Goal: Information Seeking & Learning: Learn about a topic

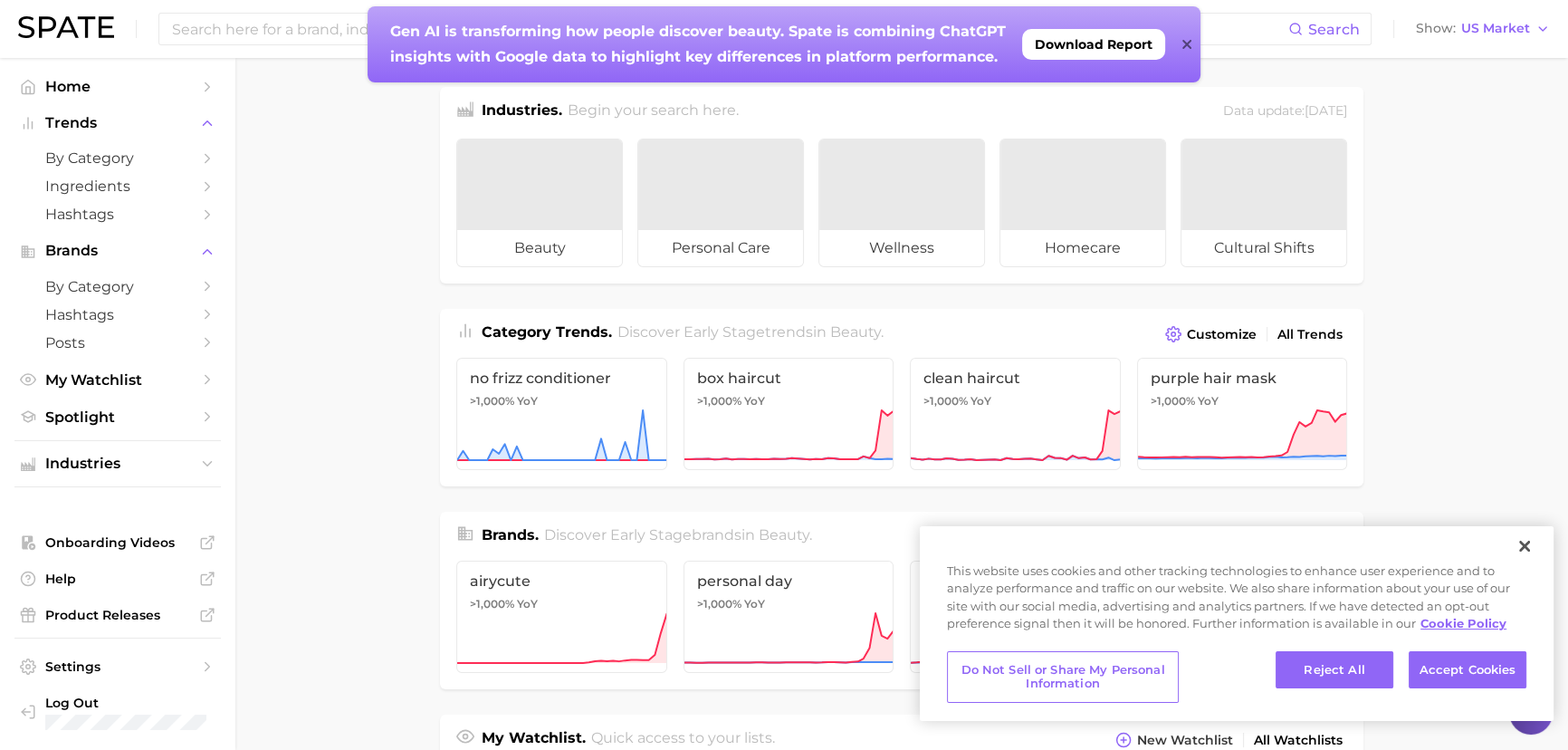
click at [1184, 43] on icon at bounding box center [1187, 44] width 9 height 15
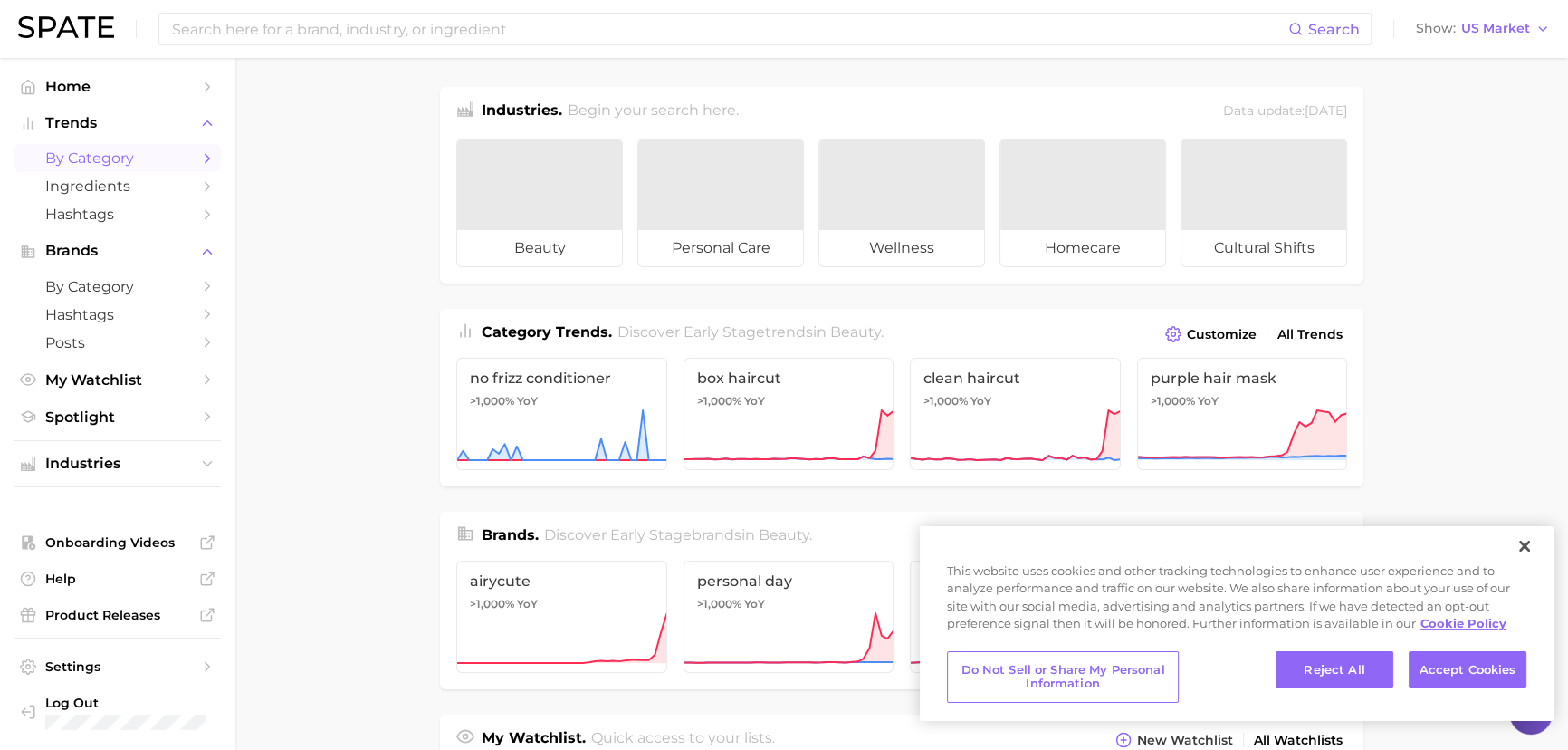
click at [82, 157] on span "by Category" at bounding box center [117, 158] width 145 height 17
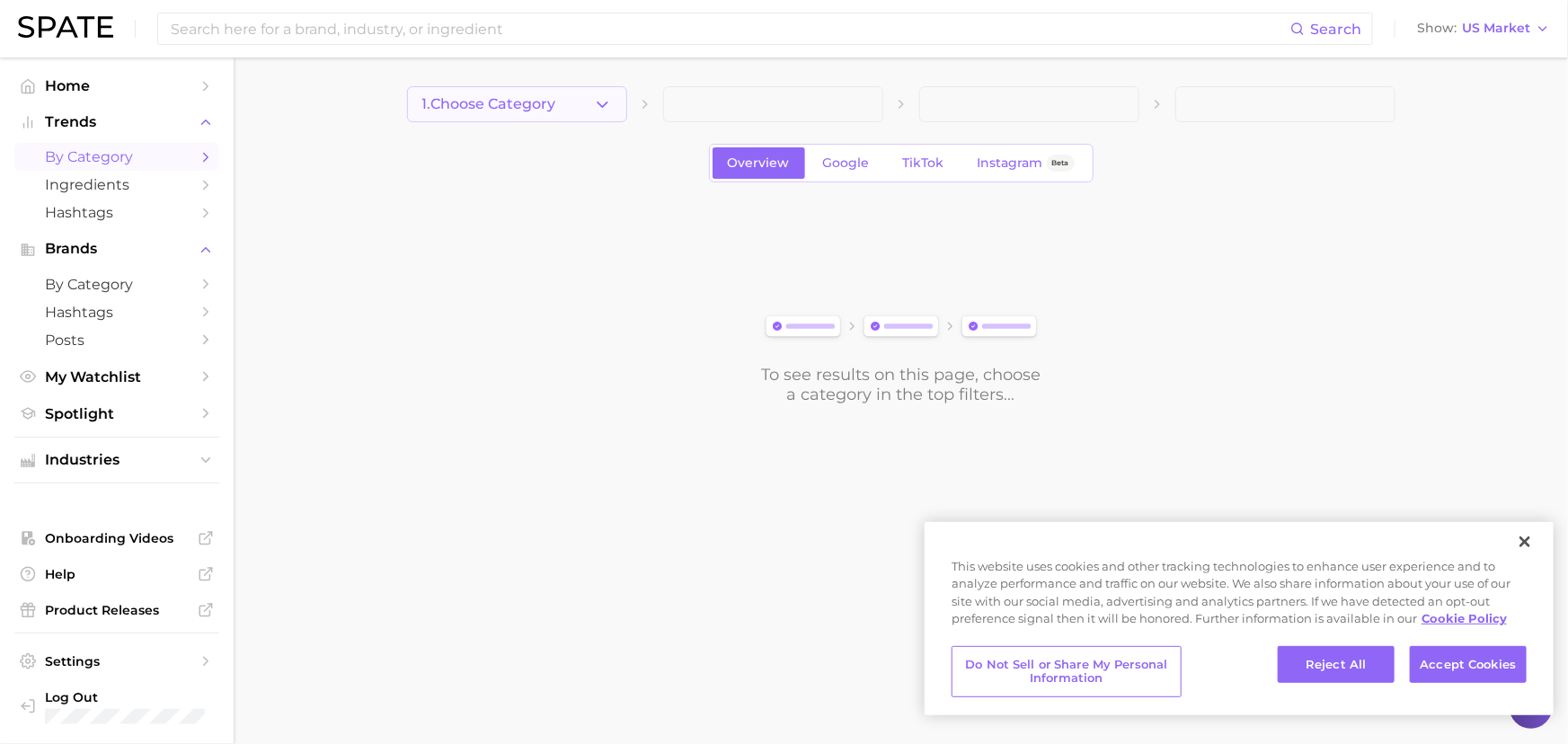
click at [502, 115] on button "1. Choose Category" at bounding box center [516, 104] width 220 height 36
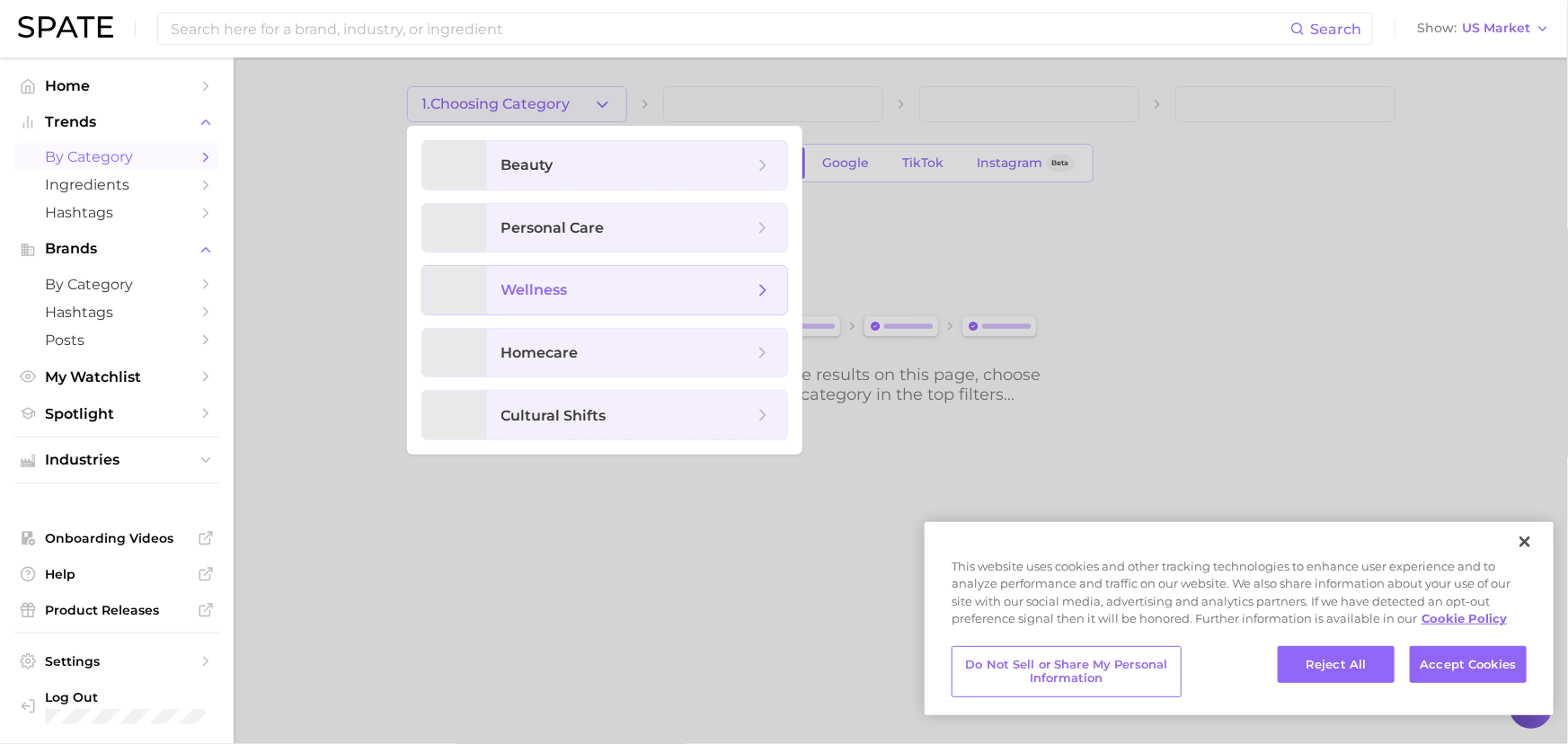
click at [530, 287] on span "wellness" at bounding box center [535, 289] width 66 height 17
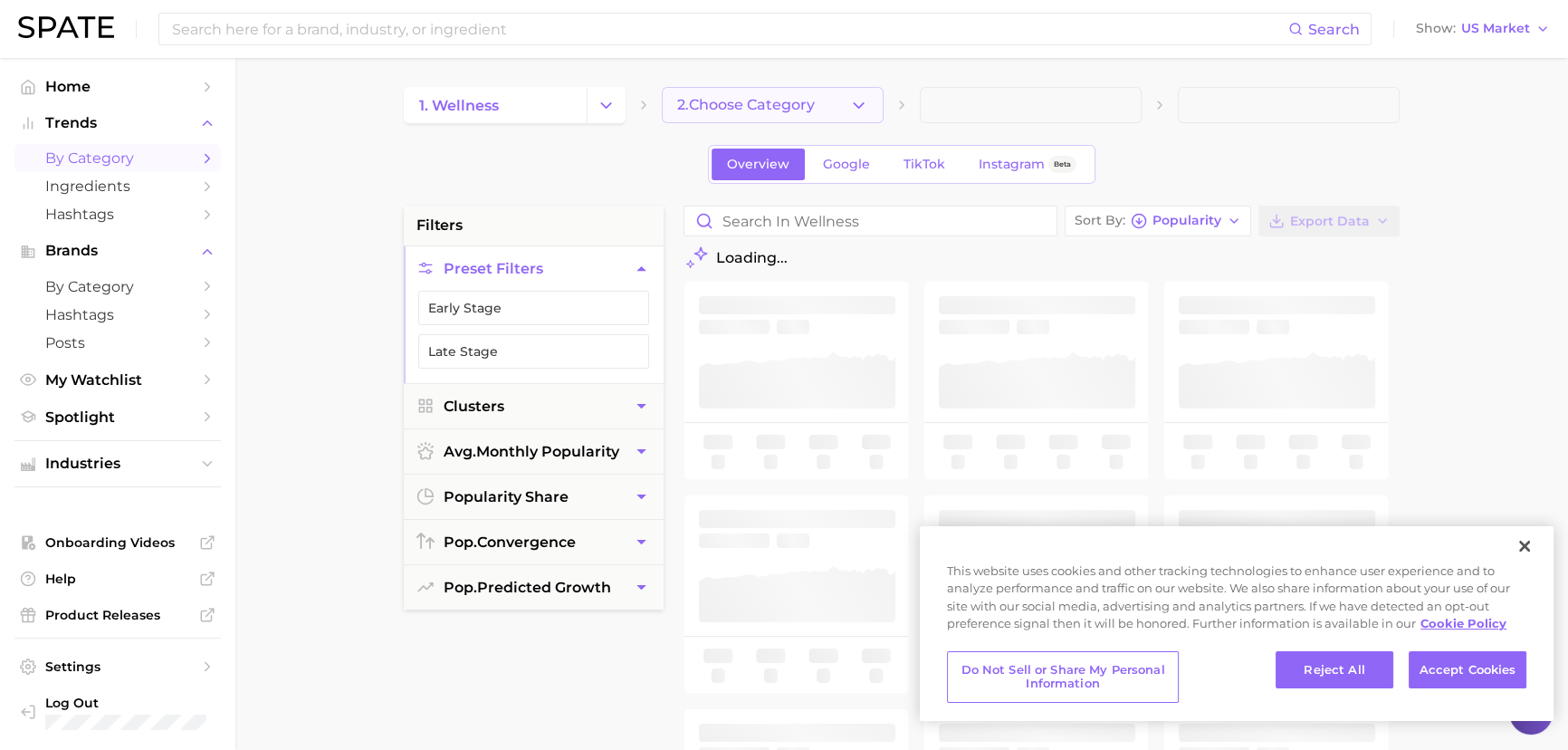
click at [763, 106] on span "2. Choose Category" at bounding box center [747, 104] width 138 height 17
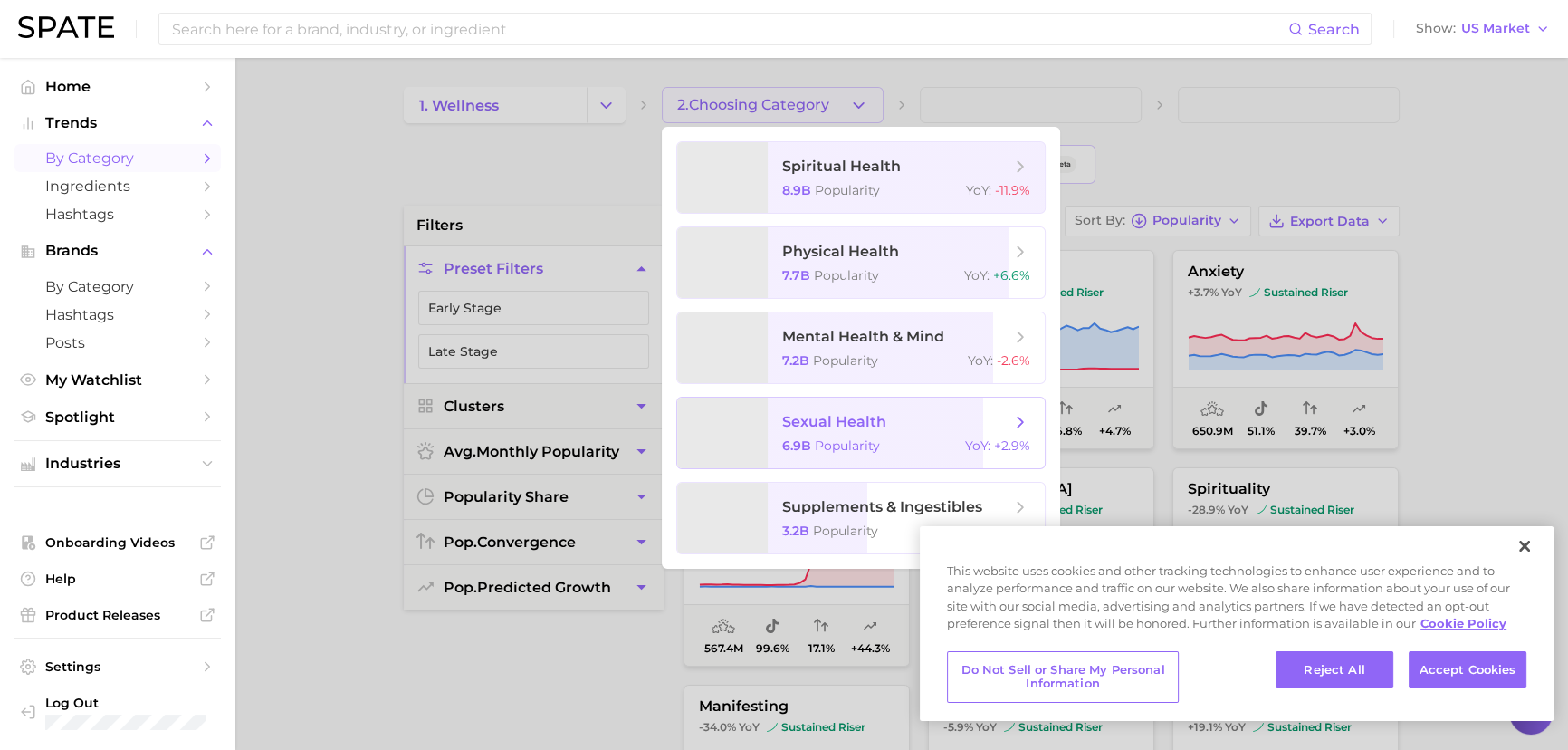
click at [784, 410] on span "sexual health 6.9b Popularity YoY : +2.9%" at bounding box center [906, 434] width 277 height 71
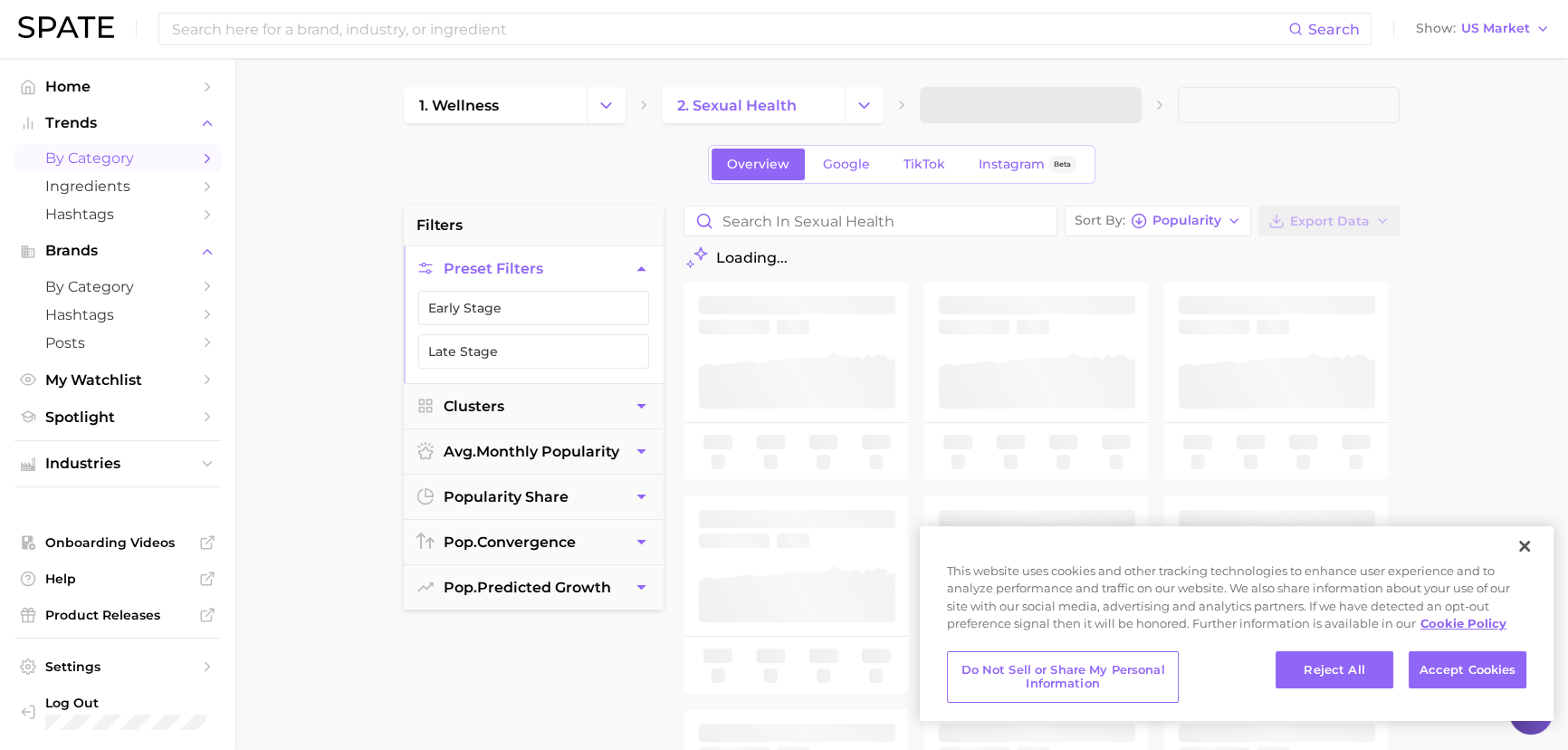
click at [1020, 105] on span at bounding box center [1030, 104] width 222 height 36
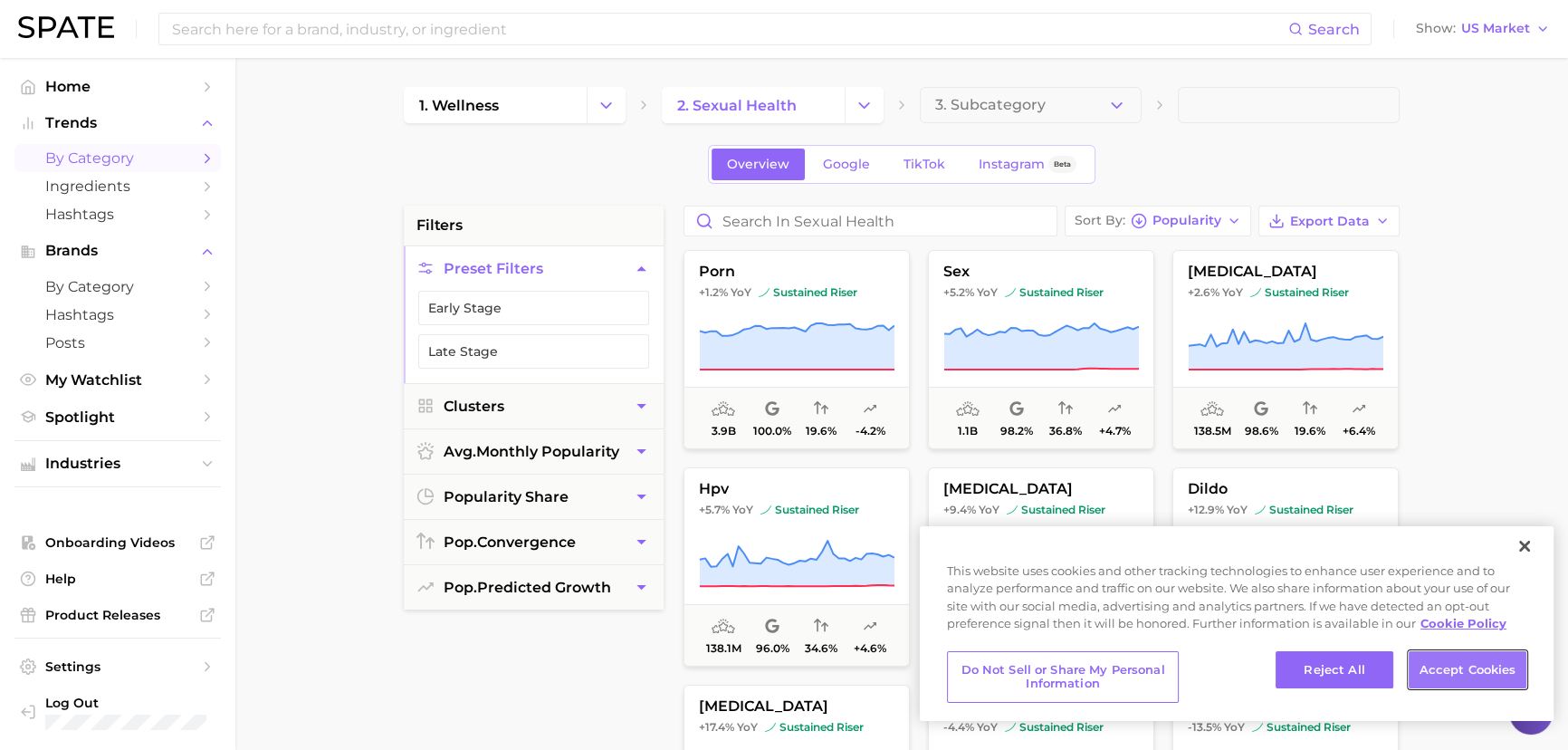
click at [1491, 666] on button "Accept Cookies" at bounding box center [1468, 670] width 118 height 38
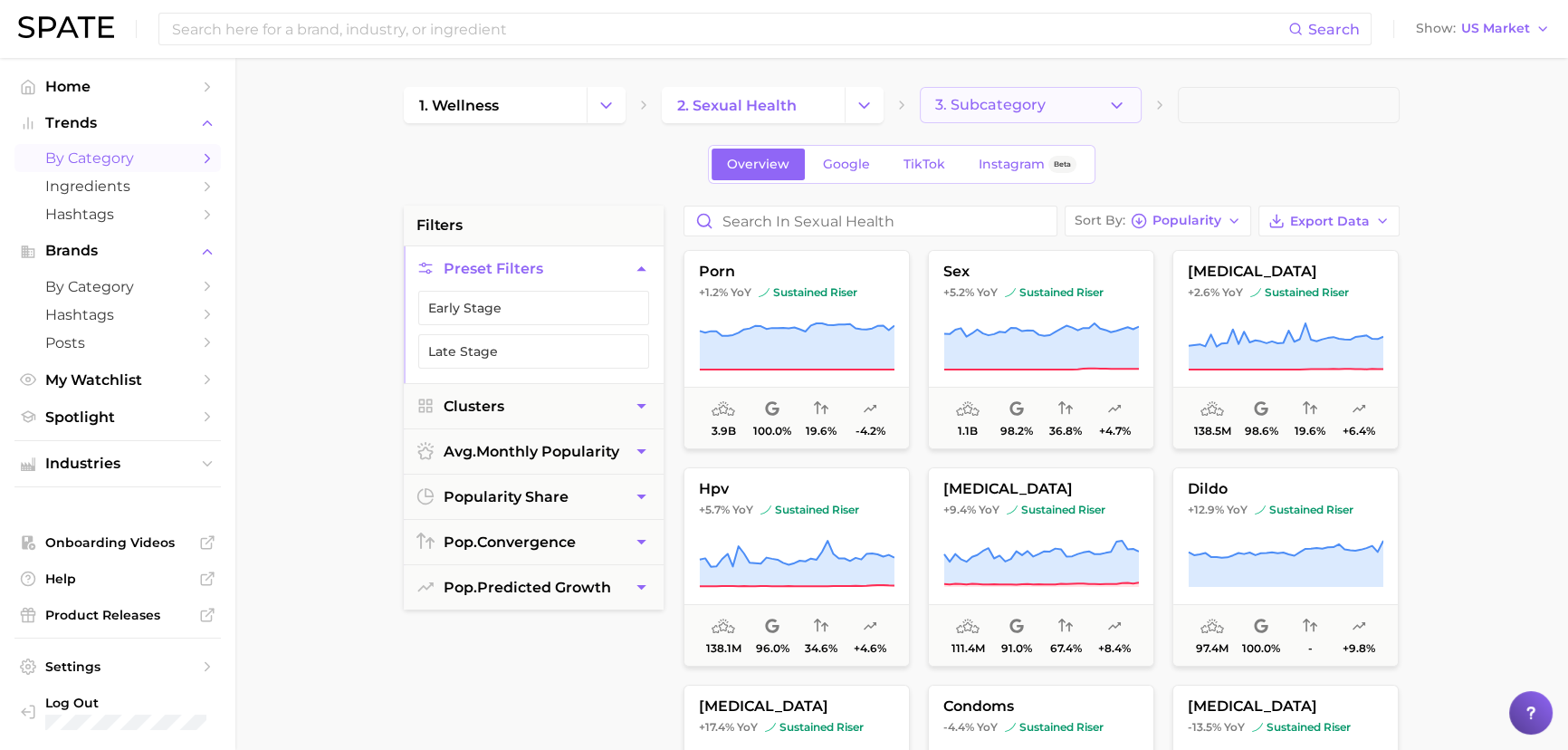
click at [1028, 113] on button "3. Subcategory" at bounding box center [1030, 104] width 222 height 36
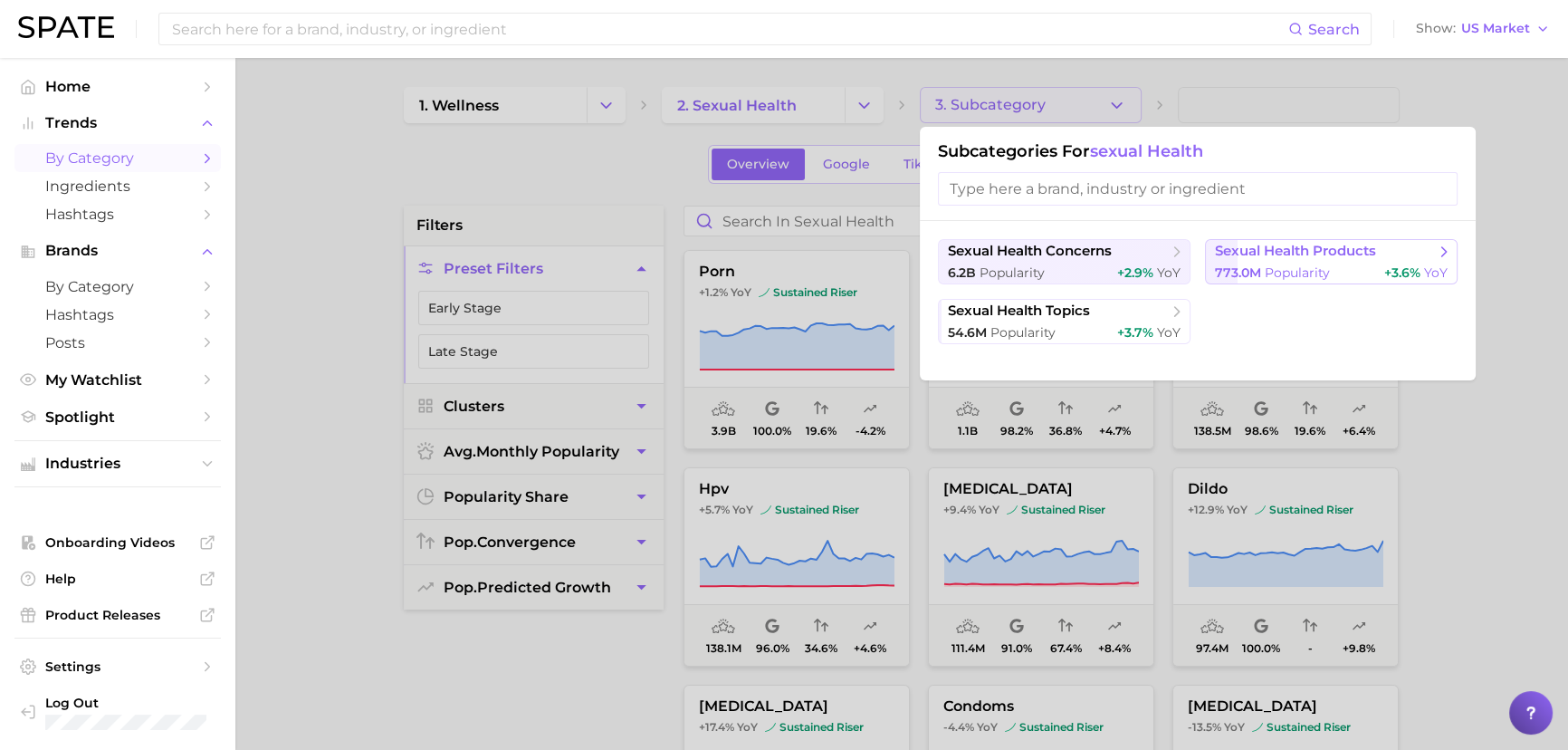
click at [1263, 250] on span "sexual health products" at bounding box center [1296, 250] width 162 height 17
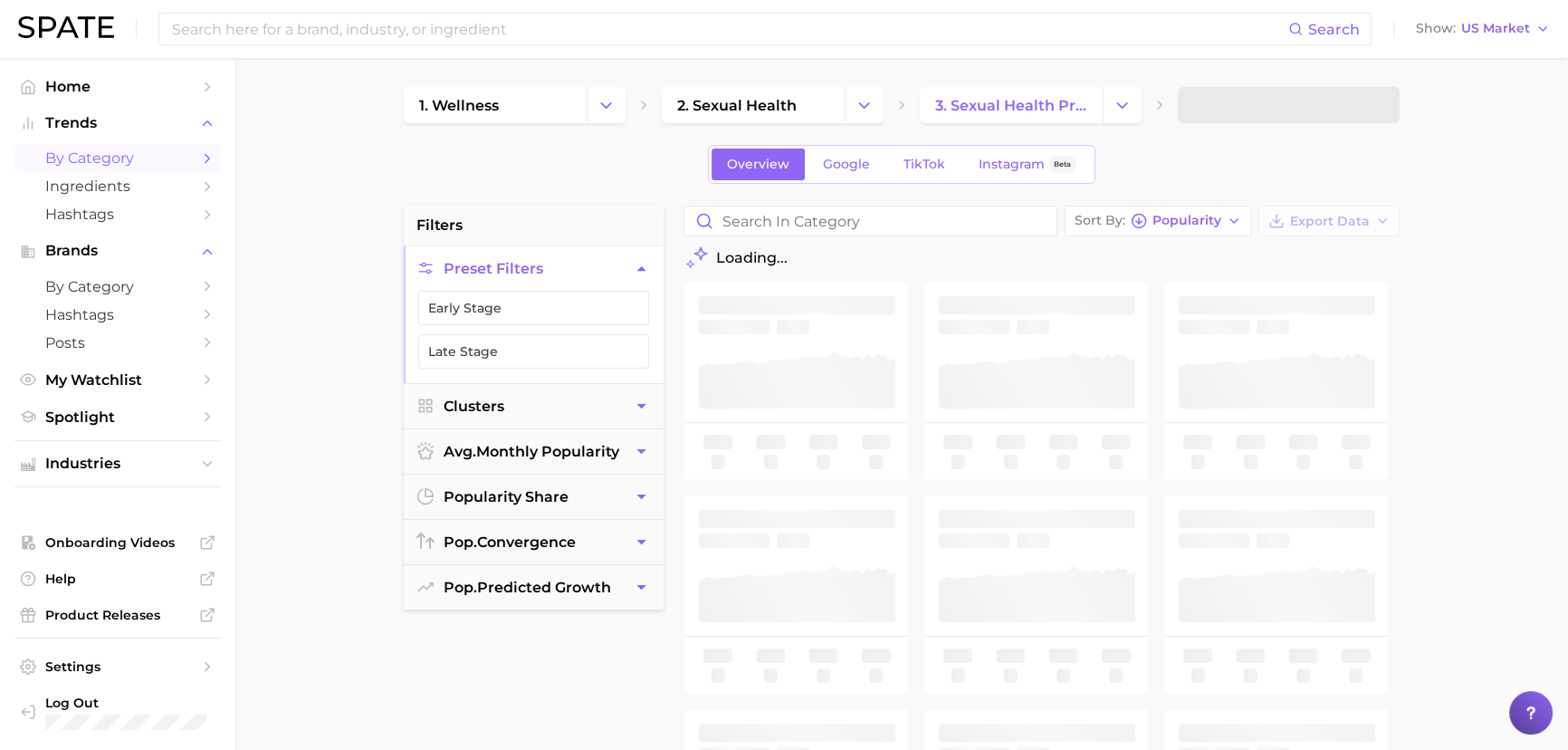
click at [1241, 108] on span at bounding box center [1288, 104] width 222 height 36
click at [1226, 116] on button "4. Subcategory" at bounding box center [1288, 104] width 222 height 36
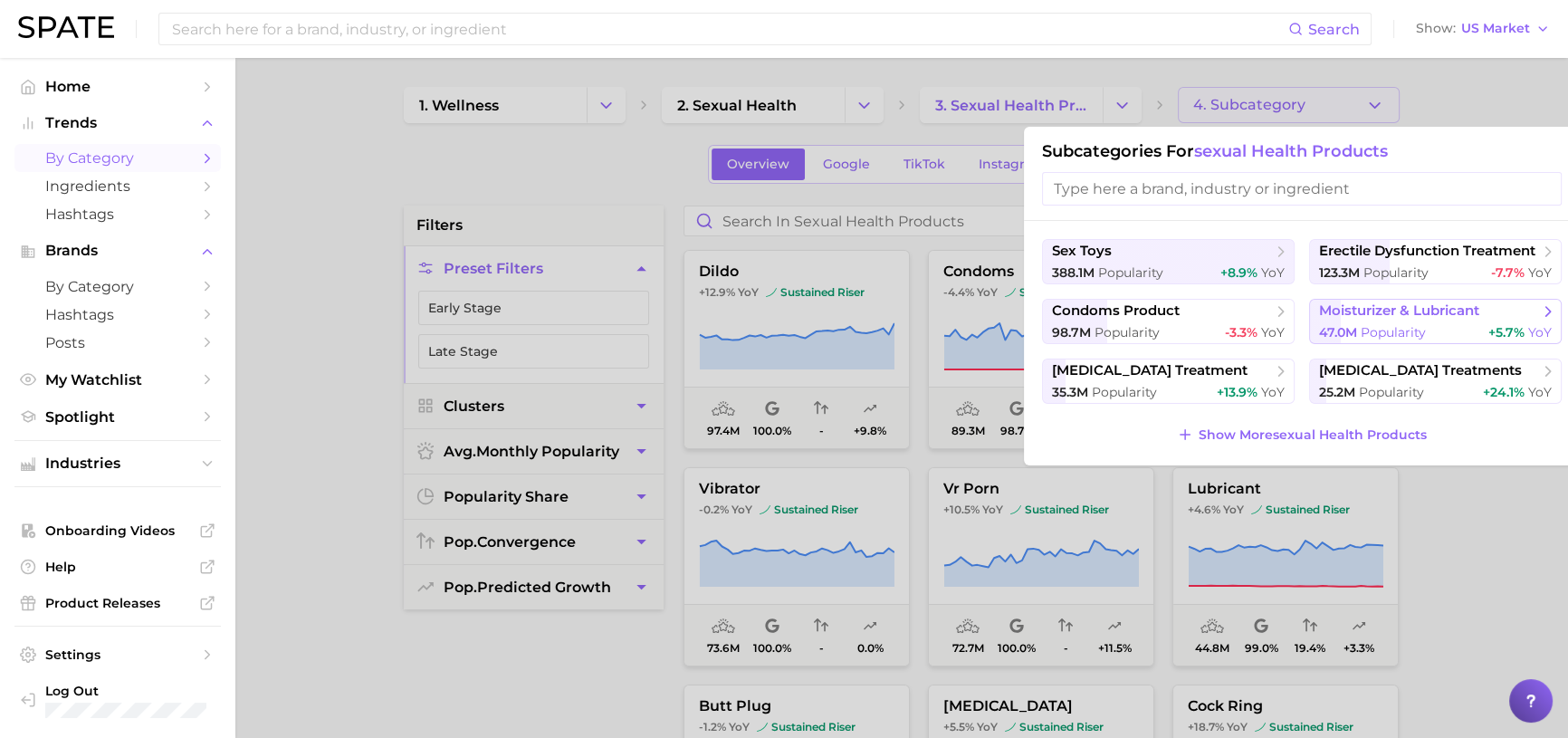
click at [1402, 325] on span "Popularity" at bounding box center [1394, 332] width 65 height 17
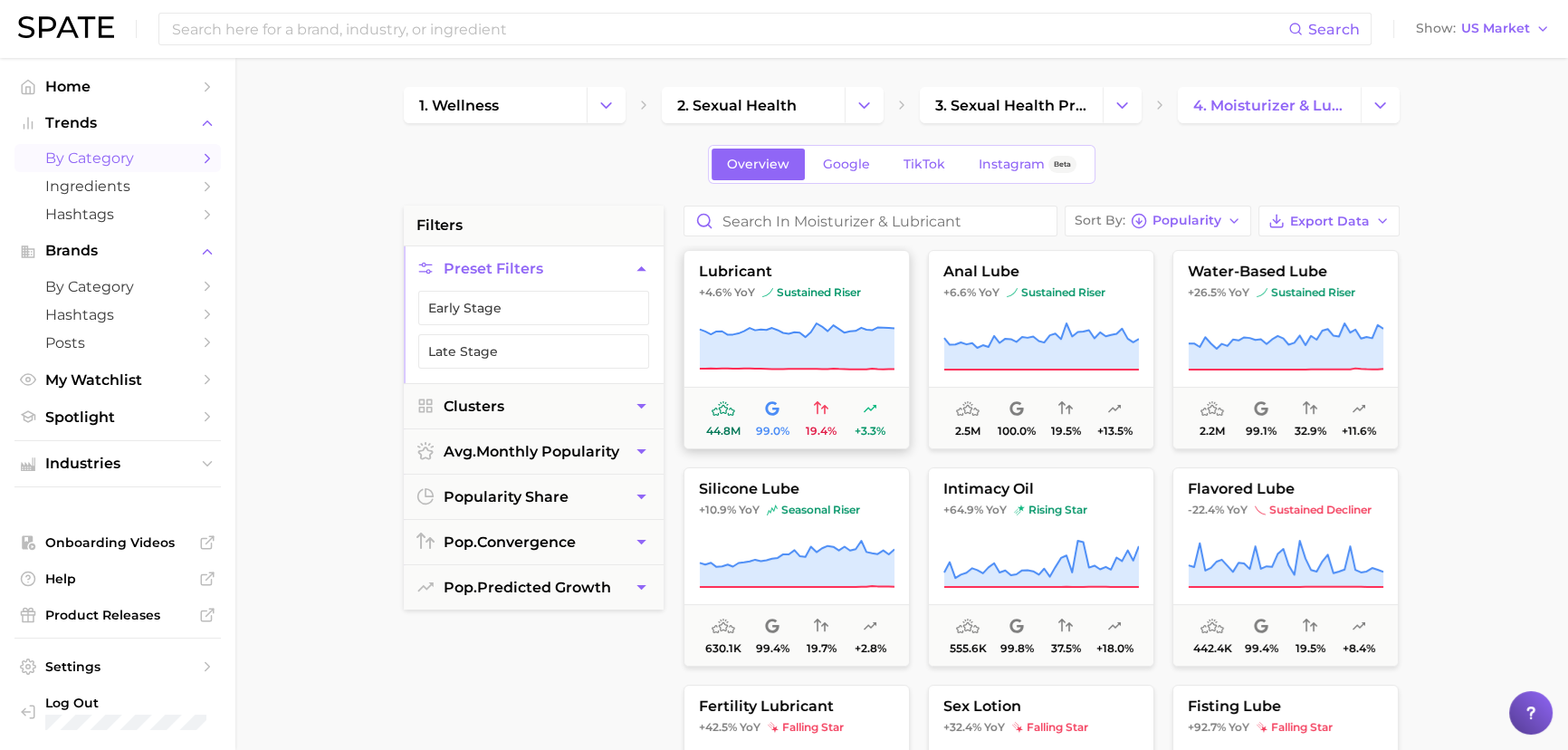
click at [734, 315] on button "lubricant +4.6% YoY sustained riser 44.8m 99.0% 19.4% +3.3%" at bounding box center [797, 350] width 227 height 199
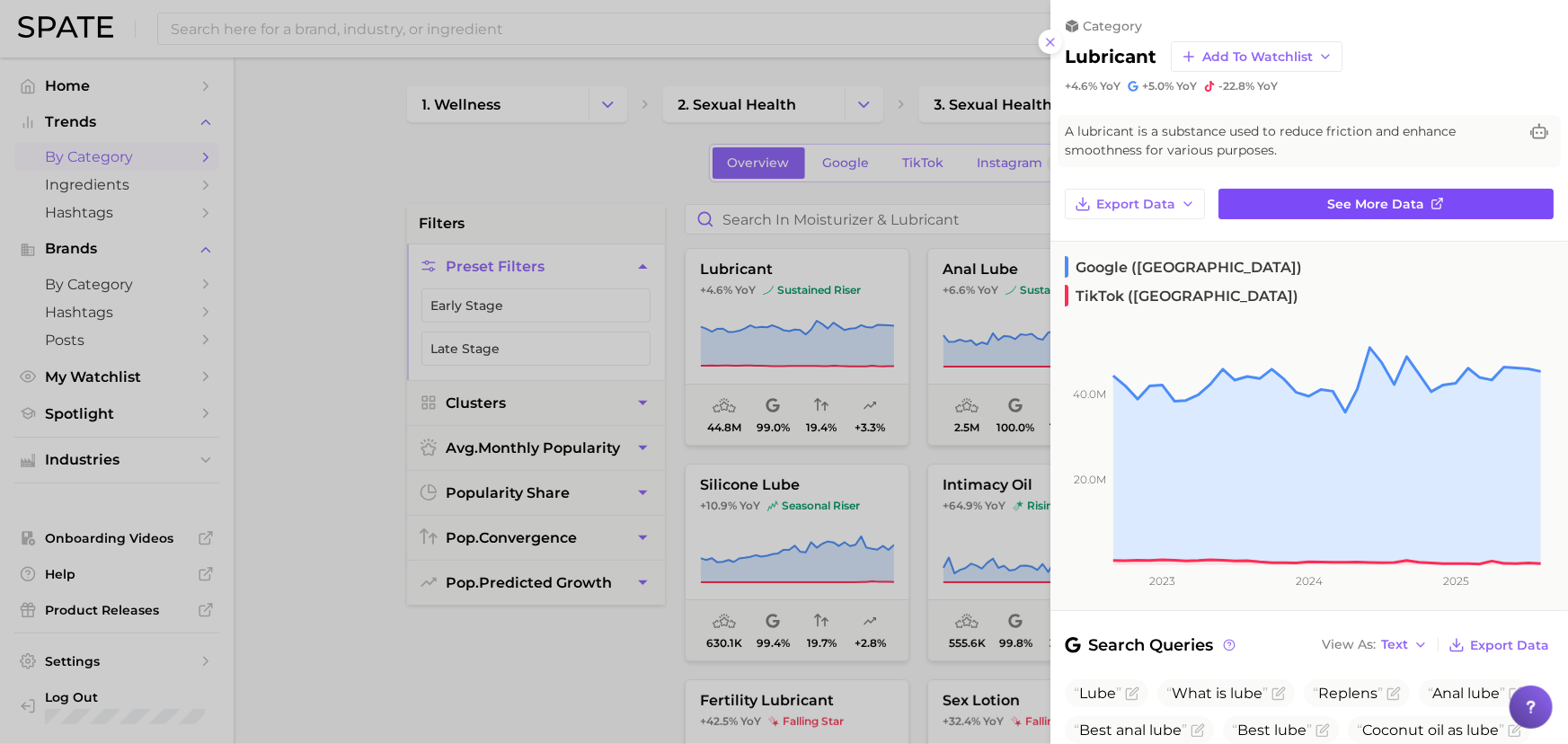
click at [1329, 206] on span "See more data" at bounding box center [1376, 204] width 97 height 16
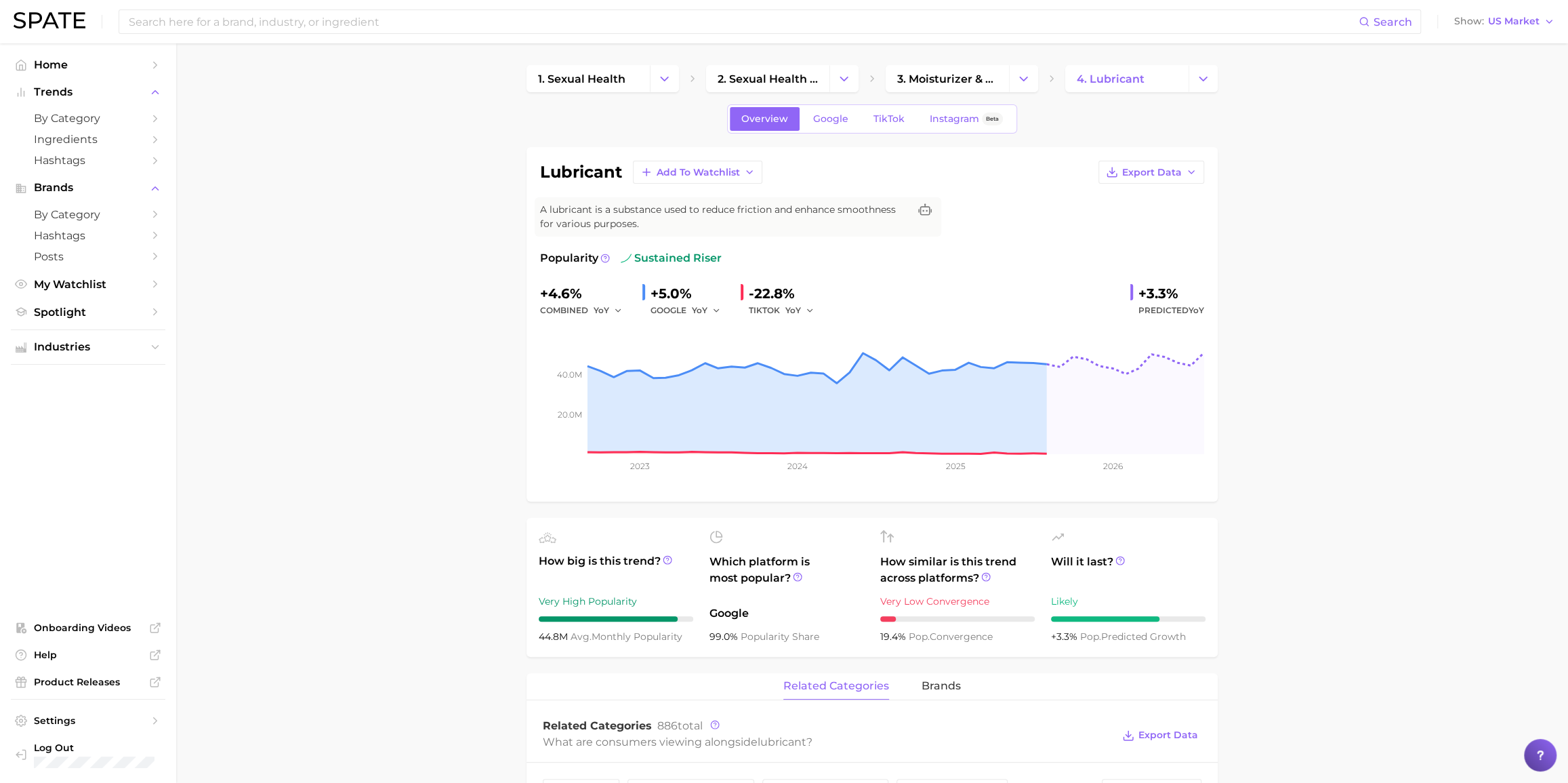
drag, startPoint x: 363, startPoint y: 246, endPoint x: 354, endPoint y: 246, distance: 9.0
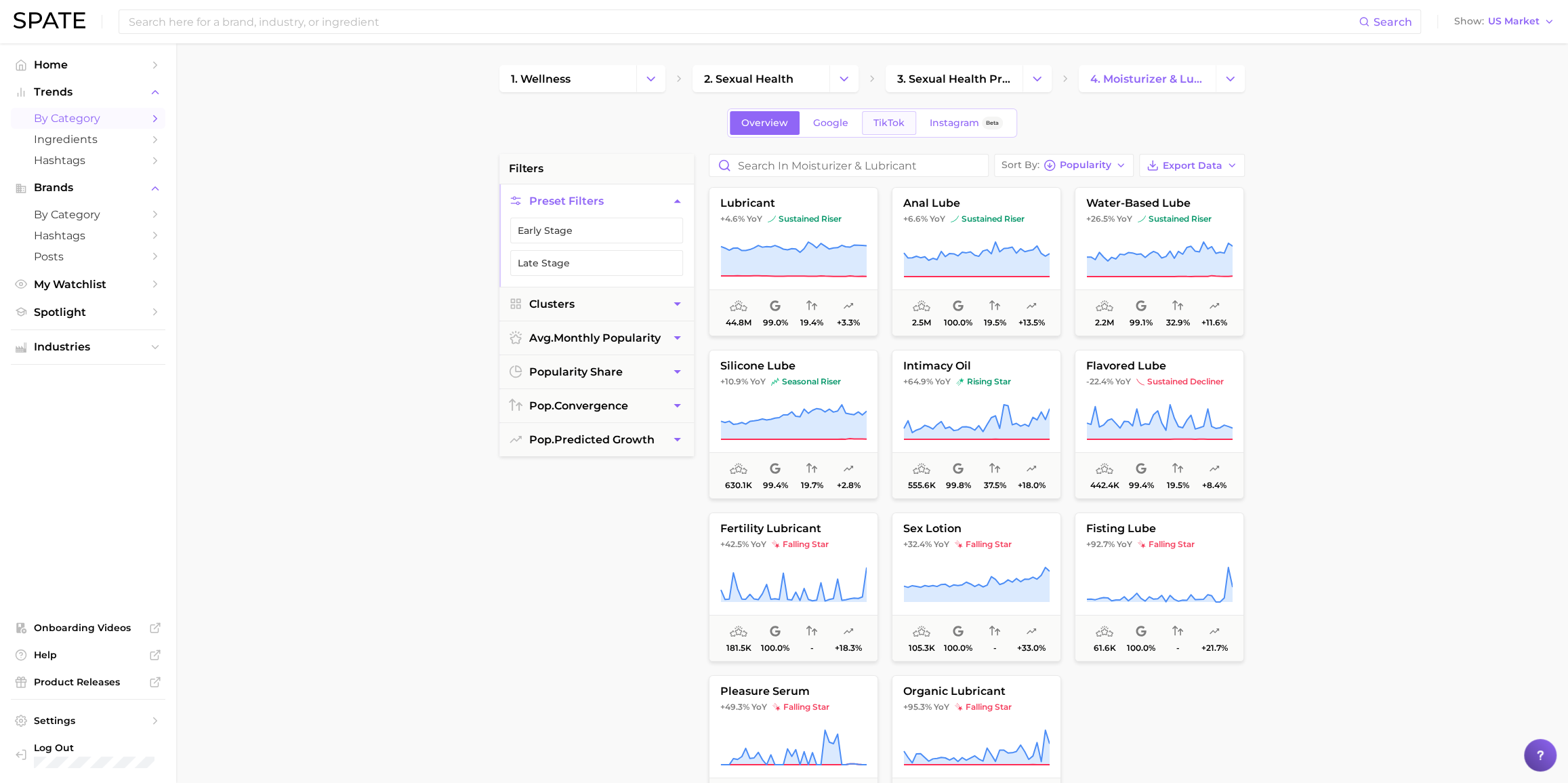
click at [871, 122] on link "TikTok" at bounding box center [889, 123] width 55 height 24
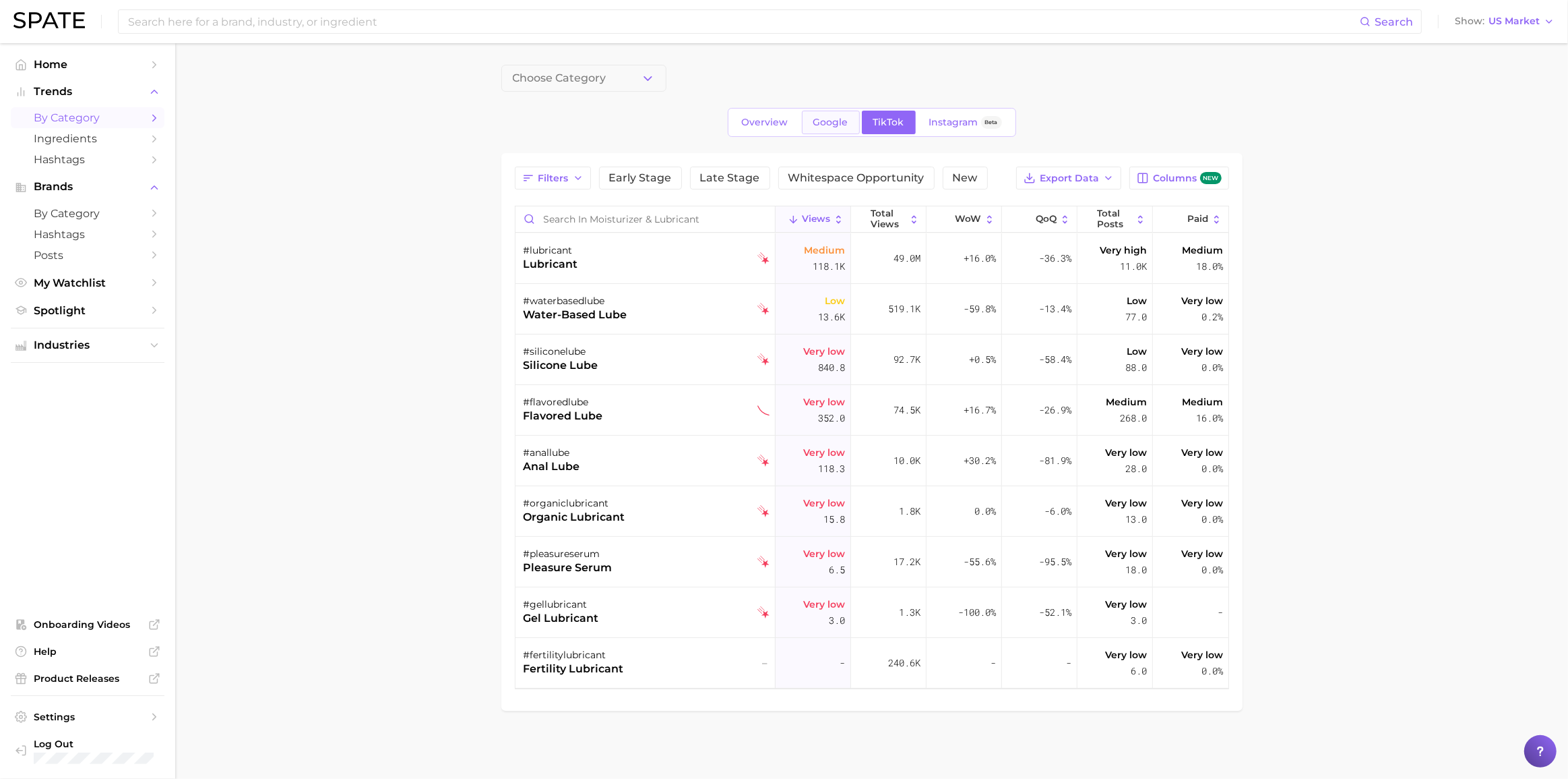
click at [836, 125] on span "Google" at bounding box center [831, 122] width 35 height 12
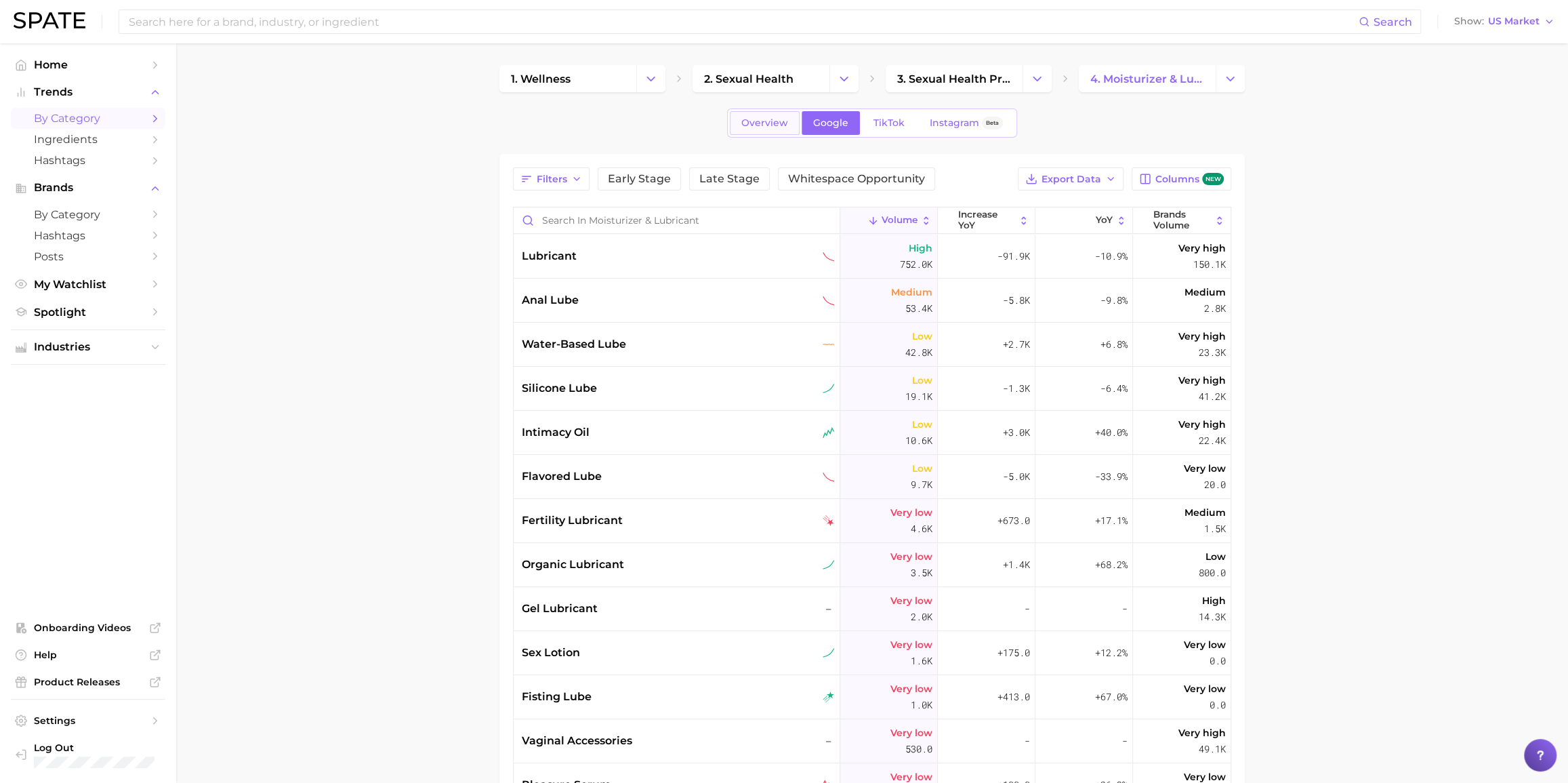
click at [767, 128] on span "Overview" at bounding box center [764, 123] width 46 height 12
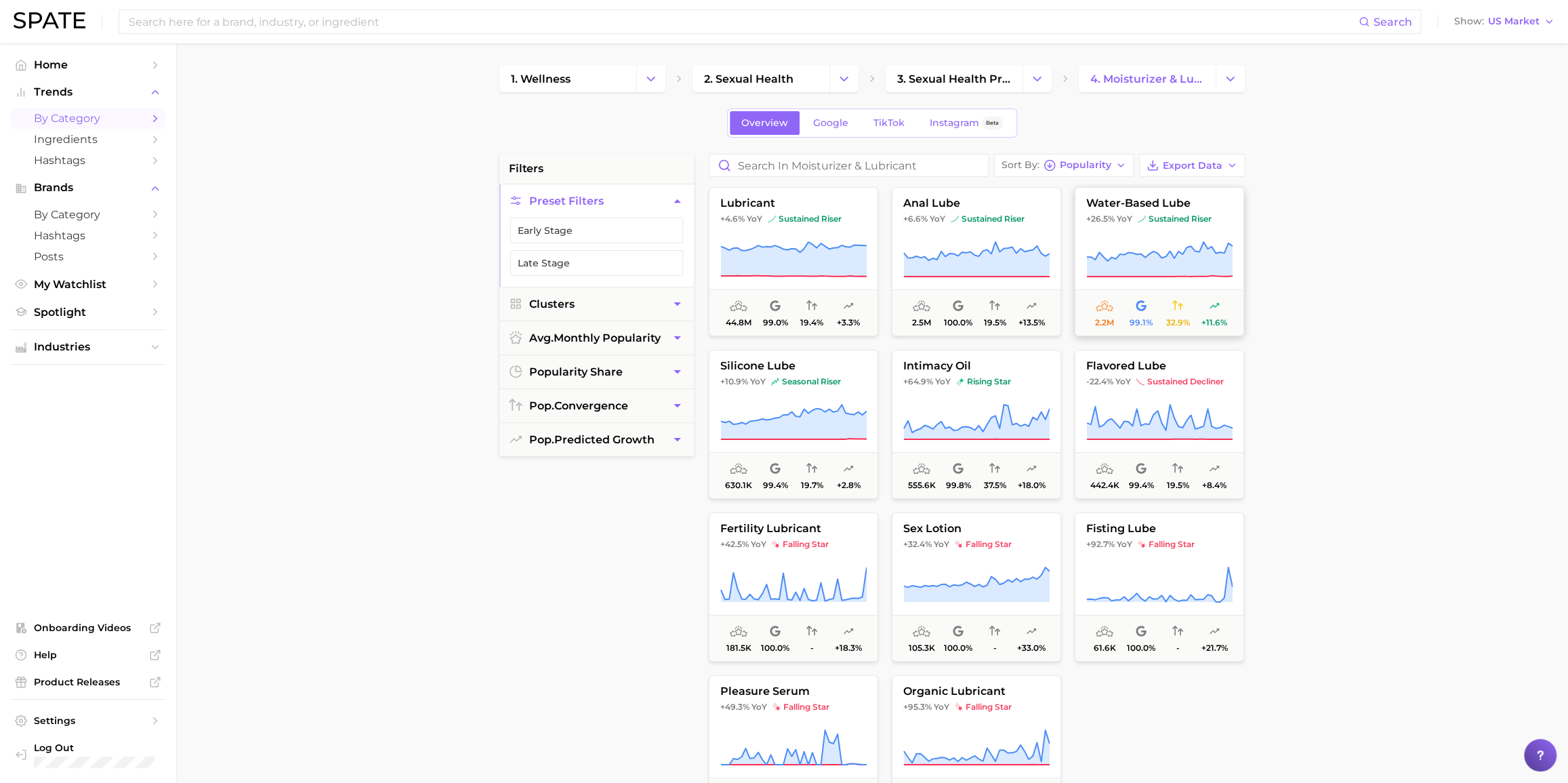
click at [1182, 206] on span "water-based lube" at bounding box center [1160, 203] width 168 height 13
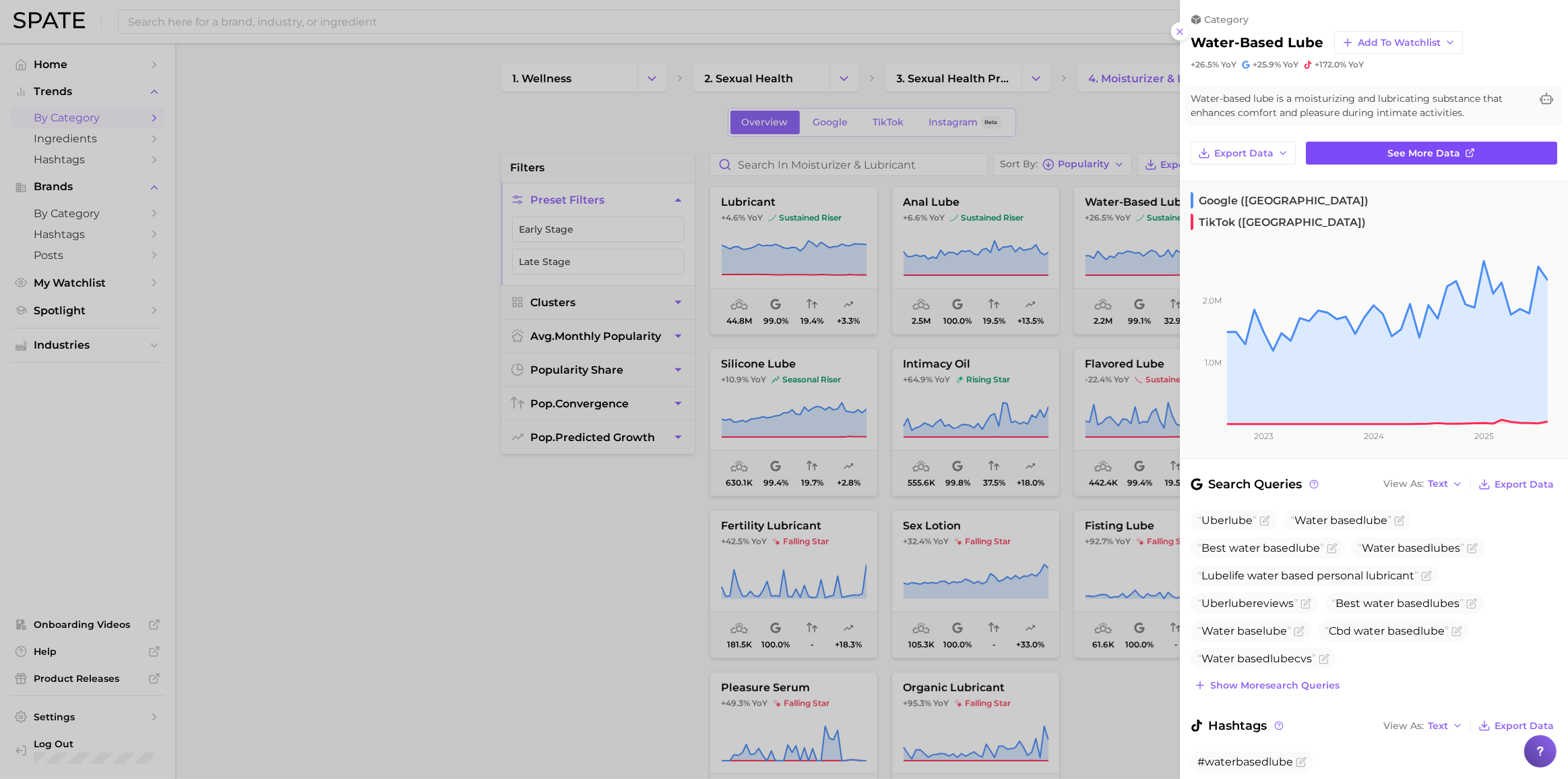
click at [1175, 158] on link "See more data" at bounding box center [1431, 153] width 251 height 23
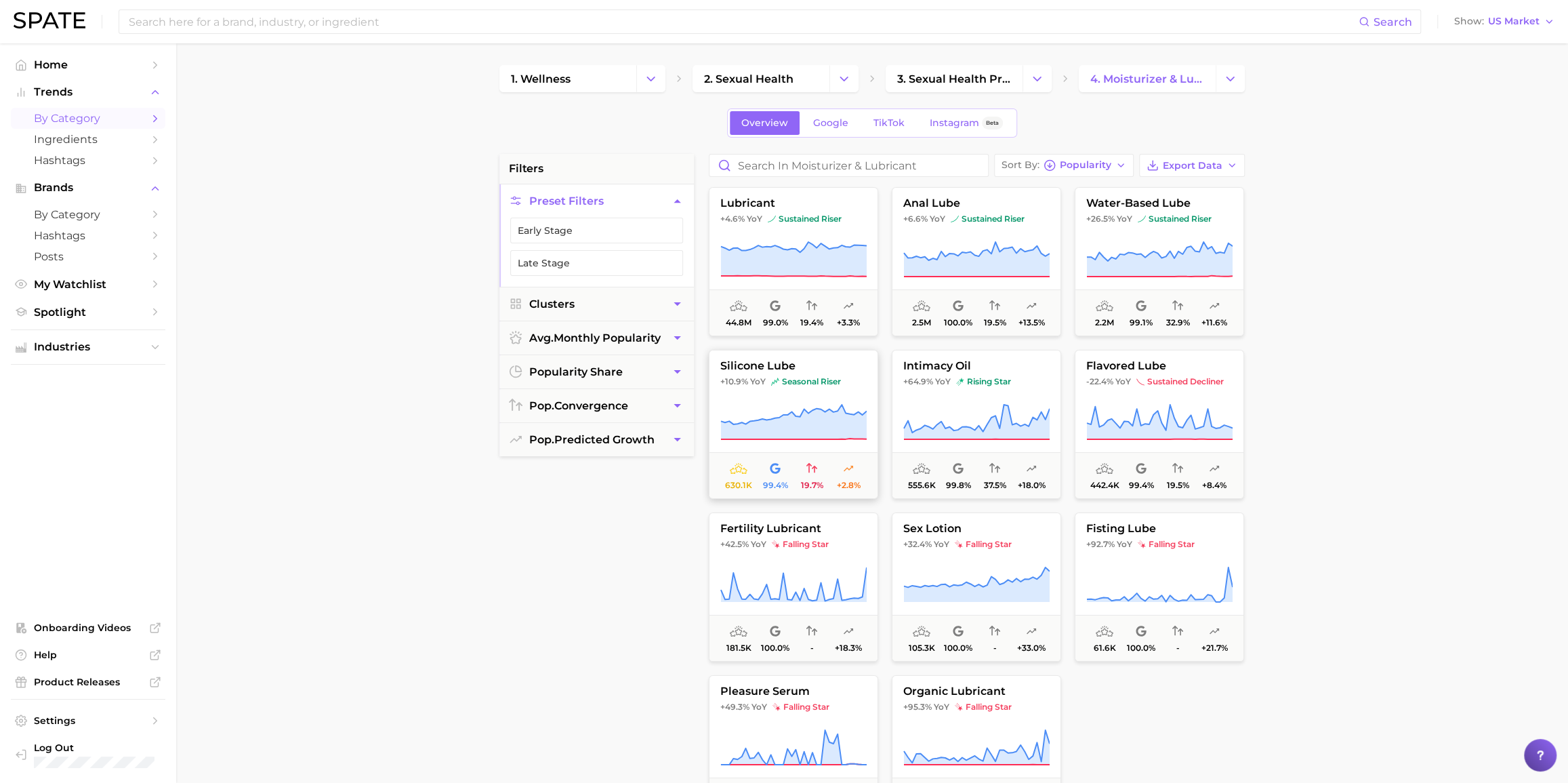
click at [848, 367] on span "silicone lube" at bounding box center [793, 366] width 168 height 13
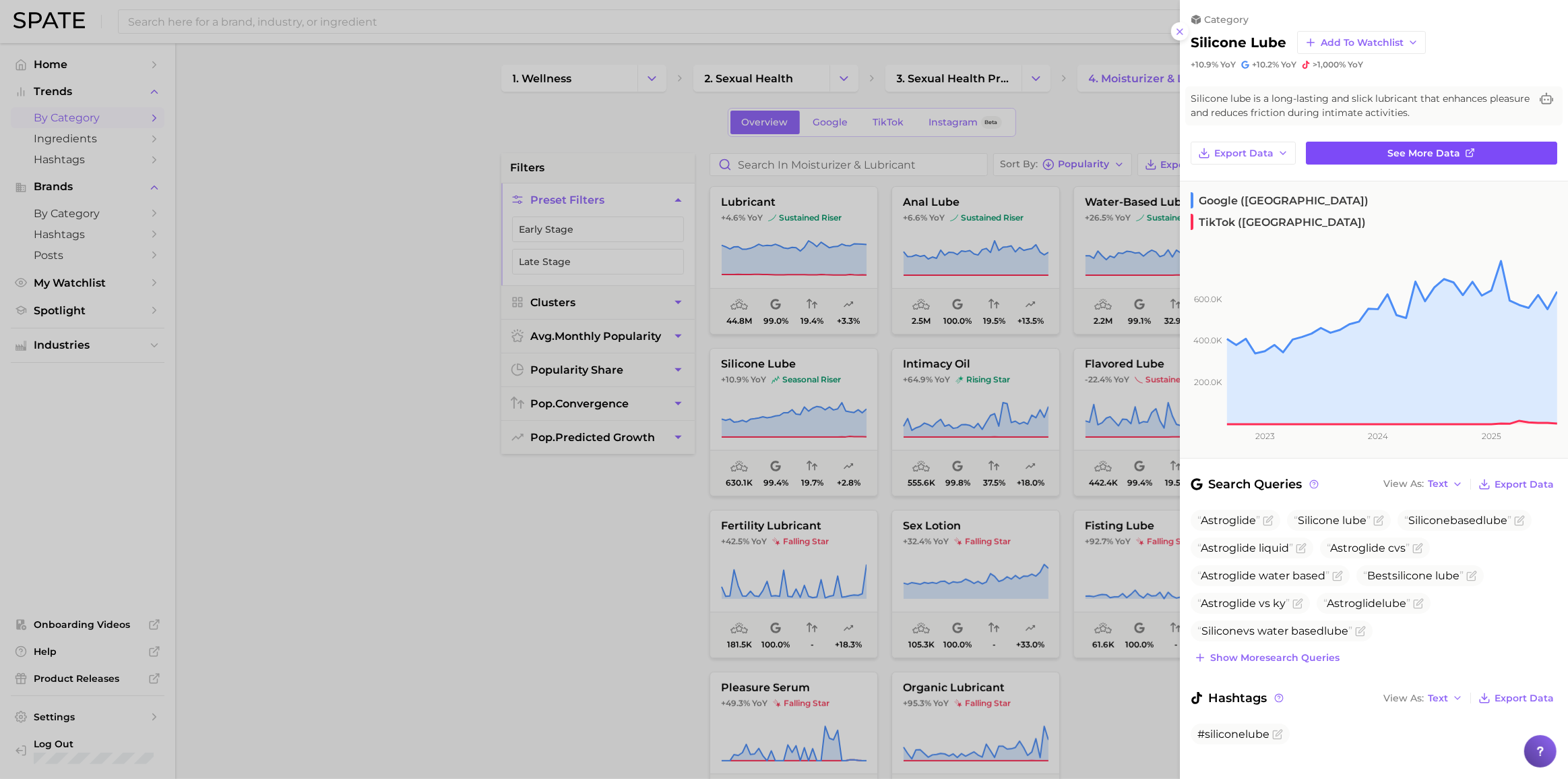
click at [1175, 149] on link "See more data" at bounding box center [1431, 153] width 251 height 23
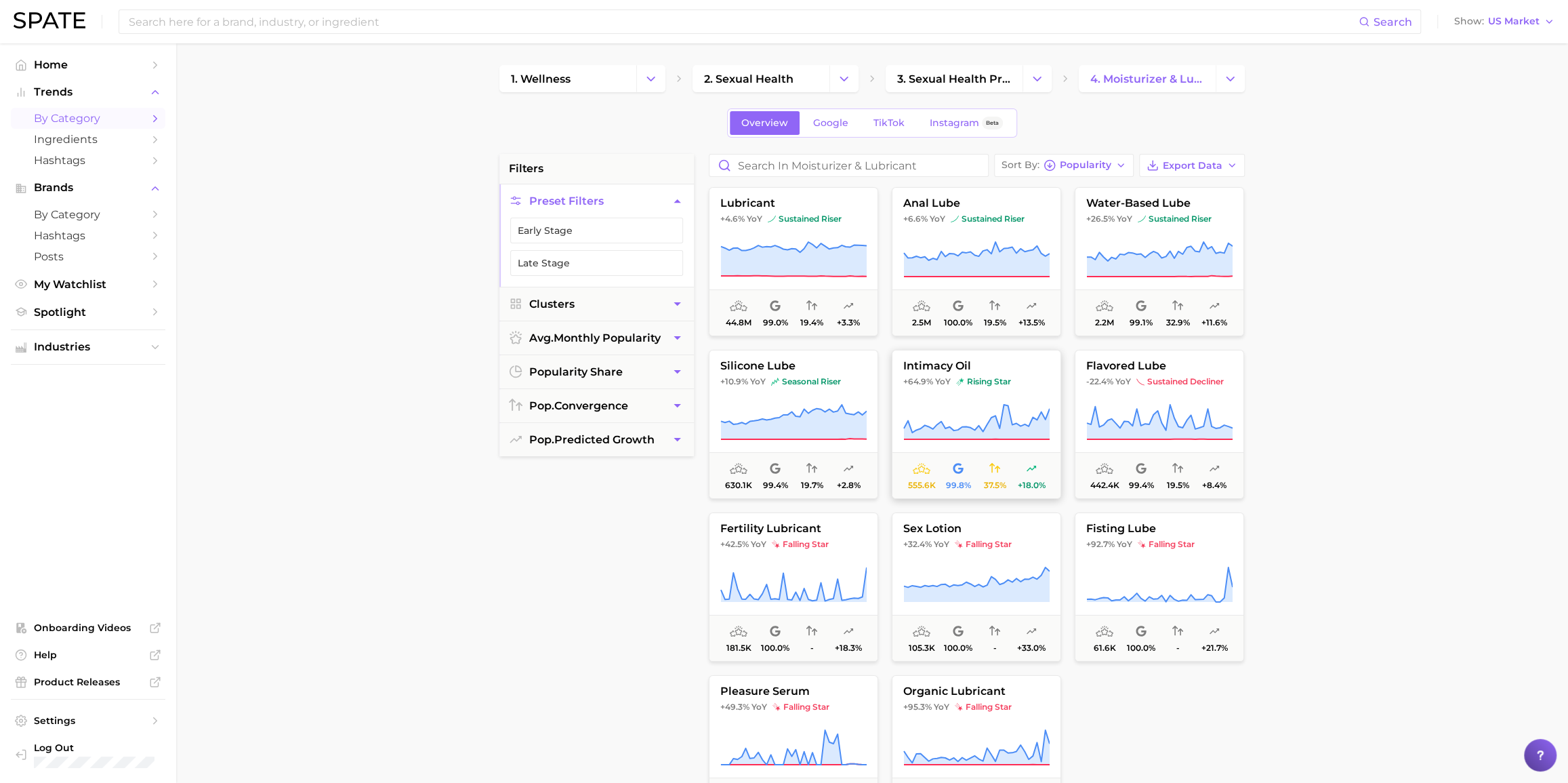
click at [1034, 361] on span "intimacy oil" at bounding box center [977, 366] width 168 height 13
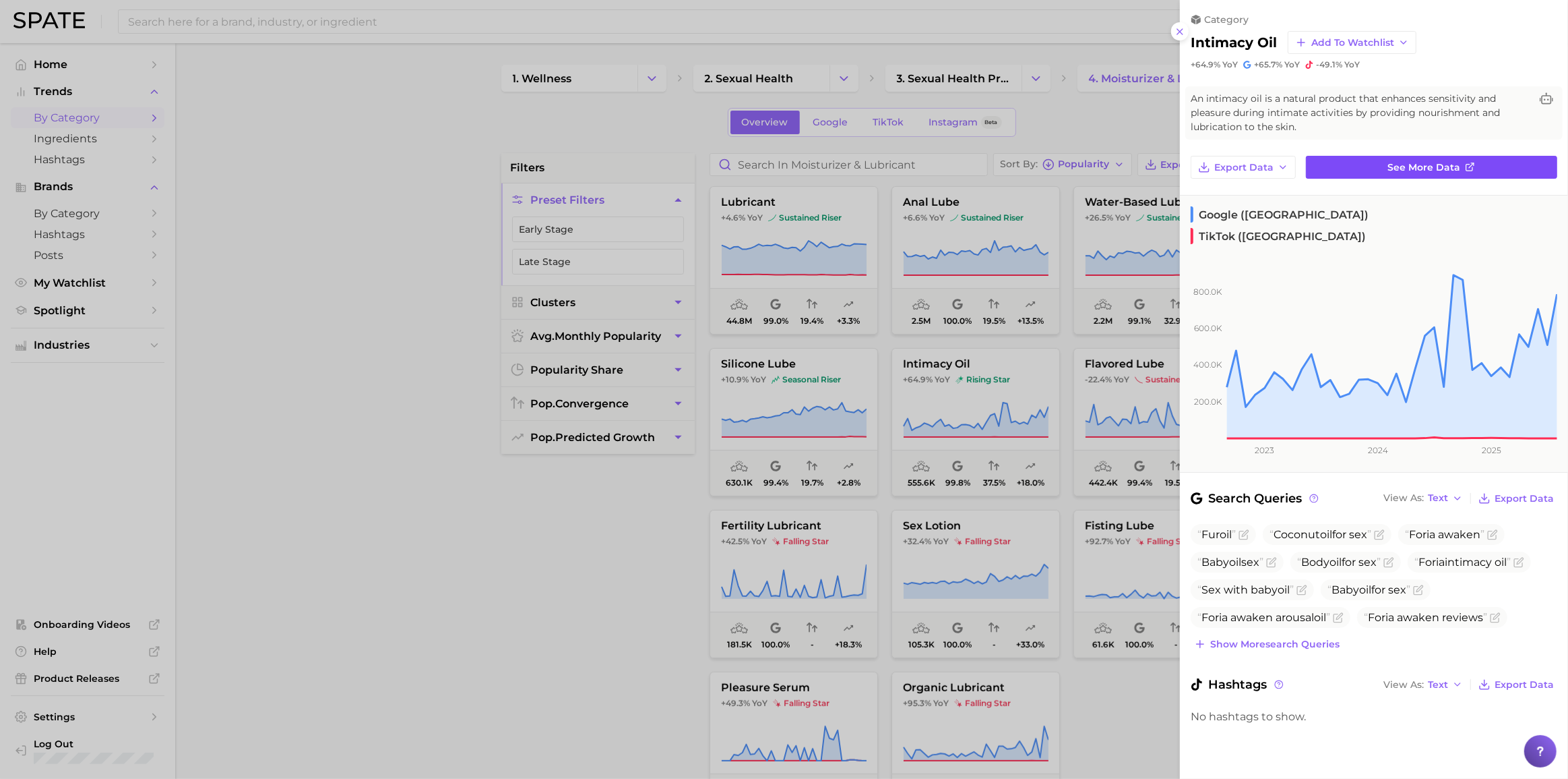
click at [1175, 156] on link "See more data" at bounding box center [1431, 167] width 251 height 23
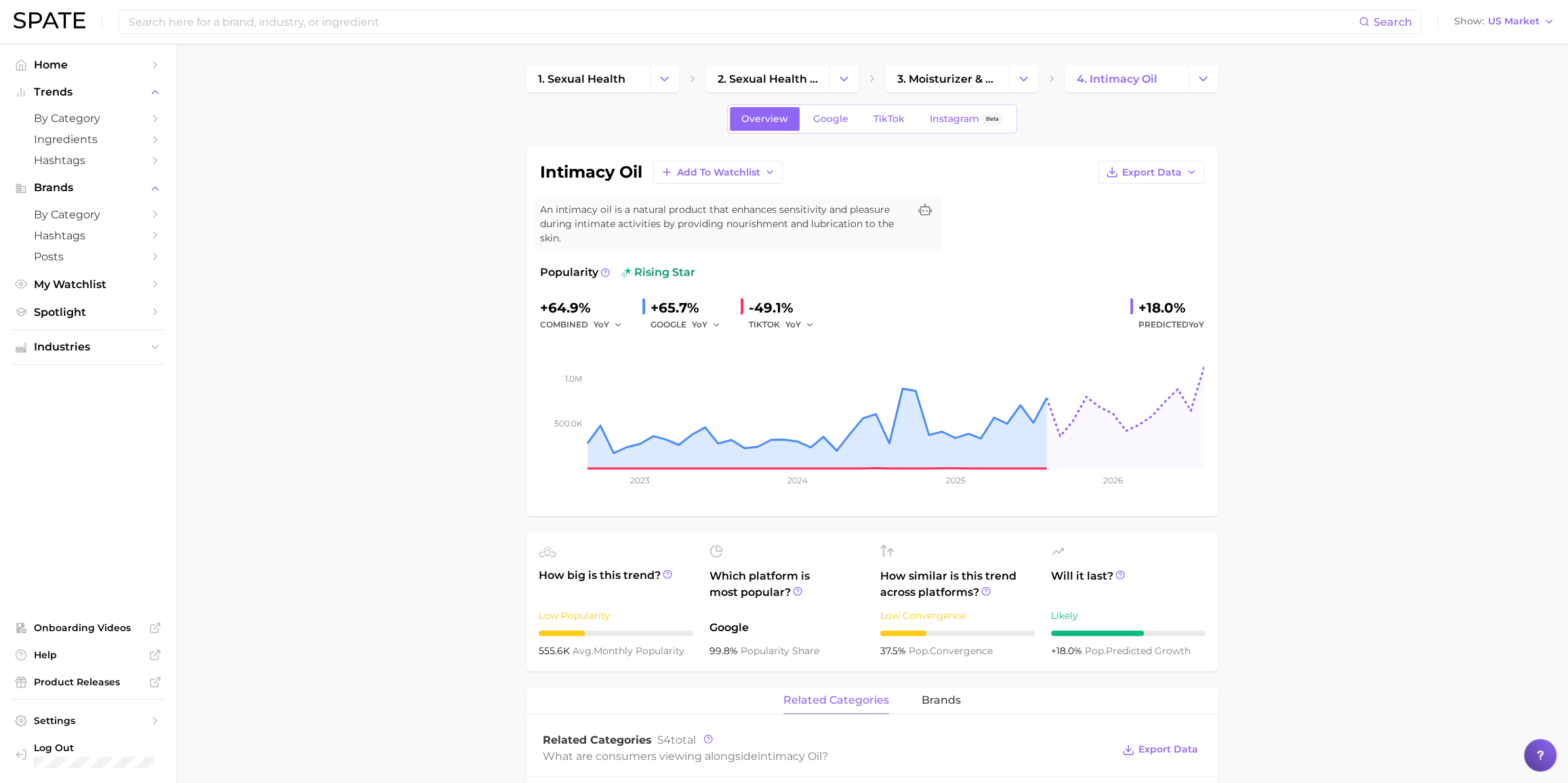
drag, startPoint x: 390, startPoint y: 206, endPoint x: 383, endPoint y: 207, distance: 7.1
drag, startPoint x: 383, startPoint y: 207, endPoint x: 374, endPoint y: 201, distance: 10.8
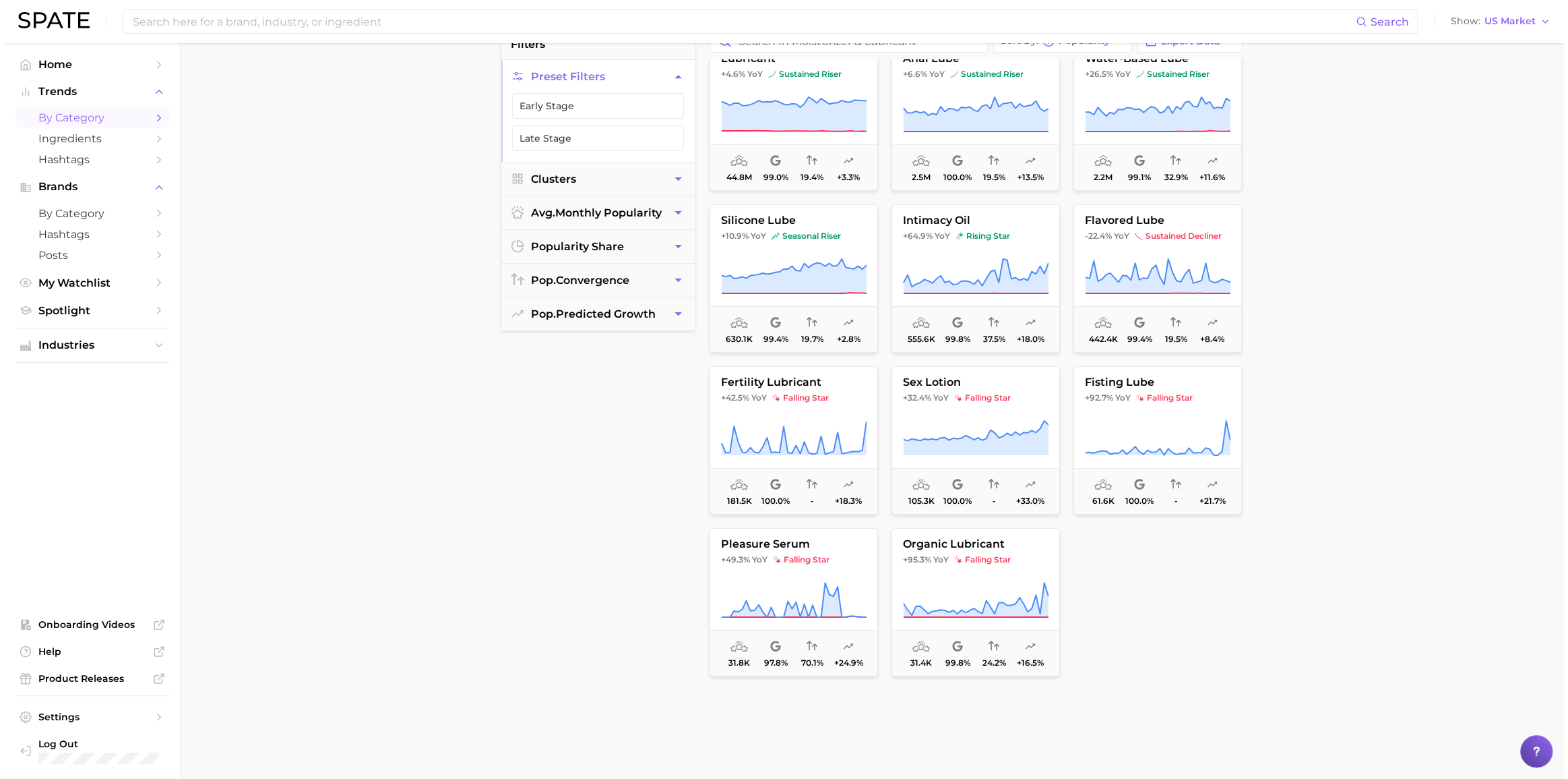
scroll to position [103, 0]
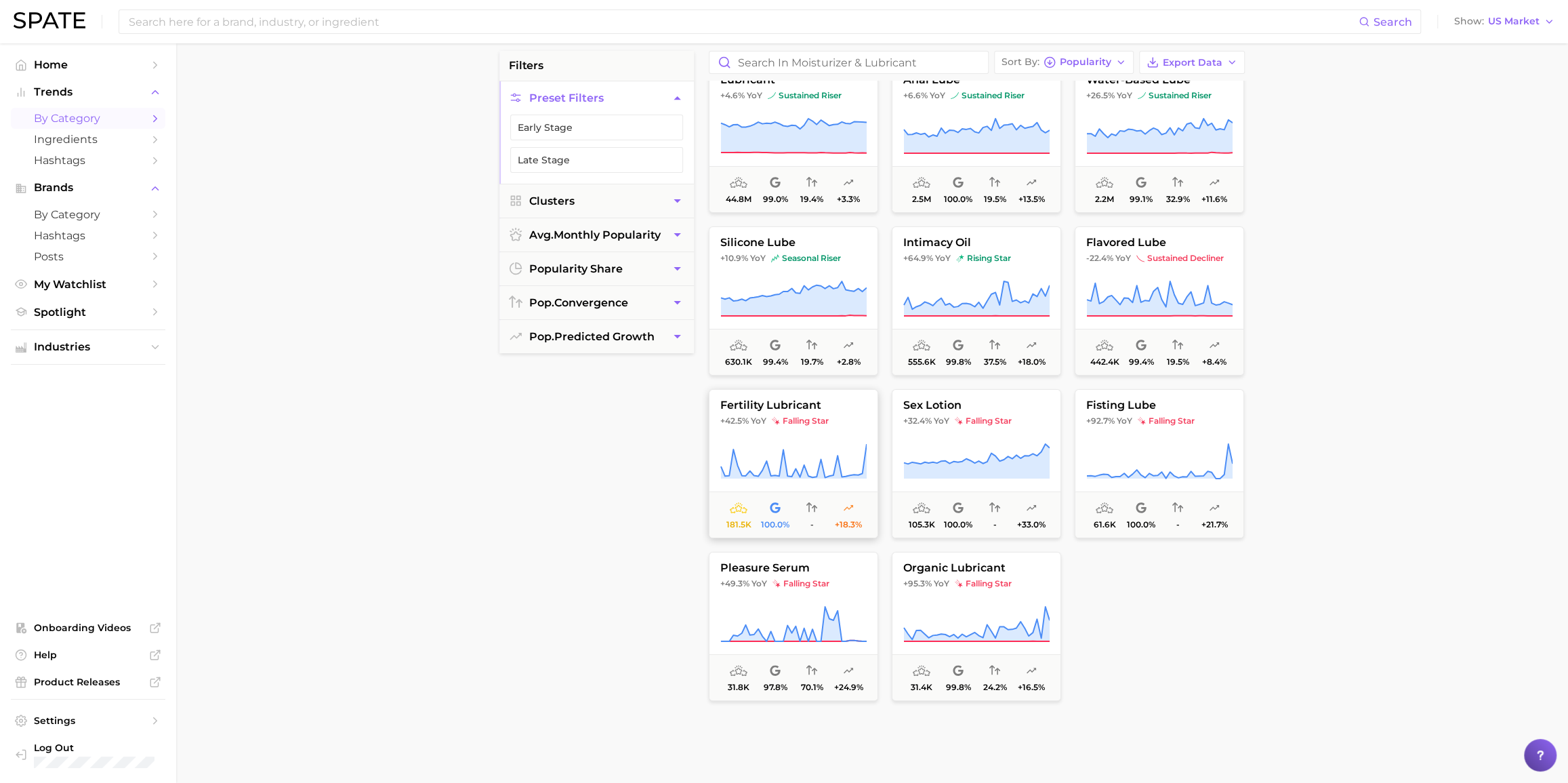
click at [844, 407] on span "fertility lubricant" at bounding box center [793, 405] width 168 height 13
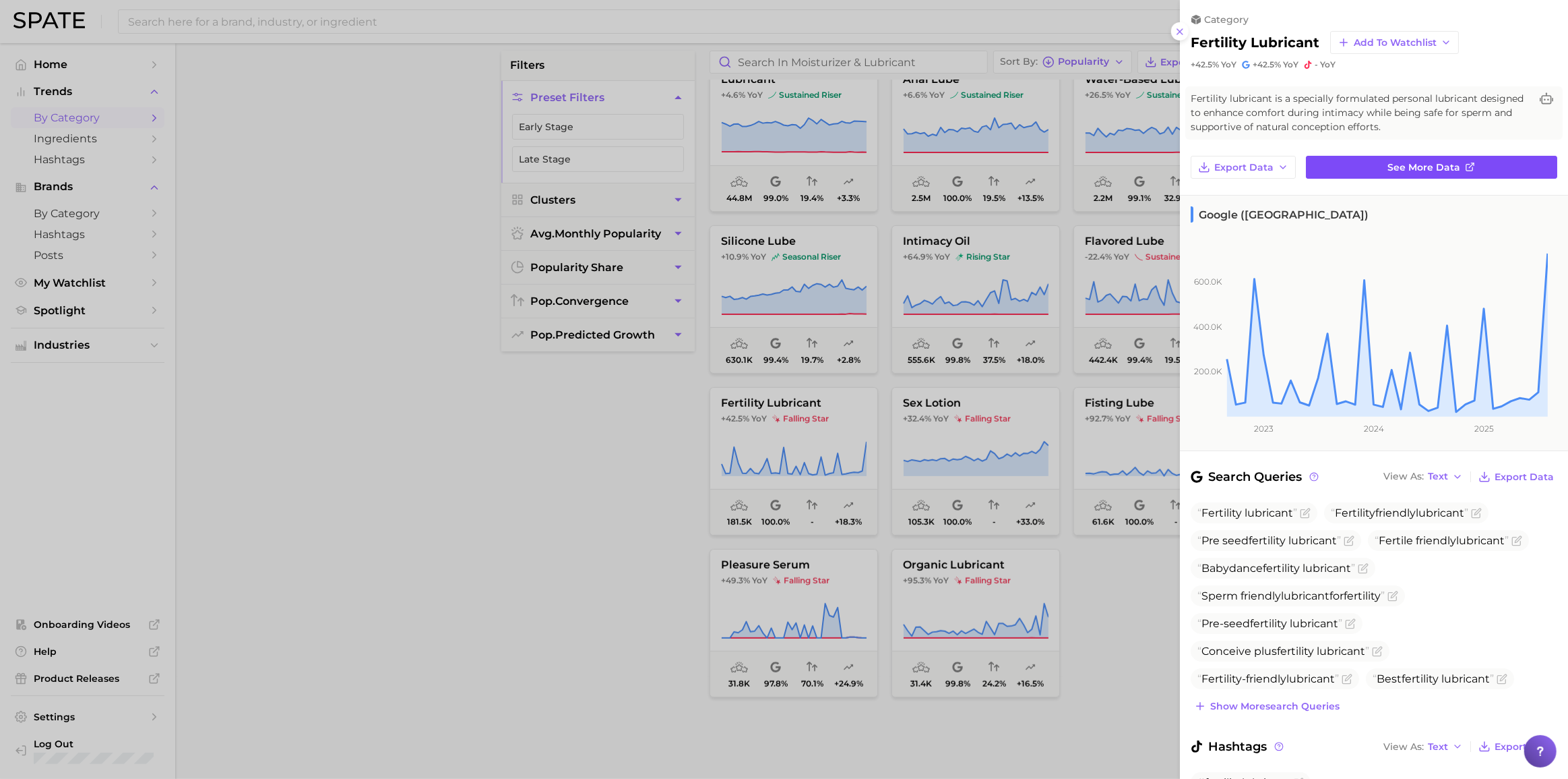
click at [1175, 165] on link "See more data" at bounding box center [1431, 167] width 251 height 23
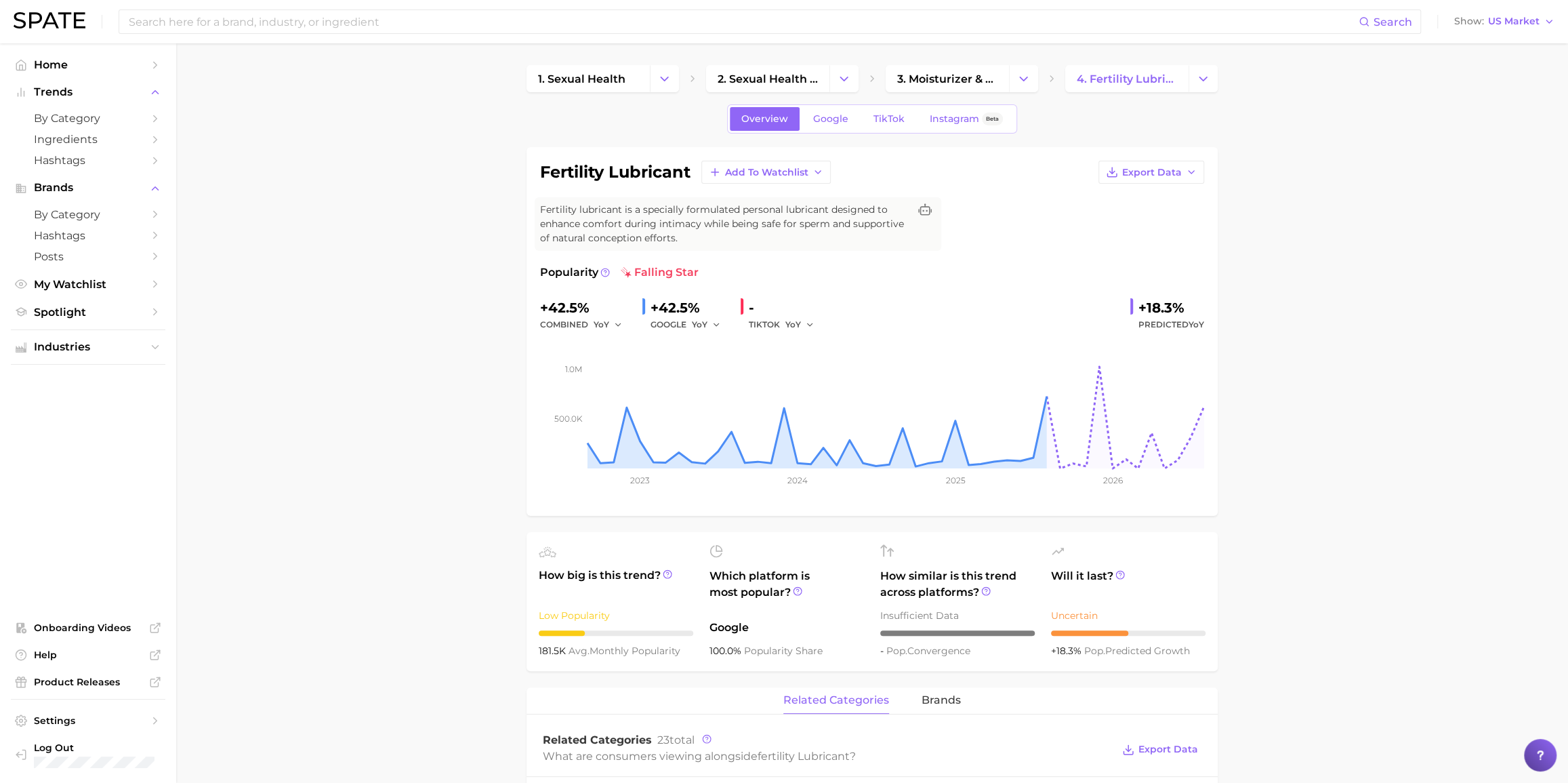
drag, startPoint x: 421, startPoint y: 275, endPoint x: 411, endPoint y: 273, distance: 10.2
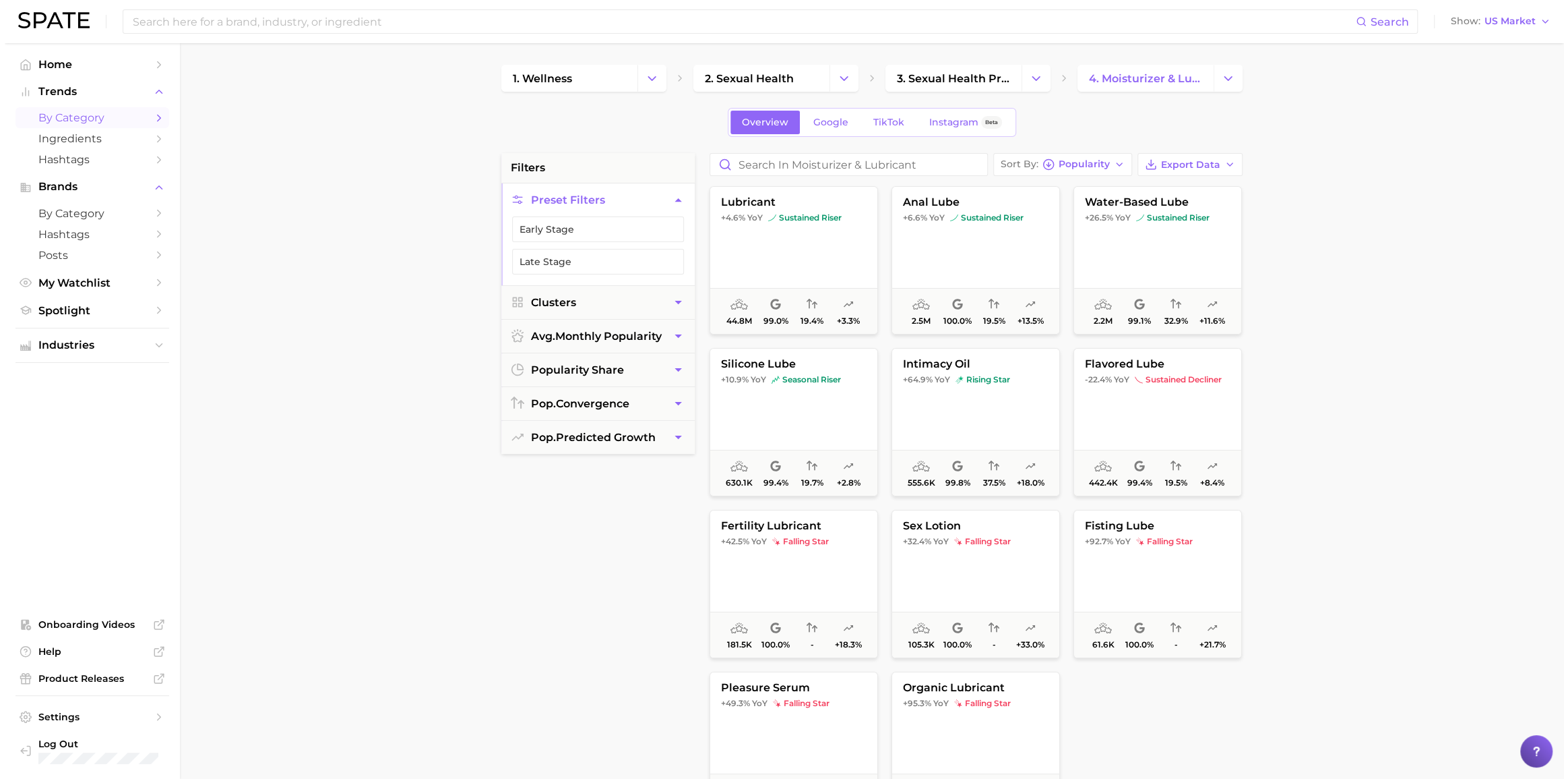
scroll to position [103, 0]
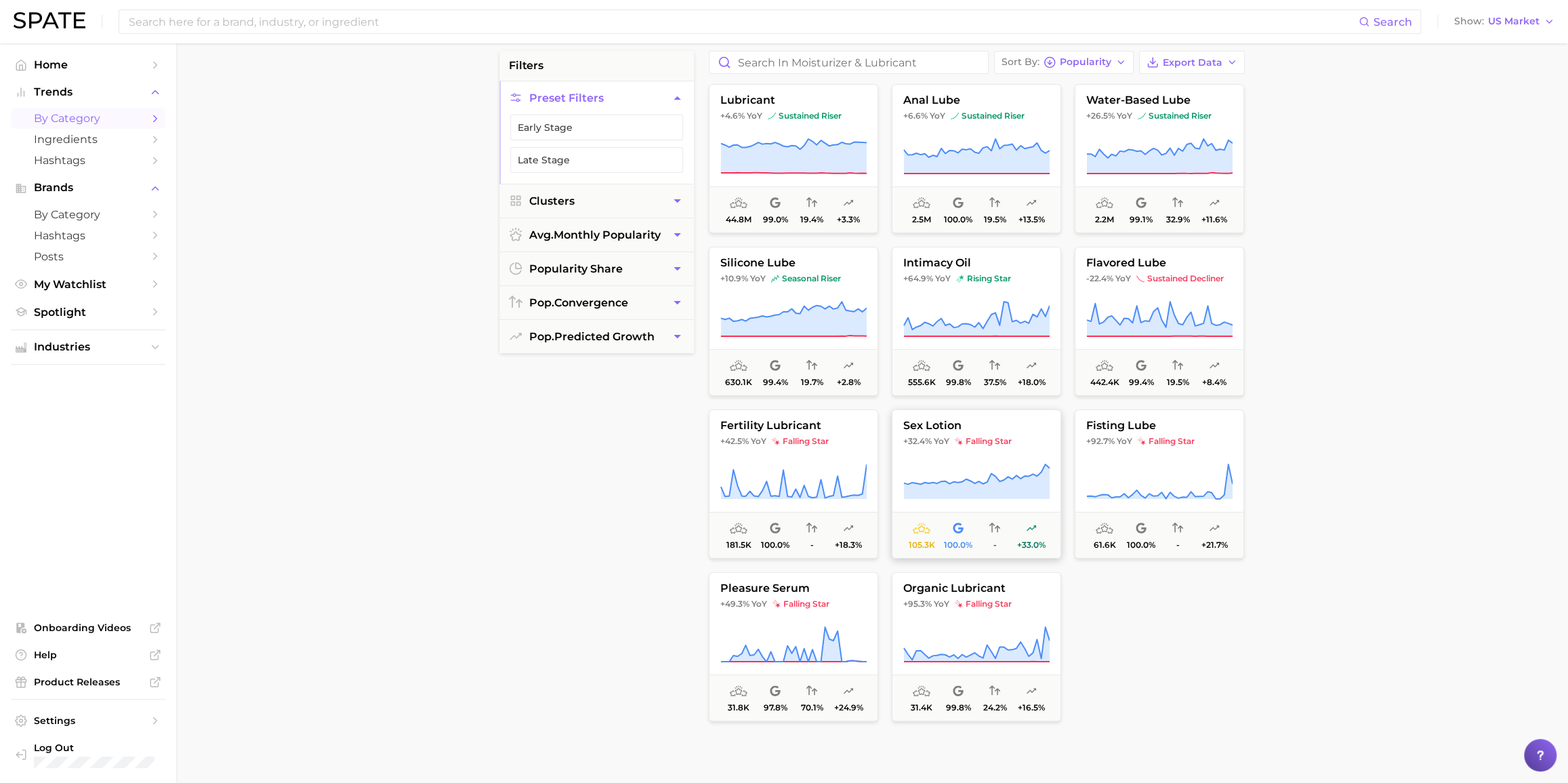
click at [1009, 427] on span "sex lotion" at bounding box center [977, 425] width 168 height 13
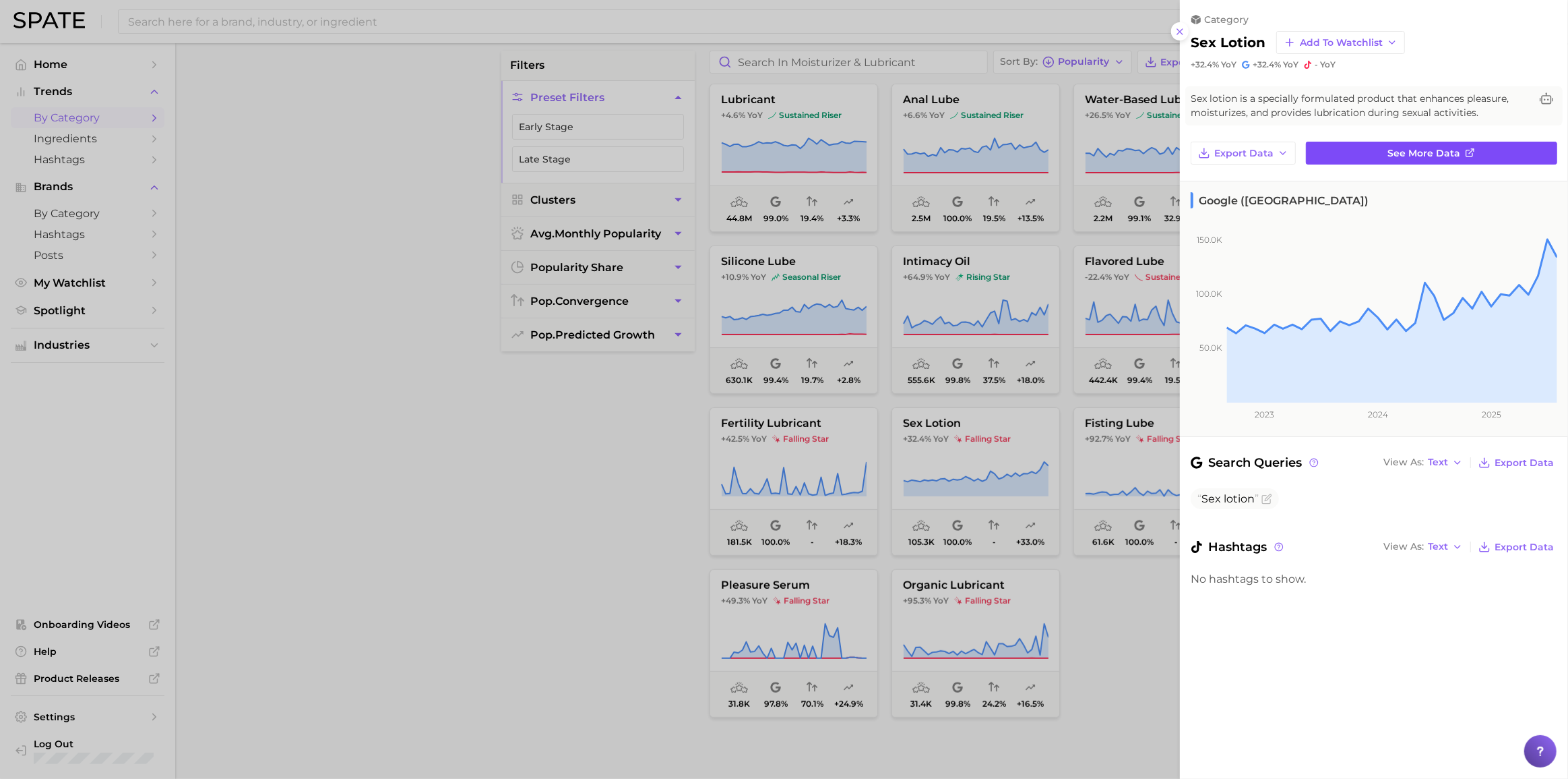
click at [1175, 161] on link "See more data" at bounding box center [1431, 153] width 251 height 23
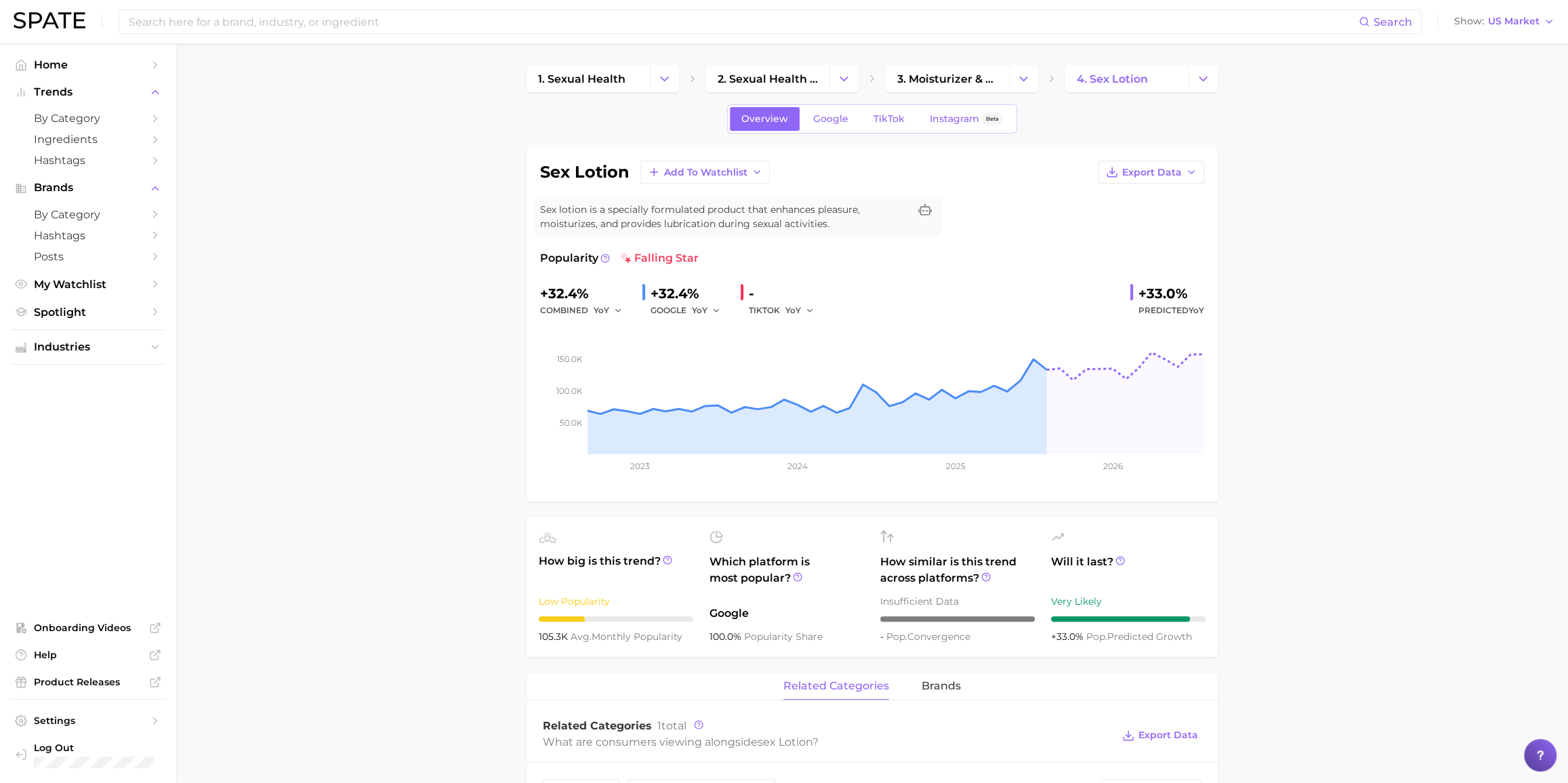
click at [371, 431] on main "1. sexual health 2. sexual health products 3. moisturizer & lubricant 4. sex lo…" at bounding box center [872, 740] width 1392 height 1393
click at [318, 236] on main "1. sexual health 2. sexual health products 3. moisturizer & lubricant 4. sex lo…" at bounding box center [872, 740] width 1392 height 1393
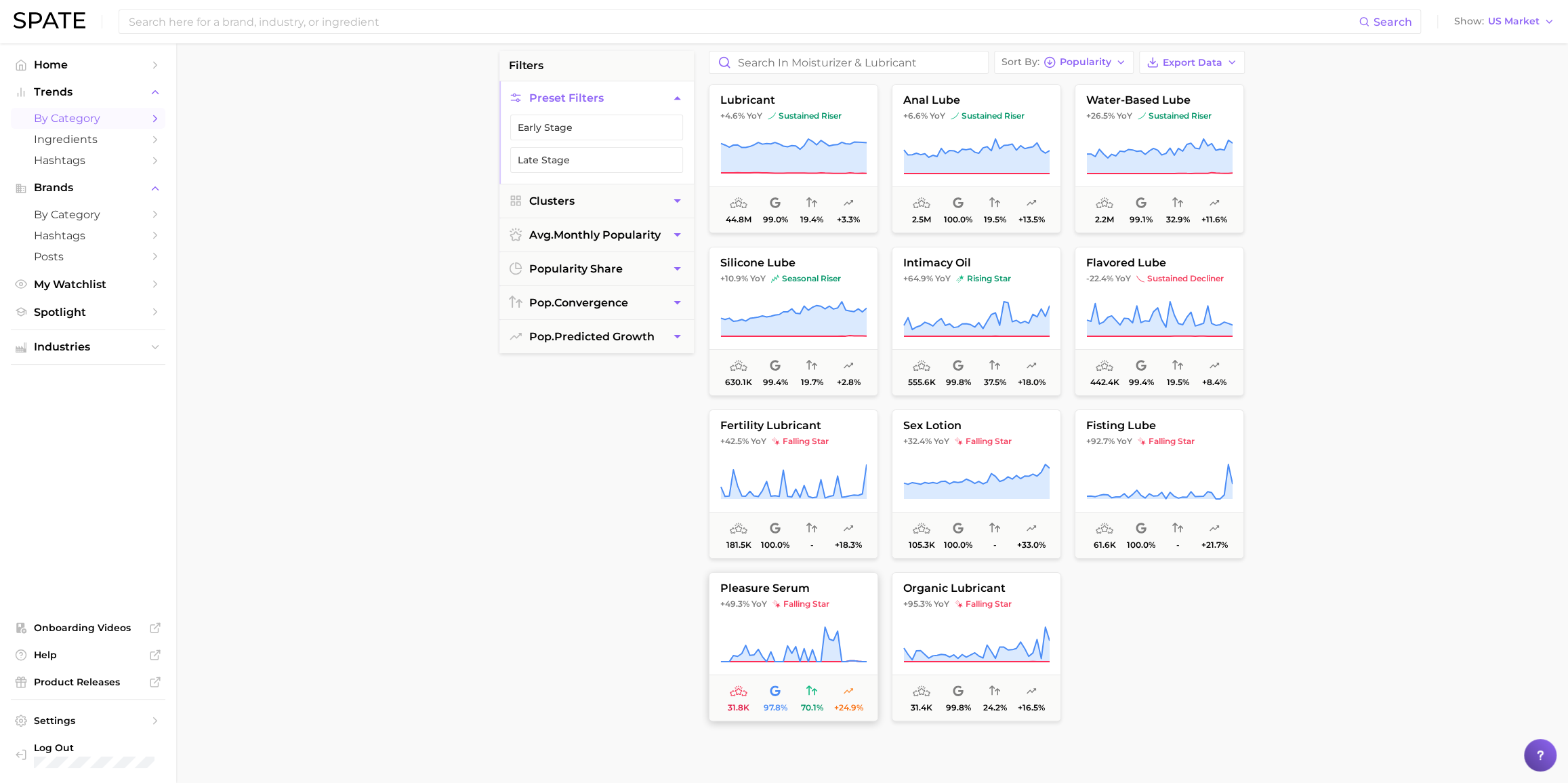
click at [837, 560] on span "pleasure serum" at bounding box center [793, 588] width 168 height 13
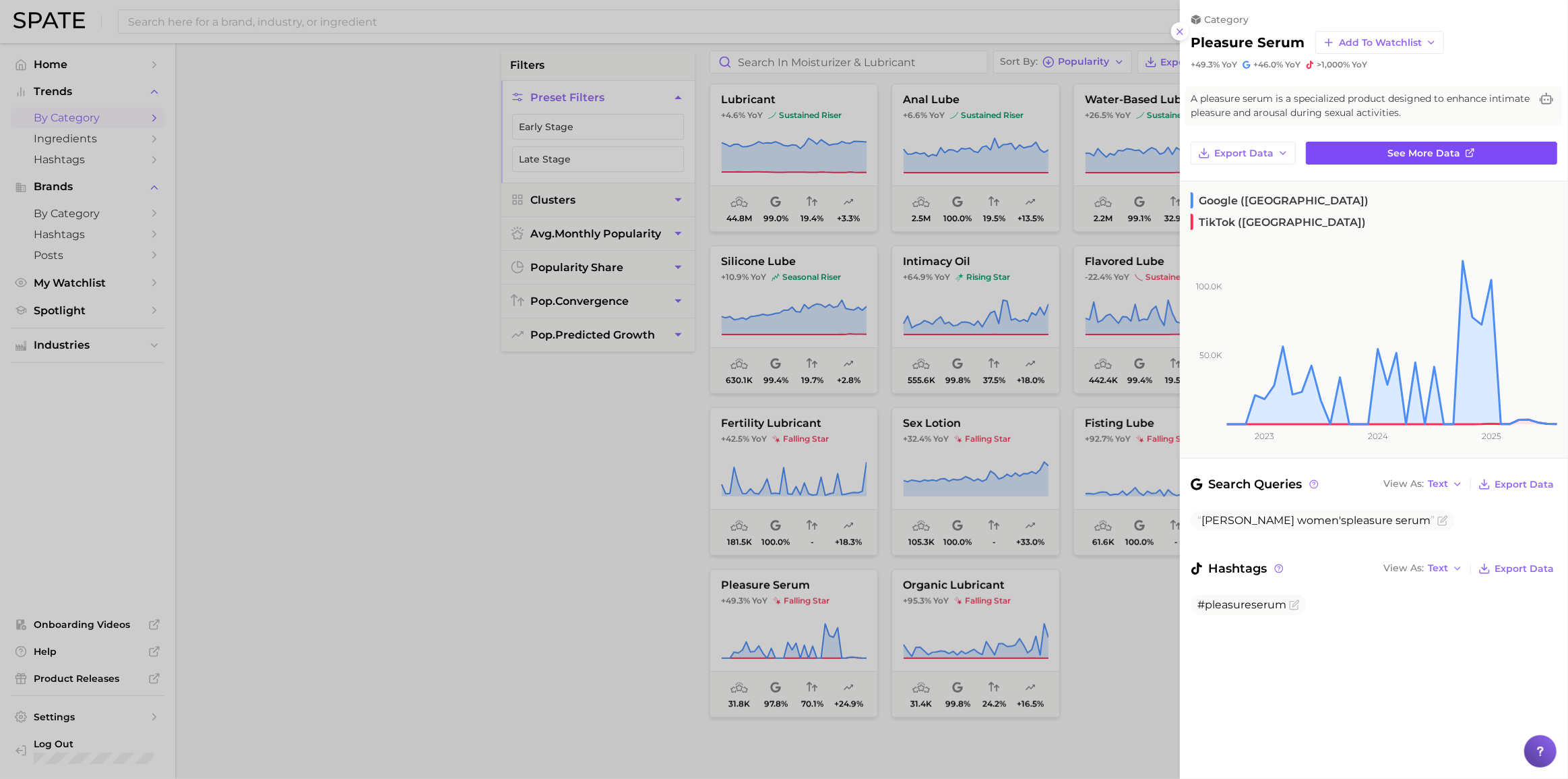
click at [1175, 155] on span "See more data" at bounding box center [1424, 153] width 73 height 12
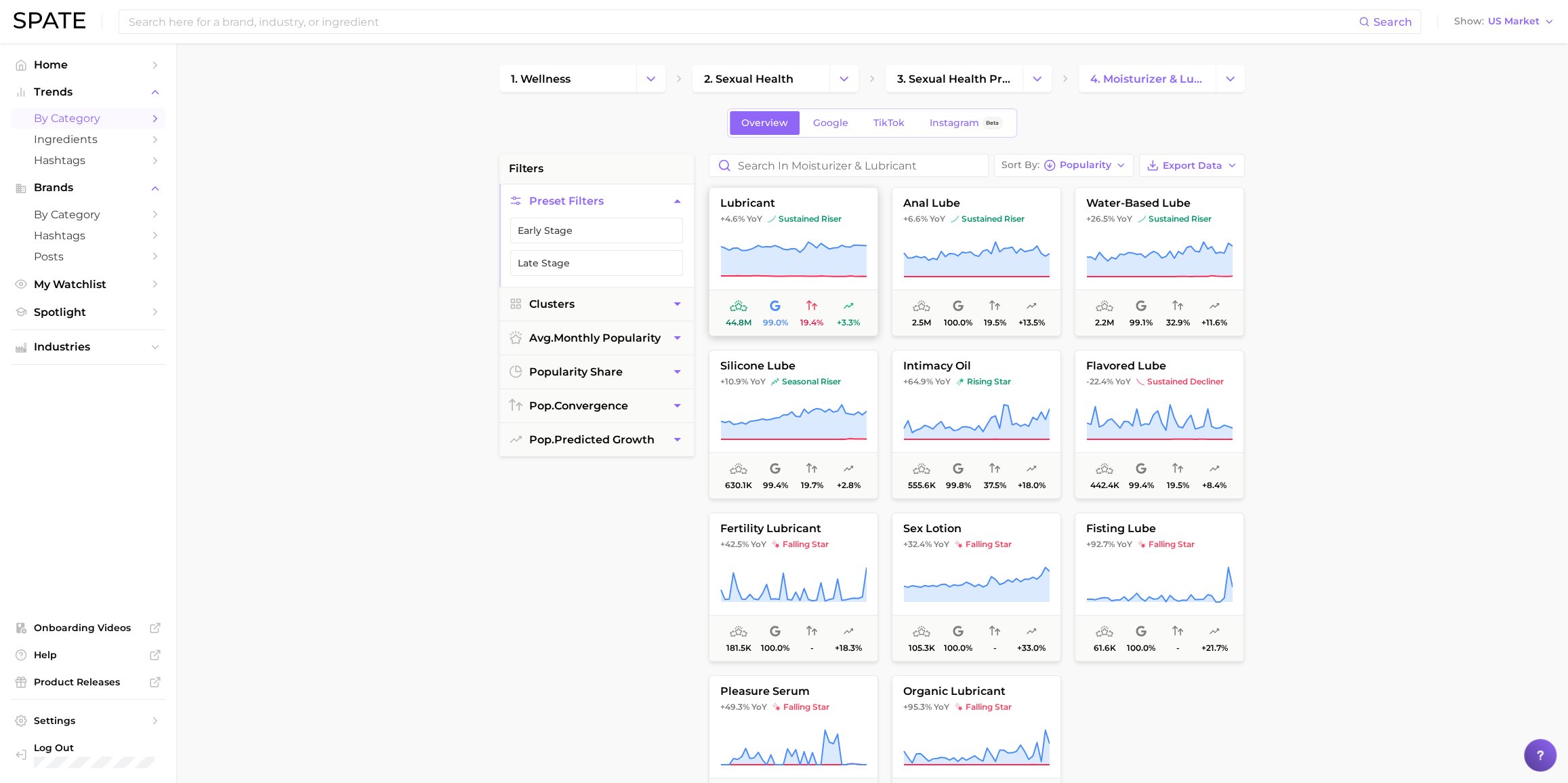
click at [823, 210] on button "lubricant +4.6% YoY sustained riser 44.8m 99.0% 19.4% +3.3%" at bounding box center [794, 262] width 170 height 149
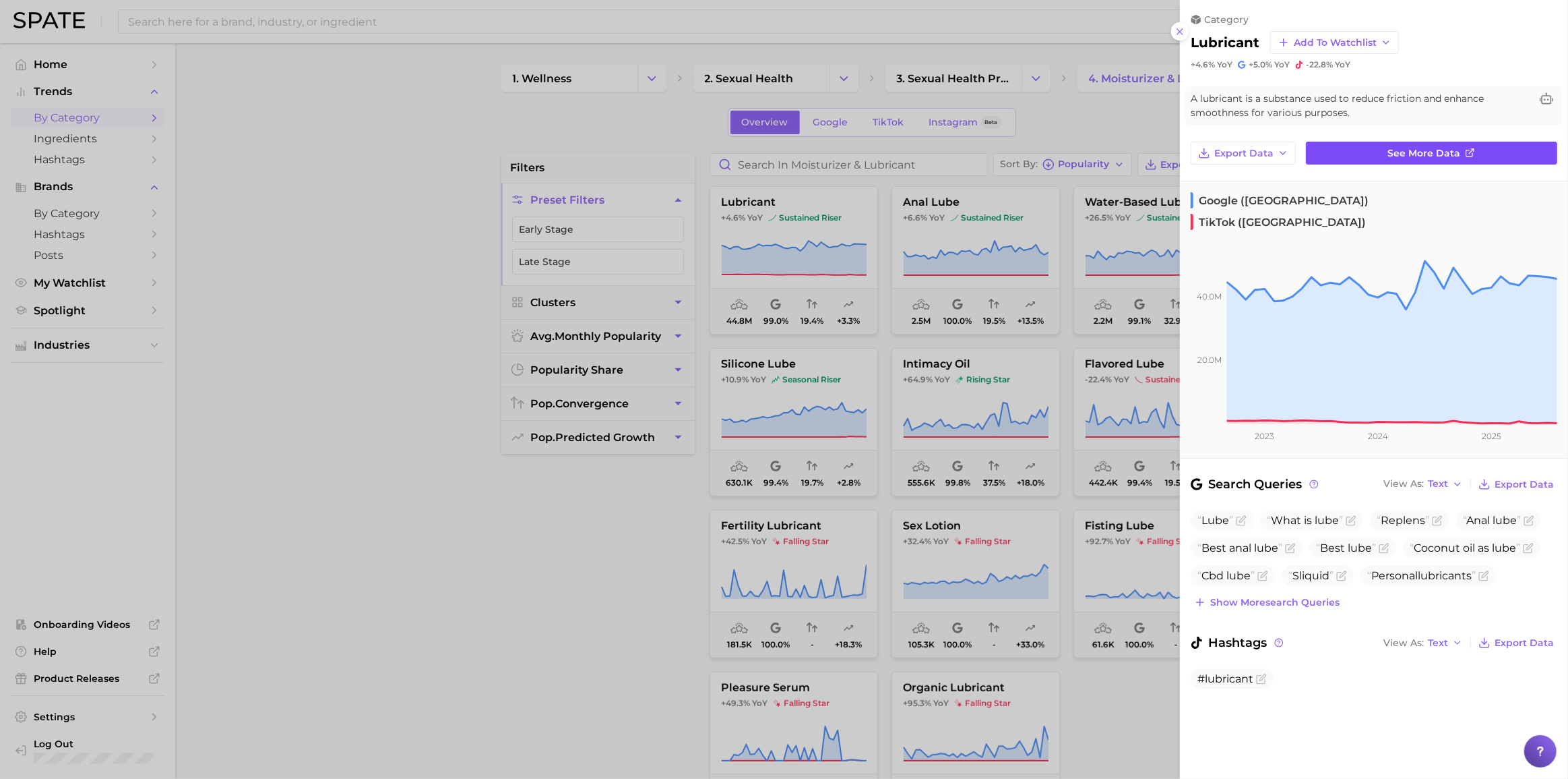
click at [1175, 144] on link "See more data" at bounding box center [1431, 153] width 251 height 23
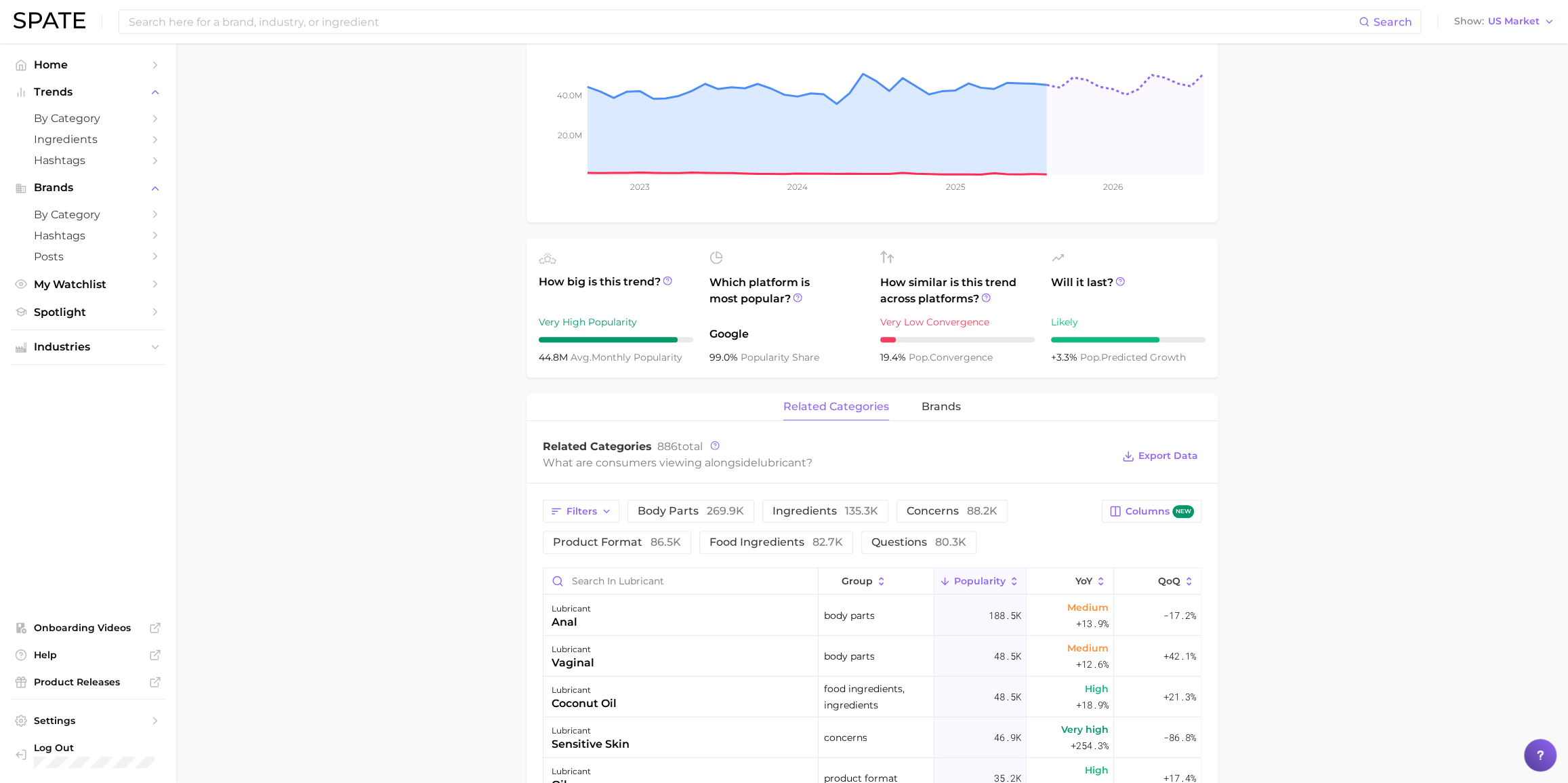
scroll to position [369, 0]
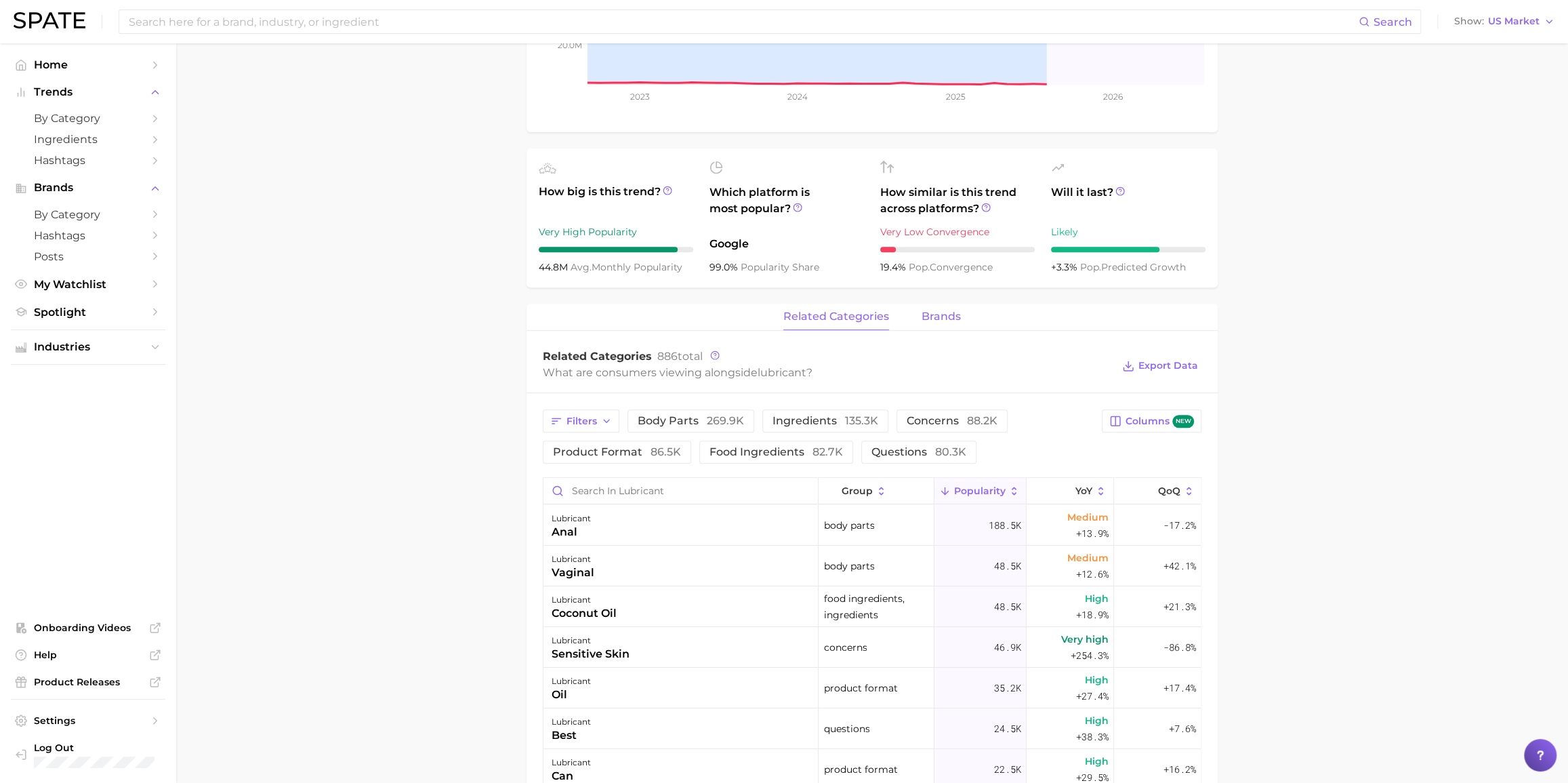
click at [944, 321] on span "brands" at bounding box center [941, 316] width 39 height 13
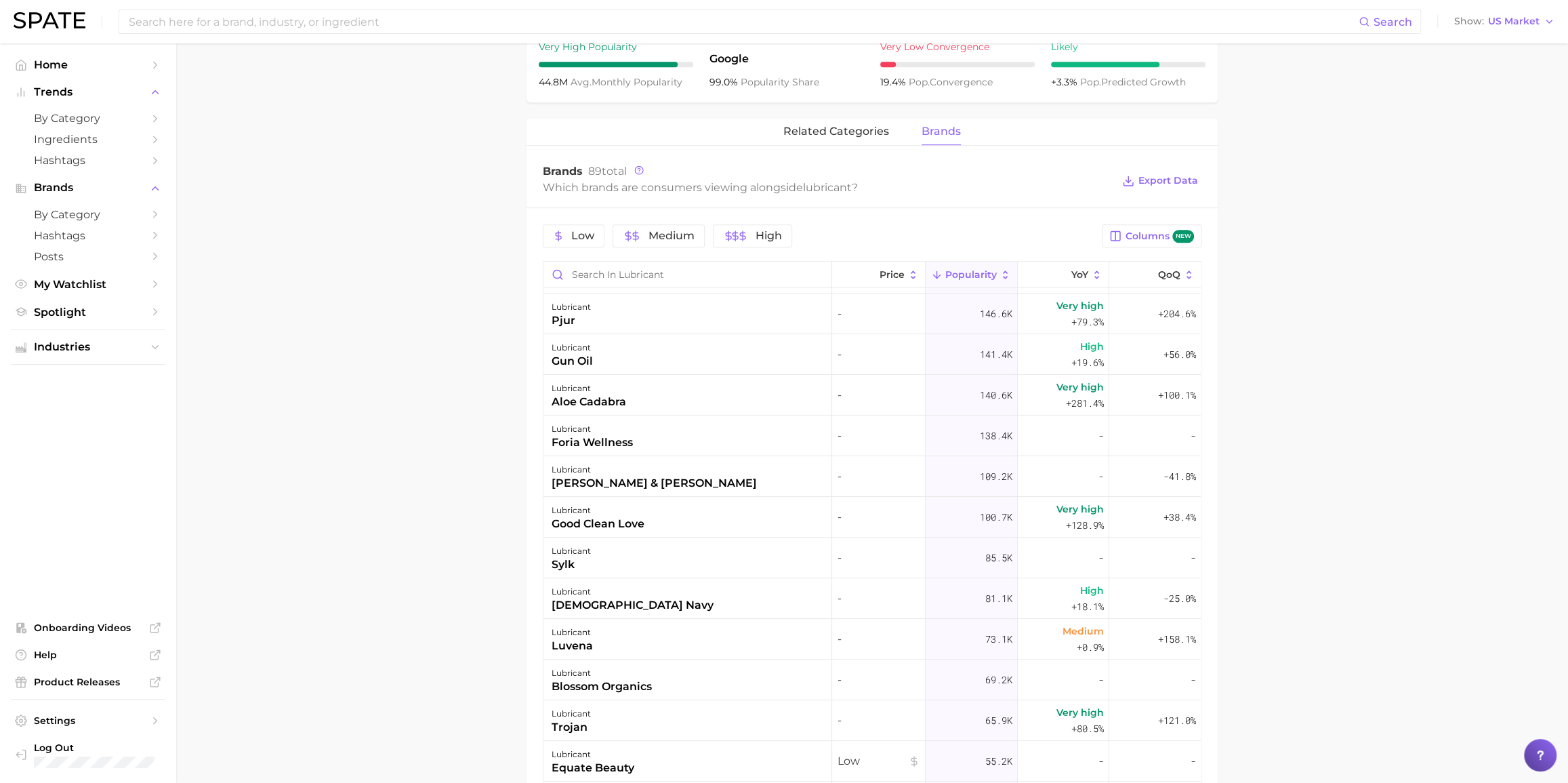
scroll to position [184, 0]
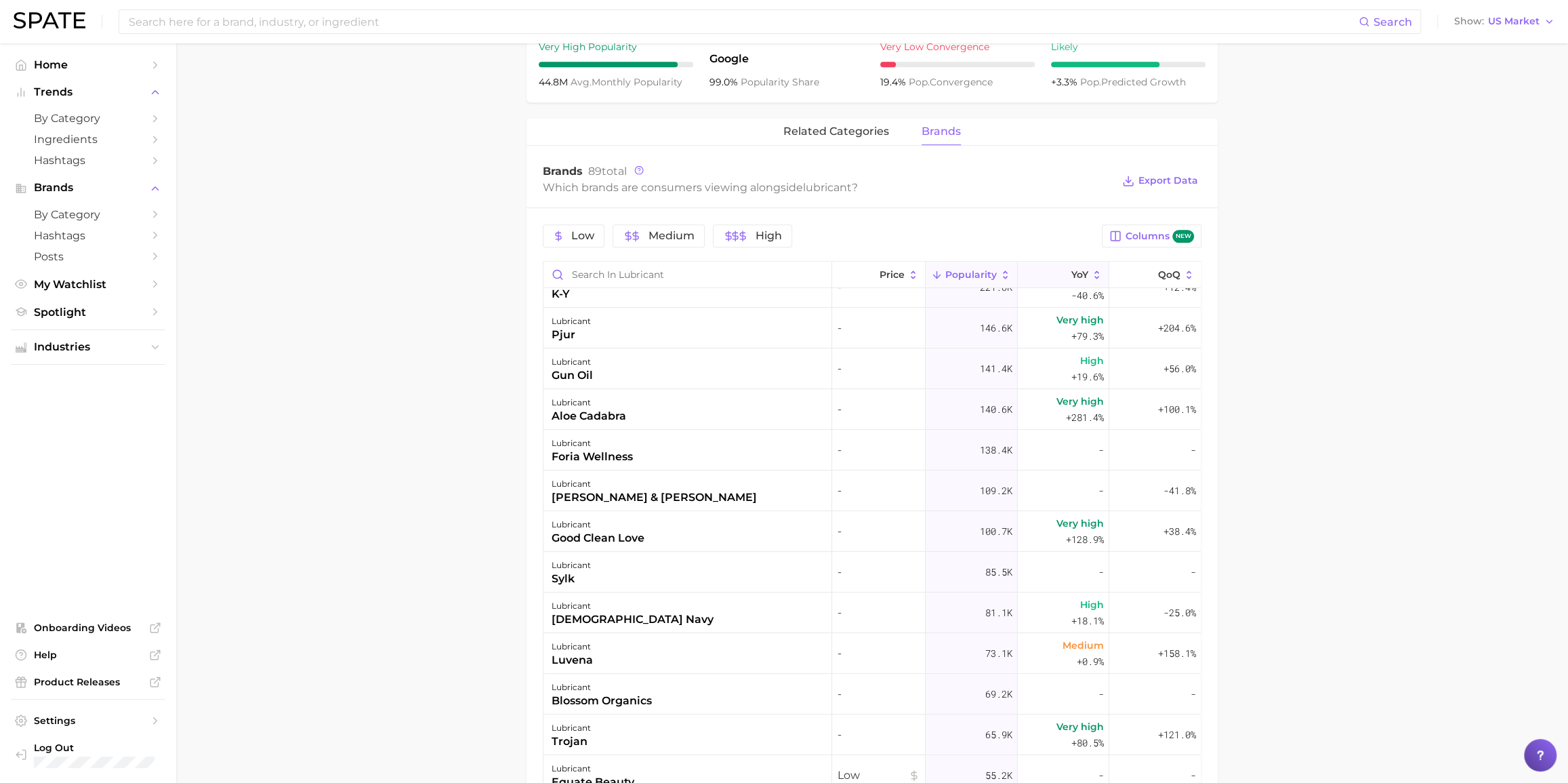
click at [1059, 271] on button "YoY" at bounding box center [1064, 275] width 91 height 27
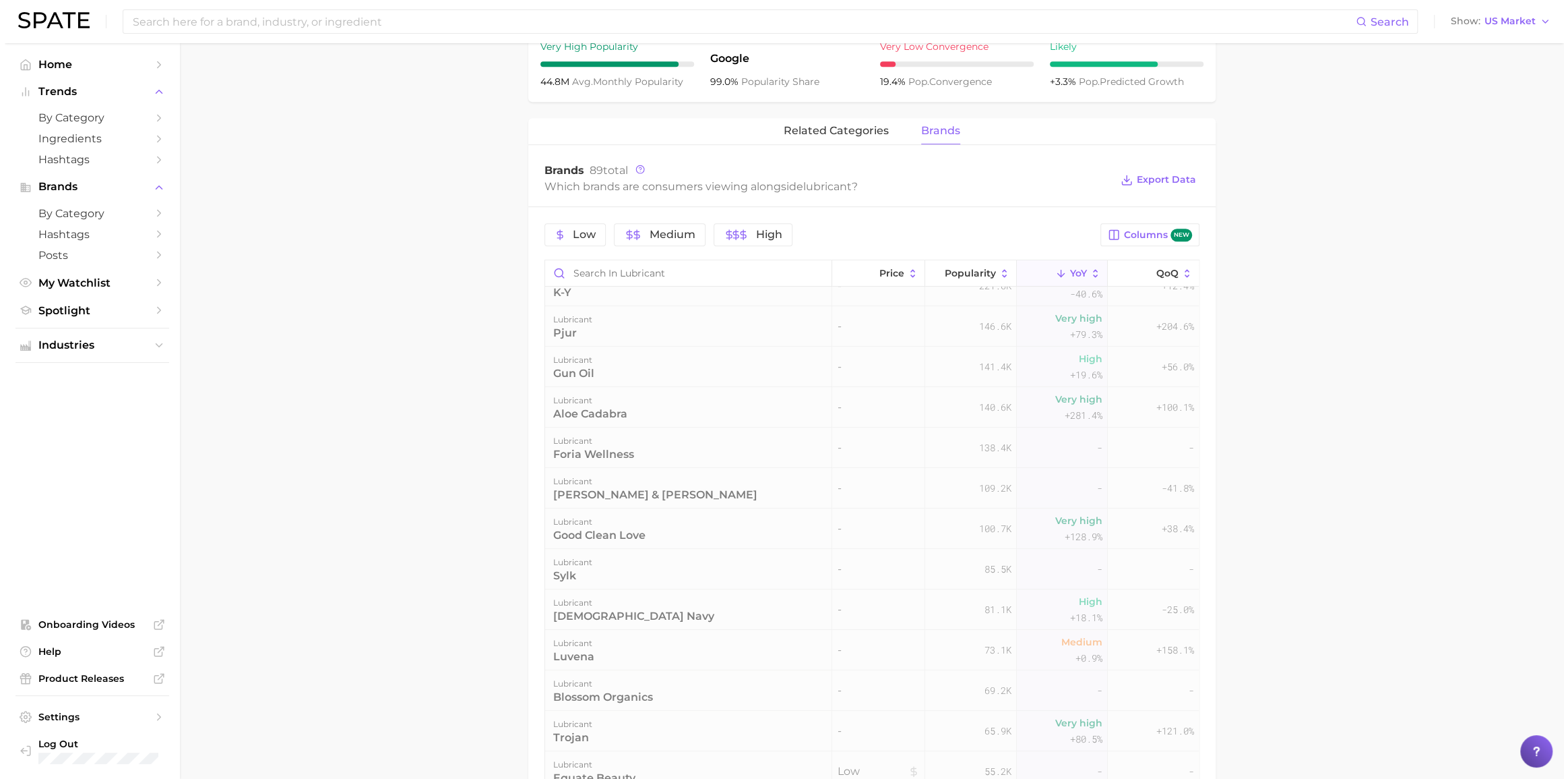
scroll to position [0, 0]
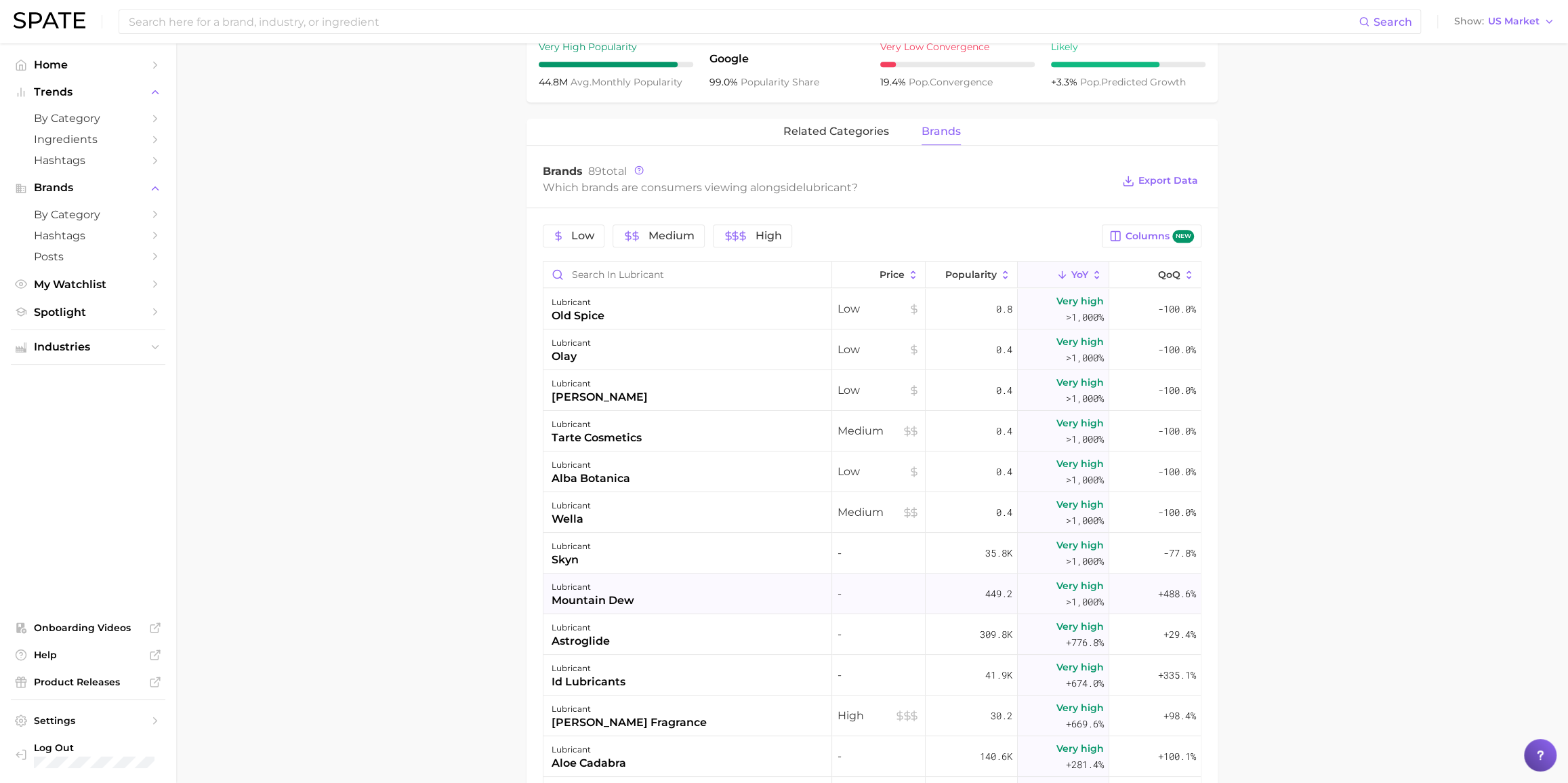
click at [690, 560] on div "lubricant mountain dew" at bounding box center [688, 594] width 289 height 41
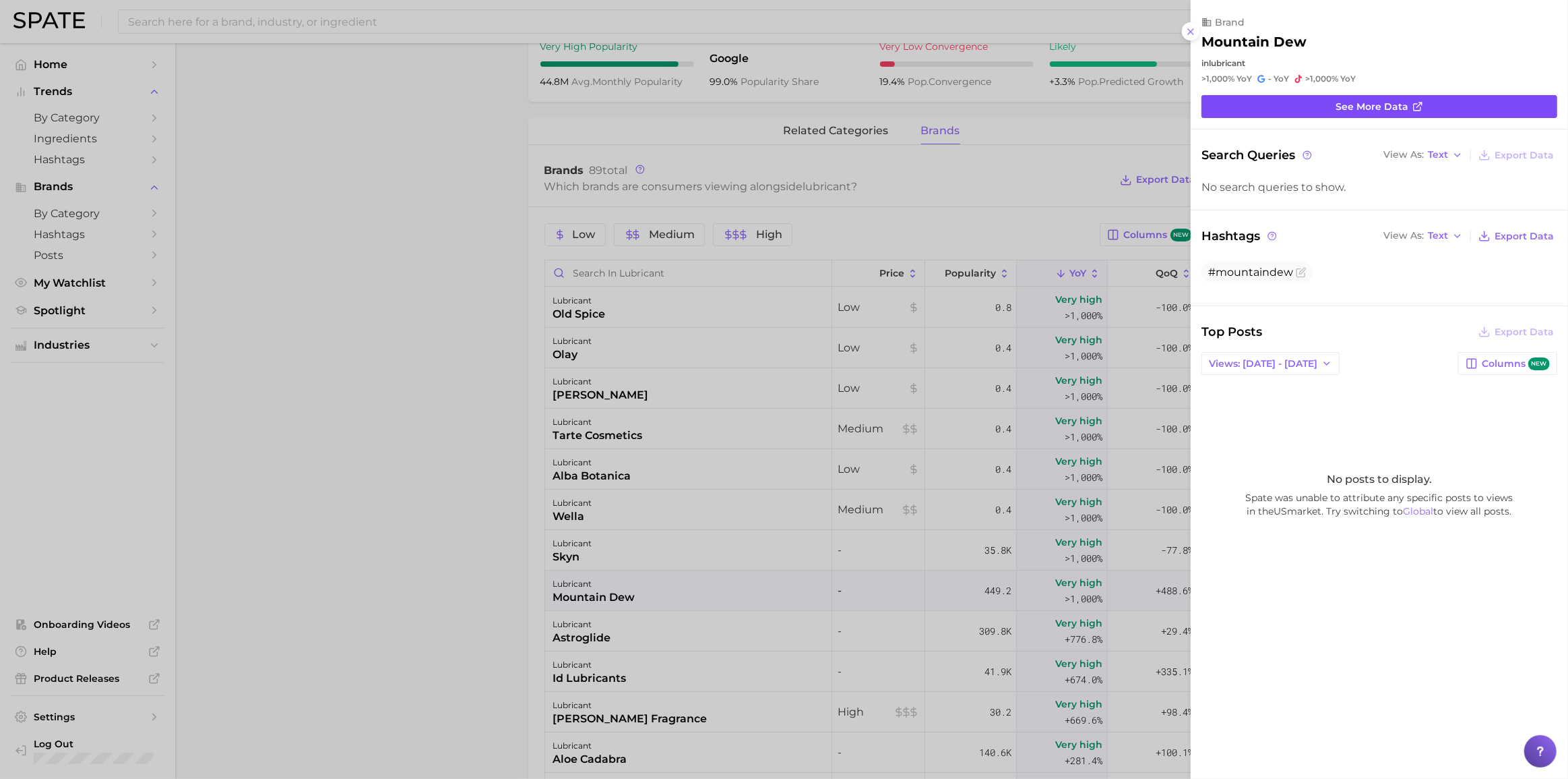
click at [1175, 108] on span "See more data" at bounding box center [1372, 107] width 73 height 12
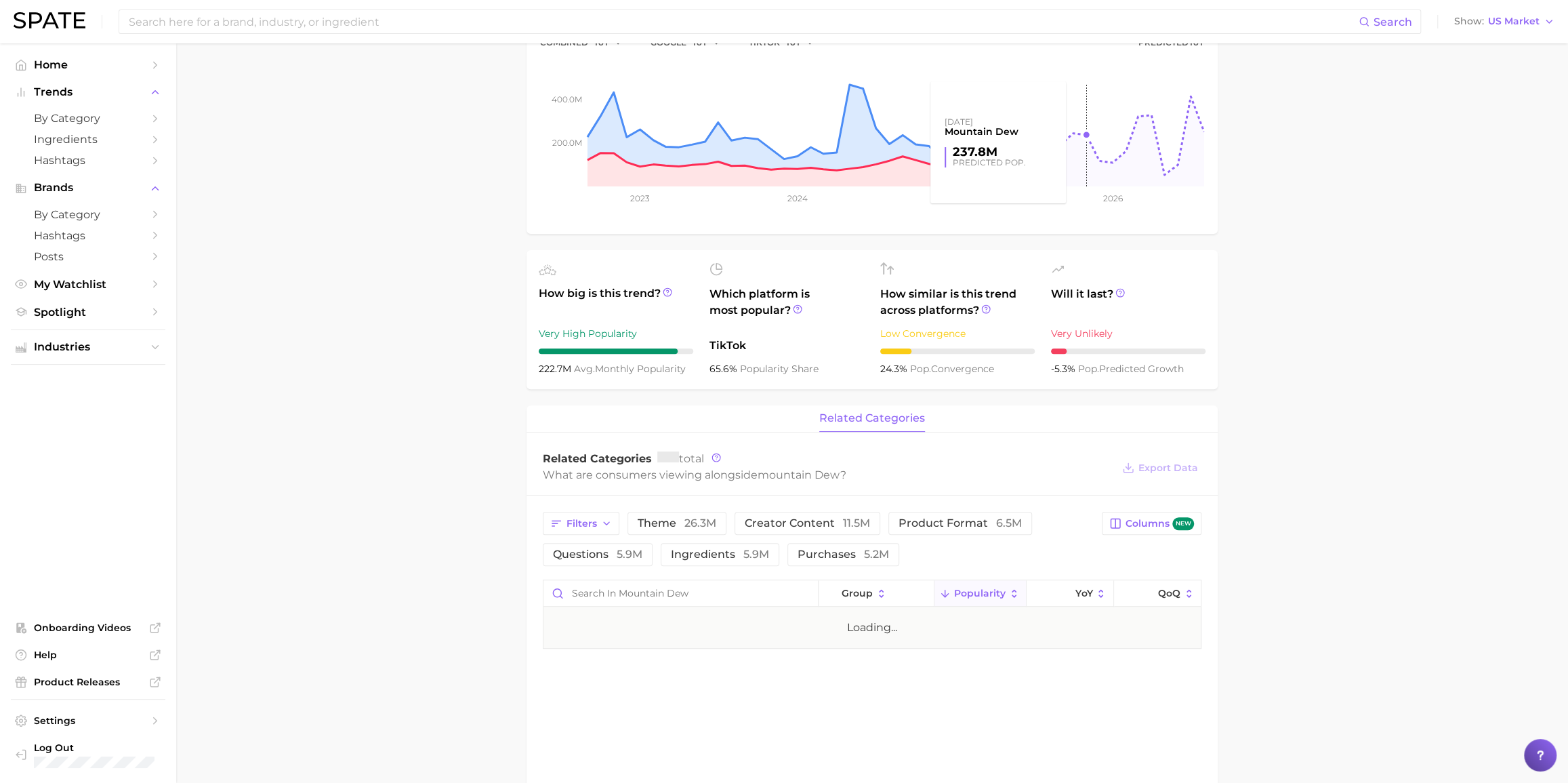
scroll to position [246, 0]
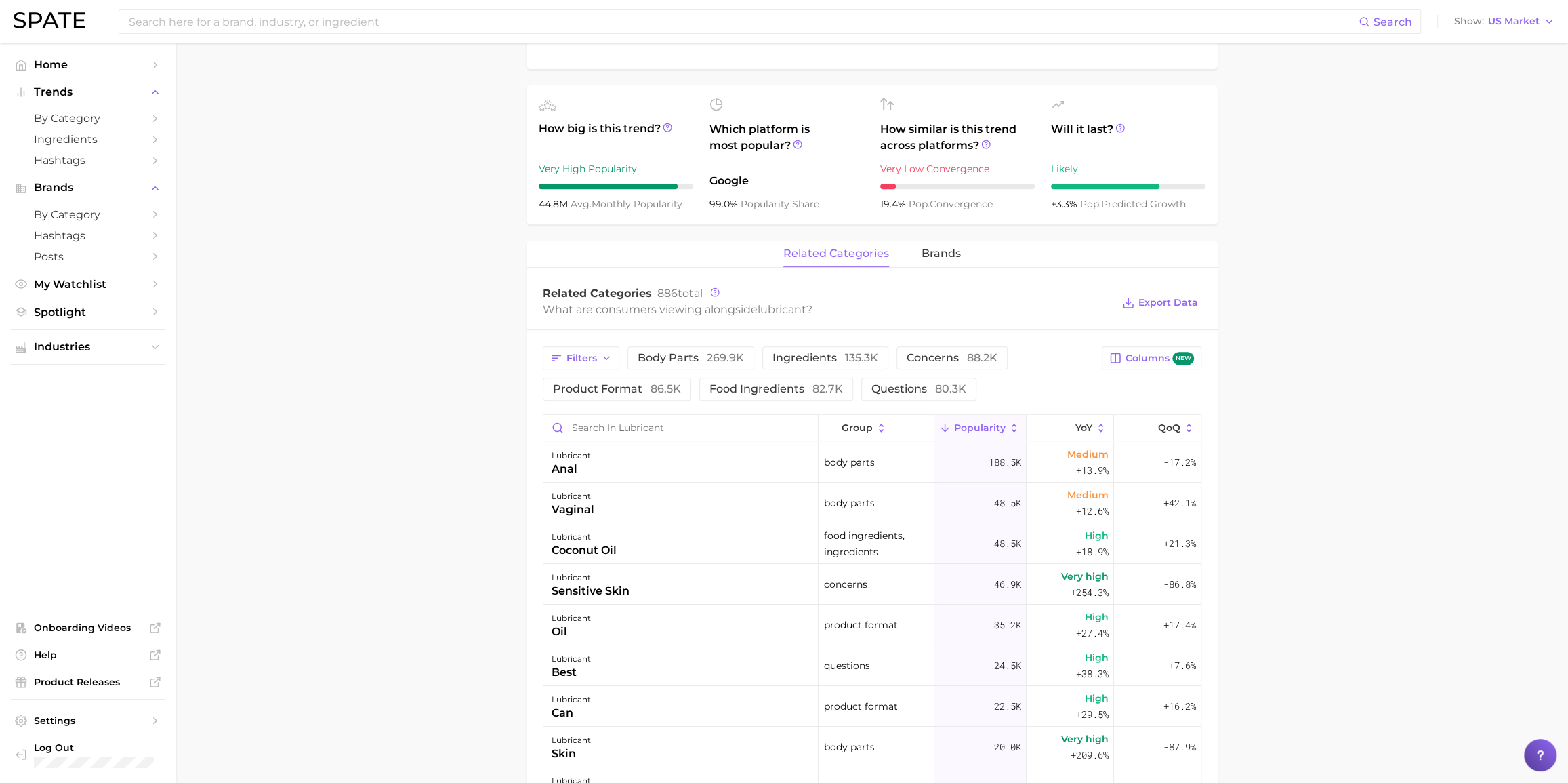
scroll to position [431, 0]
click at [935, 246] on button "brands" at bounding box center [941, 255] width 39 height 27
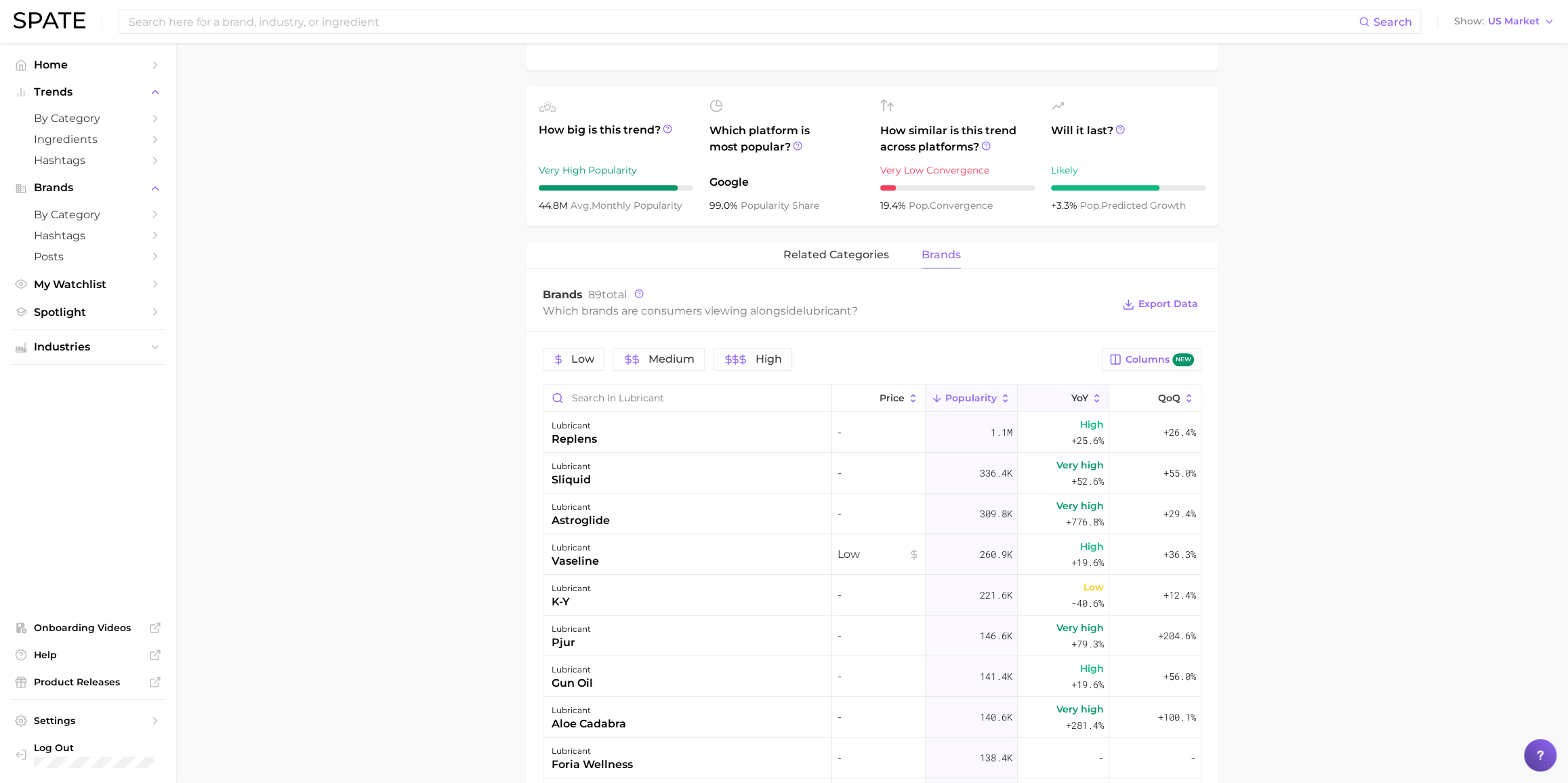
click at [1073, 386] on button "YoY" at bounding box center [1064, 398] width 91 height 27
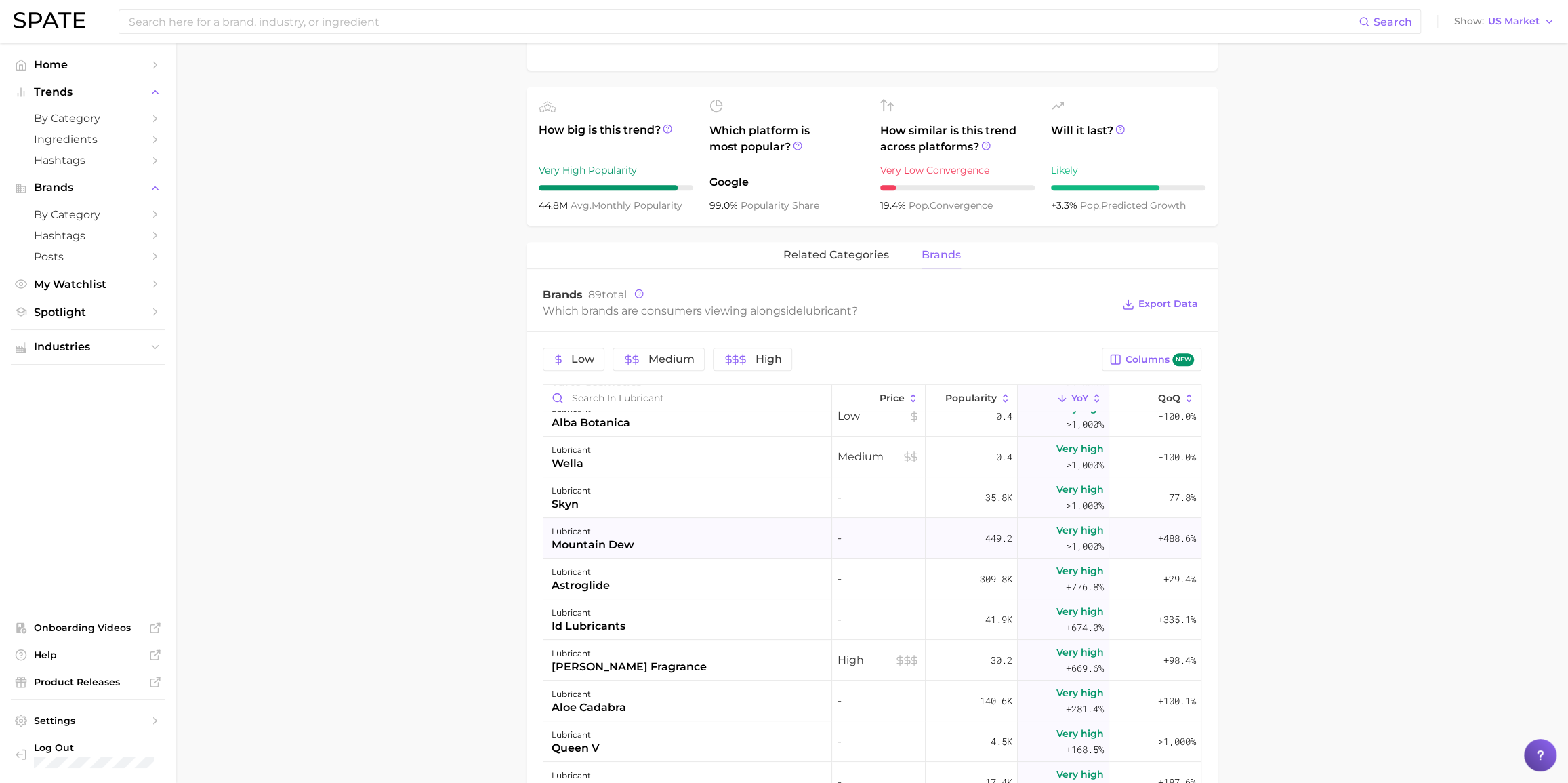
scroll to position [184, 0]
drag, startPoint x: 478, startPoint y: 464, endPoint x: 456, endPoint y: 466, distance: 22.1
click at [477, 465] on main "1. sexual health 2. sexual health products 3. moisturizer & lubricant 4. lubric…" at bounding box center [872, 431] width 1392 height 1639
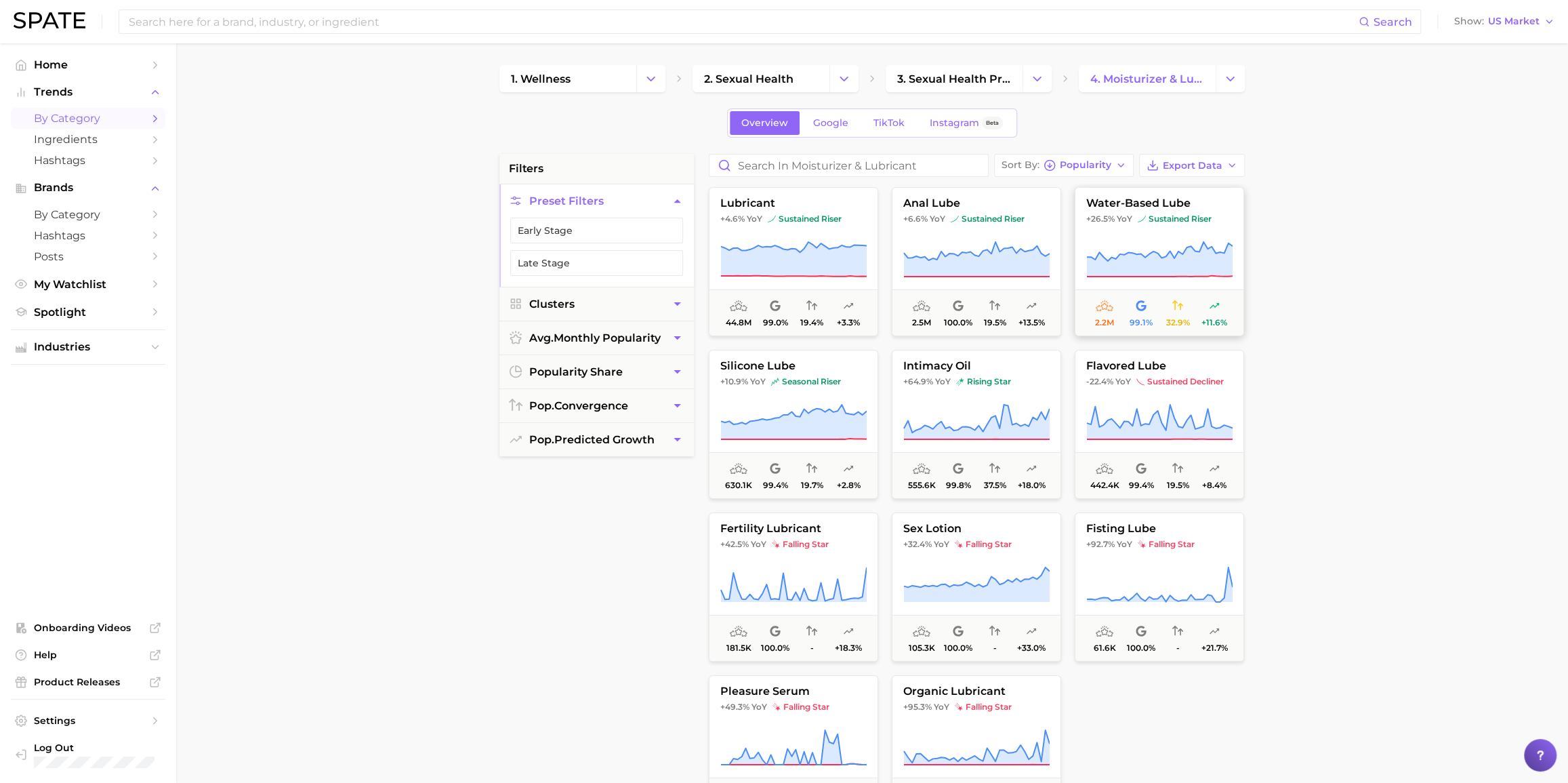
click at [1177, 217] on span "sustained riser" at bounding box center [1174, 219] width 74 height 11
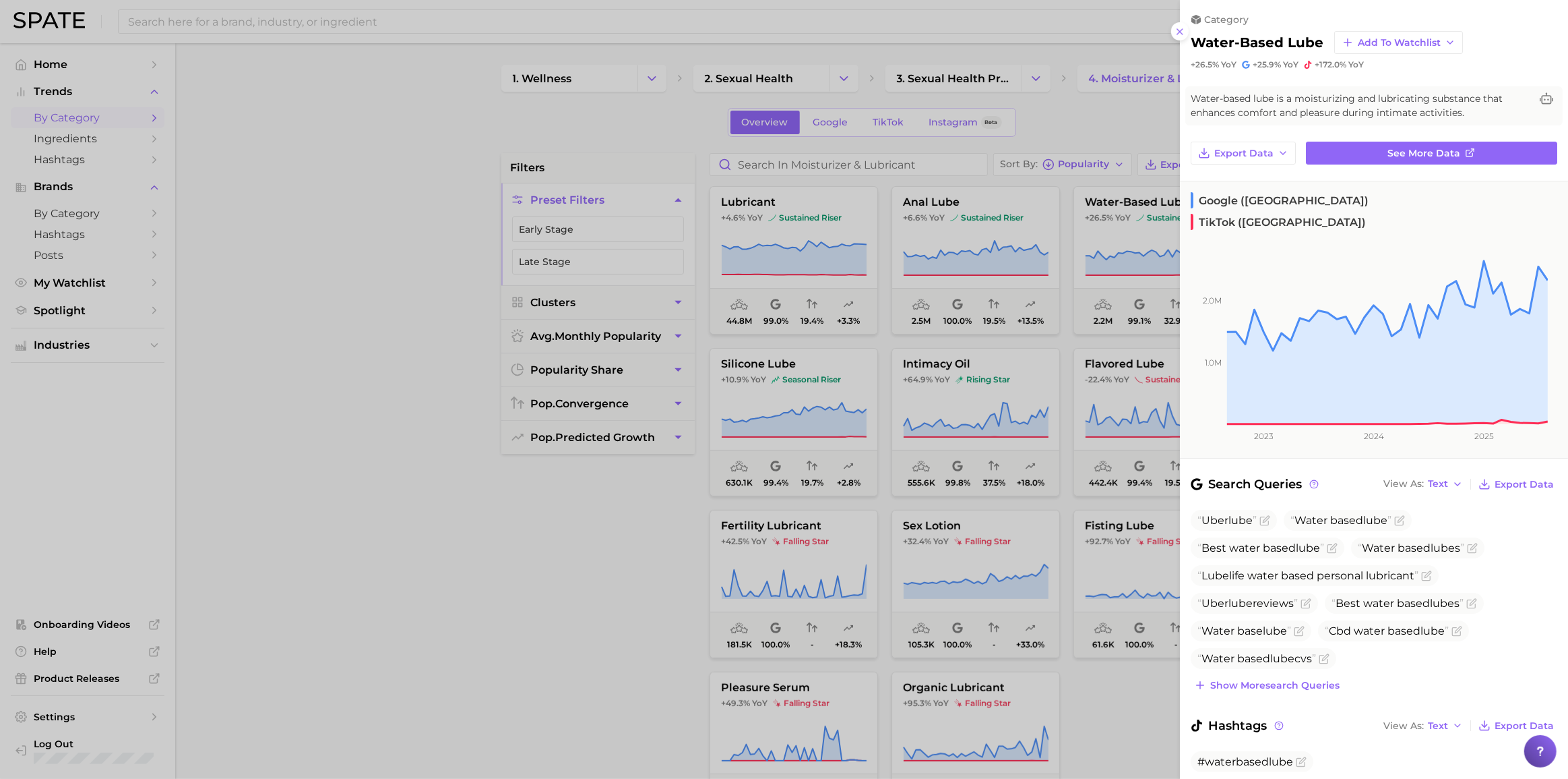
click at [389, 277] on div at bounding box center [784, 390] width 1568 height 779
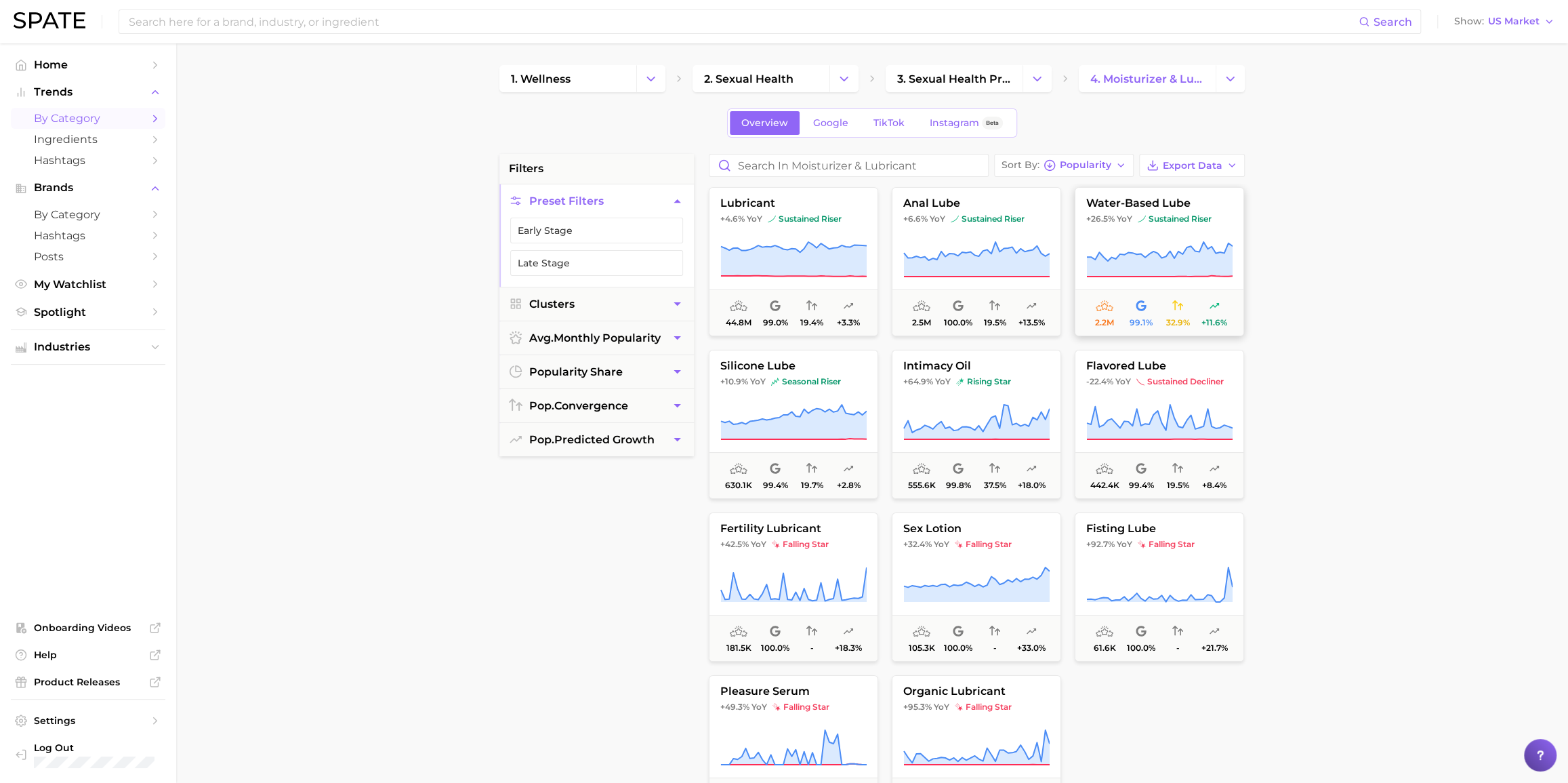
click at [1150, 204] on span "water-based lube" at bounding box center [1160, 203] width 168 height 13
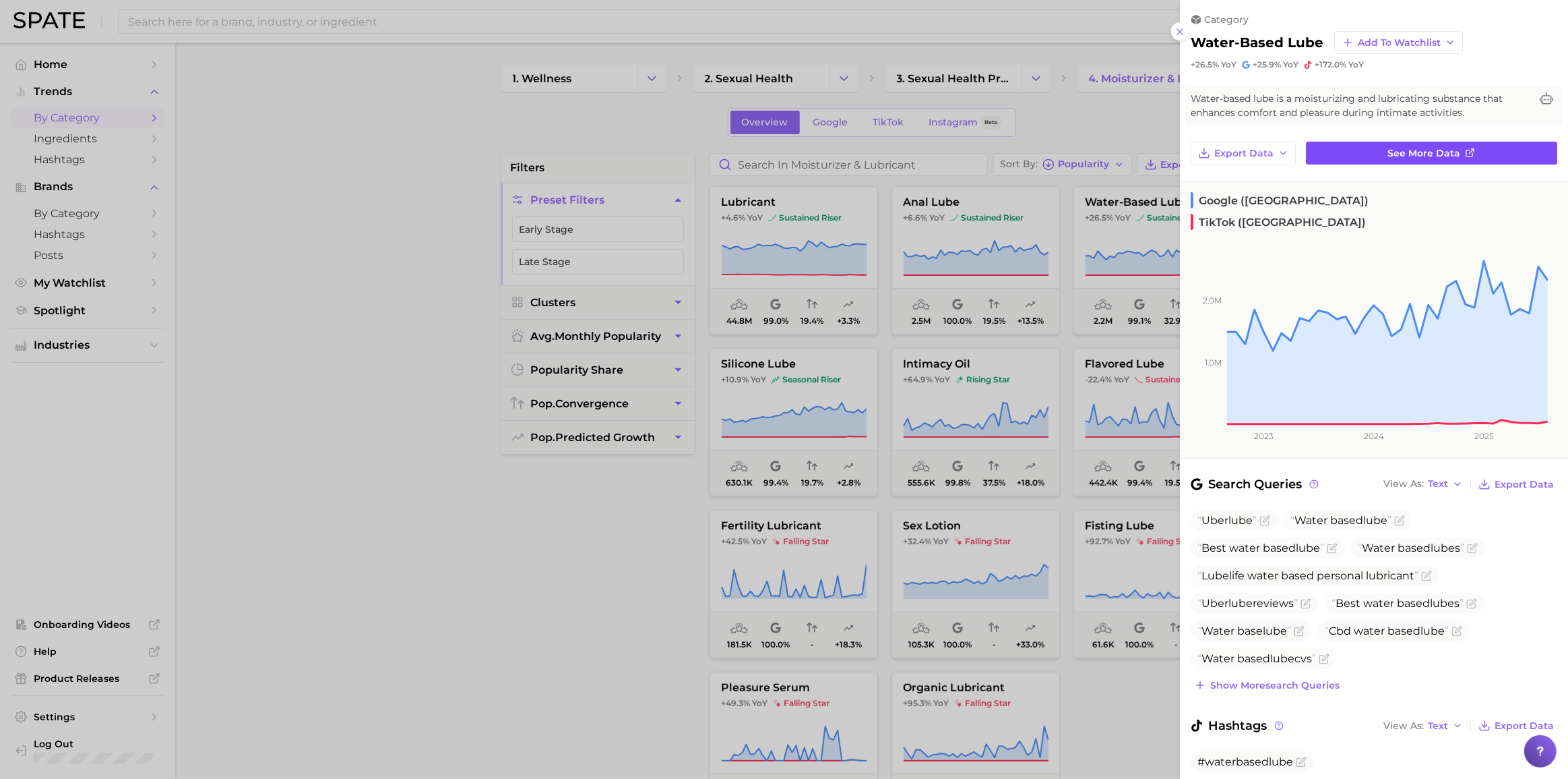
click at [1175, 156] on link "See more data" at bounding box center [1431, 153] width 251 height 23
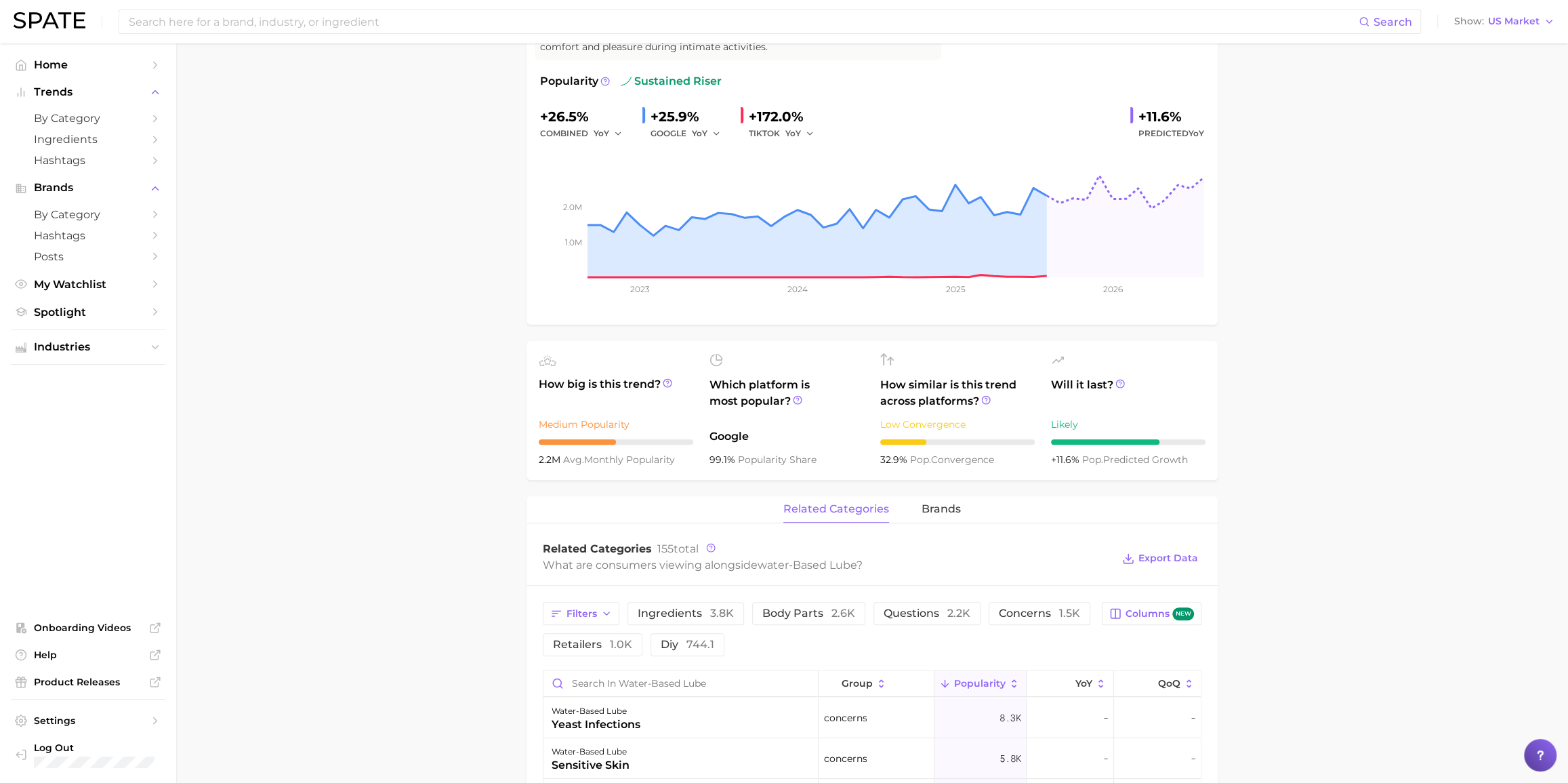
scroll to position [184, 0]
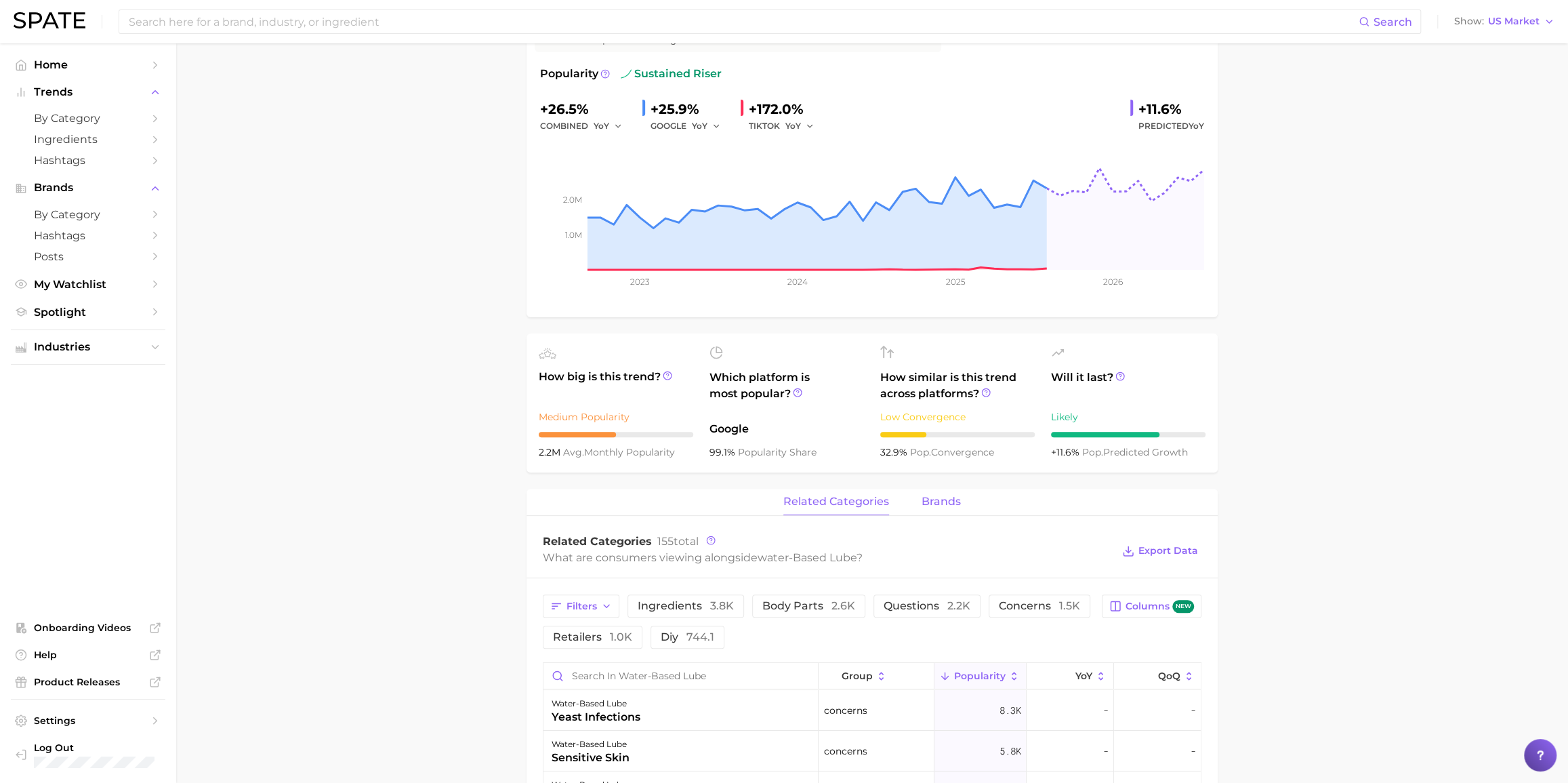
click at [938, 505] on span "brands" at bounding box center [941, 501] width 39 height 13
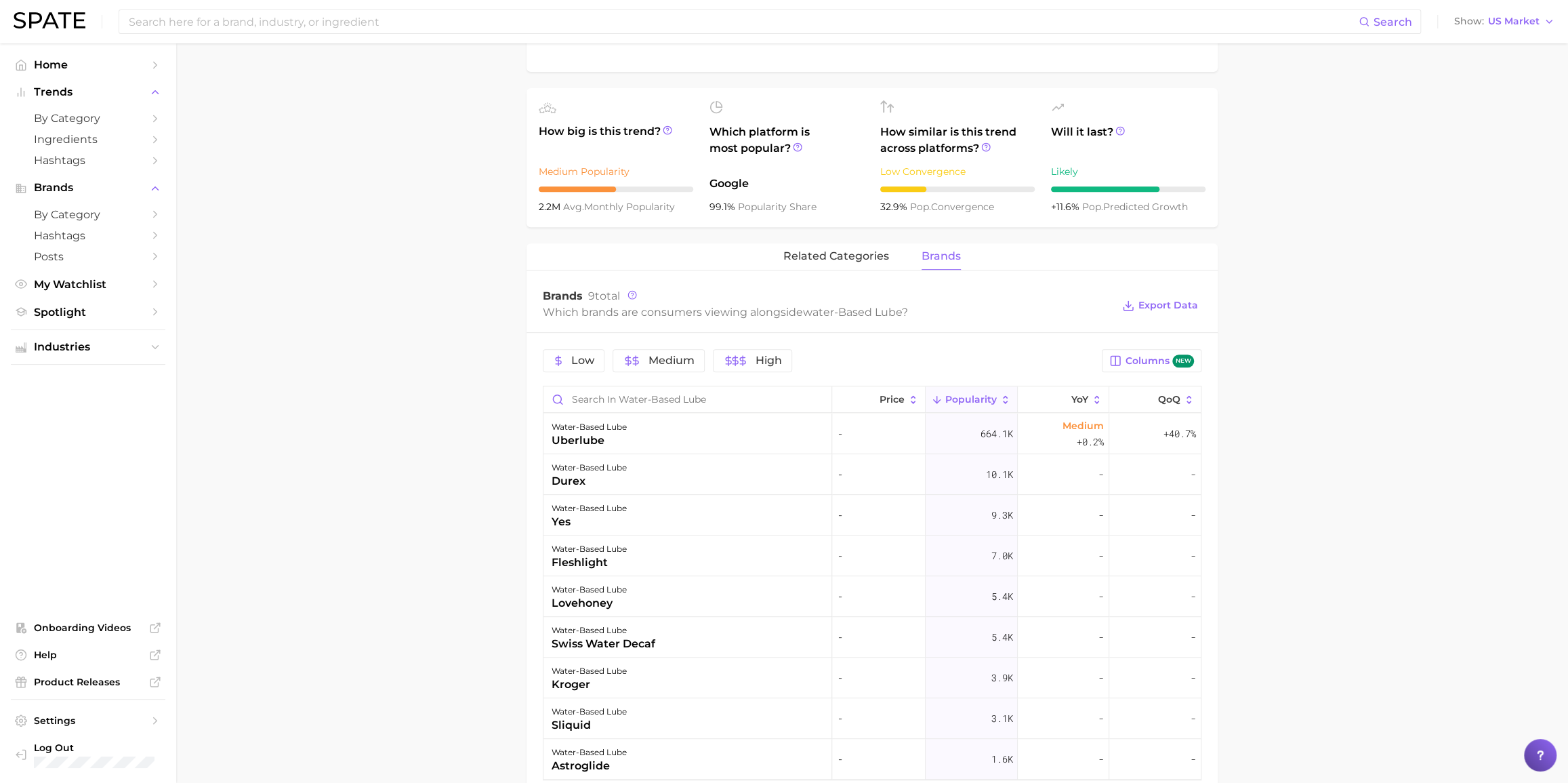
scroll to position [431, 0]
click at [1056, 393] on icon at bounding box center [1062, 398] width 13 height 13
click at [969, 397] on span "Popularity" at bounding box center [971, 397] width 52 height 11
drag, startPoint x: 931, startPoint y: 432, endPoint x: 748, endPoint y: 596, distance: 245.7
drag, startPoint x: 748, startPoint y: 596, endPoint x: 388, endPoint y: 609, distance: 360.2
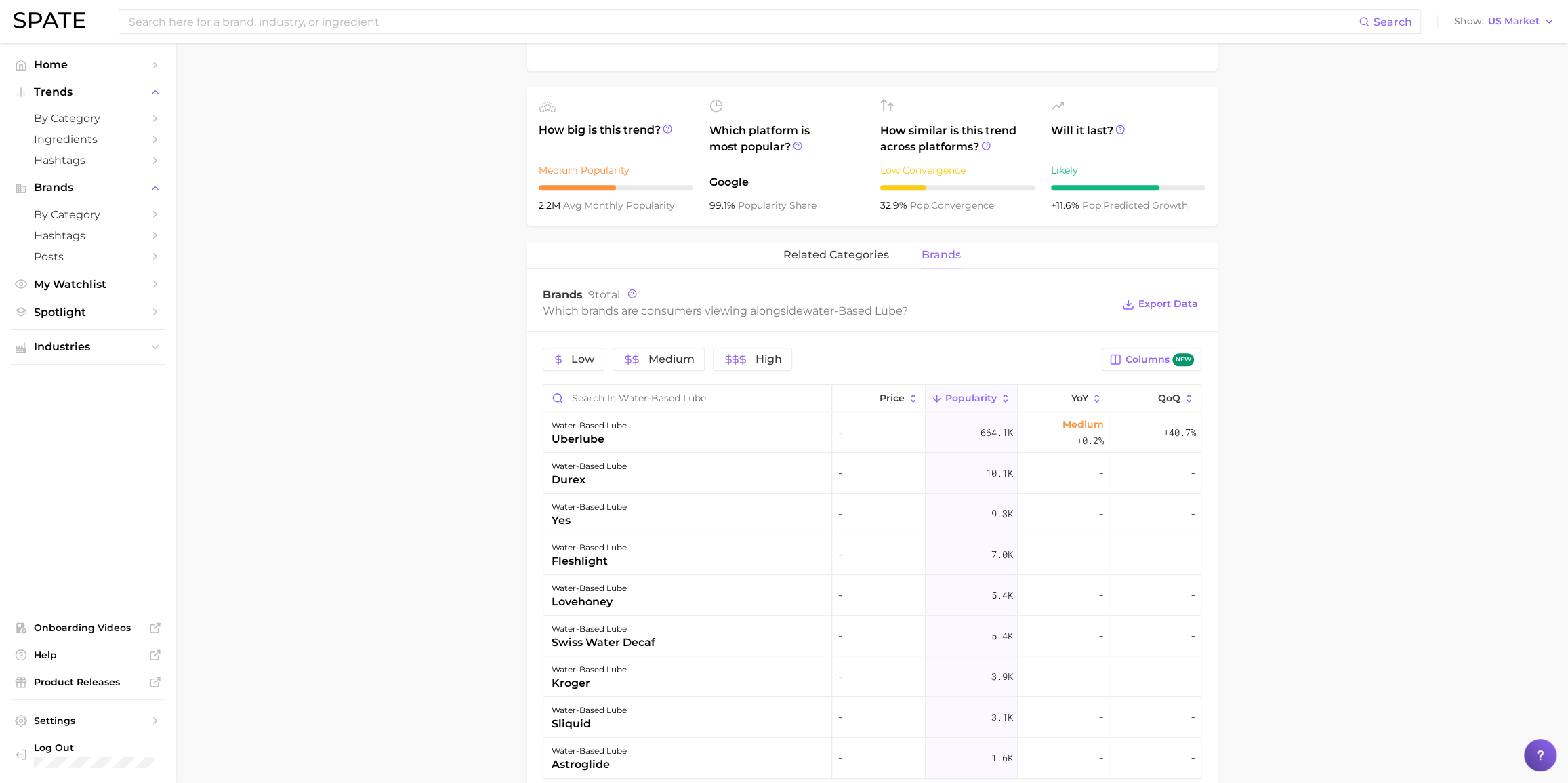
click at [388, 560] on main "1. sexual health 2. sexual health products 3. moisturizer & lubricant 4. water-…" at bounding box center [872, 309] width 1392 height 1393
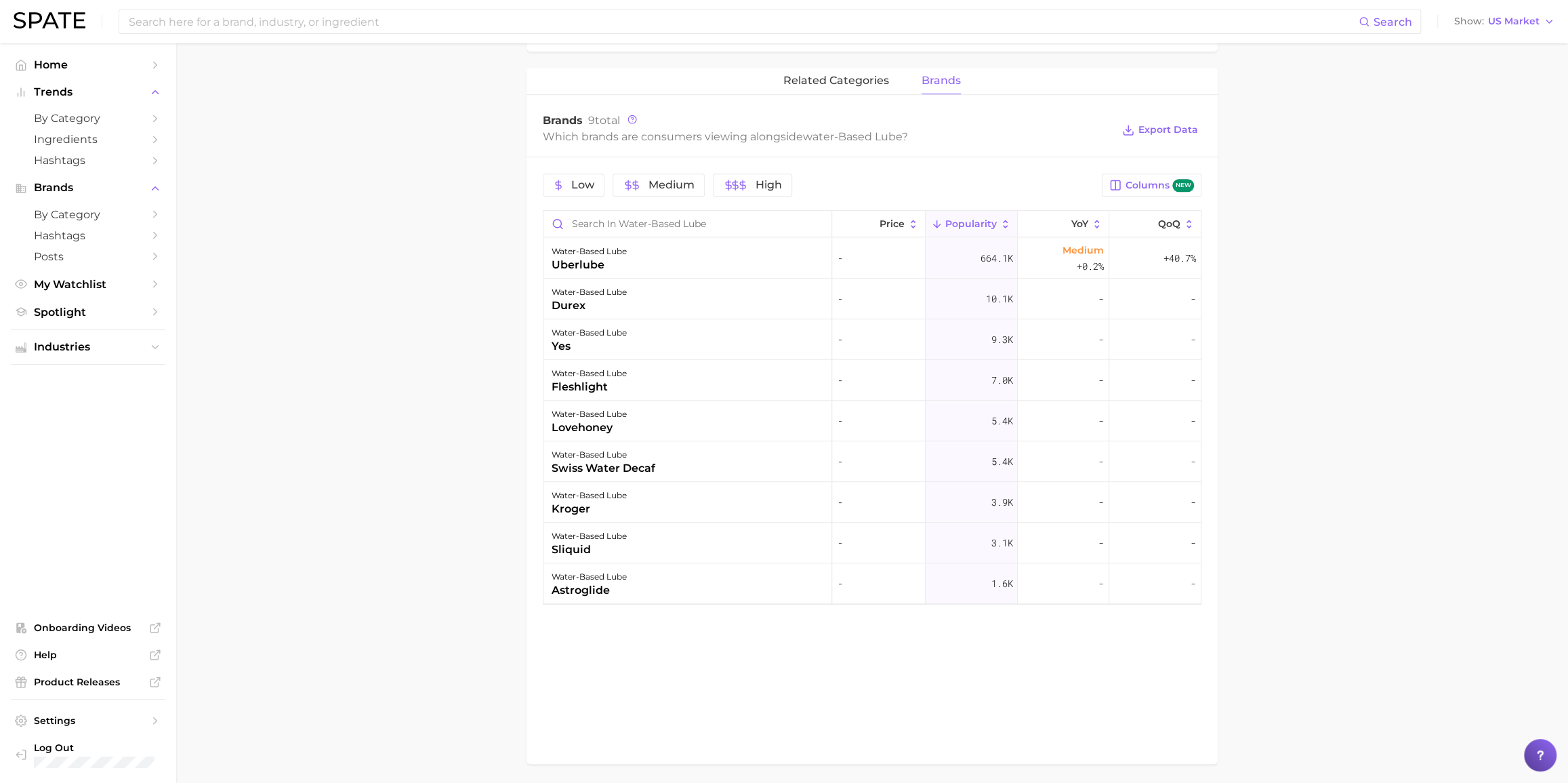
scroll to position [616, 0]
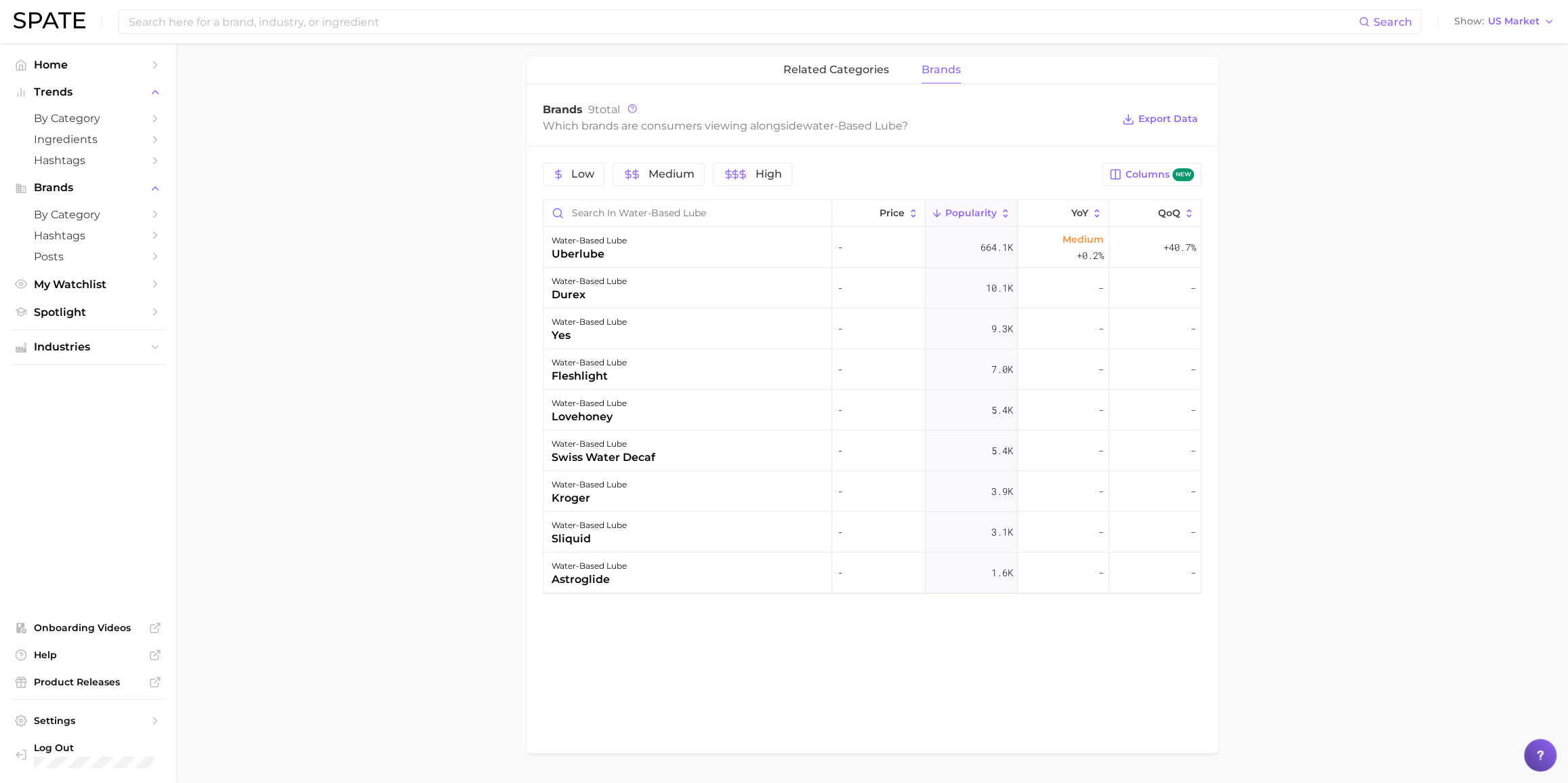
click at [411, 320] on main "1. sexual health 2. sexual health products 3. moisturizer & lubricant 4. water-…" at bounding box center [872, 124] width 1392 height 1393
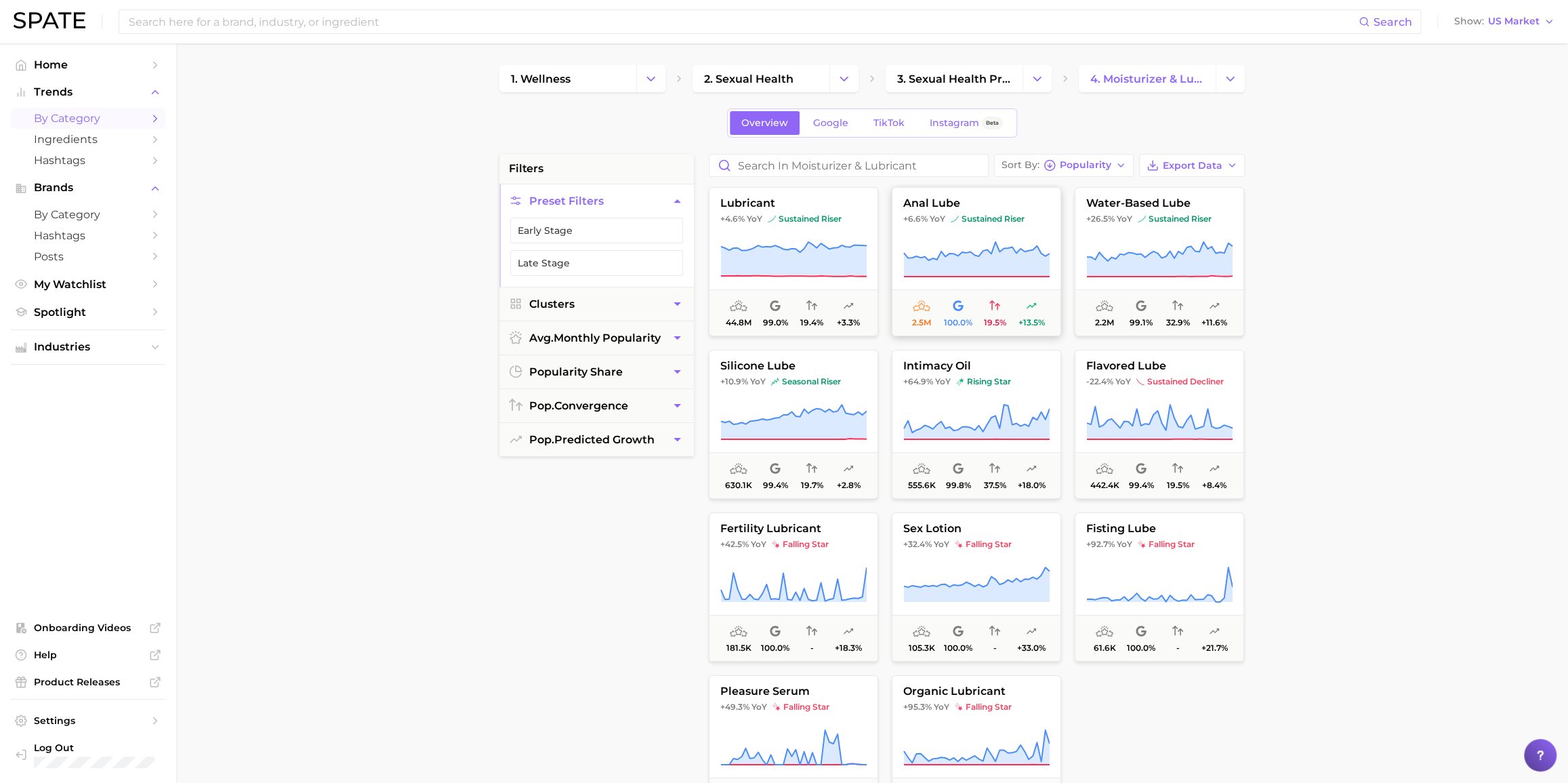
click at [956, 255] on icon at bounding box center [977, 251] width 146 height 18
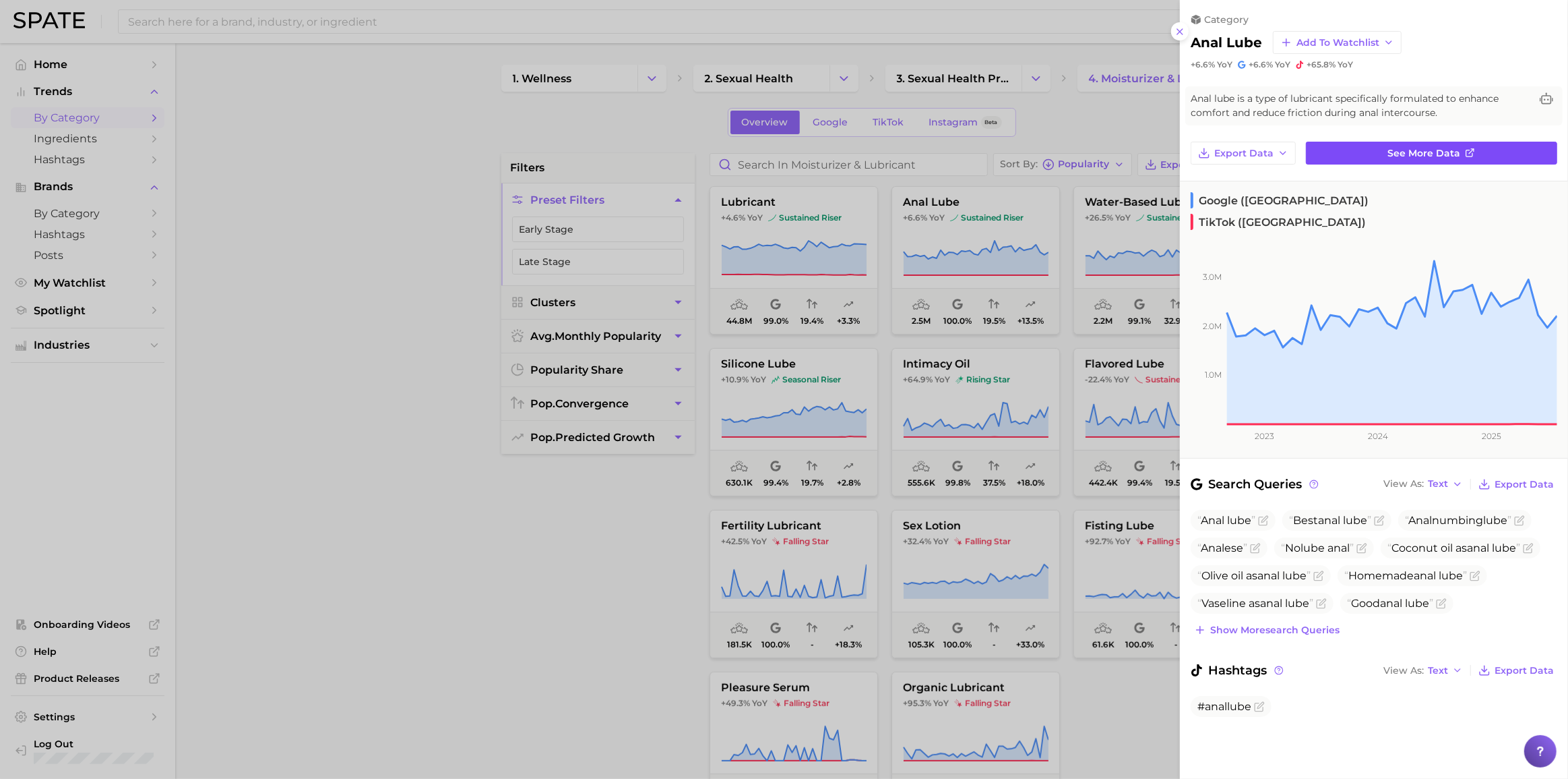
click at [1175, 143] on link "See more data" at bounding box center [1431, 153] width 251 height 23
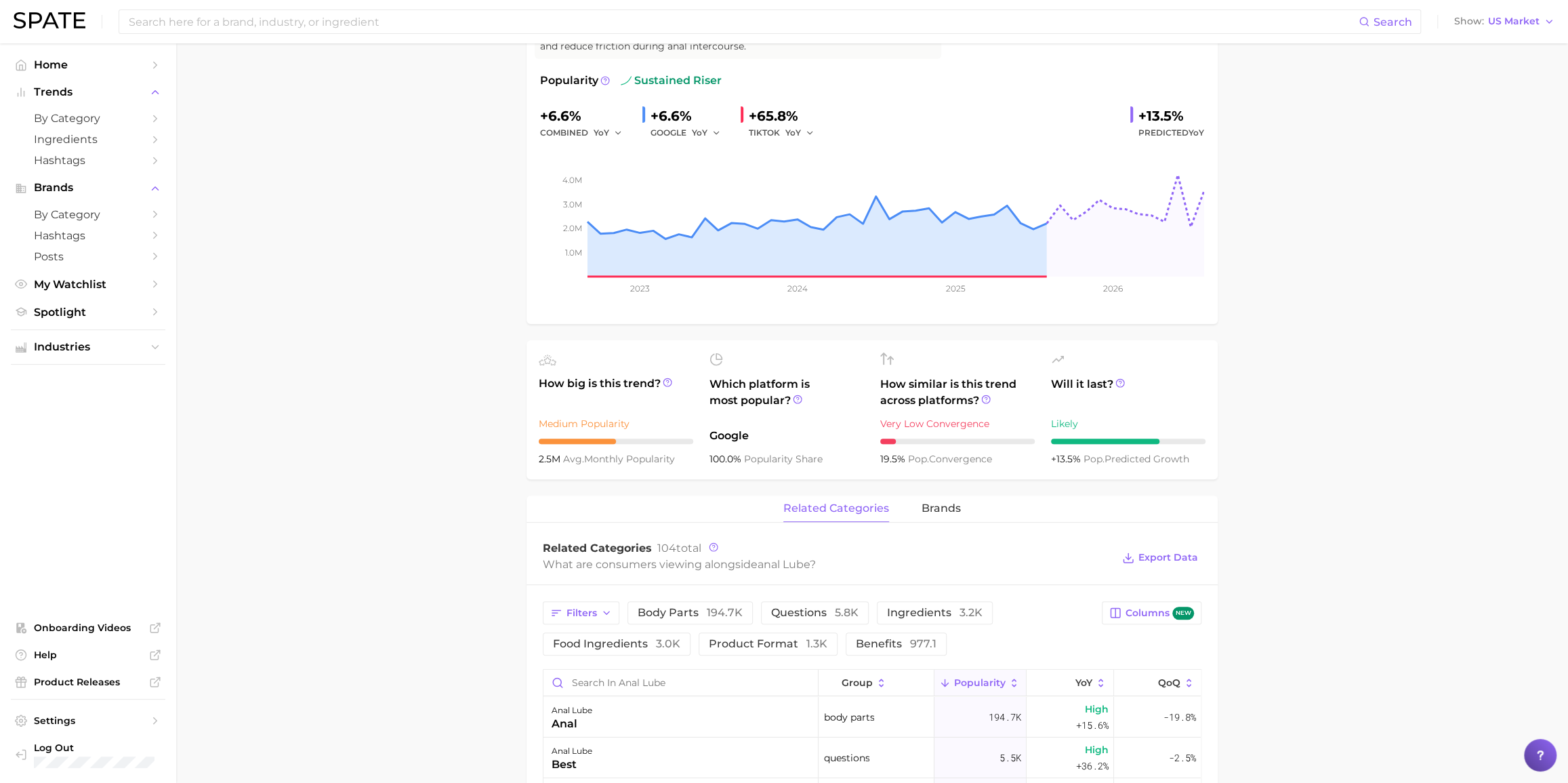
scroll to position [369, 0]
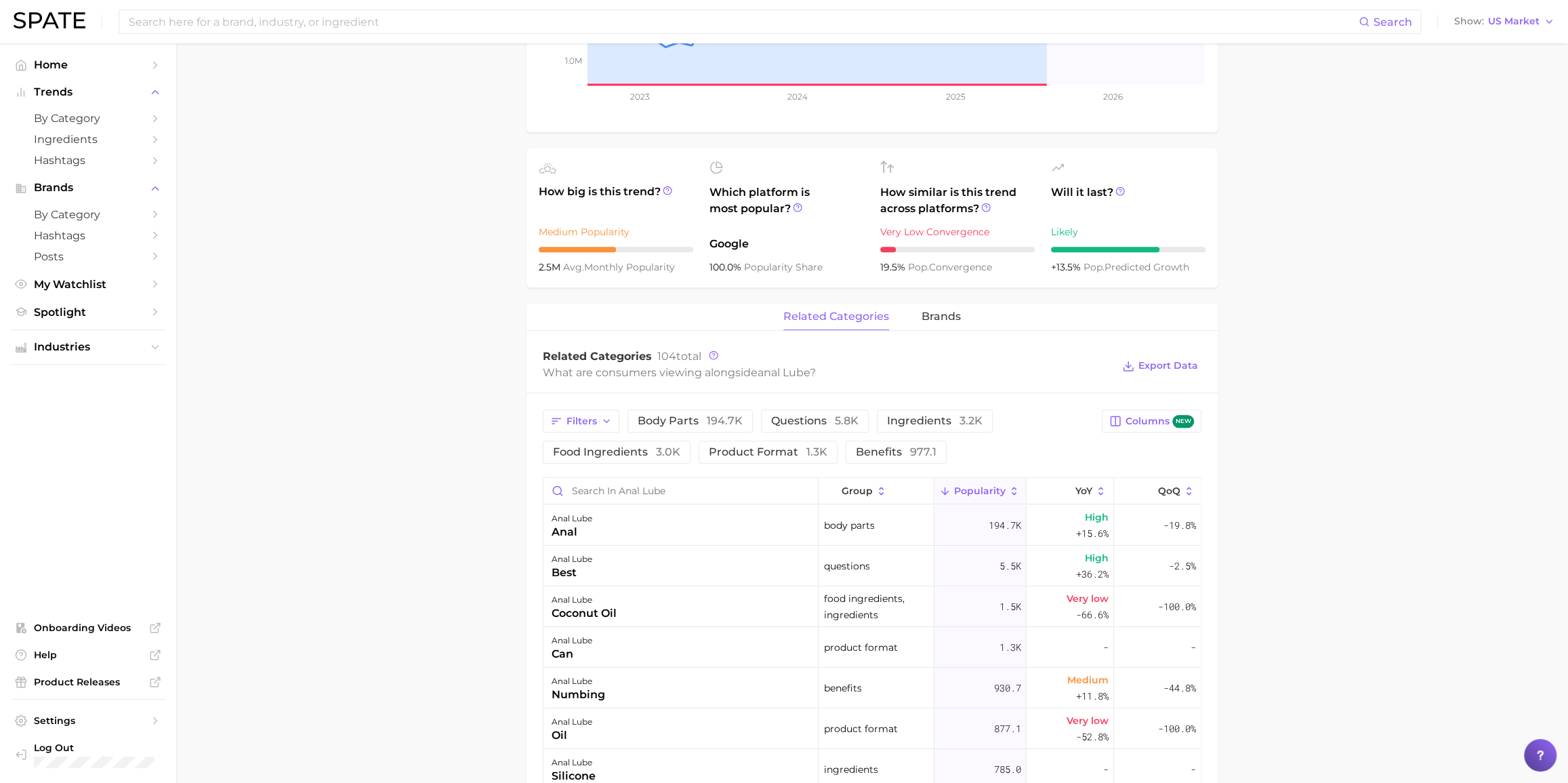
drag, startPoint x: 956, startPoint y: 319, endPoint x: 924, endPoint y: 335, distance: 35.8
click at [956, 319] on span "brands" at bounding box center [941, 316] width 39 height 13
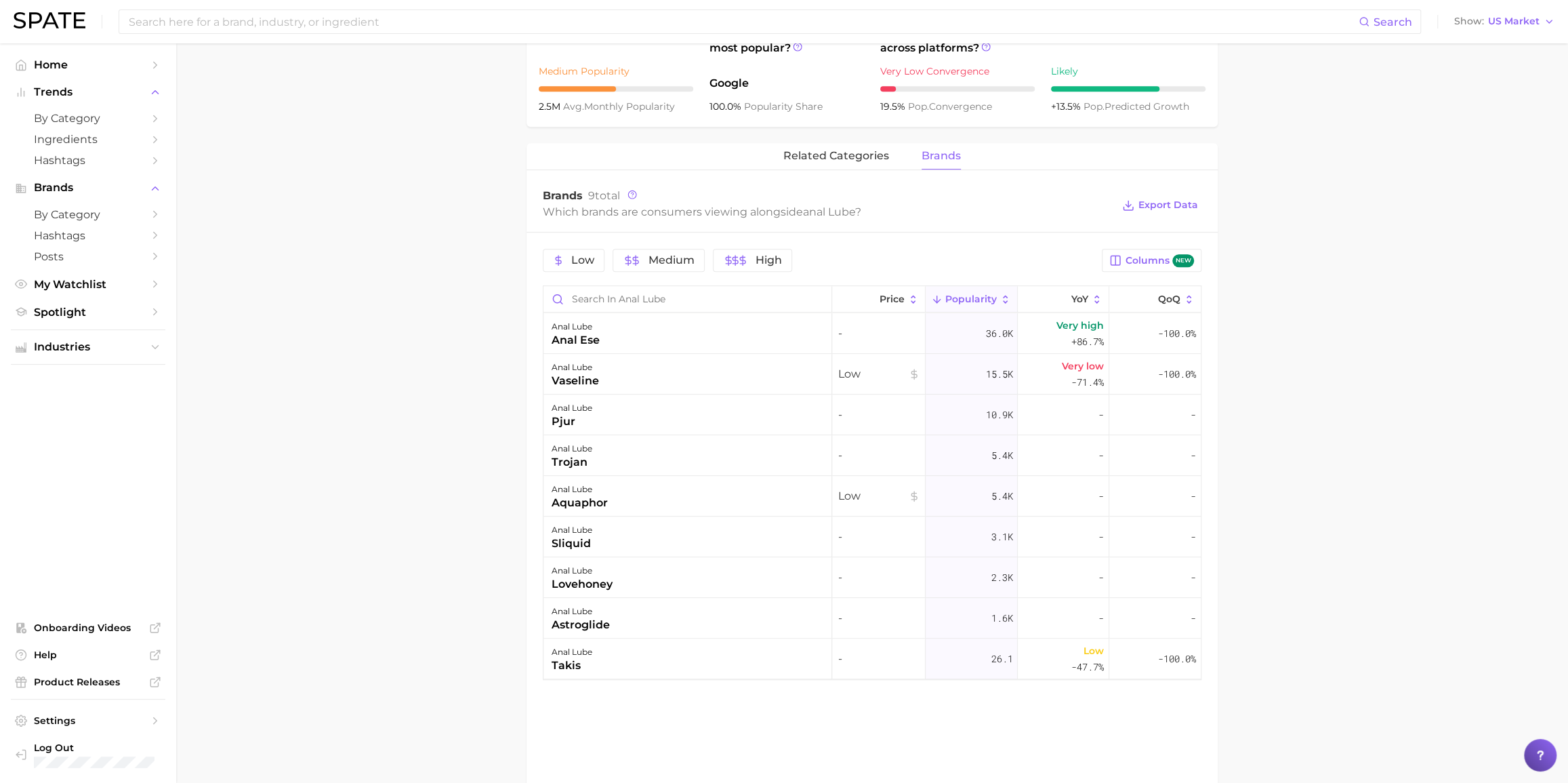
scroll to position [554, 0]
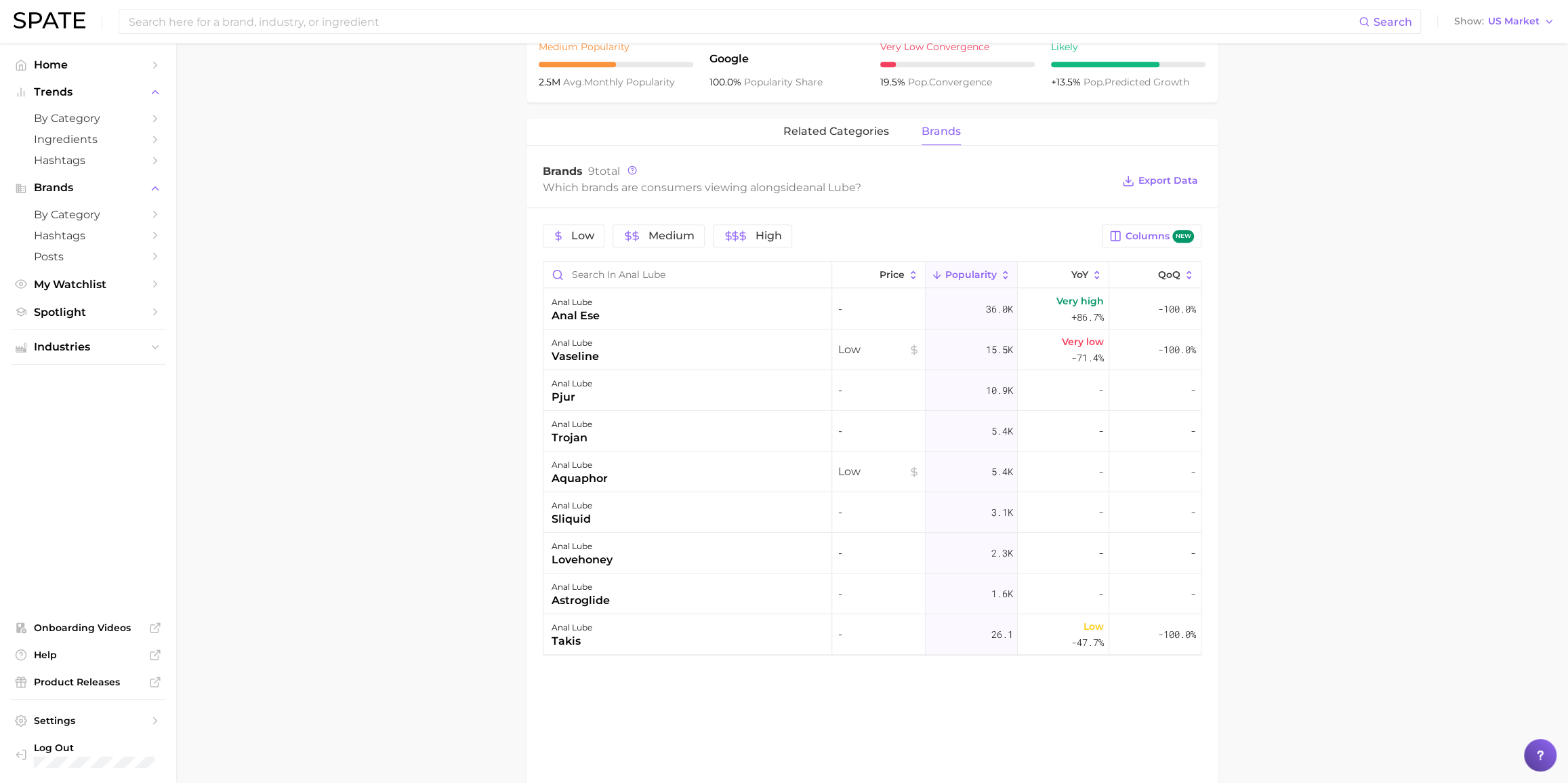
drag, startPoint x: 403, startPoint y: 328, endPoint x: 380, endPoint y: 323, distance: 23.5
click at [398, 327] on main "1. sexual health 2. sexual health products 3. moisturizer & lubricant 4. anal l…" at bounding box center [872, 186] width 1392 height 1393
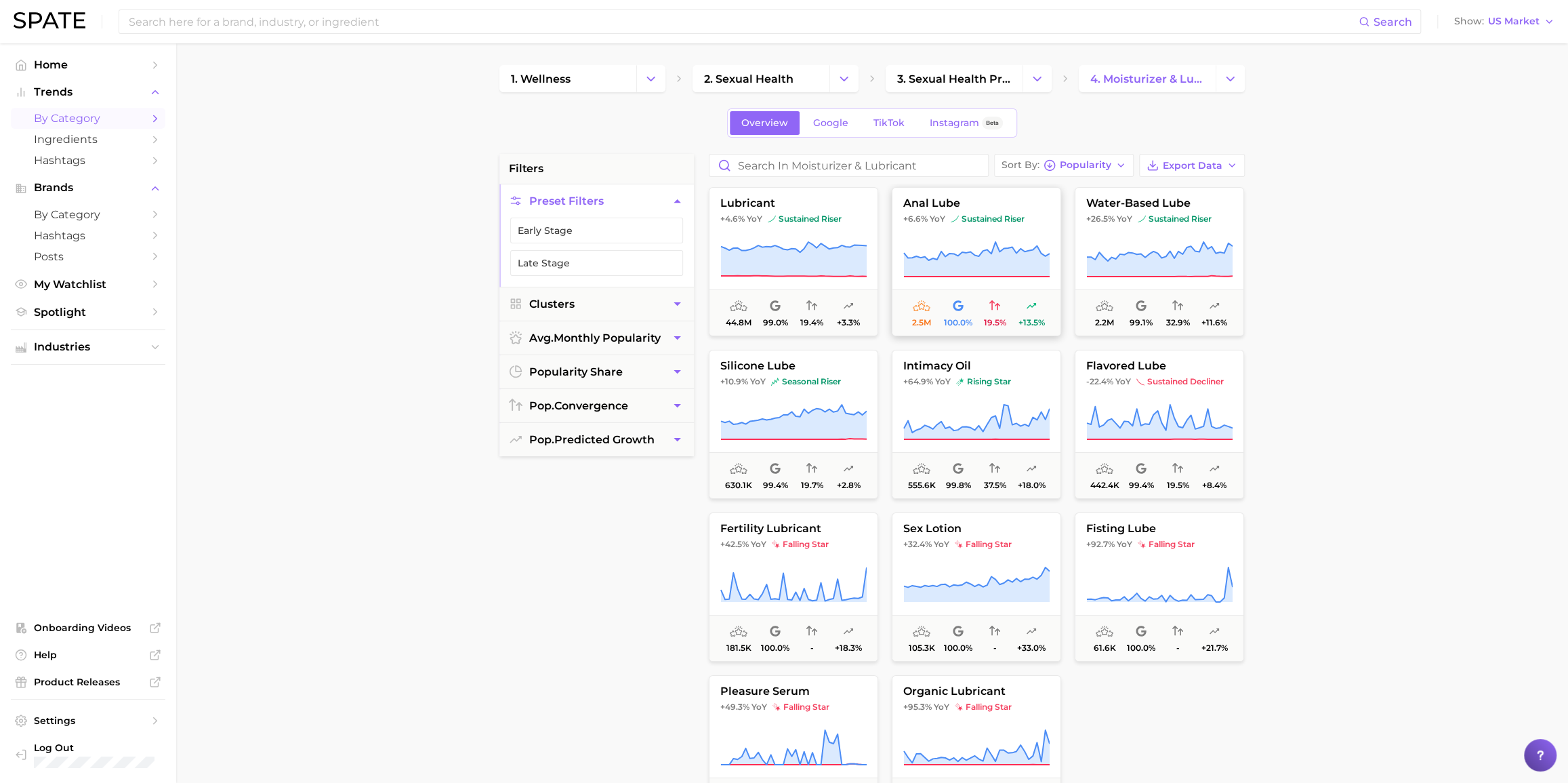
click at [988, 210] on button "anal lube +6.6% YoY sustained riser 2.5m 100.0% 19.5% +13.5%" at bounding box center [977, 262] width 170 height 149
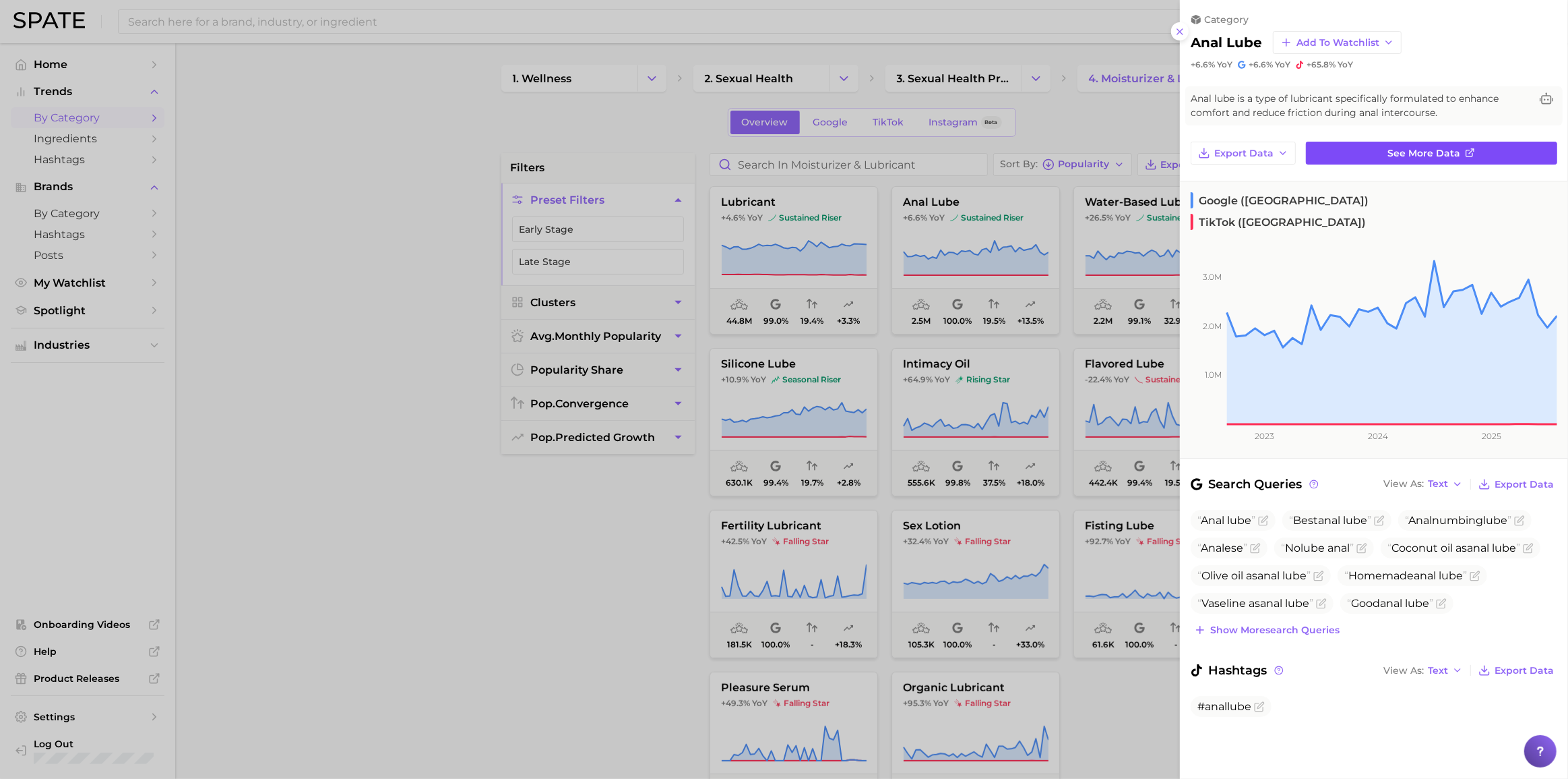
click at [1175, 160] on link "See more data" at bounding box center [1431, 153] width 251 height 23
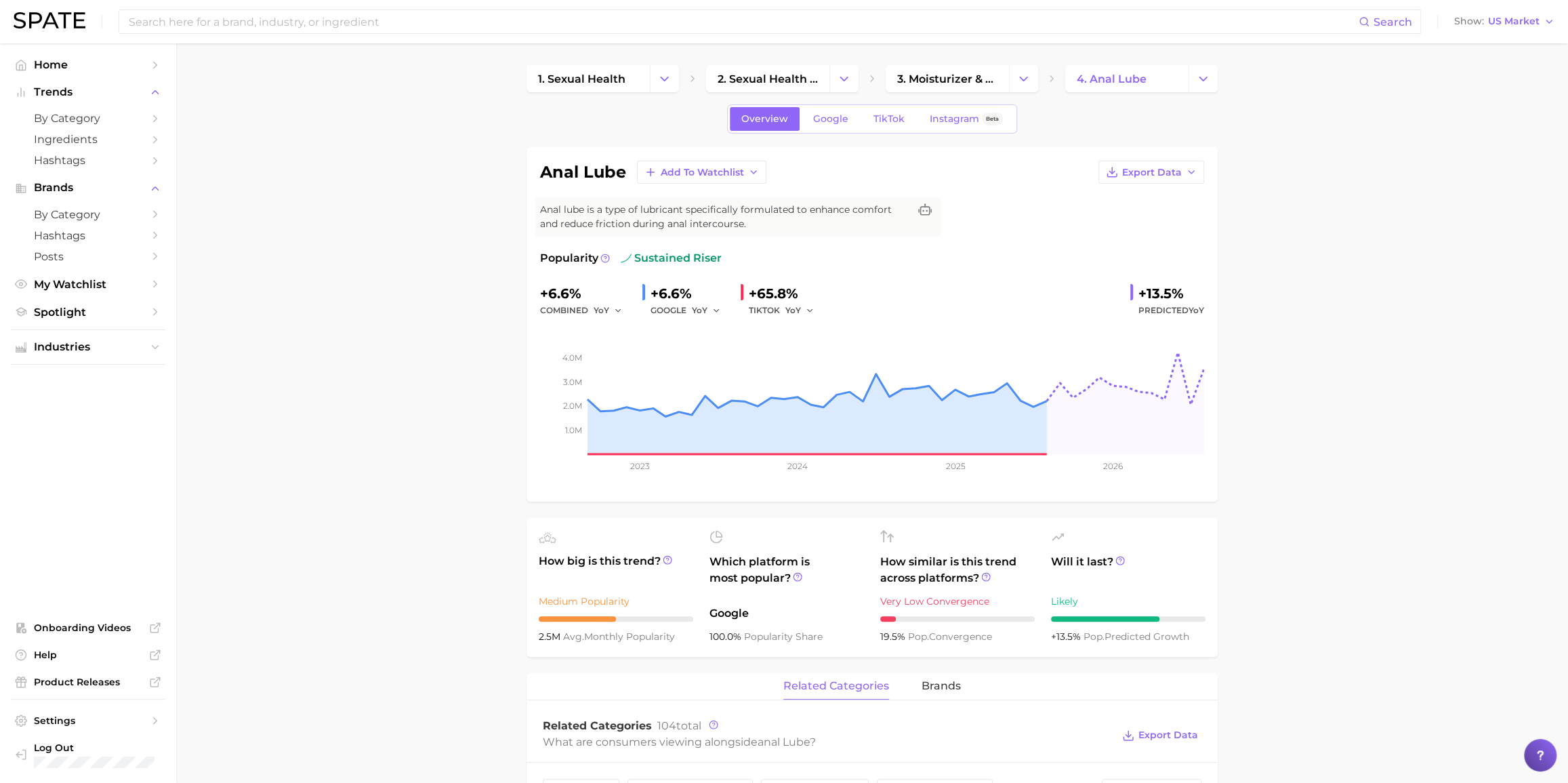
click at [907, 560] on div "What are consumers viewing alongside anal lube ?" at bounding box center [827, 742] width 569 height 18
drag, startPoint x: 282, startPoint y: 234, endPoint x: 285, endPoint y: 227, distance: 7.6
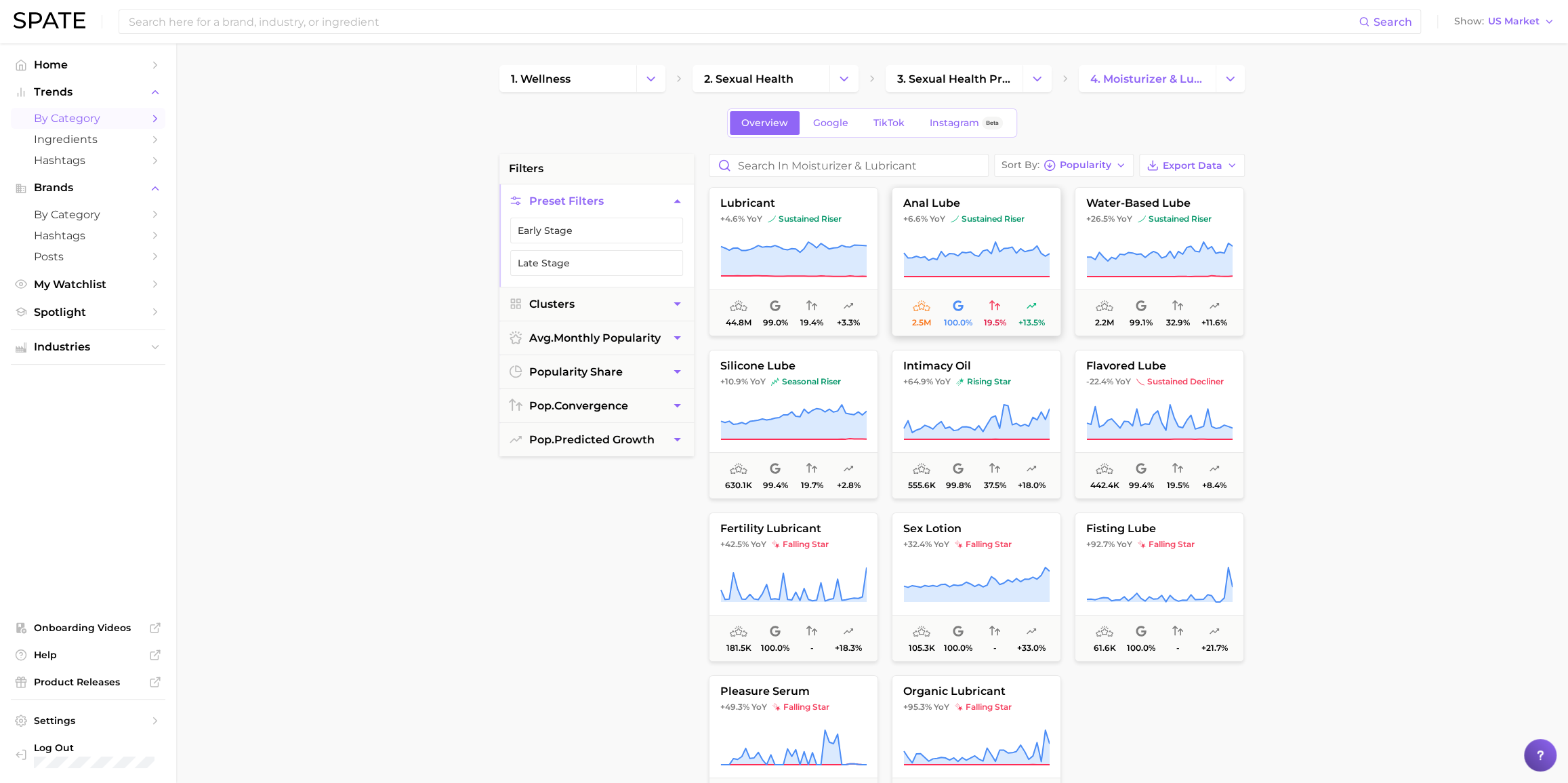
click at [983, 203] on span "anal lube" at bounding box center [977, 203] width 168 height 13
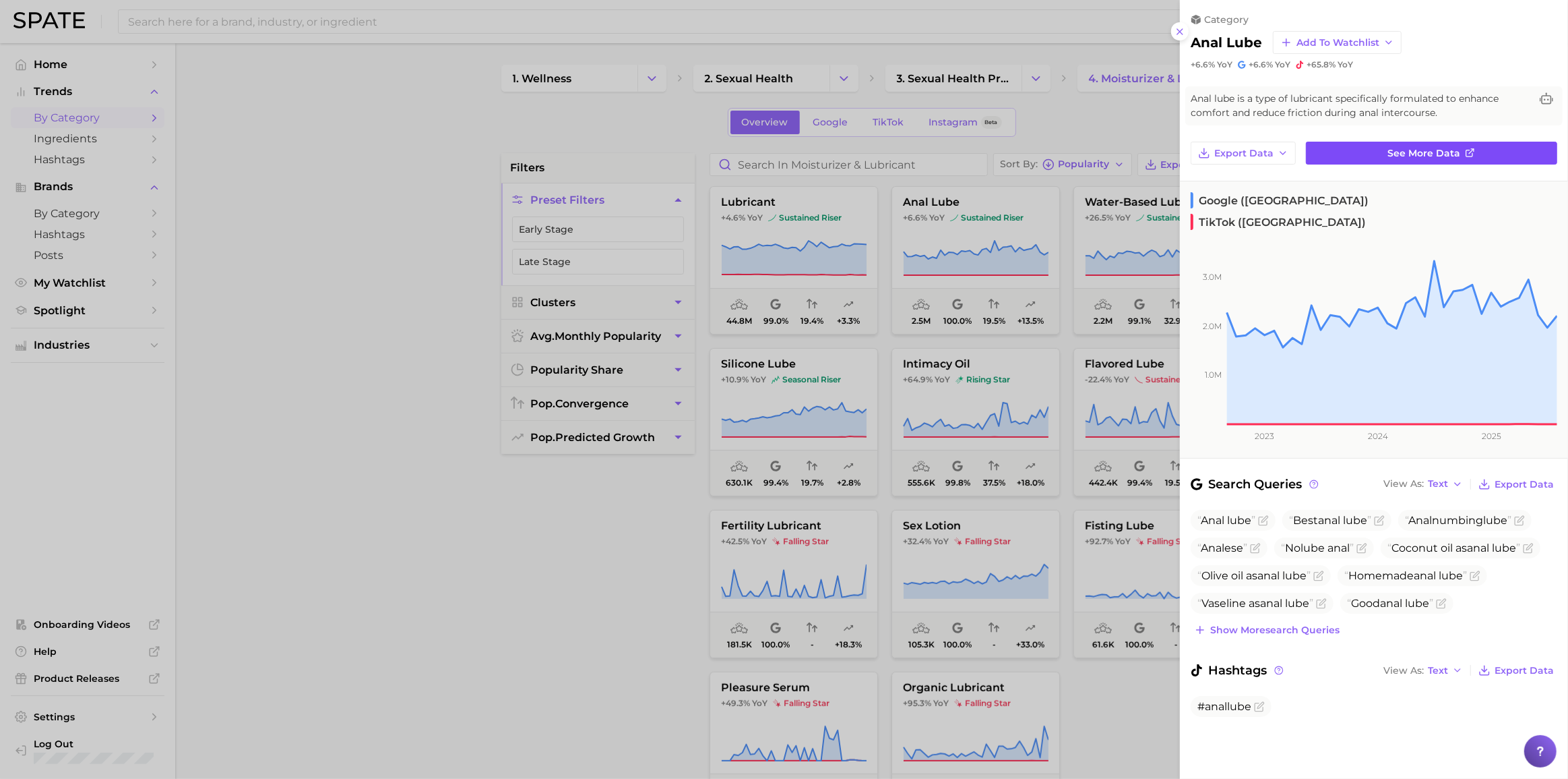
click at [1175, 154] on link "See more data" at bounding box center [1431, 153] width 251 height 23
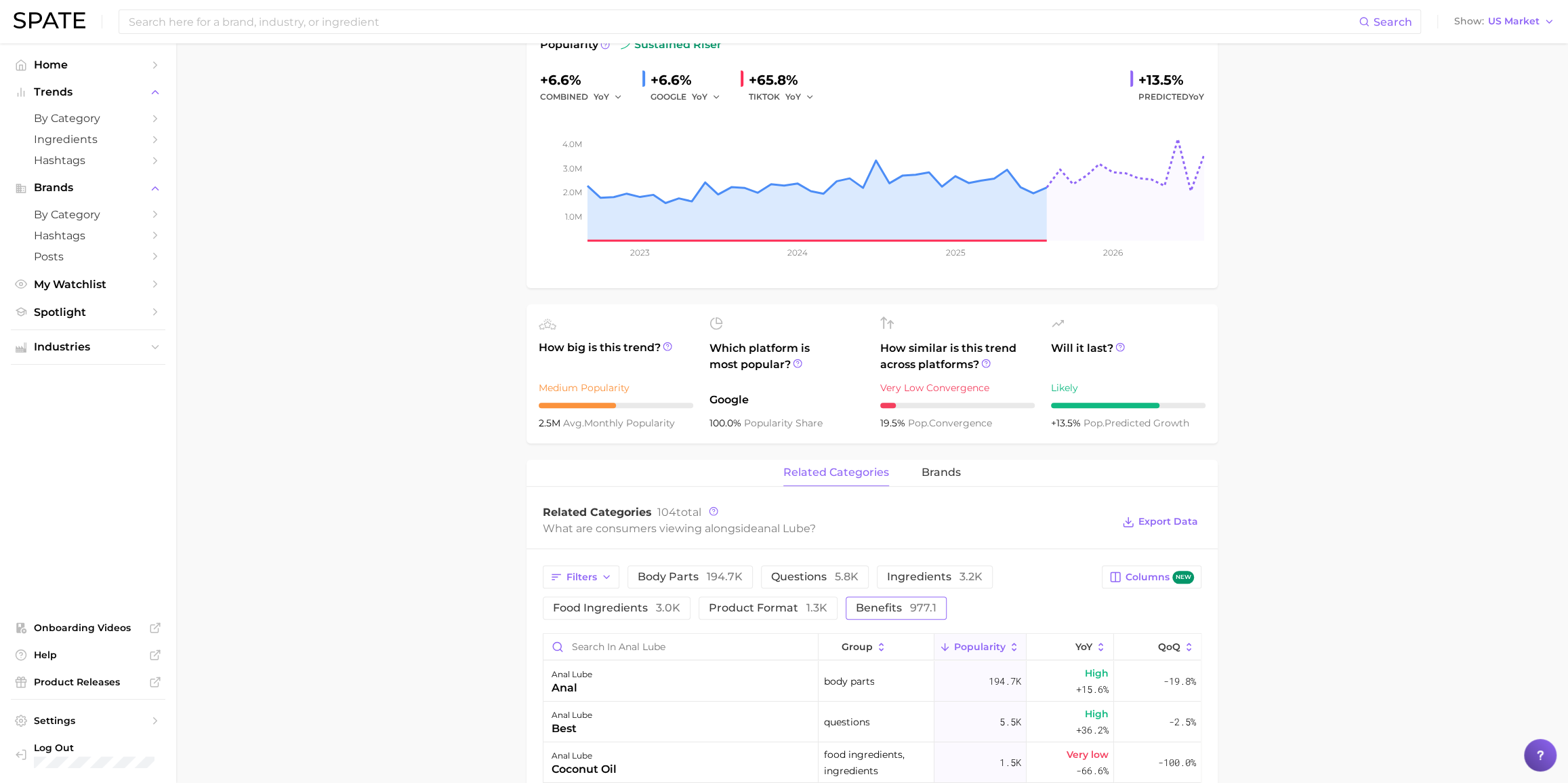
scroll to position [369, 0]
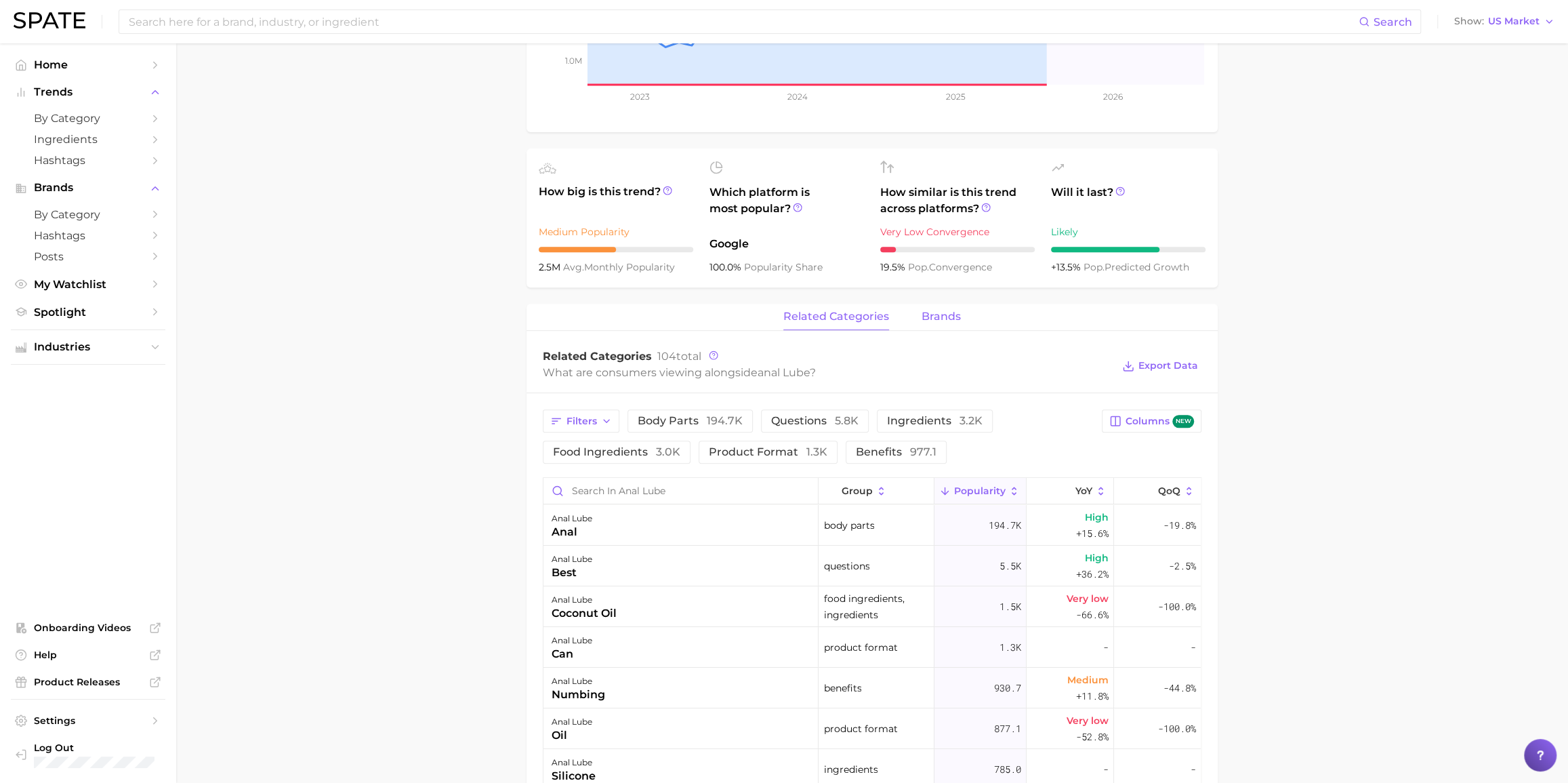
drag, startPoint x: 967, startPoint y: 316, endPoint x: 955, endPoint y: 315, distance: 12.0
click at [957, 315] on div "related categories brands" at bounding box center [872, 317] width 691 height 27
click at [953, 315] on span "brands" at bounding box center [941, 316] width 39 height 13
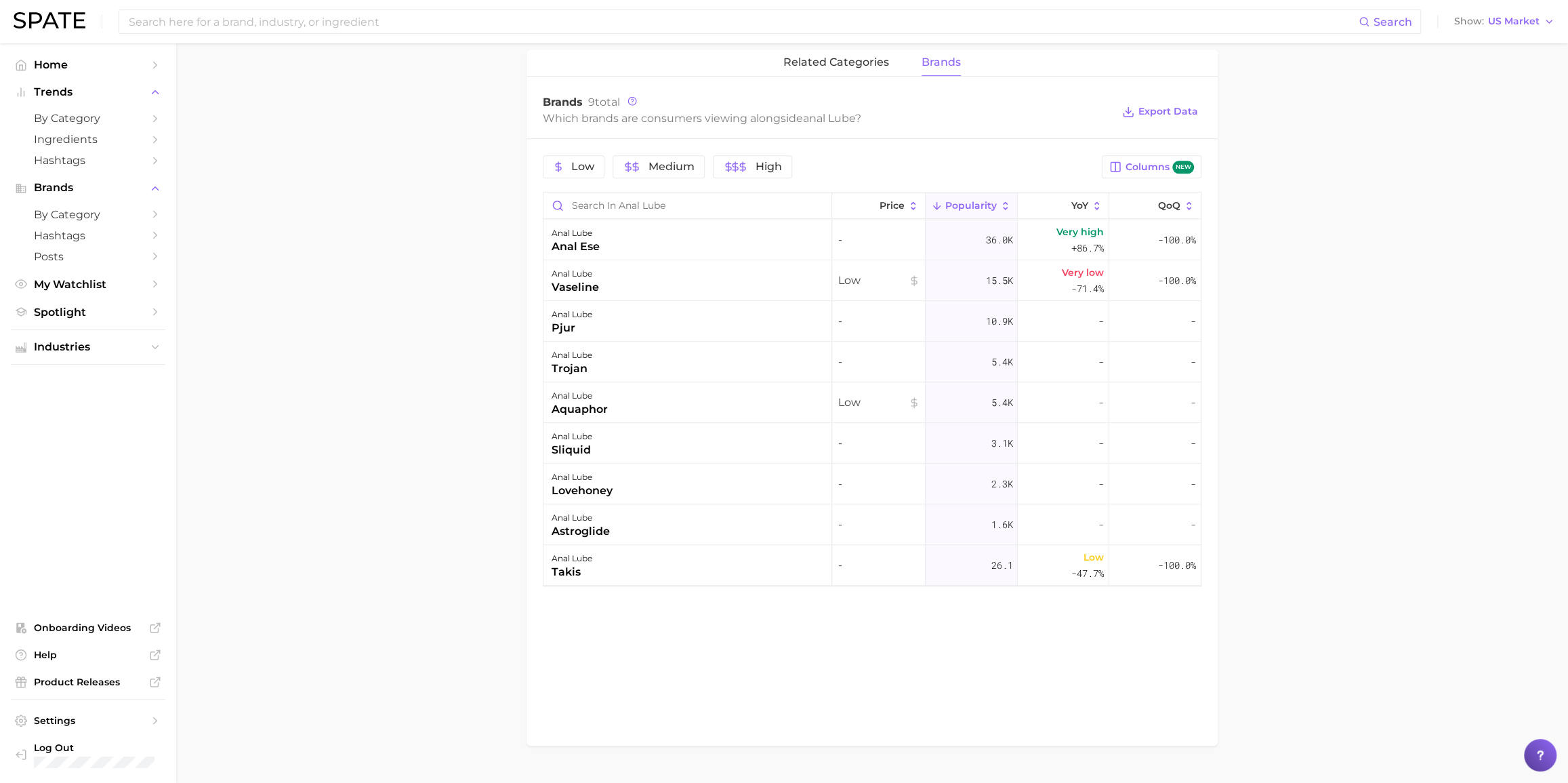
scroll to position [593, 0]
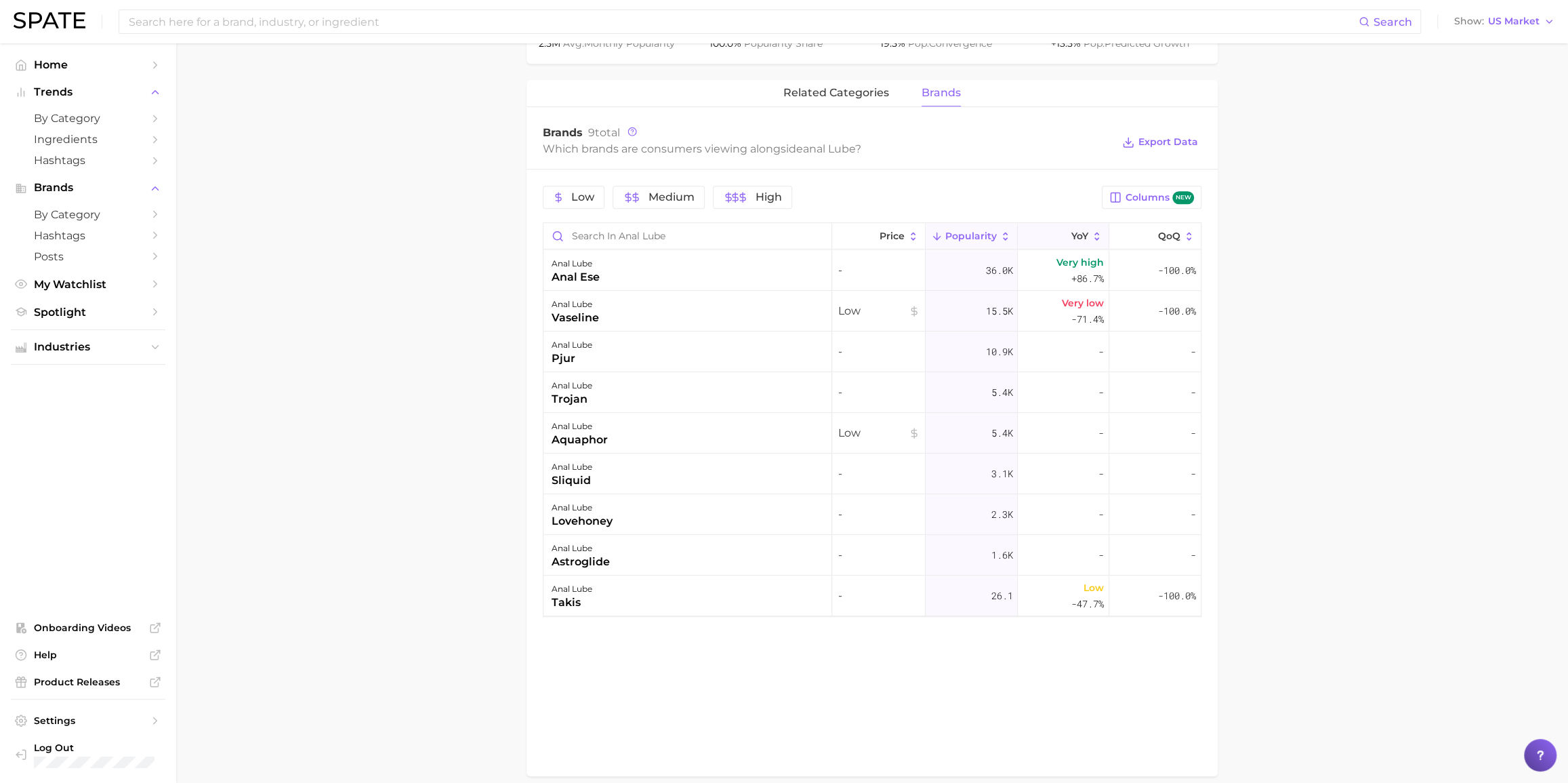
click at [1079, 234] on span "YoY" at bounding box center [1079, 236] width 17 height 11
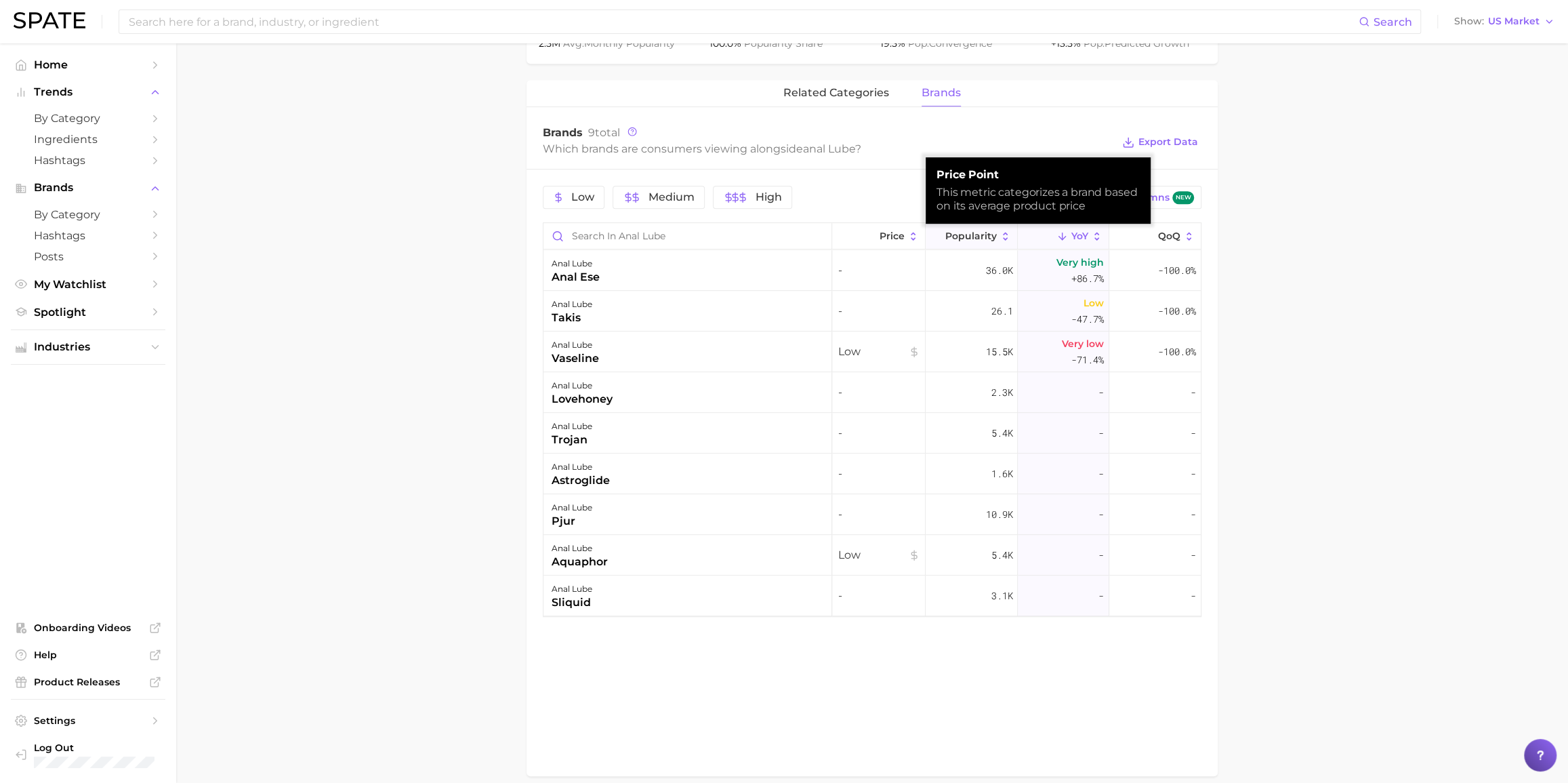
click at [961, 240] on span "Popularity" at bounding box center [971, 236] width 52 height 11
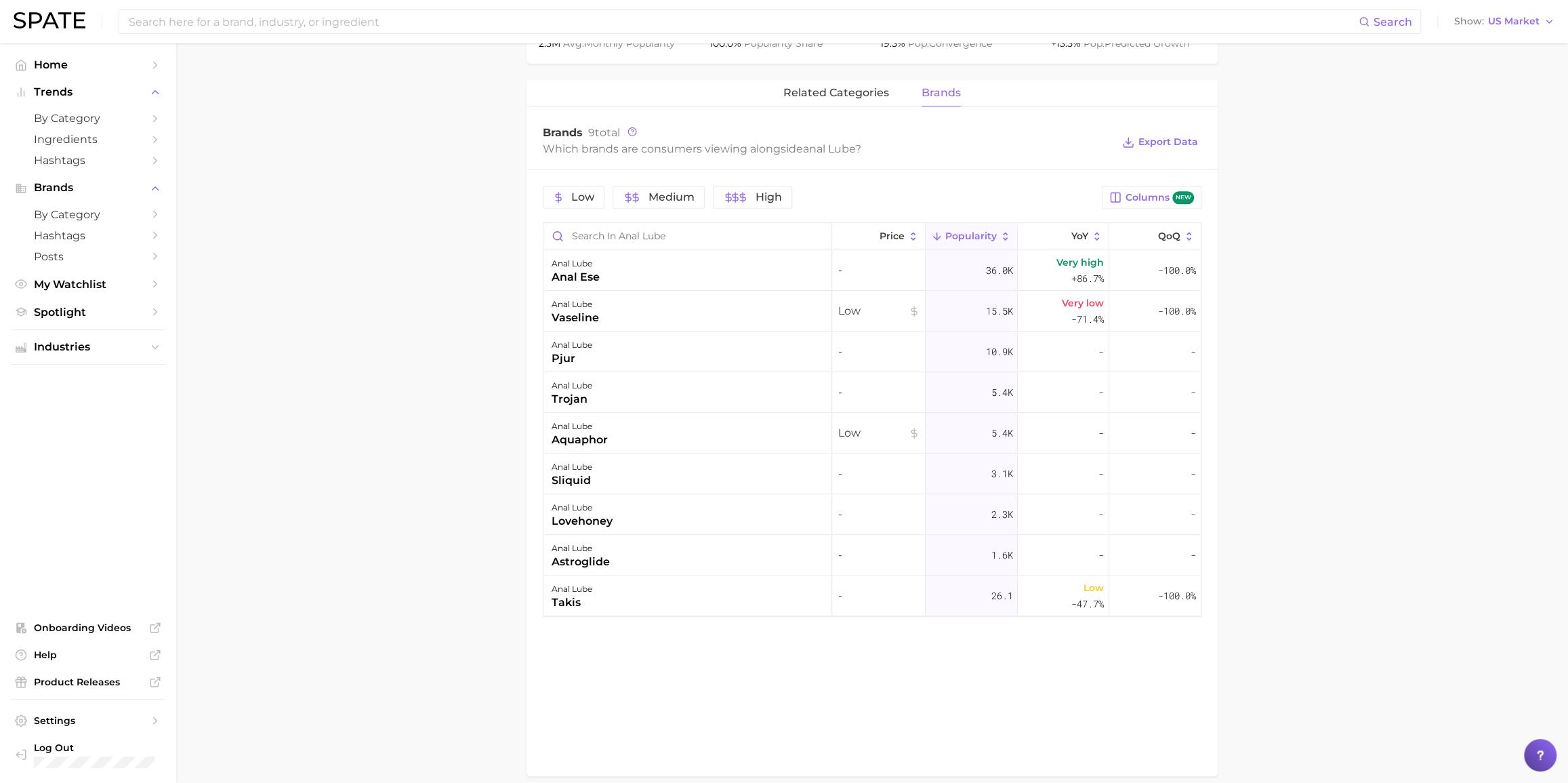
click at [409, 271] on main "1. sexual health 2. sexual health products 3. moisturizer & lubricant 4. anal l…" at bounding box center [872, 147] width 1392 height 1393
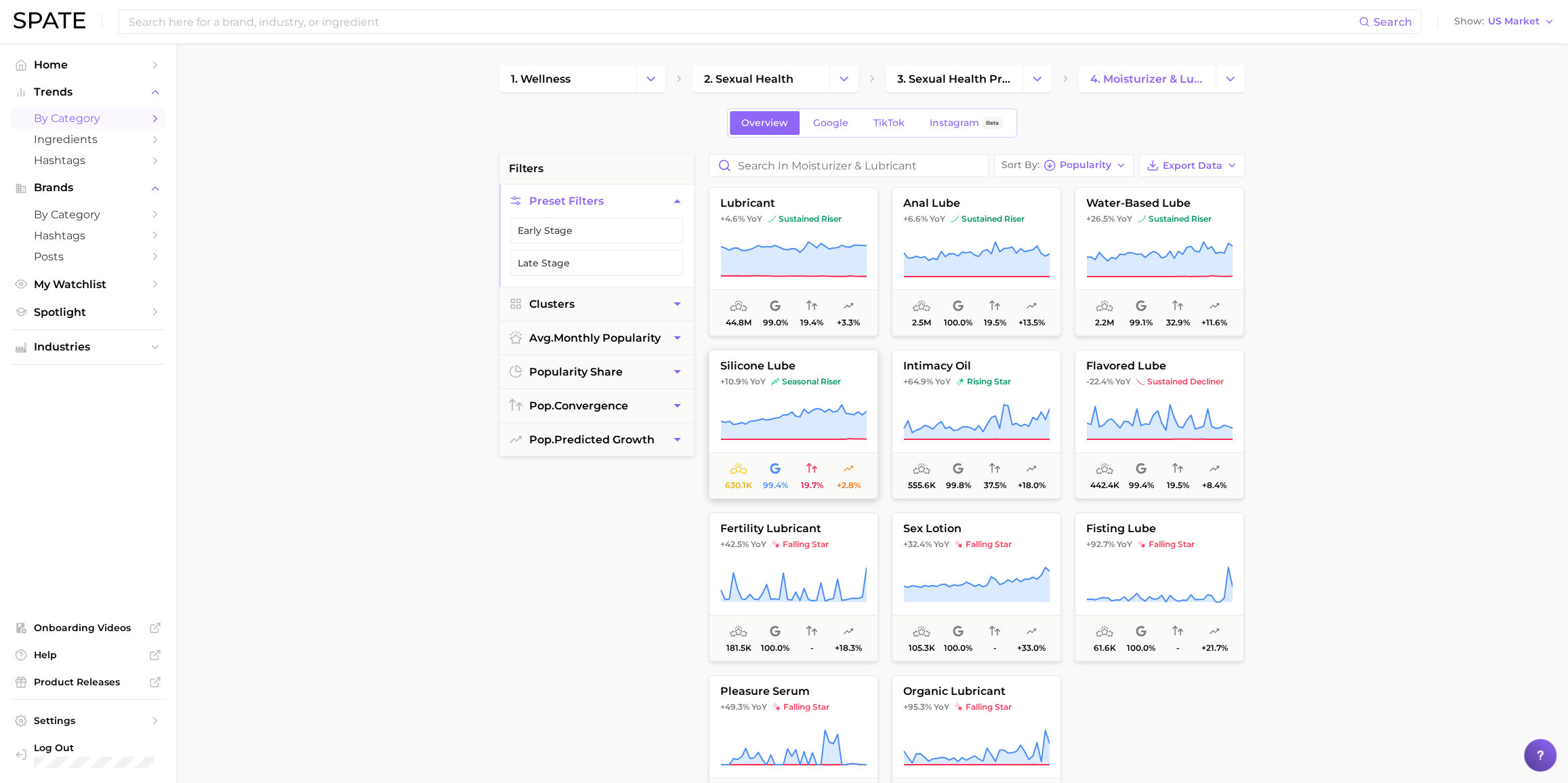
click at [807, 366] on span "silicone lube" at bounding box center [793, 366] width 168 height 13
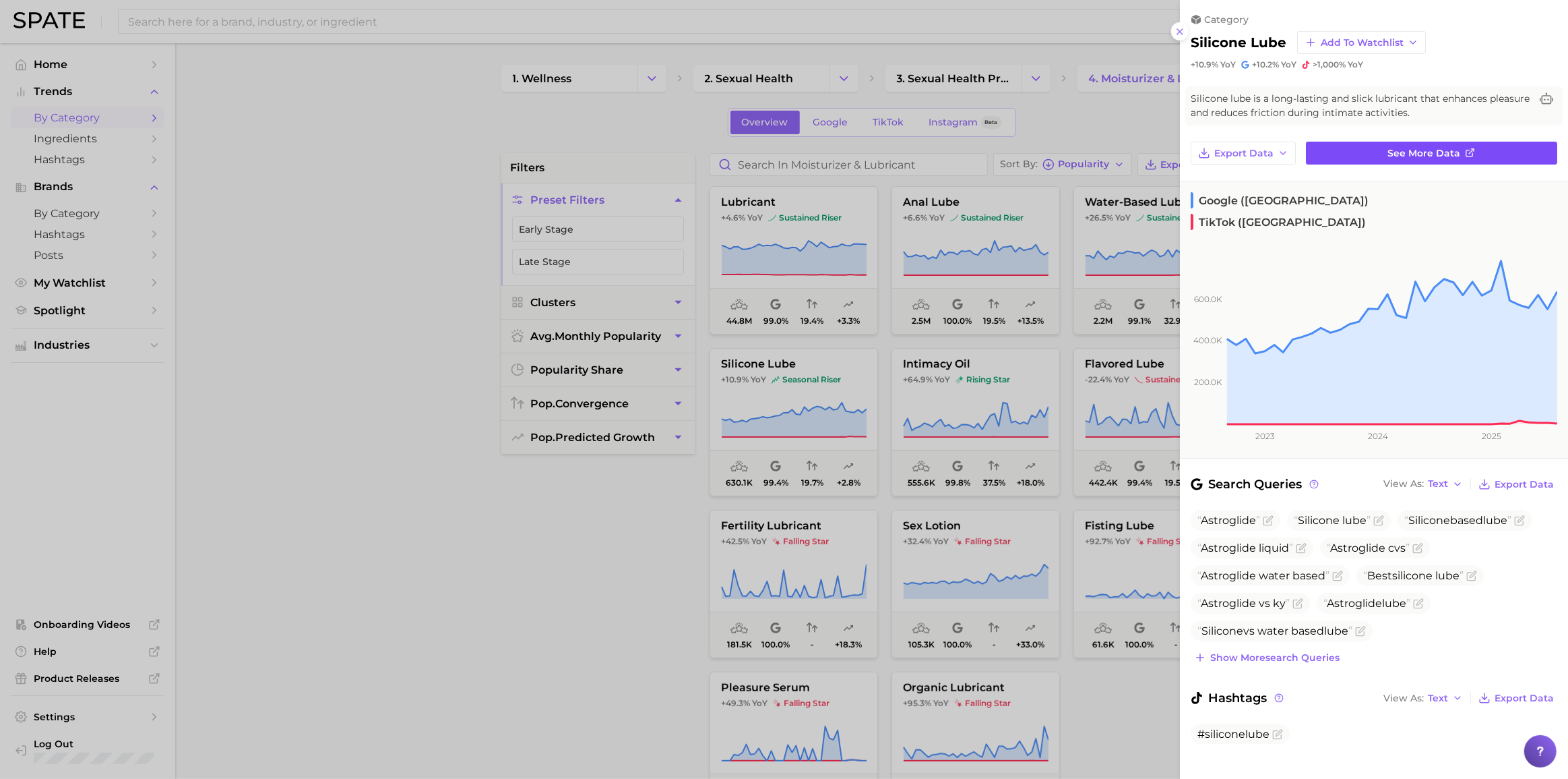
click at [1175, 147] on link "See more data" at bounding box center [1431, 153] width 251 height 23
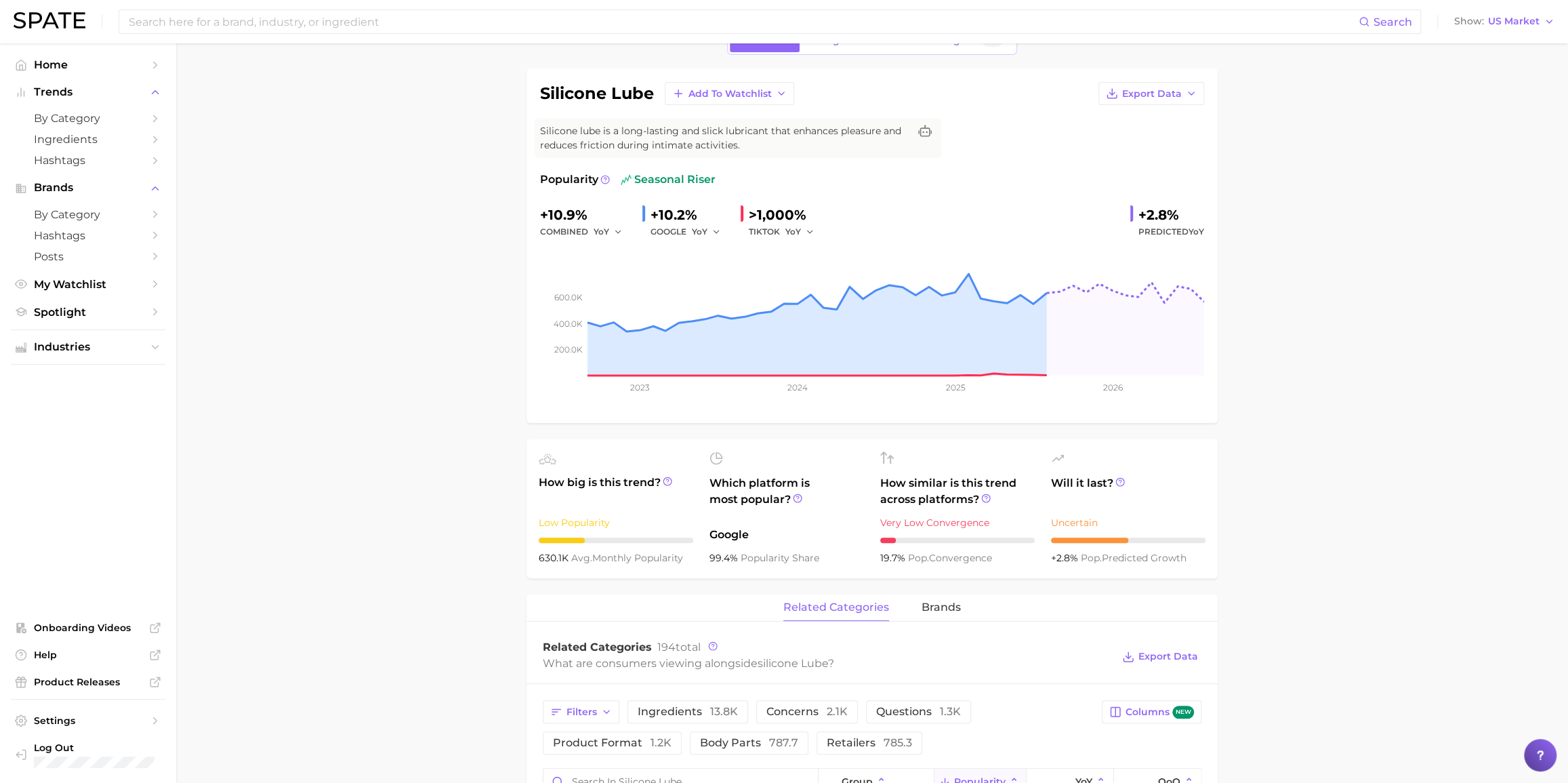
scroll to position [246, 0]
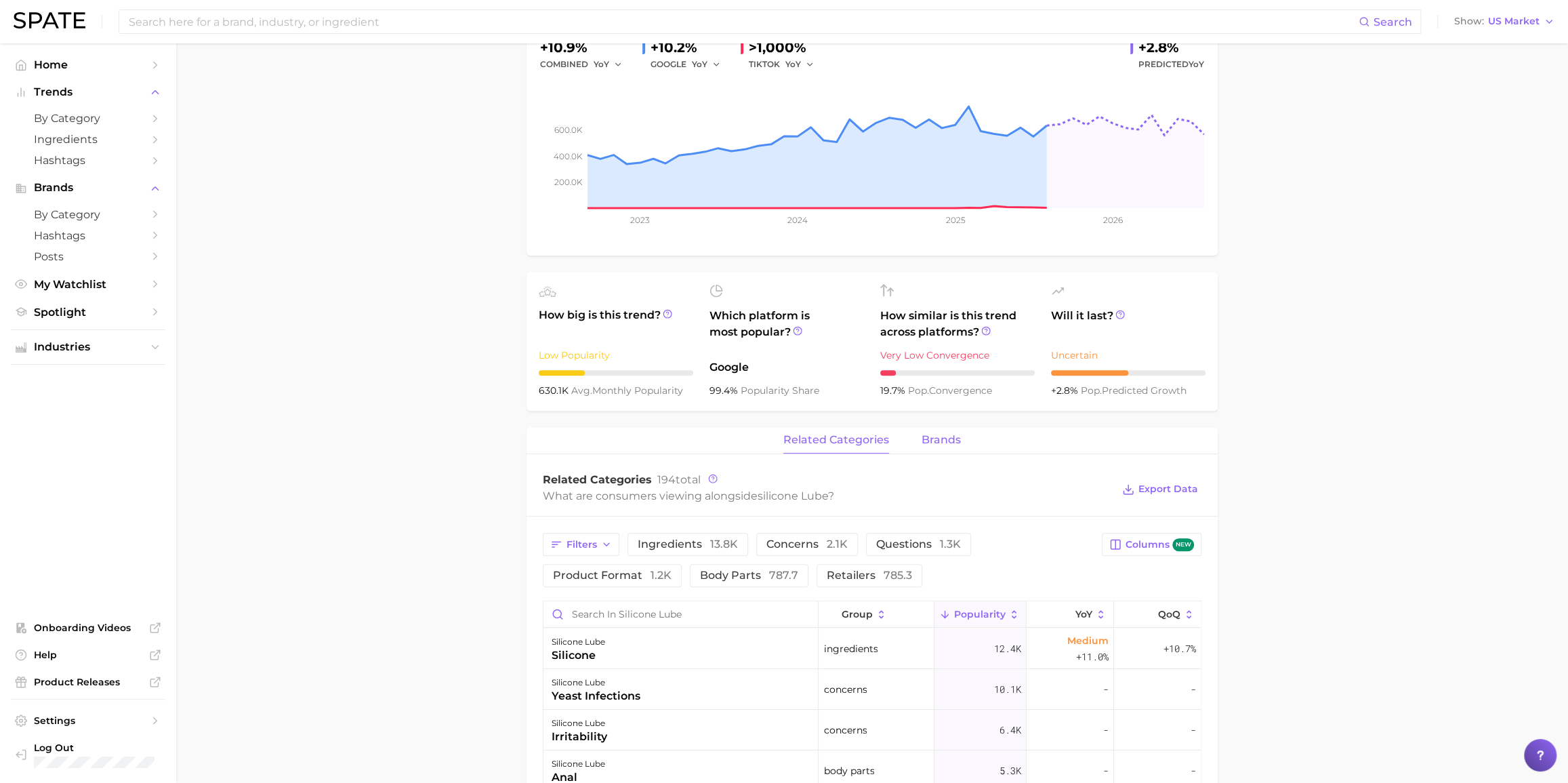
click at [944, 441] on span "brands" at bounding box center [941, 439] width 39 height 13
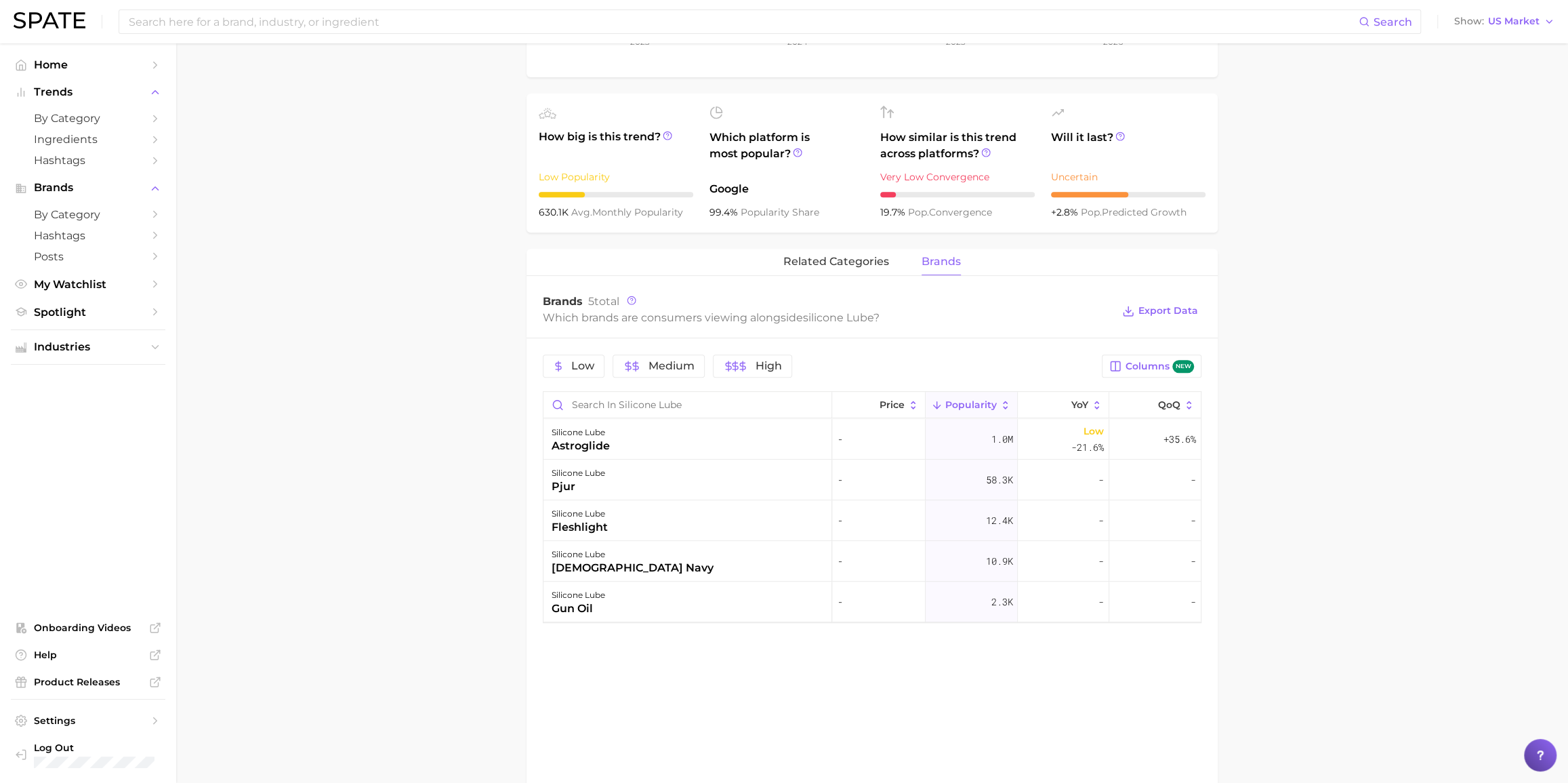
scroll to position [431, 0]
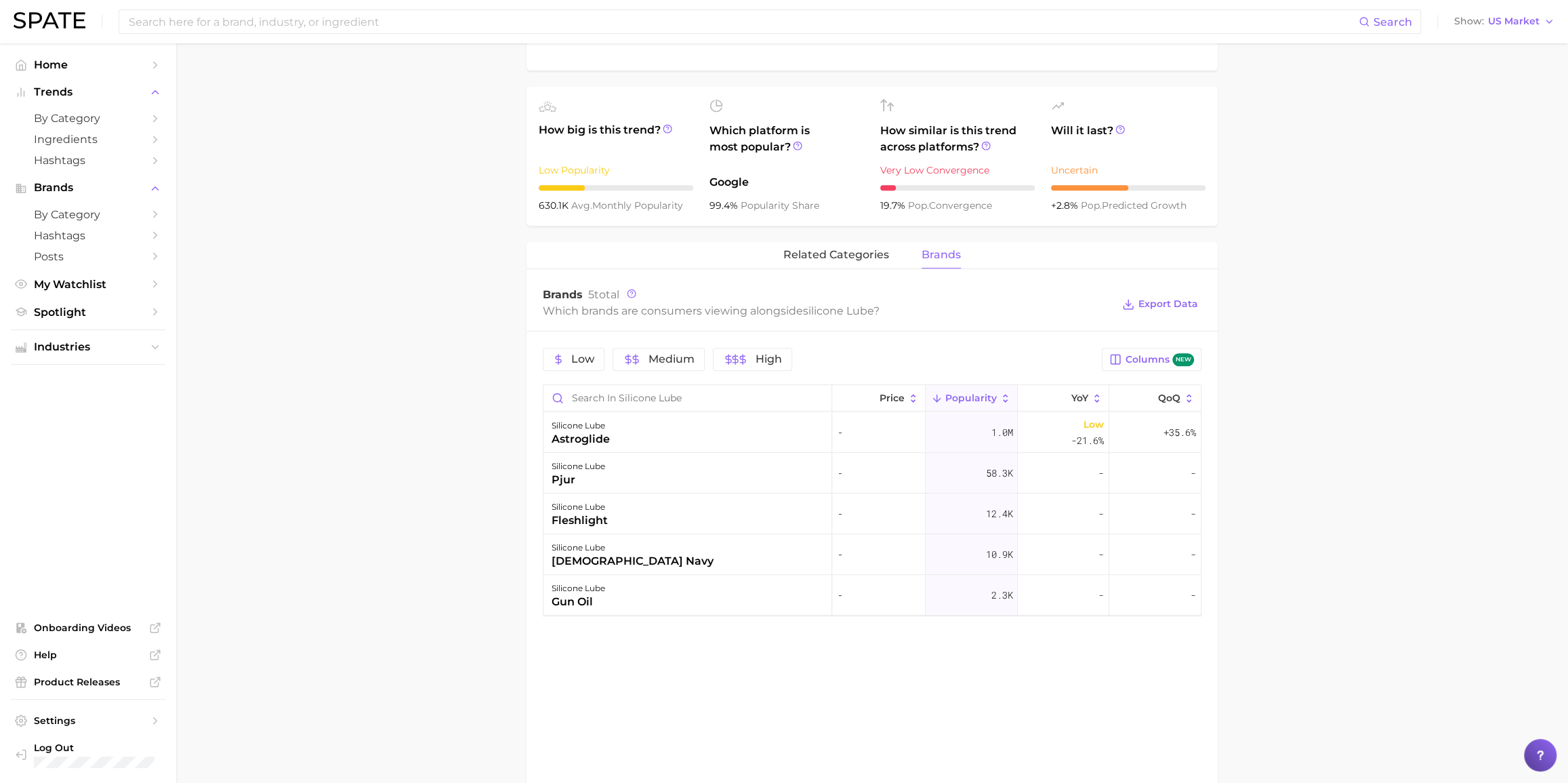
click at [420, 439] on main "1. sexual health 2. sexual health products 3. moisturizer & lubricant 4. silico…" at bounding box center [872, 309] width 1392 height 1393
click at [451, 560] on main "1. sexual health 2. sexual health products 3. moisturizer & lubricant 4. silico…" at bounding box center [872, 309] width 1392 height 1393
drag, startPoint x: 271, startPoint y: 748, endPoint x: 467, endPoint y: 318, distance: 472.6
click at [467, 319] on main "1. sexual health 2. sexual health products 3. moisturizer & lubricant 4. silico…" at bounding box center [872, 309] width 1392 height 1393
click at [405, 268] on main "1. sexual health 2. sexual health products 3. moisturizer & lubricant 4. silico…" at bounding box center [872, 309] width 1392 height 1393
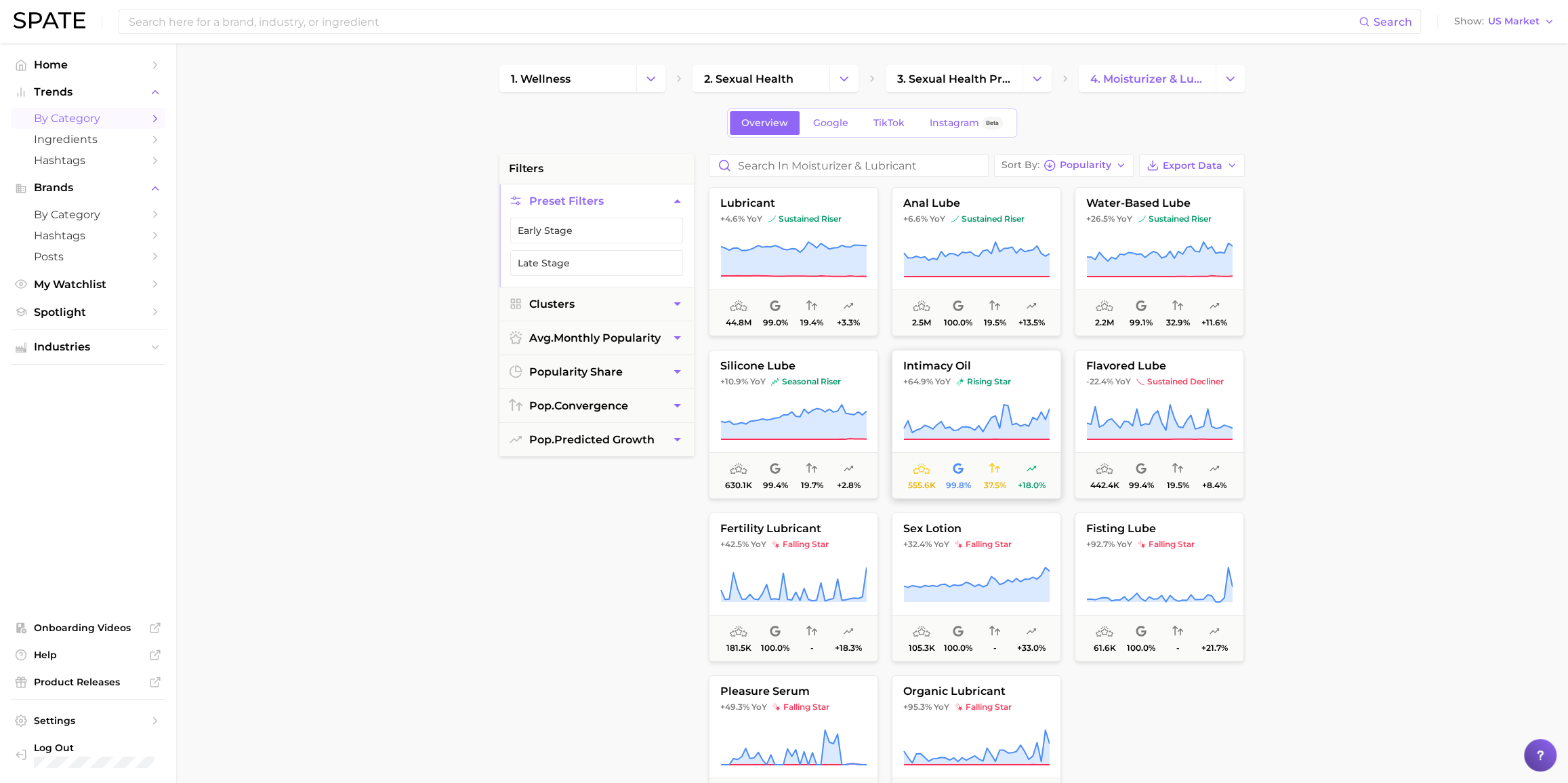
click at [1025, 365] on span "intimacy oil" at bounding box center [977, 366] width 168 height 13
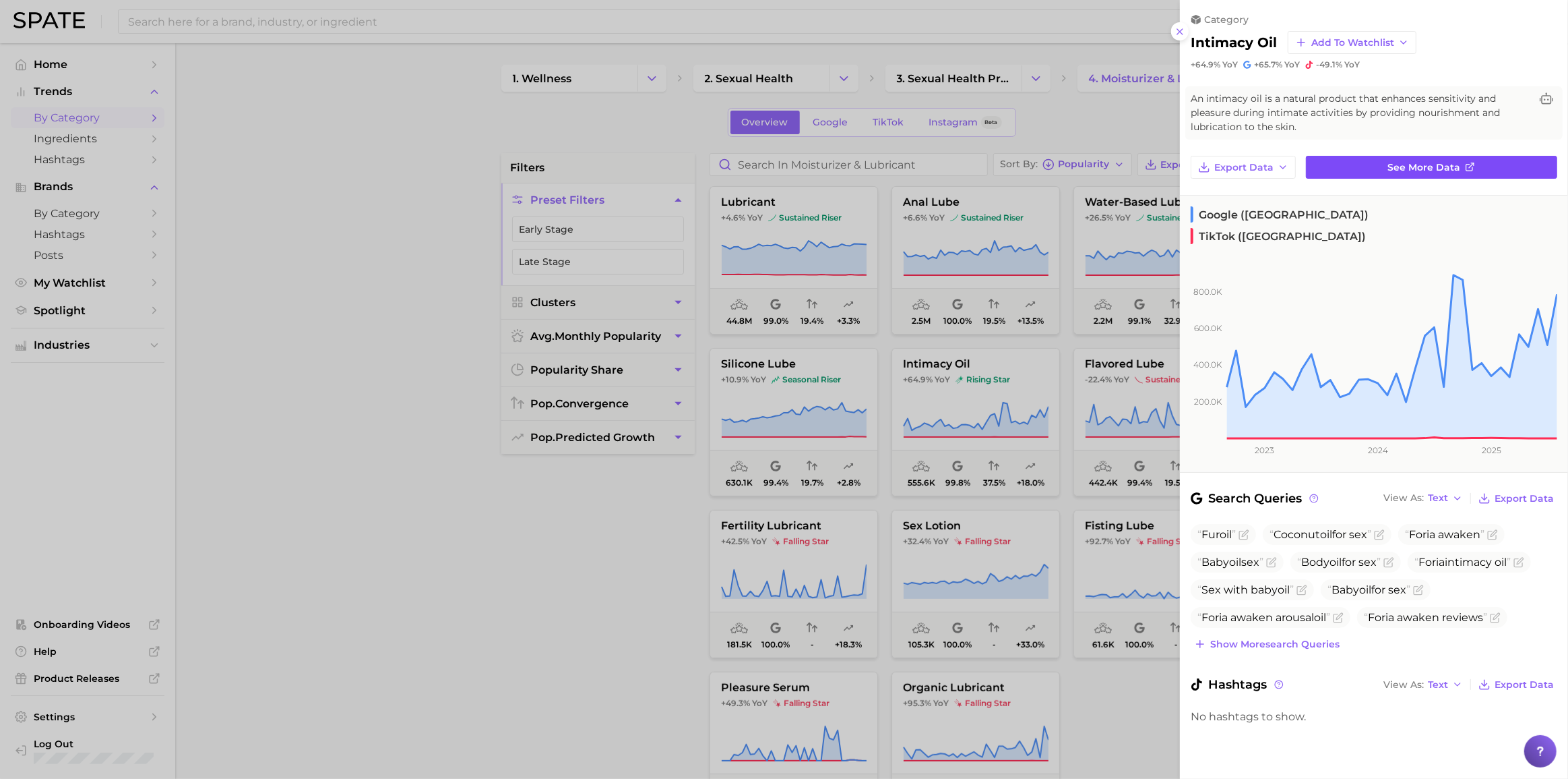
click at [1175, 167] on span "See more data" at bounding box center [1424, 168] width 73 height 12
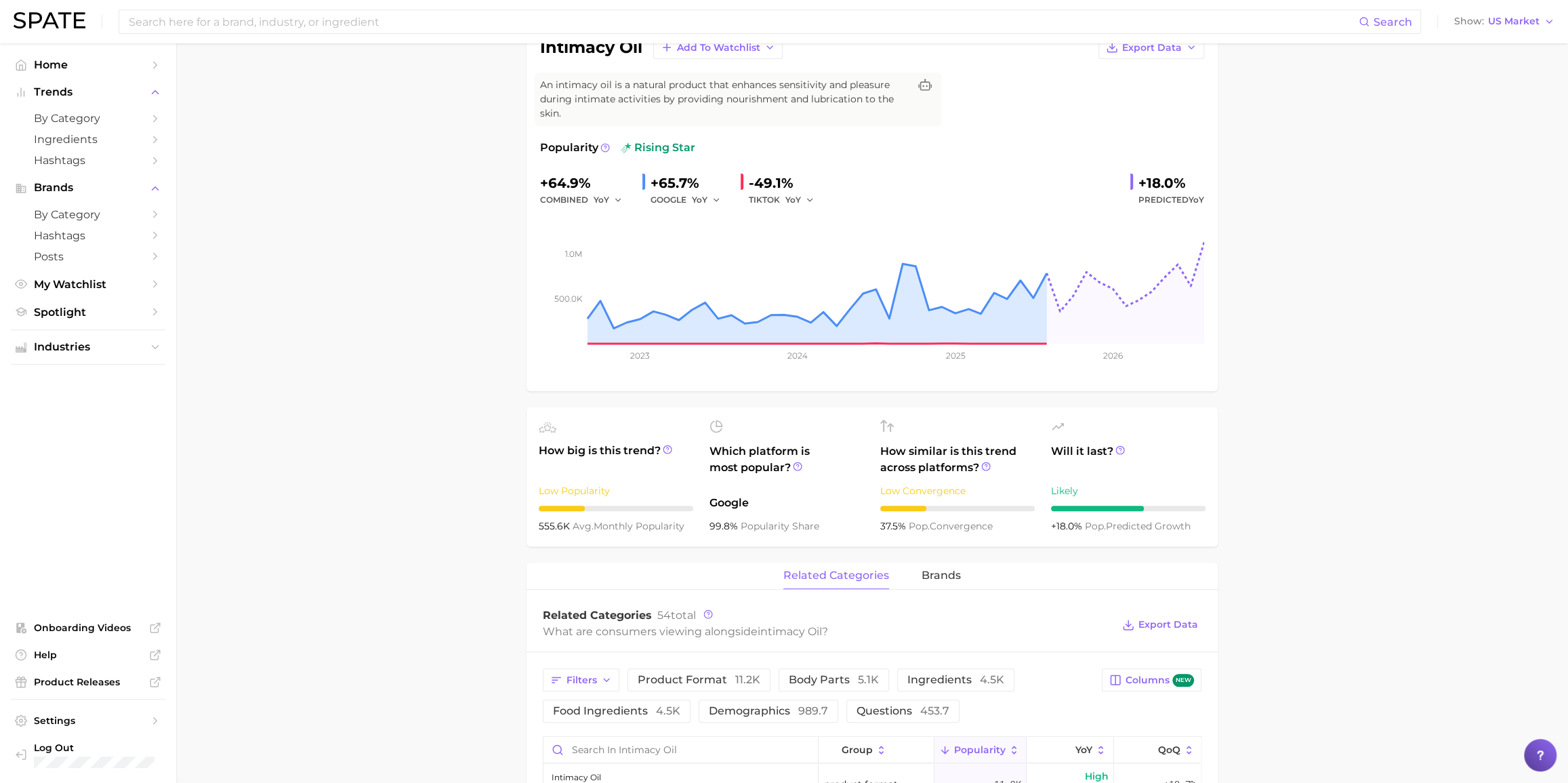
scroll to position [246, 0]
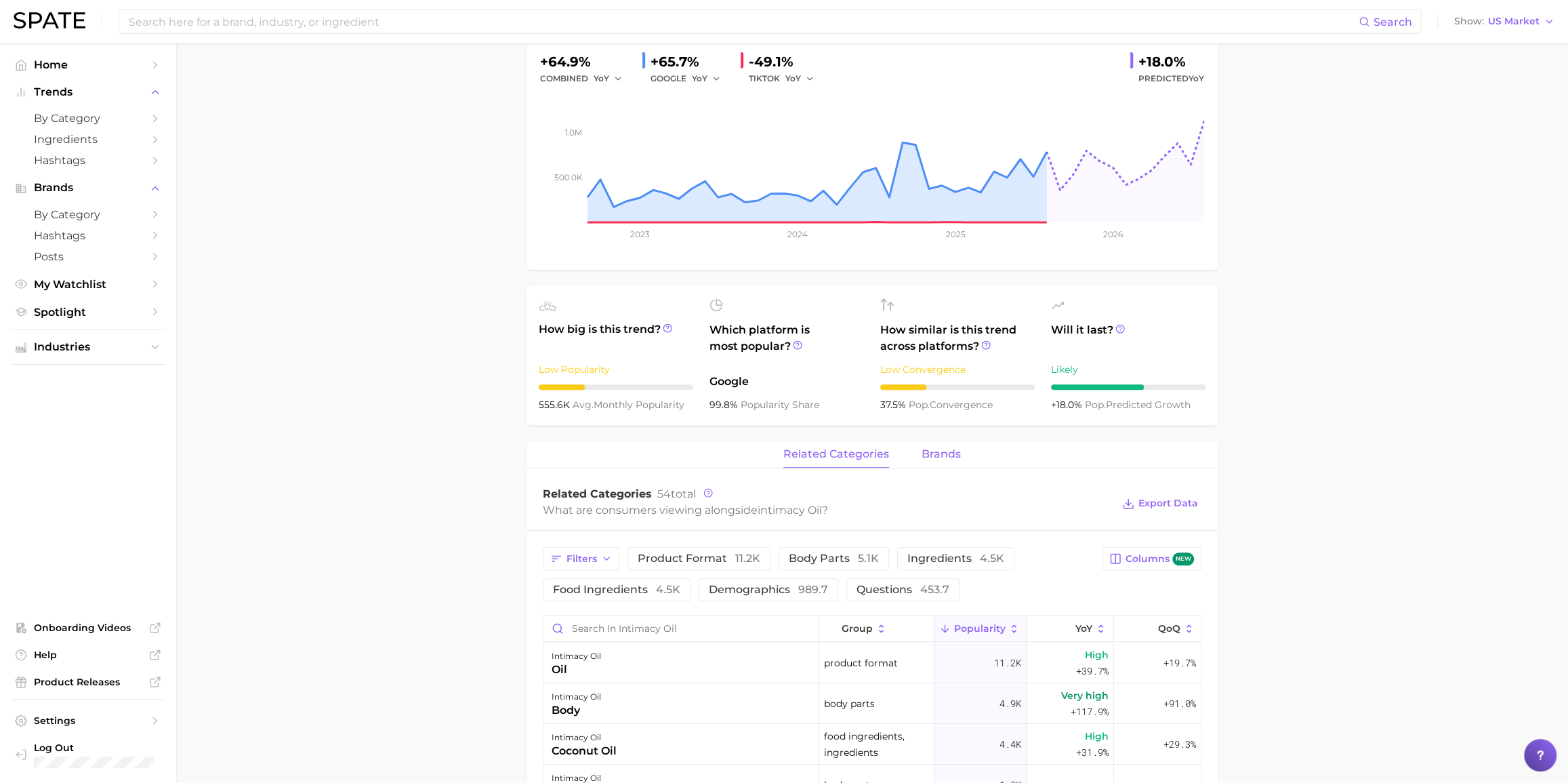
click at [935, 454] on span "brands" at bounding box center [941, 454] width 39 height 13
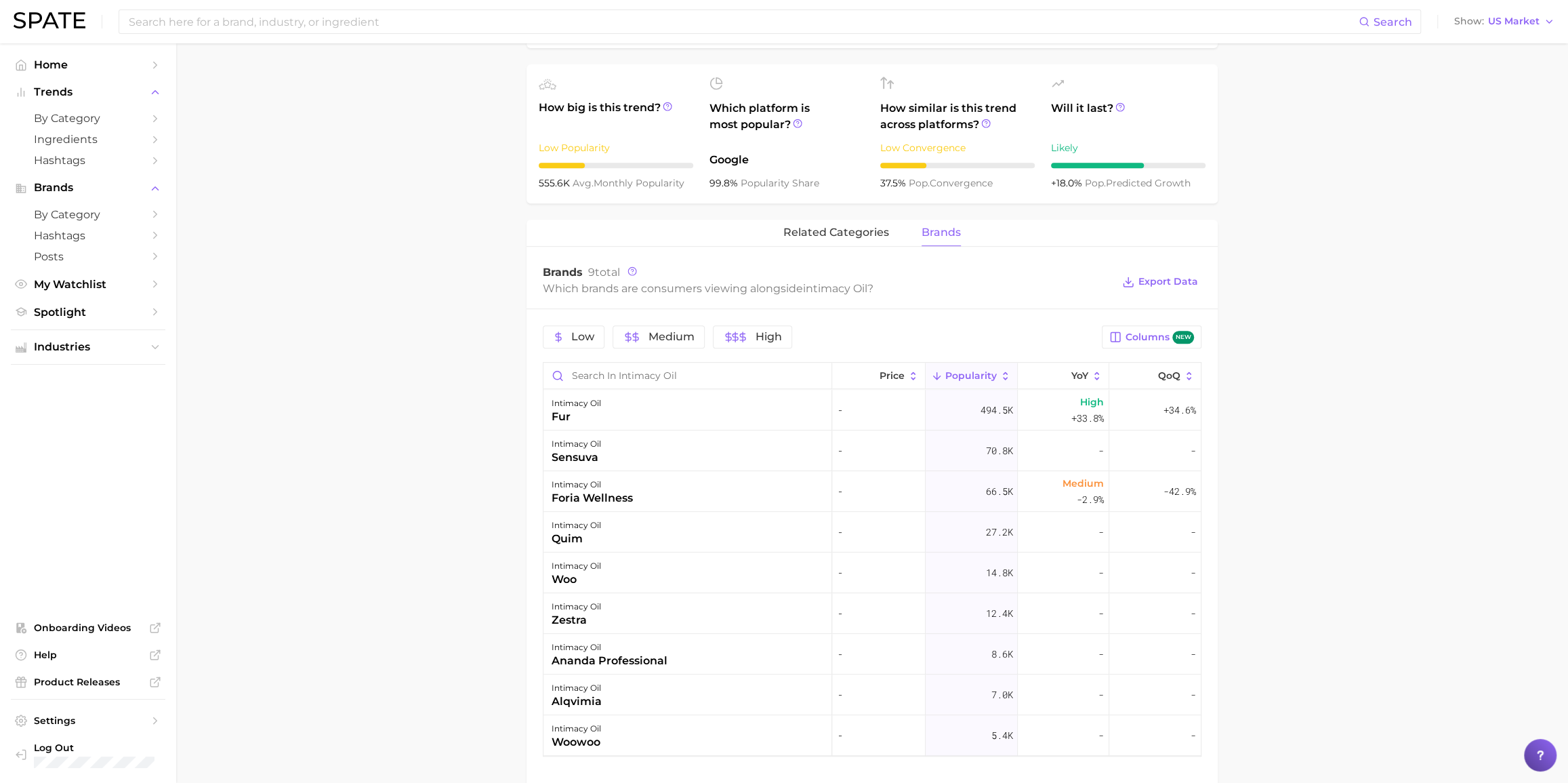
scroll to position [493, 0]
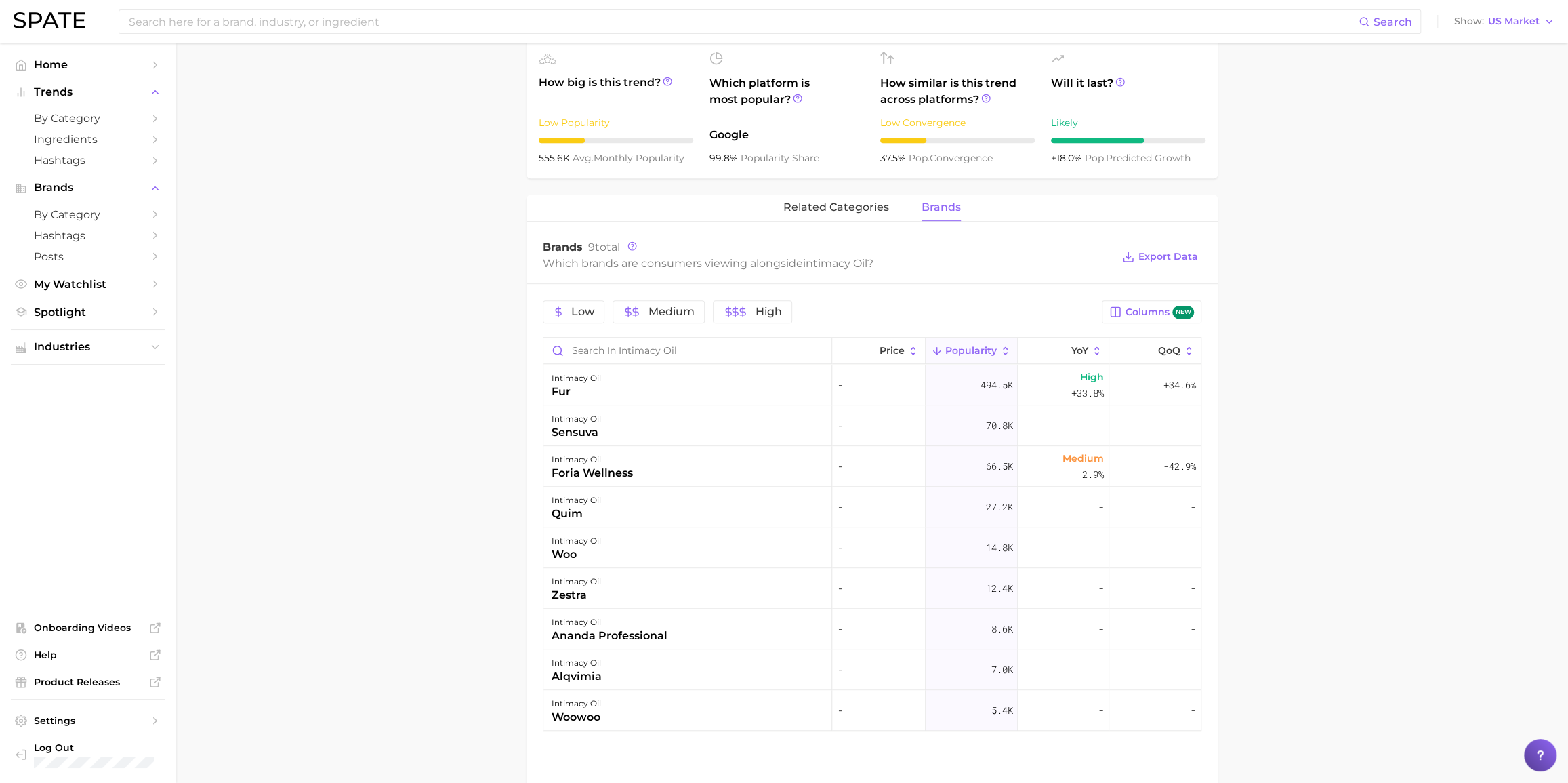
click at [274, 277] on main "1. sexual health 2. sexual health products 3. moisturizer & lubricant 4. intima…" at bounding box center [872, 254] width 1392 height 1407
drag, startPoint x: 274, startPoint y: 277, endPoint x: 285, endPoint y: 273, distance: 11.7
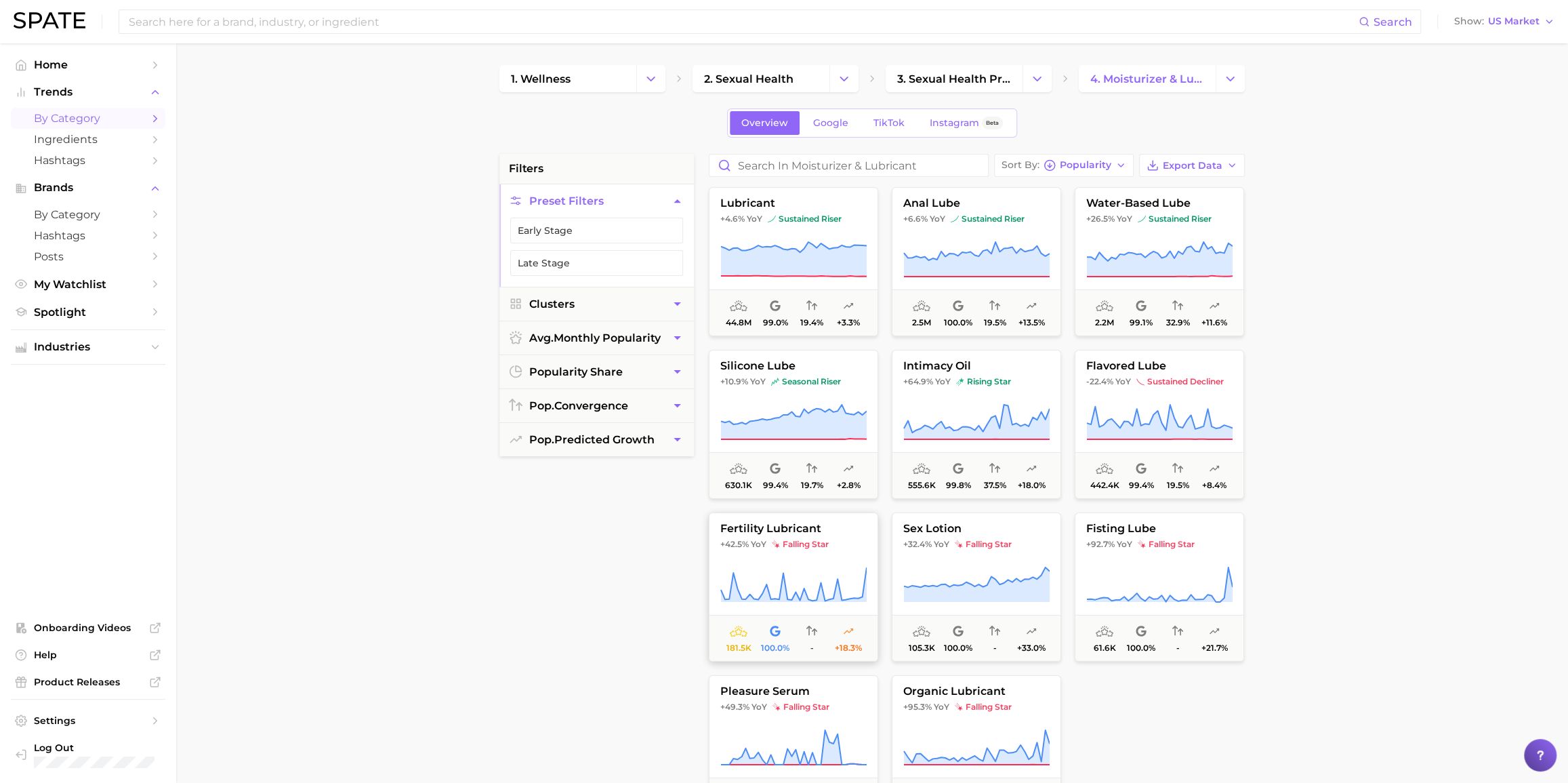
click at [836, 543] on span "+42.5% YoY falling star" at bounding box center [793, 544] width 168 height 11
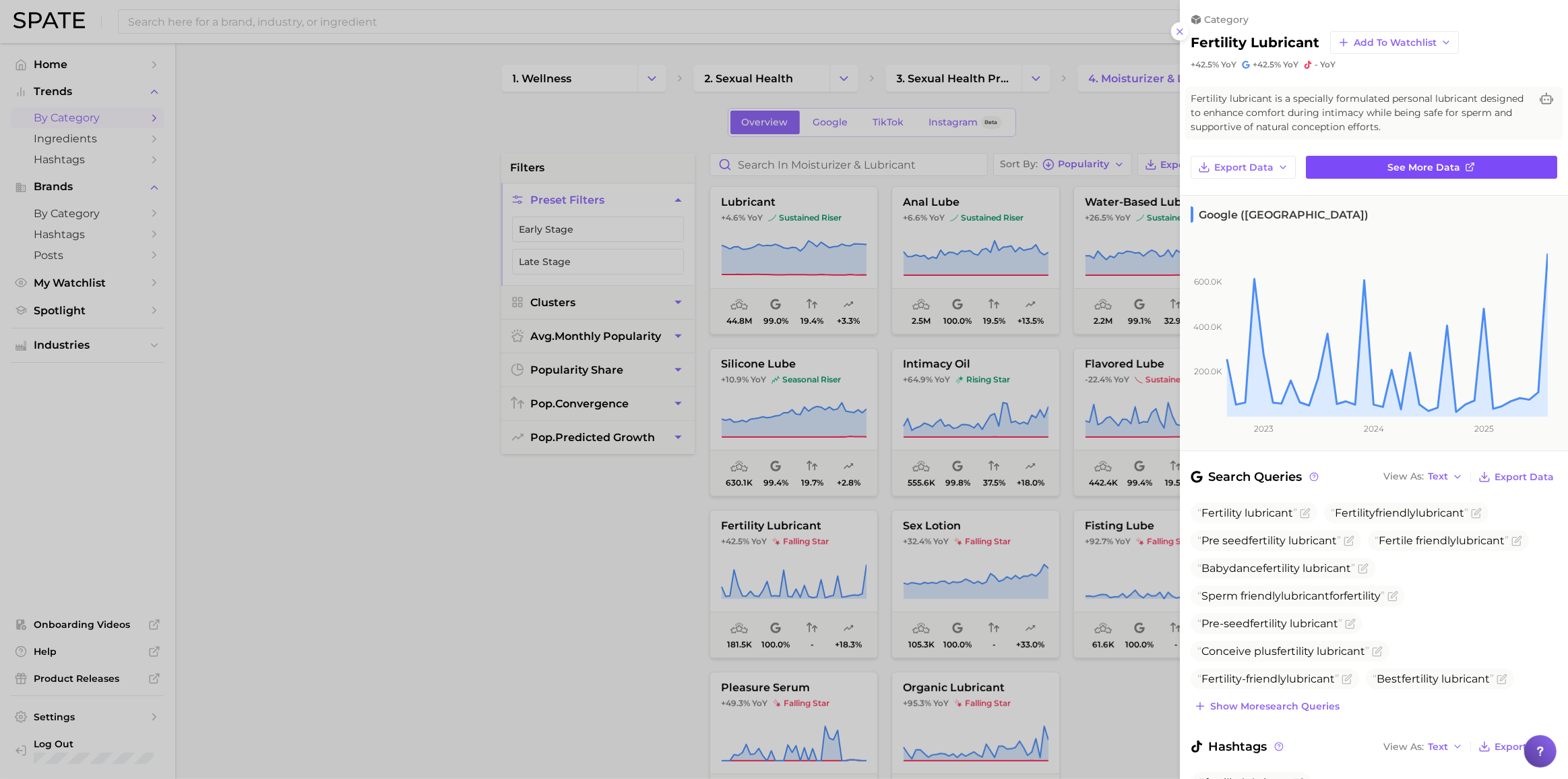
click at [1175, 161] on link "See more data" at bounding box center [1431, 167] width 251 height 23
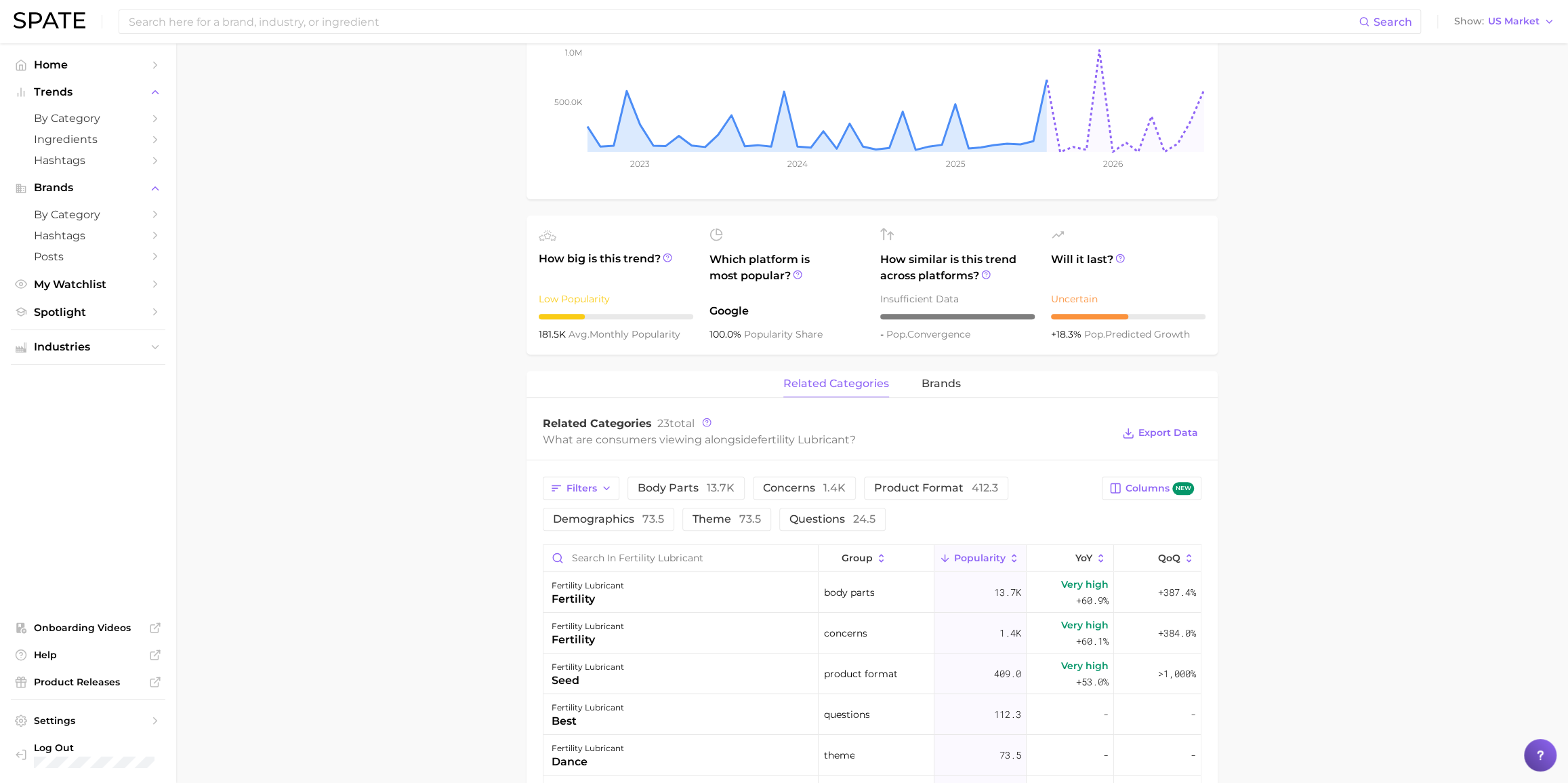
scroll to position [431, 0]
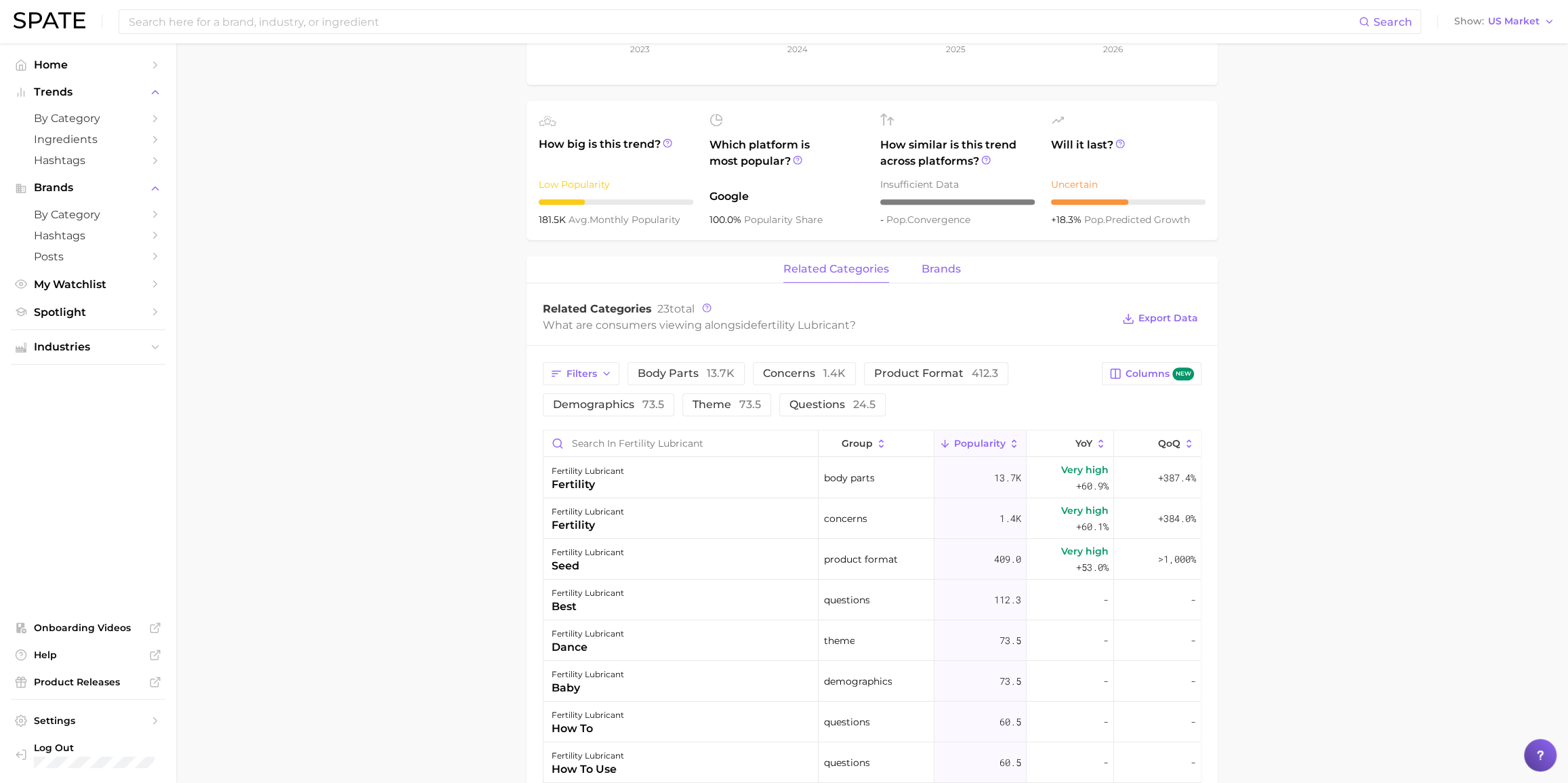
click at [940, 268] on span "brands" at bounding box center [941, 269] width 39 height 13
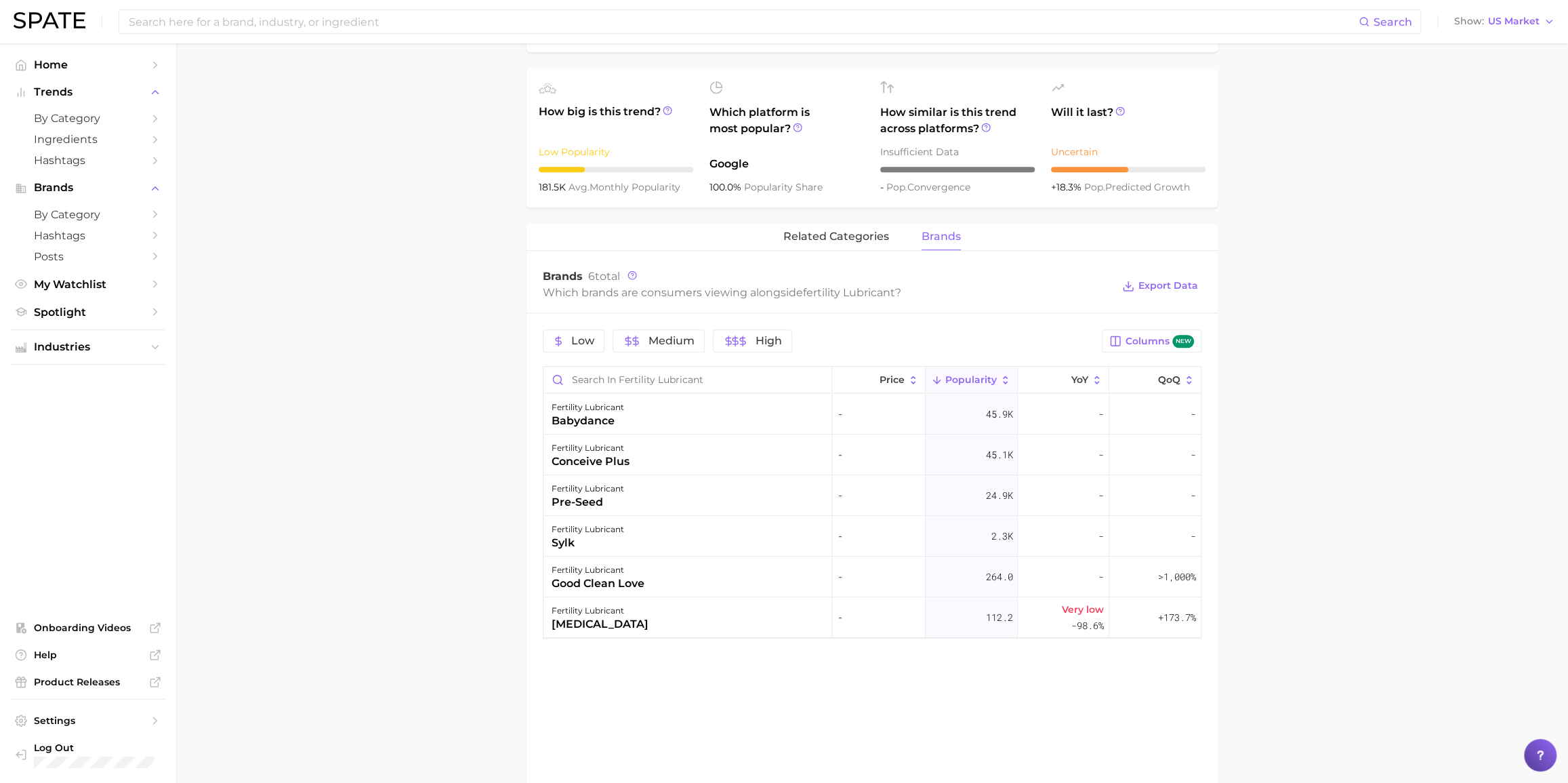
scroll to position [493, 0]
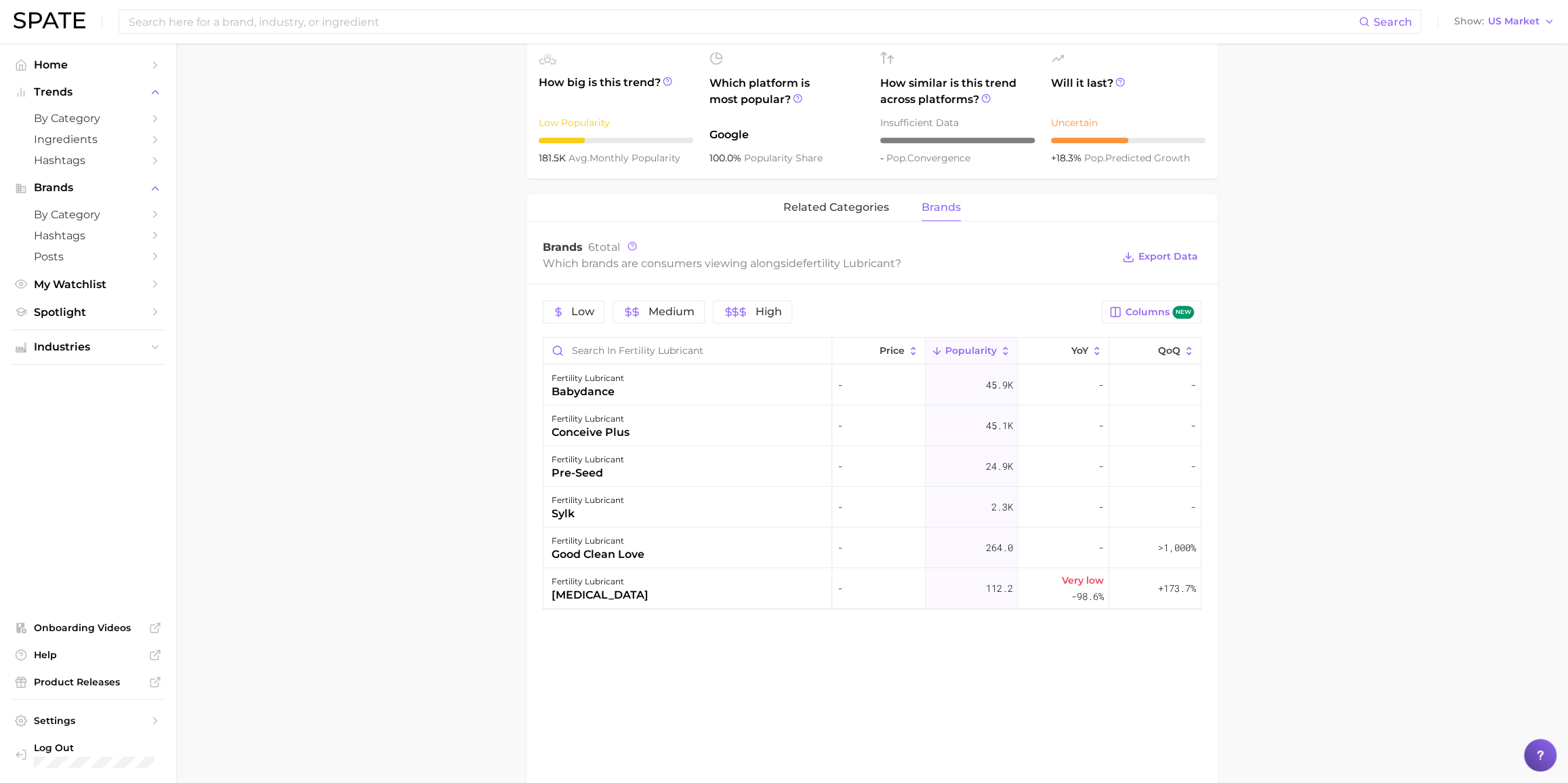
drag, startPoint x: 273, startPoint y: 330, endPoint x: 262, endPoint y: 326, distance: 11.7
click at [272, 330] on main "1. sexual health 2. sexual health products 3. moisturizer & lubricant 4. fertil…" at bounding box center [872, 254] width 1392 height 1407
drag, startPoint x: 262, startPoint y: 326, endPoint x: 281, endPoint y: 319, distance: 20.2
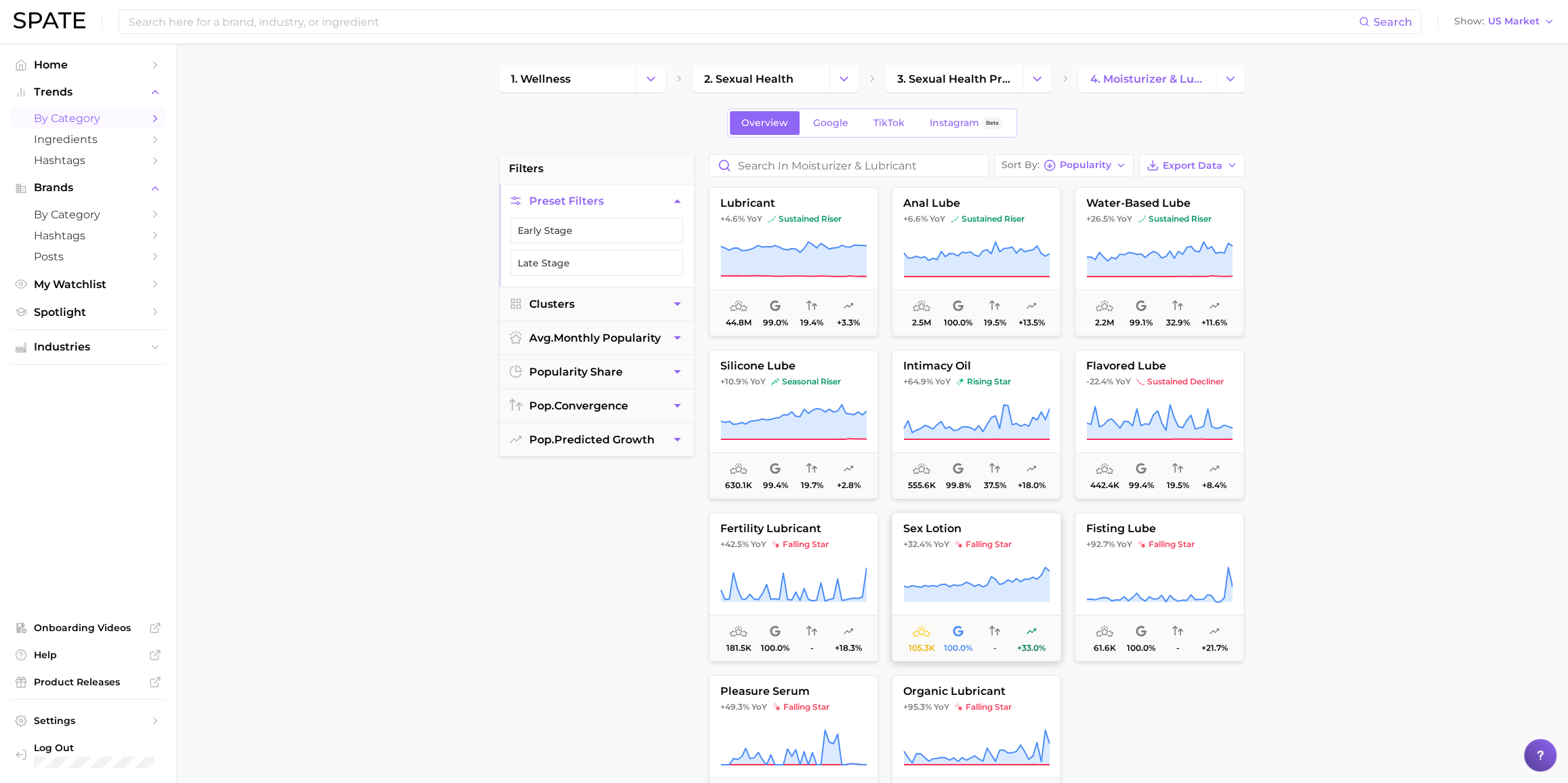
click at [1030, 523] on span "sex lotion" at bounding box center [977, 529] width 168 height 13
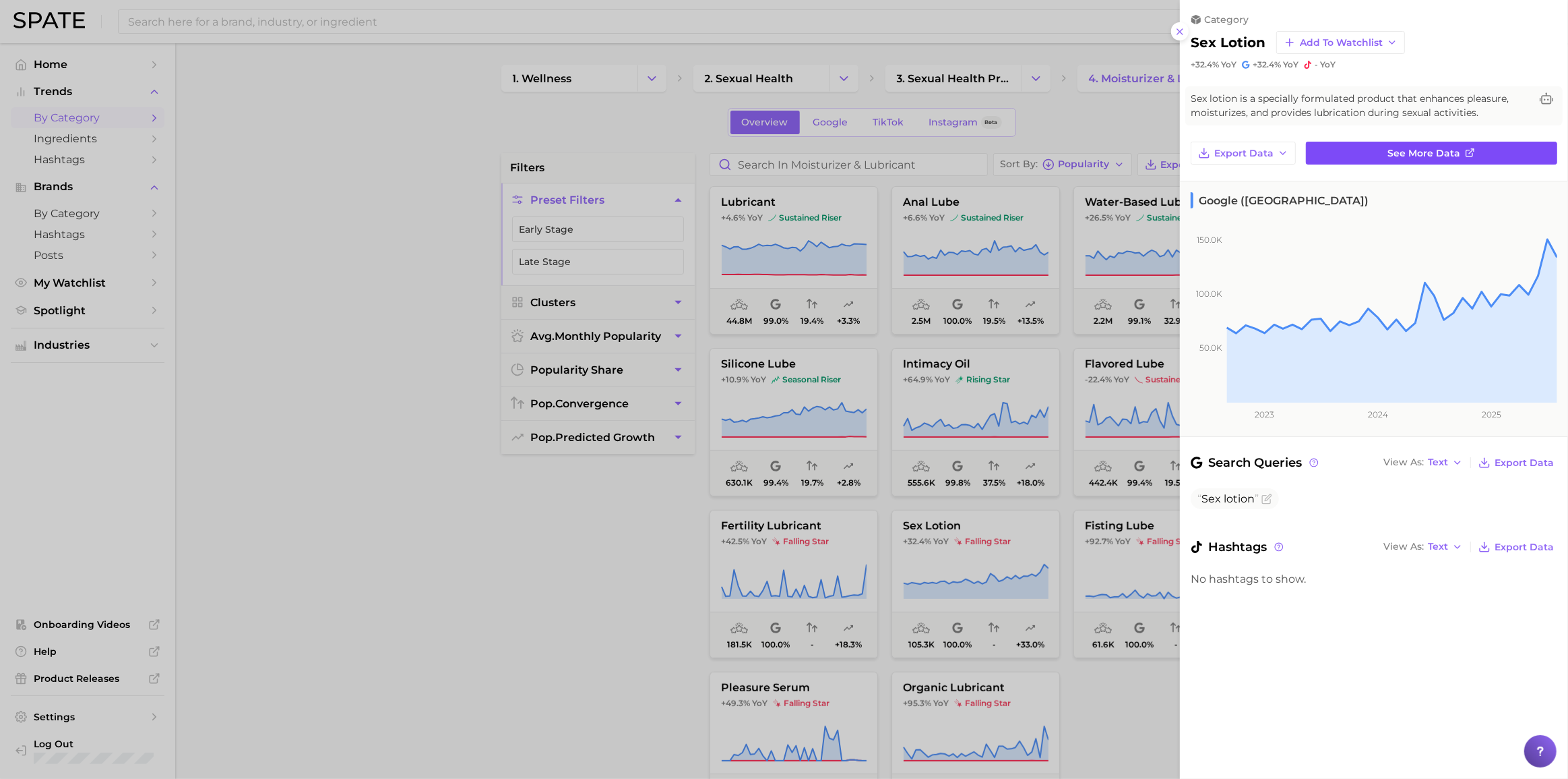
click at [1175, 144] on link "See more data" at bounding box center [1431, 153] width 251 height 23
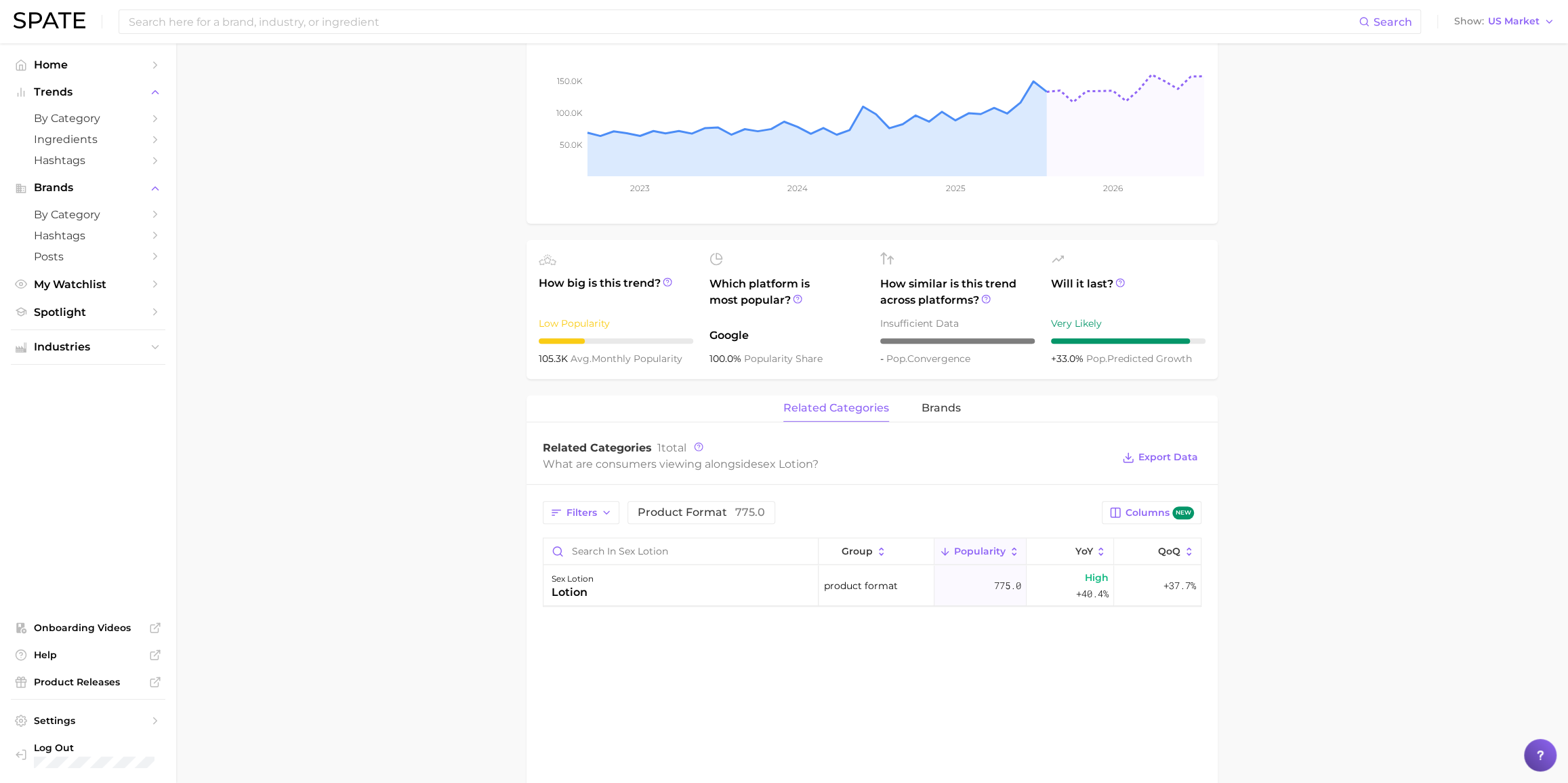
scroll to position [307, 0]
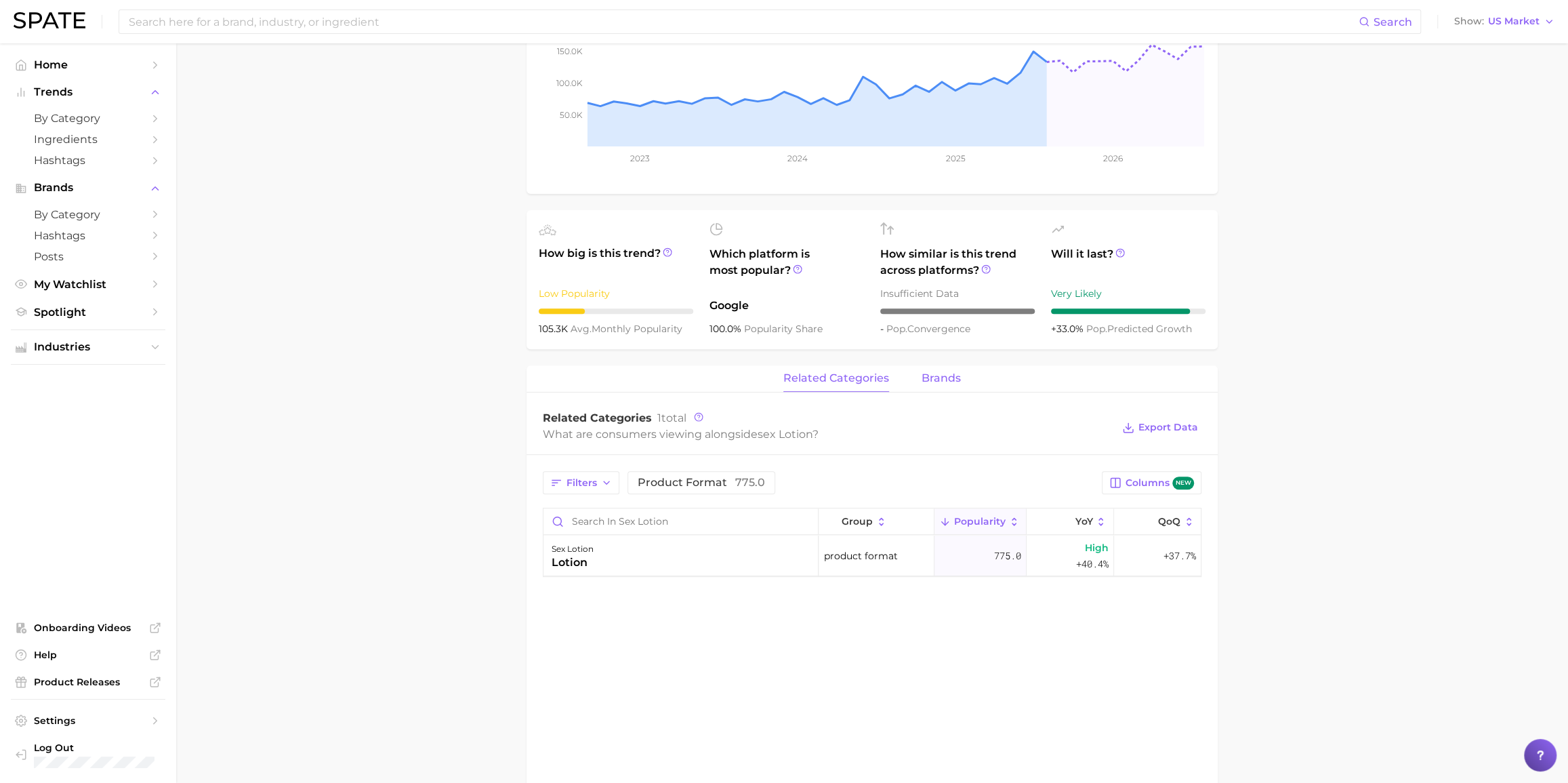
click at [935, 378] on span "brands" at bounding box center [941, 378] width 39 height 13
click at [428, 365] on main "1. sexual health 2. sexual health products 3. moisturizer & lubricant 4. sex lo…" at bounding box center [872, 432] width 1392 height 1393
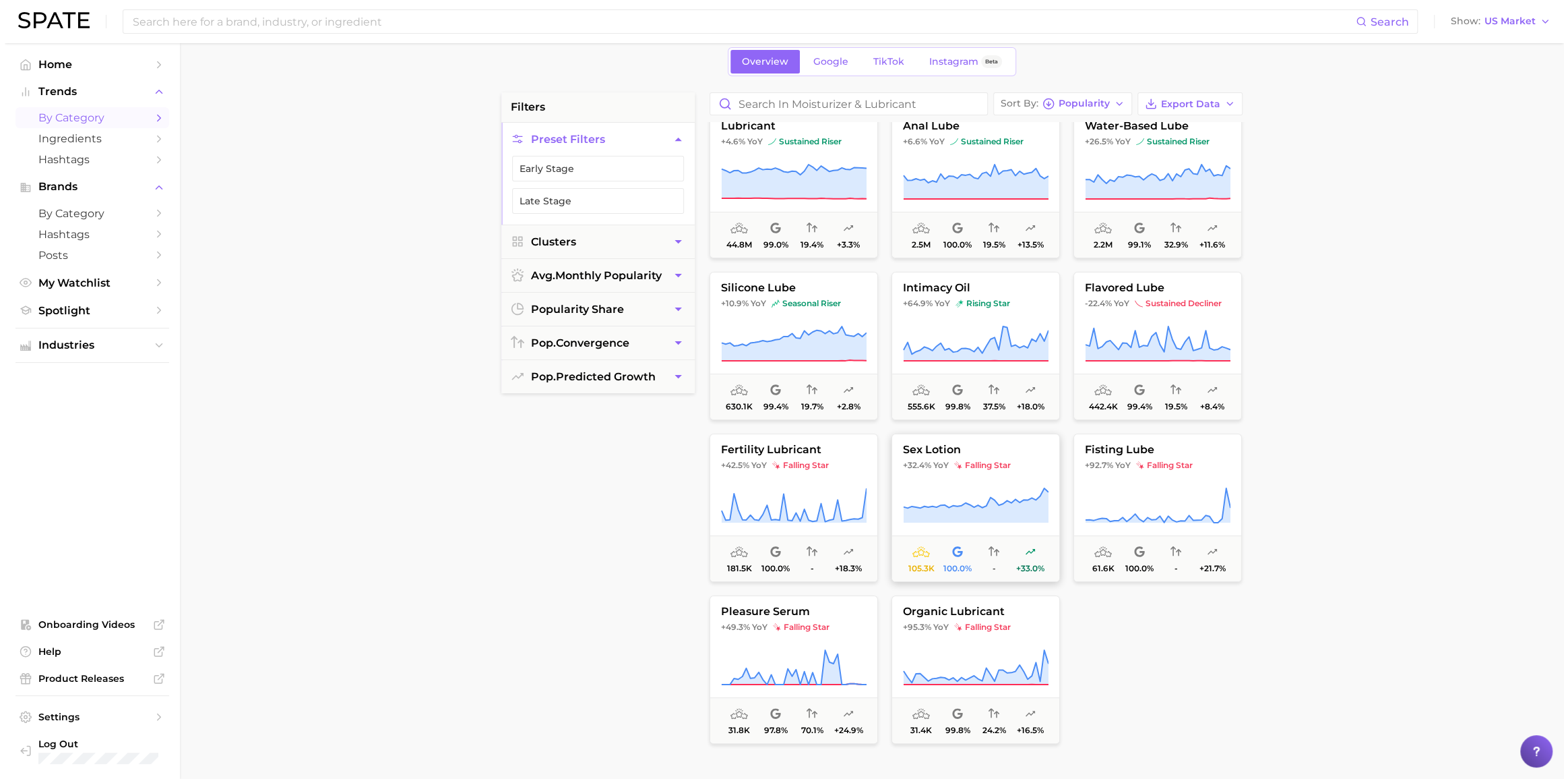
scroll to position [21, 0]
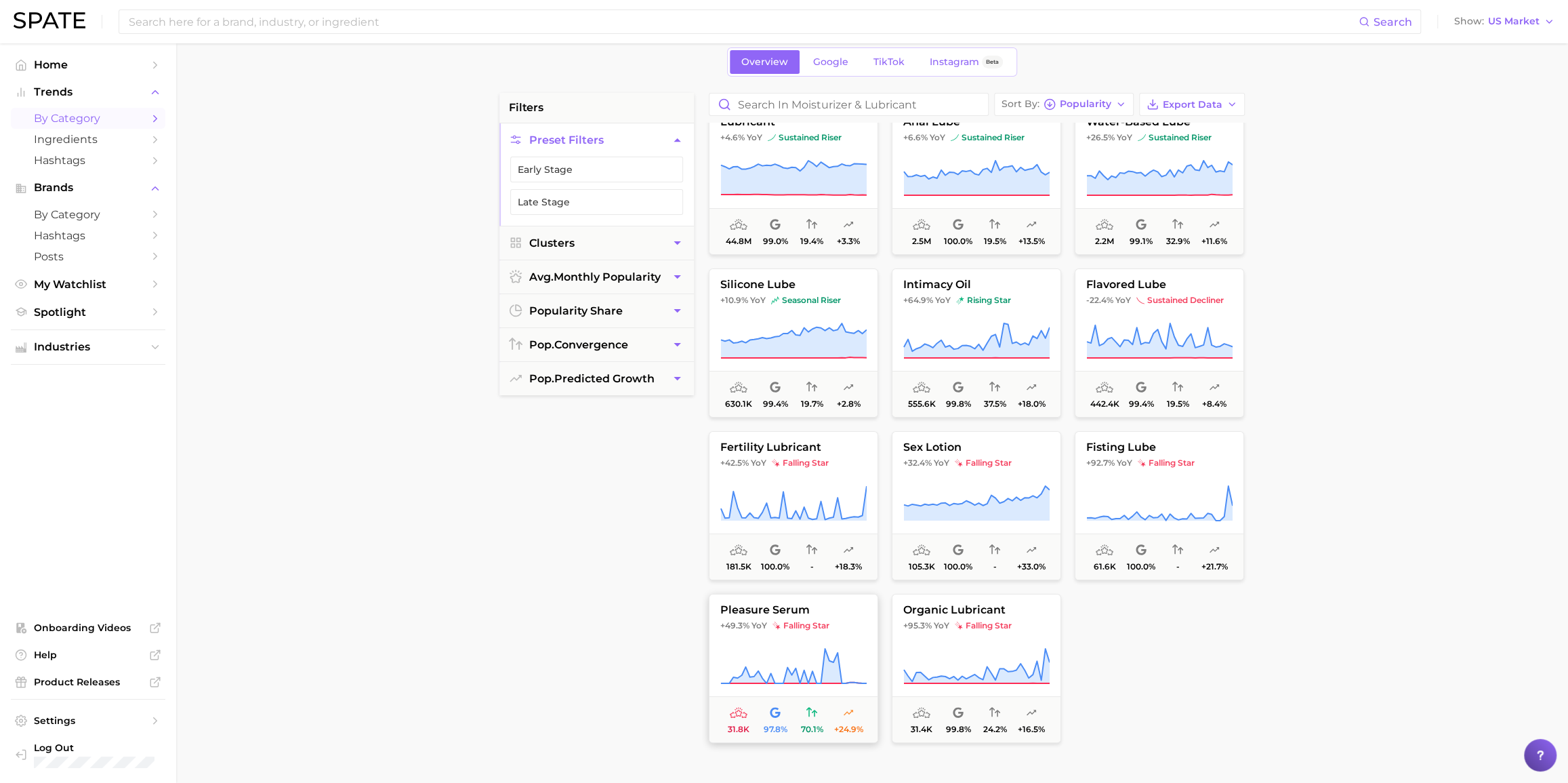
click at [849, 560] on span "pleasure serum" at bounding box center [793, 610] width 168 height 13
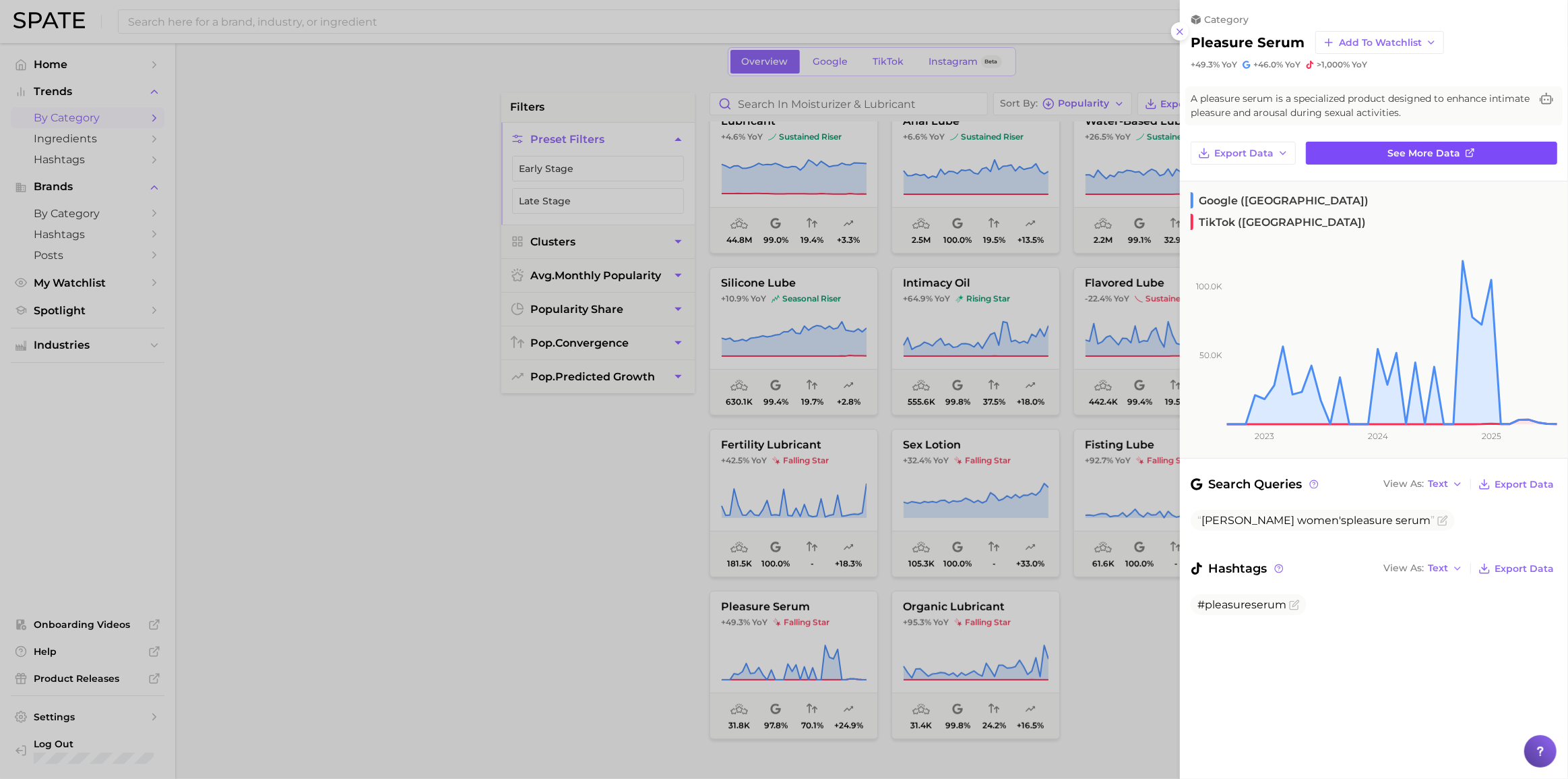
click at [1175, 157] on link "See more data" at bounding box center [1431, 153] width 251 height 23
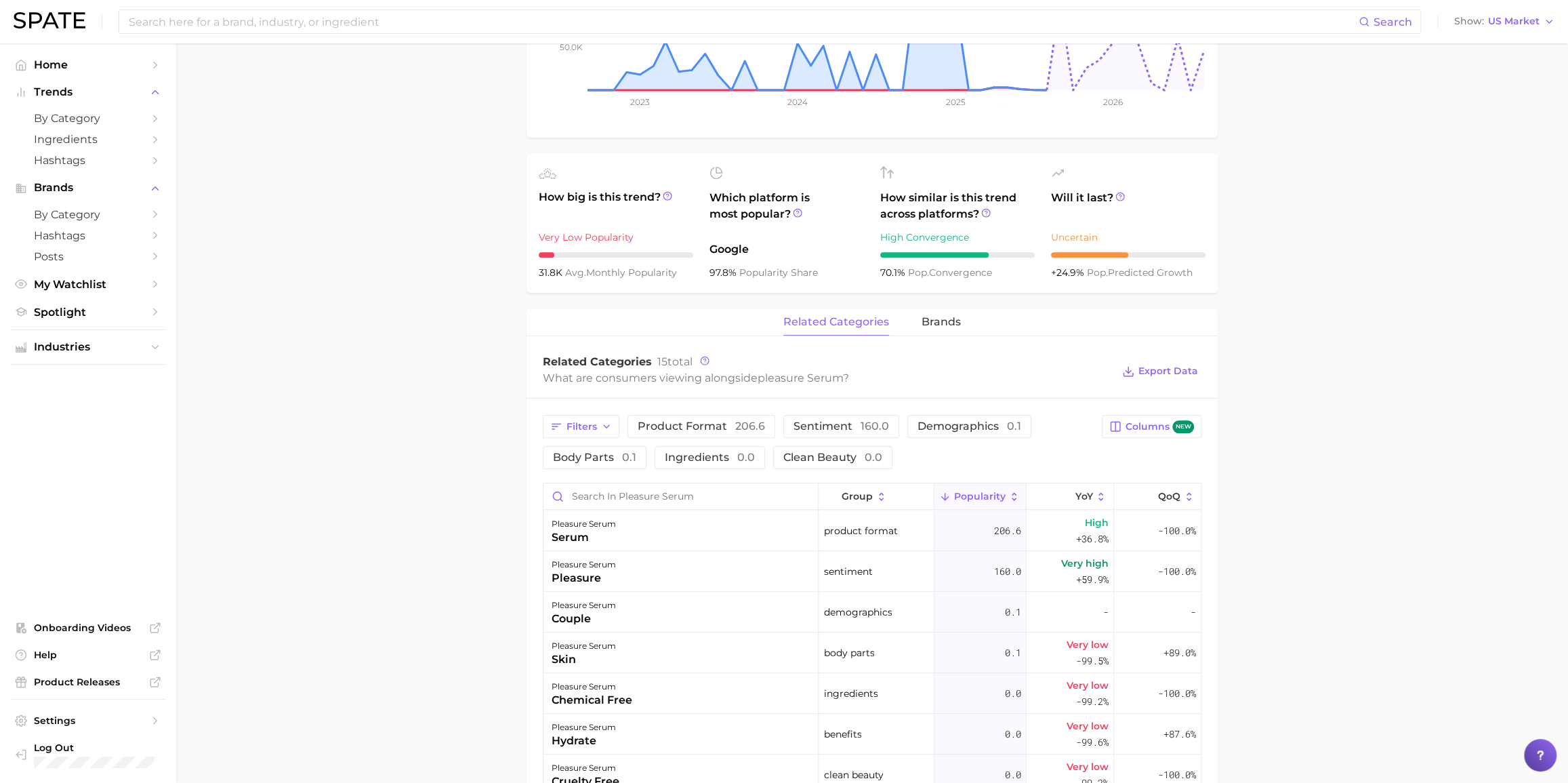
scroll to position [369, 0]
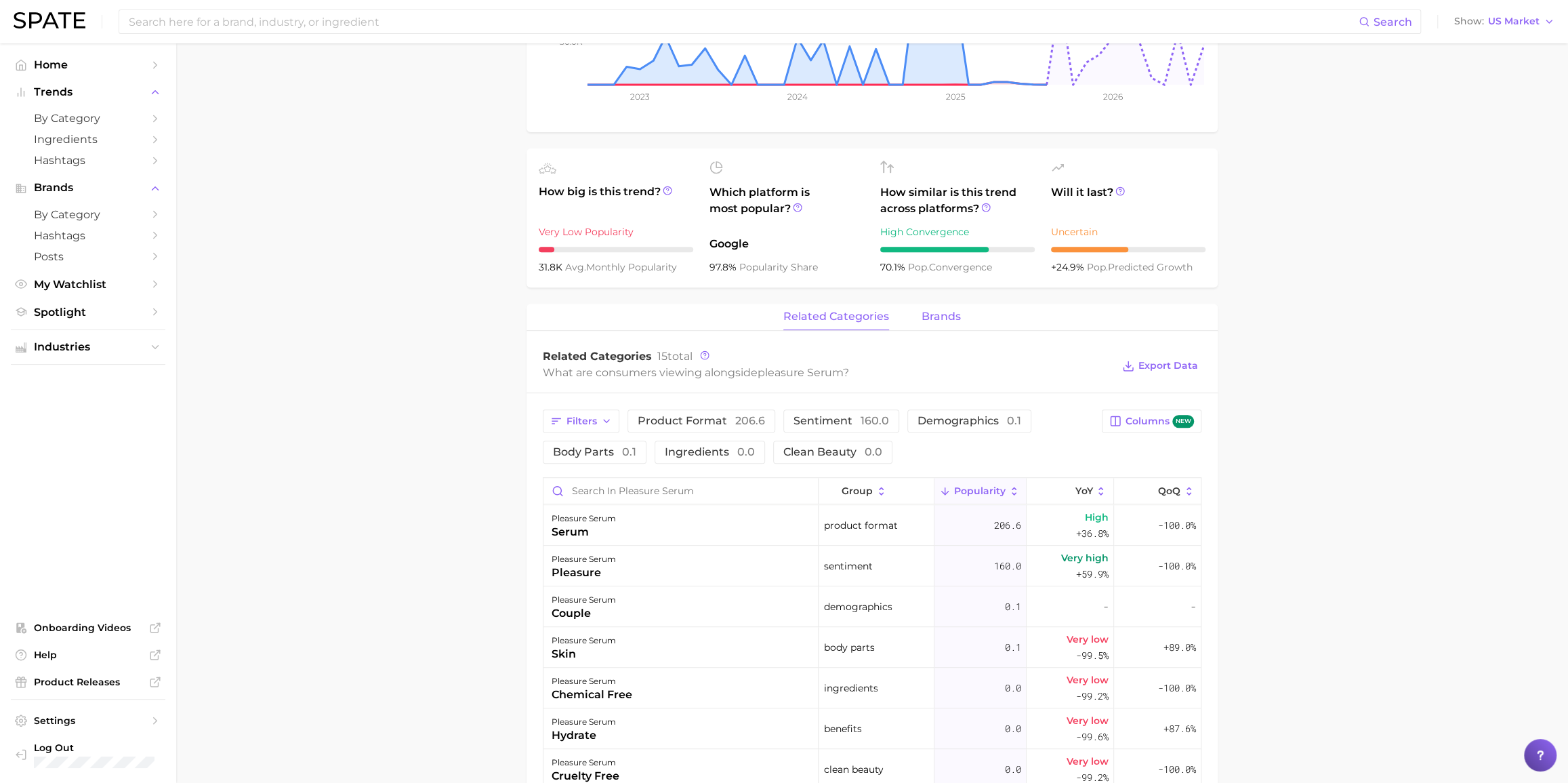
click at [944, 321] on span "brands" at bounding box center [941, 316] width 39 height 13
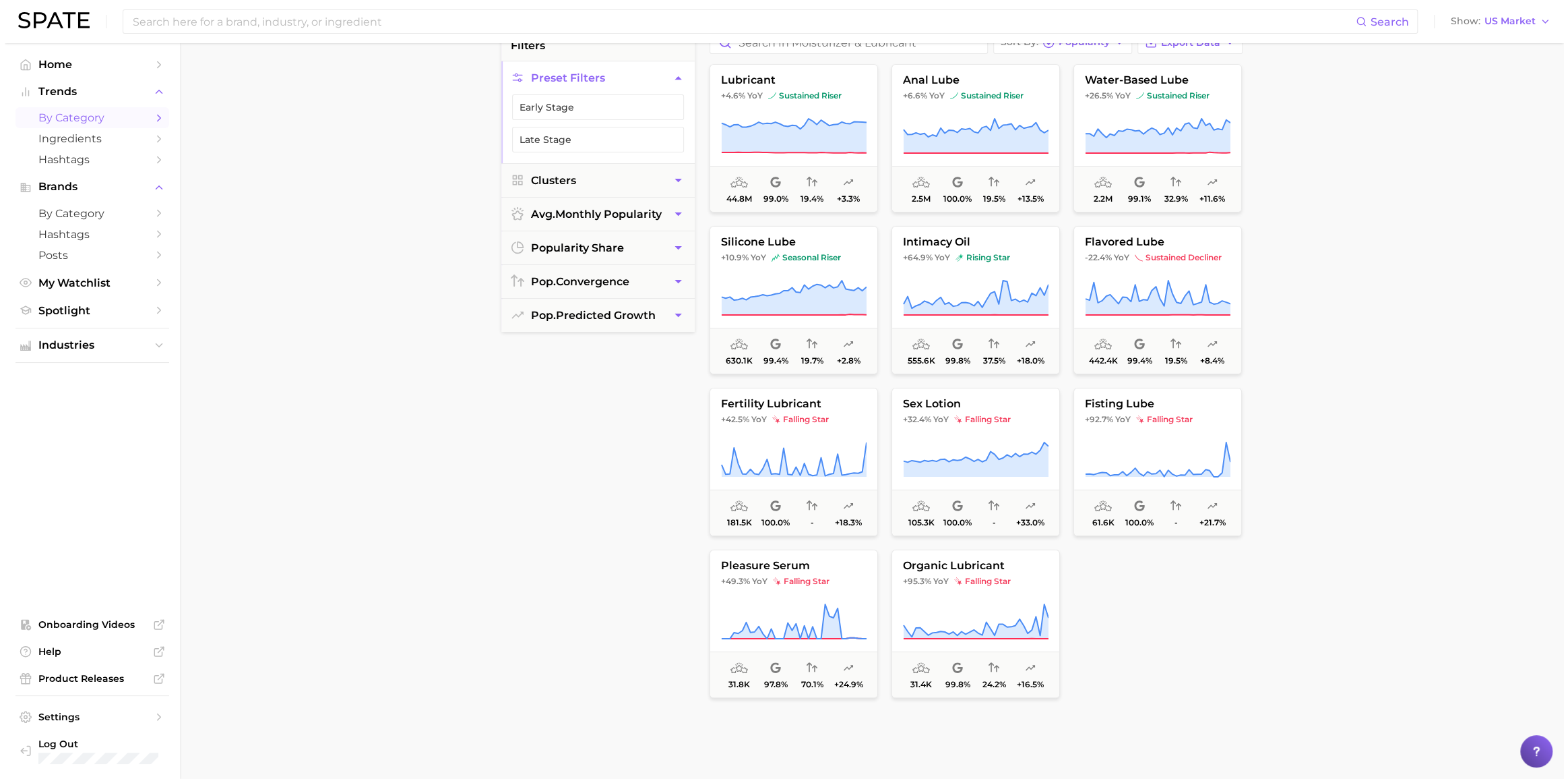
scroll to position [61, 0]
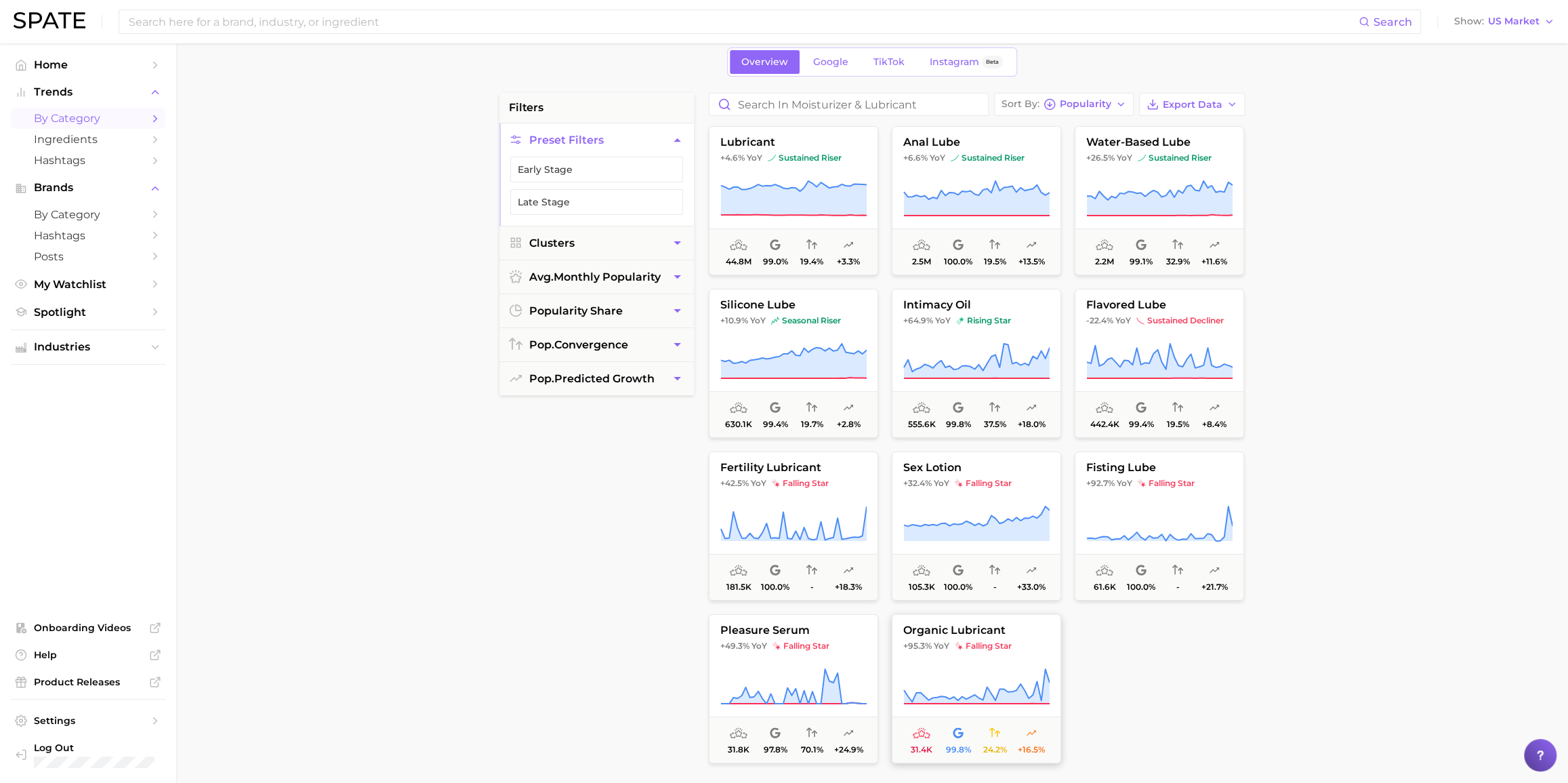
click at [936, 560] on span "YoY" at bounding box center [941, 646] width 15 height 11
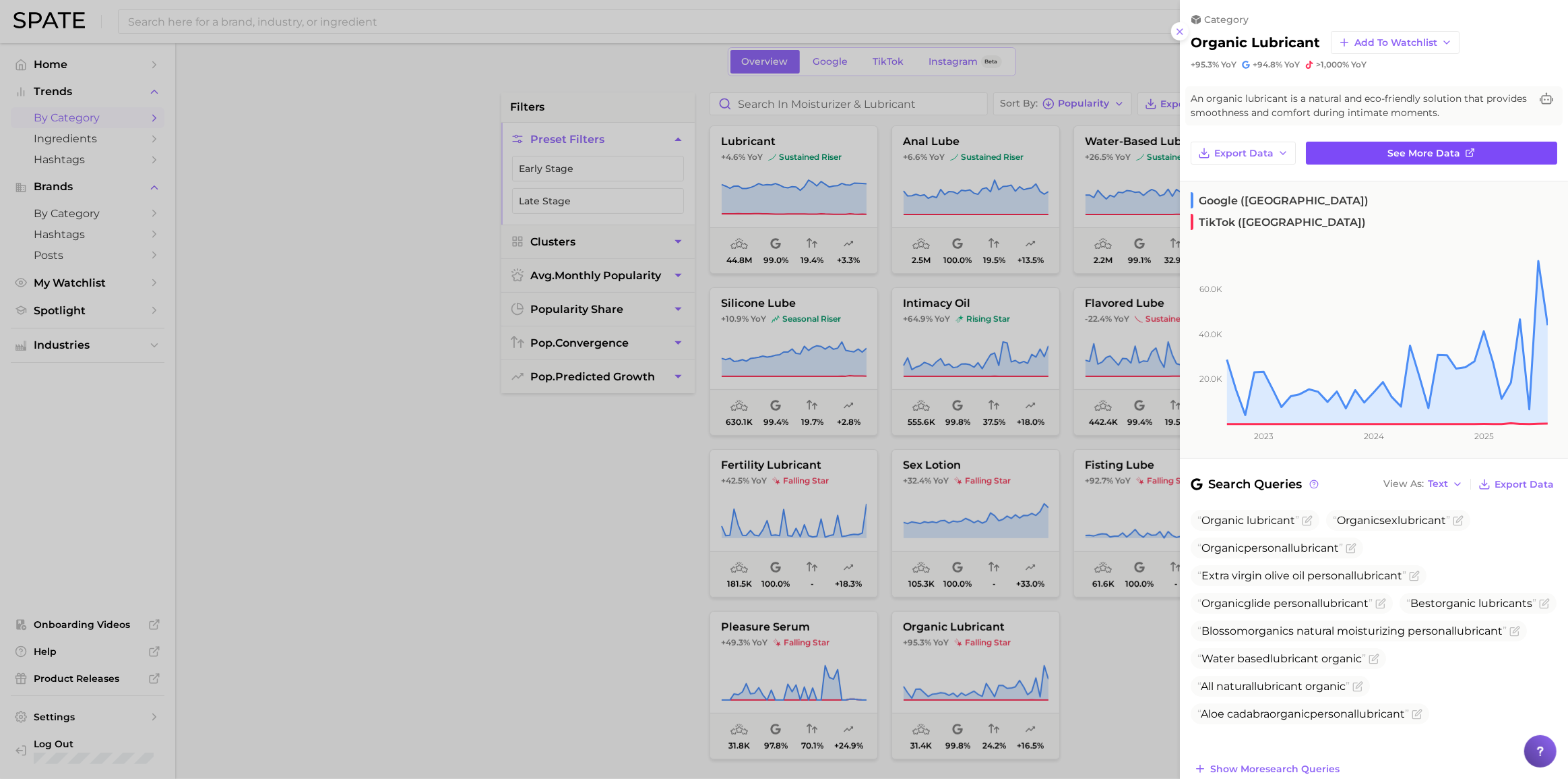
click at [1175, 156] on span "See more data" at bounding box center [1424, 153] width 73 height 12
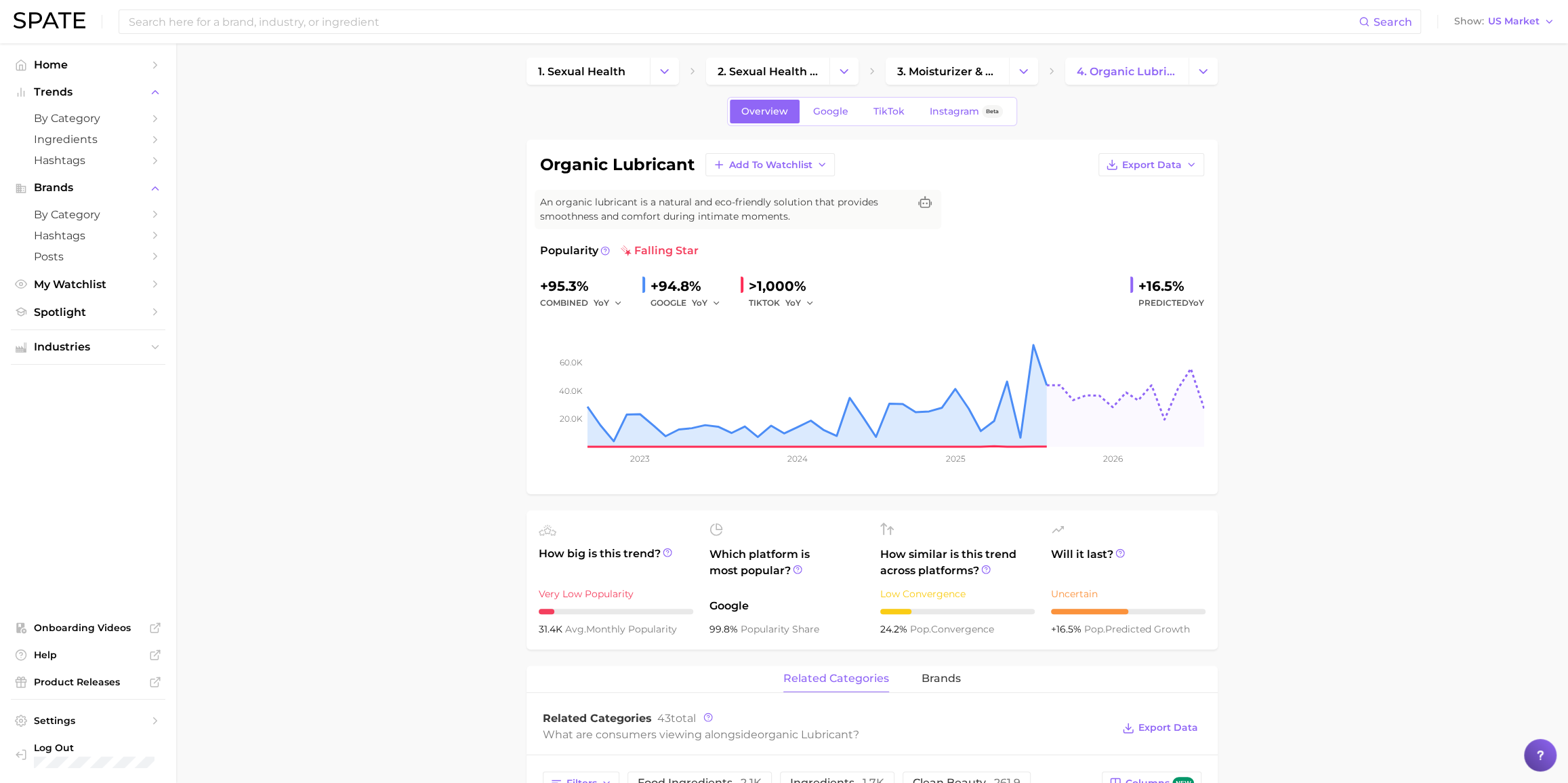
scroll to position [122, 0]
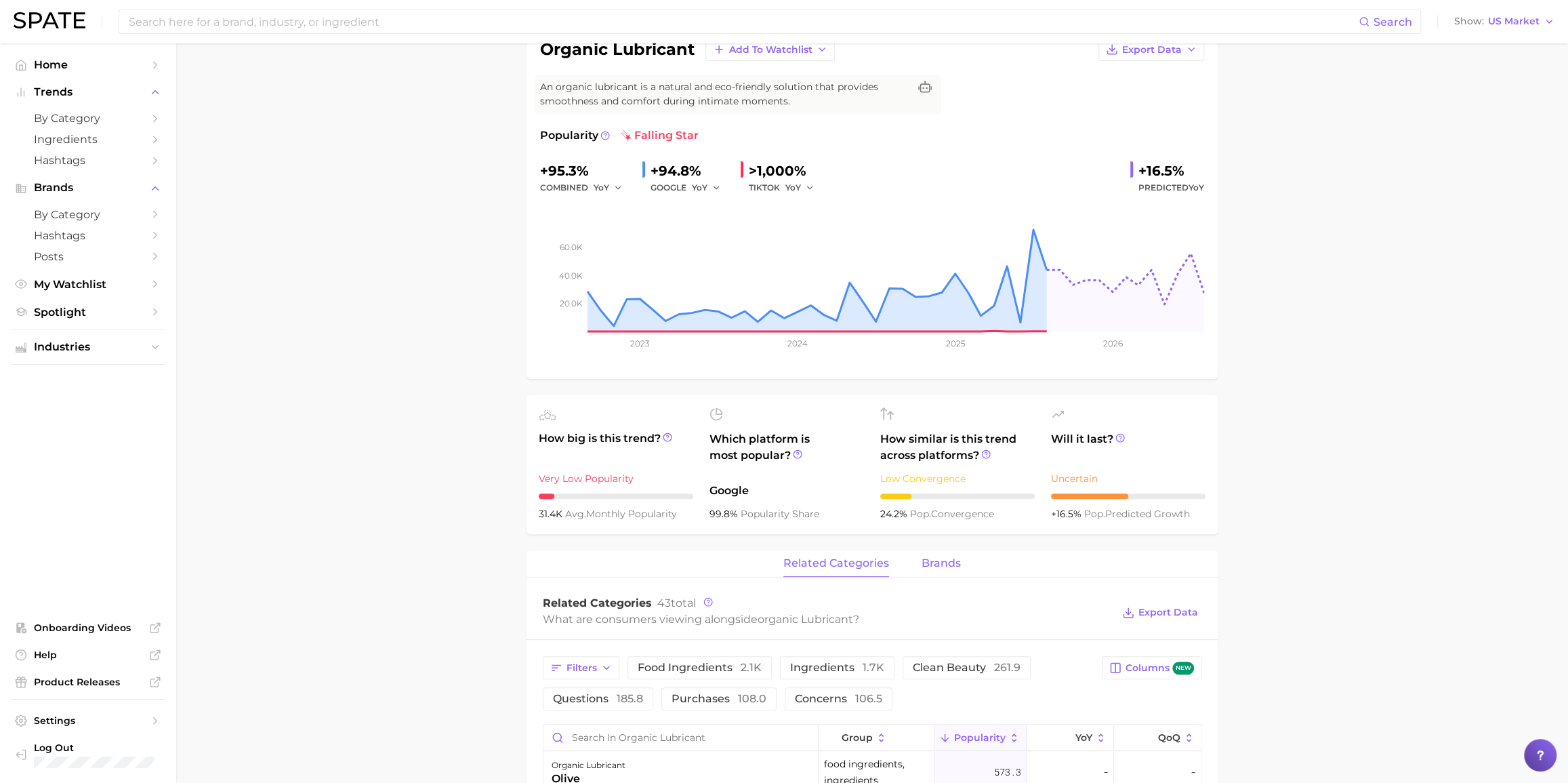
click at [944, 560] on button "brands" at bounding box center [941, 563] width 39 height 27
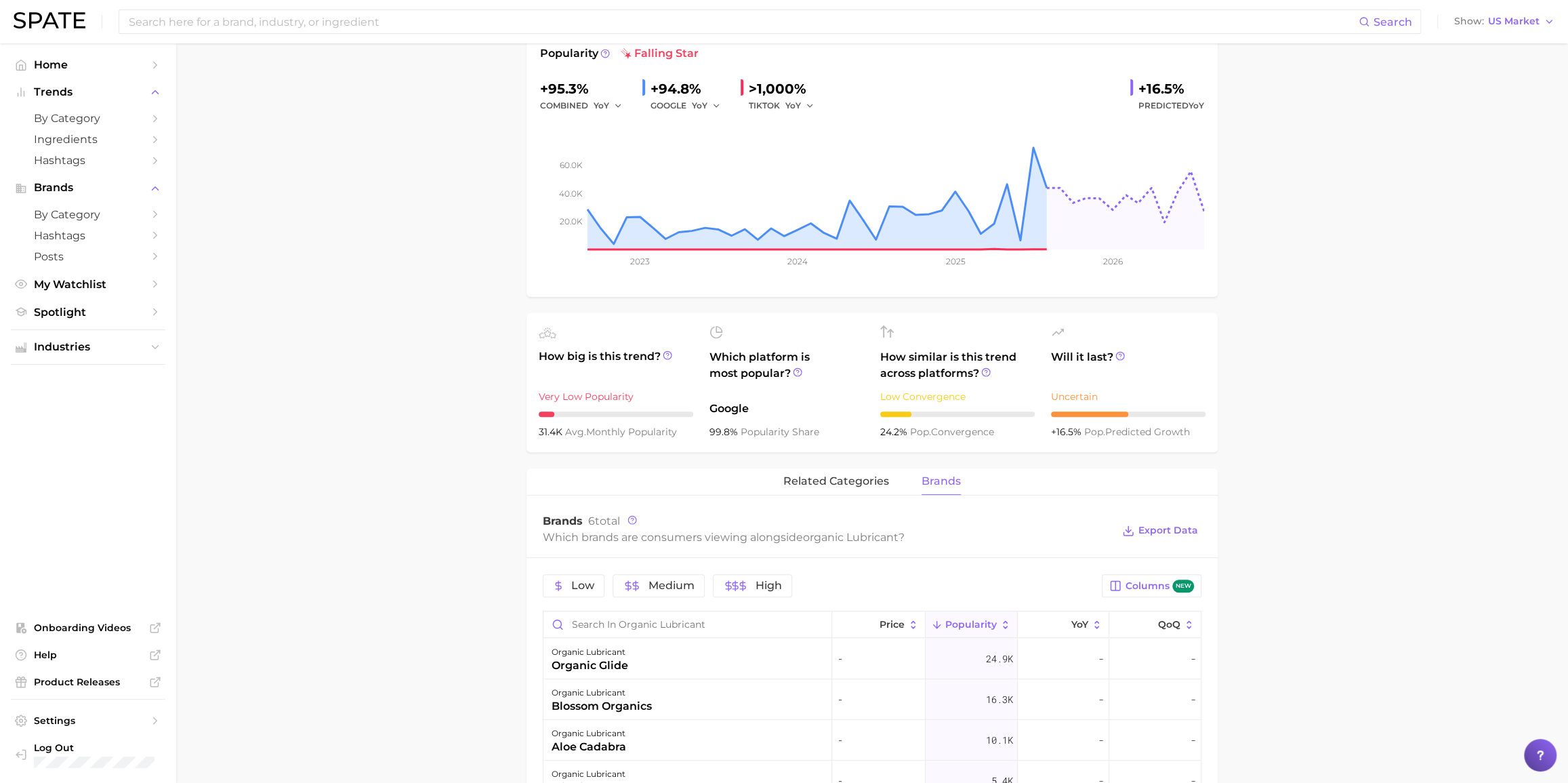
scroll to position [431, 0]
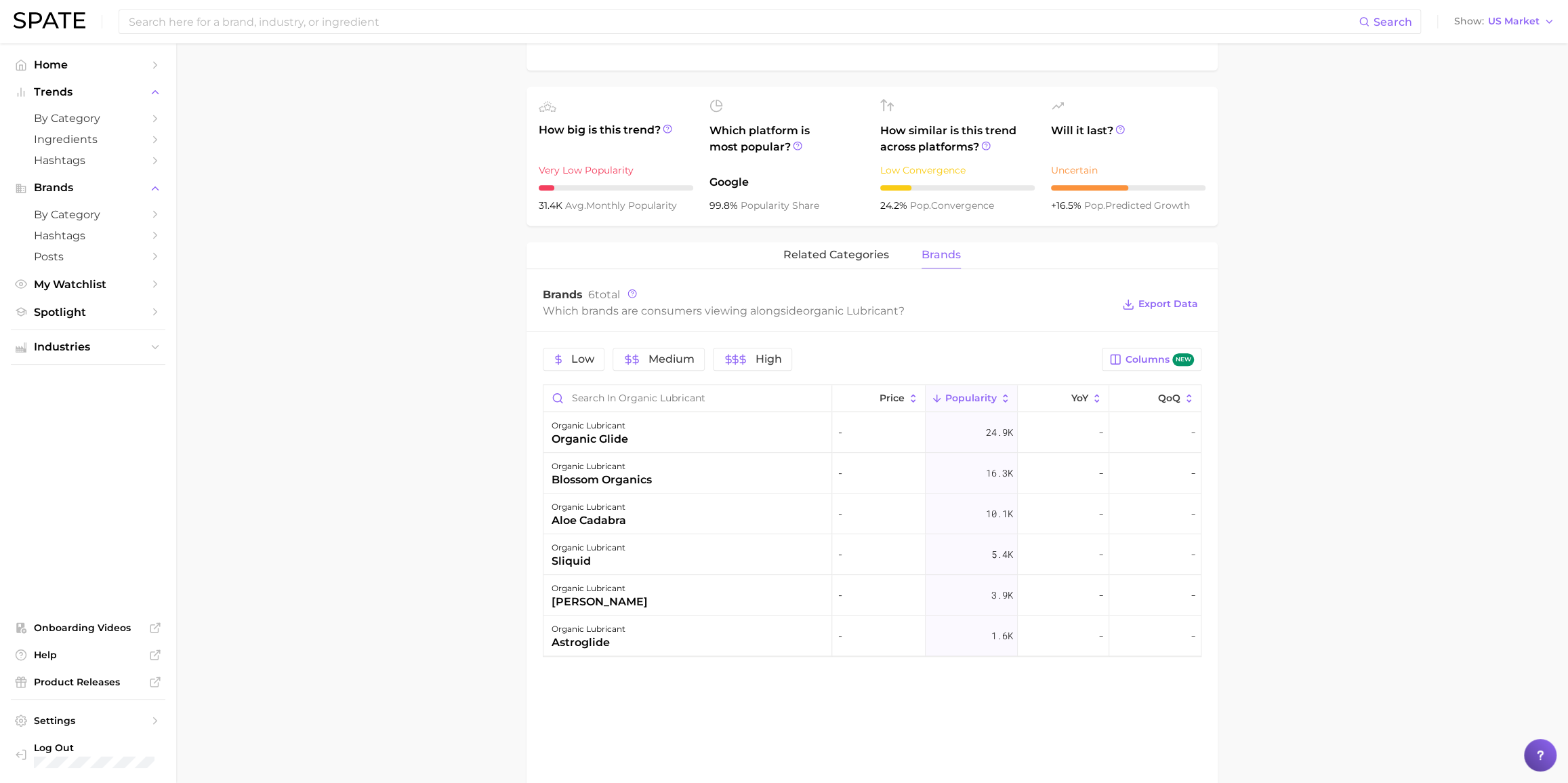
click at [460, 296] on main "1. sexual health 2. sexual health products 3. moisturizer & lubricant 4. organi…" at bounding box center [872, 309] width 1392 height 1393
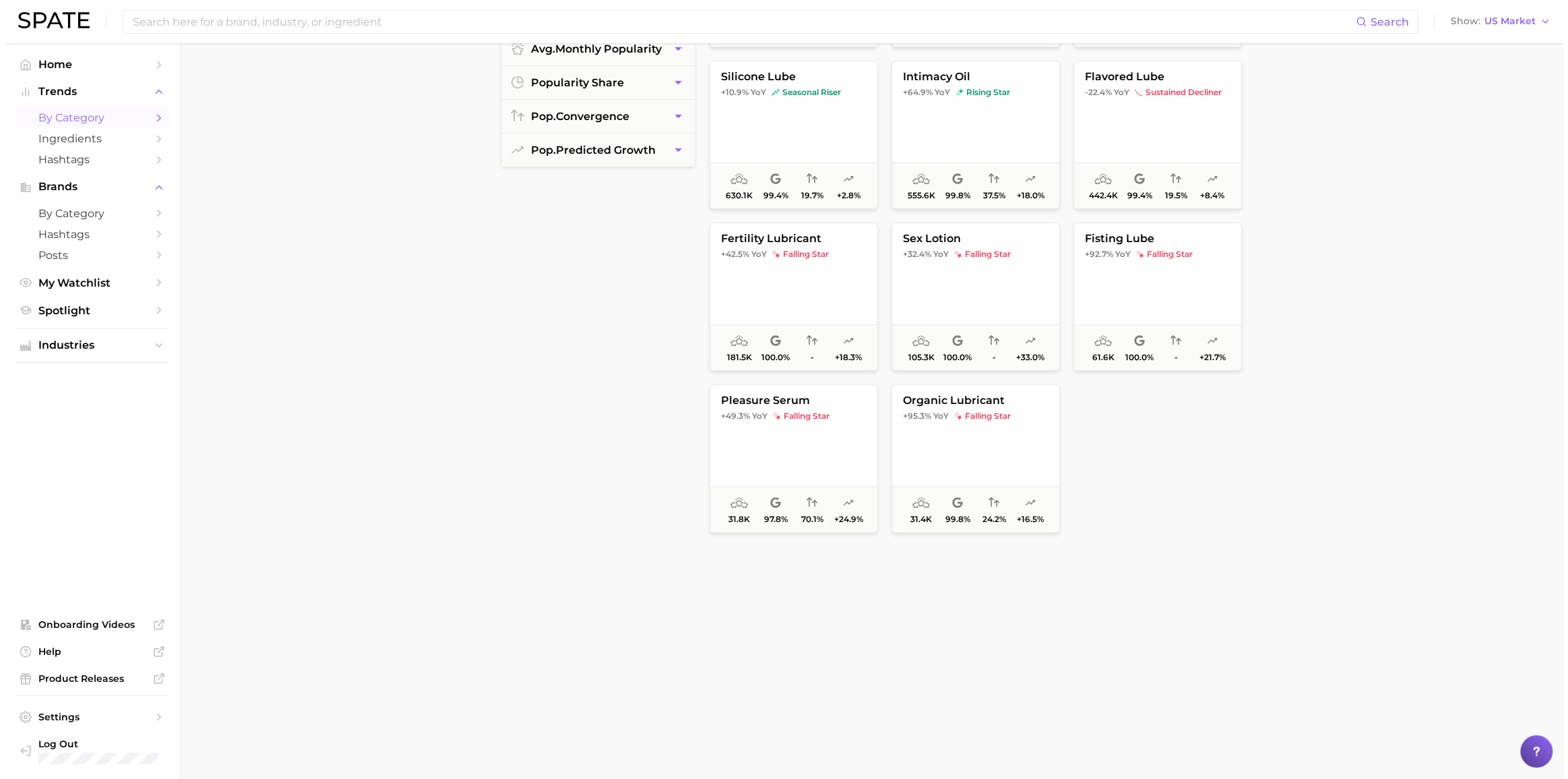
scroll to position [61, 0]
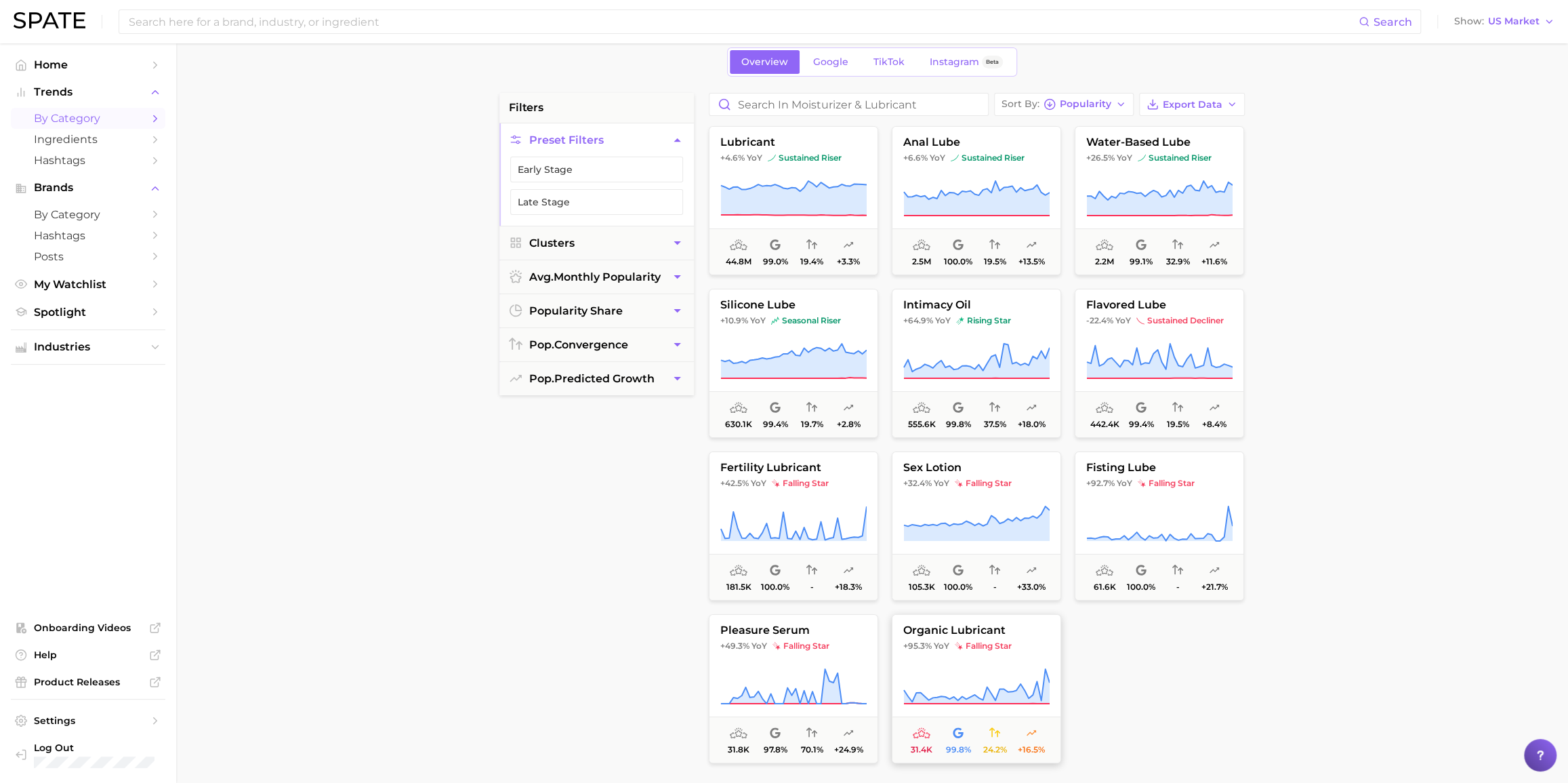
click at [950, 560] on button "organic lubricant +95.3% YoY falling star 31.4k 99.8% 24.2% +16.5%" at bounding box center [977, 689] width 170 height 149
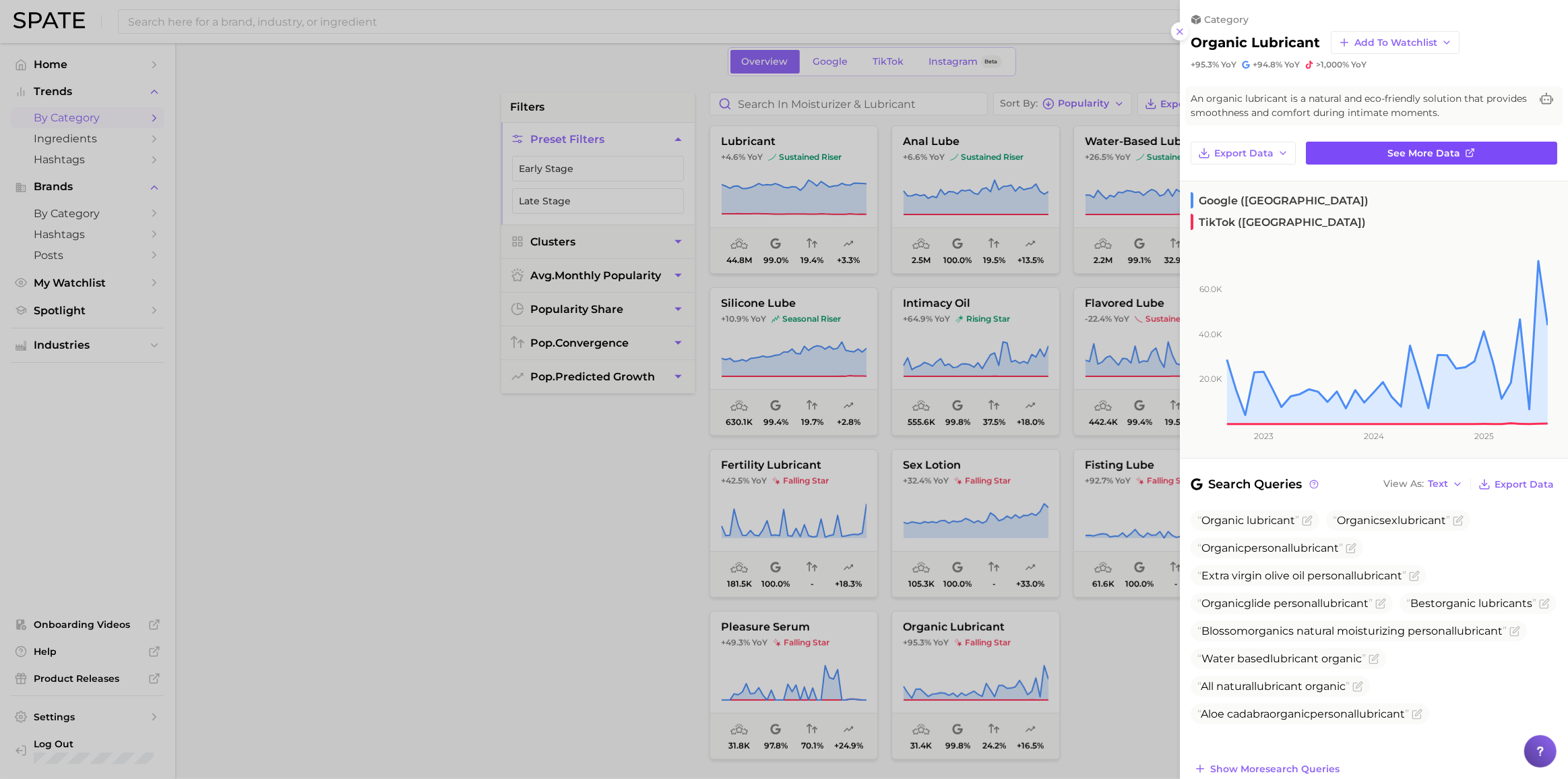
click at [1175, 147] on link "See more data" at bounding box center [1431, 153] width 251 height 23
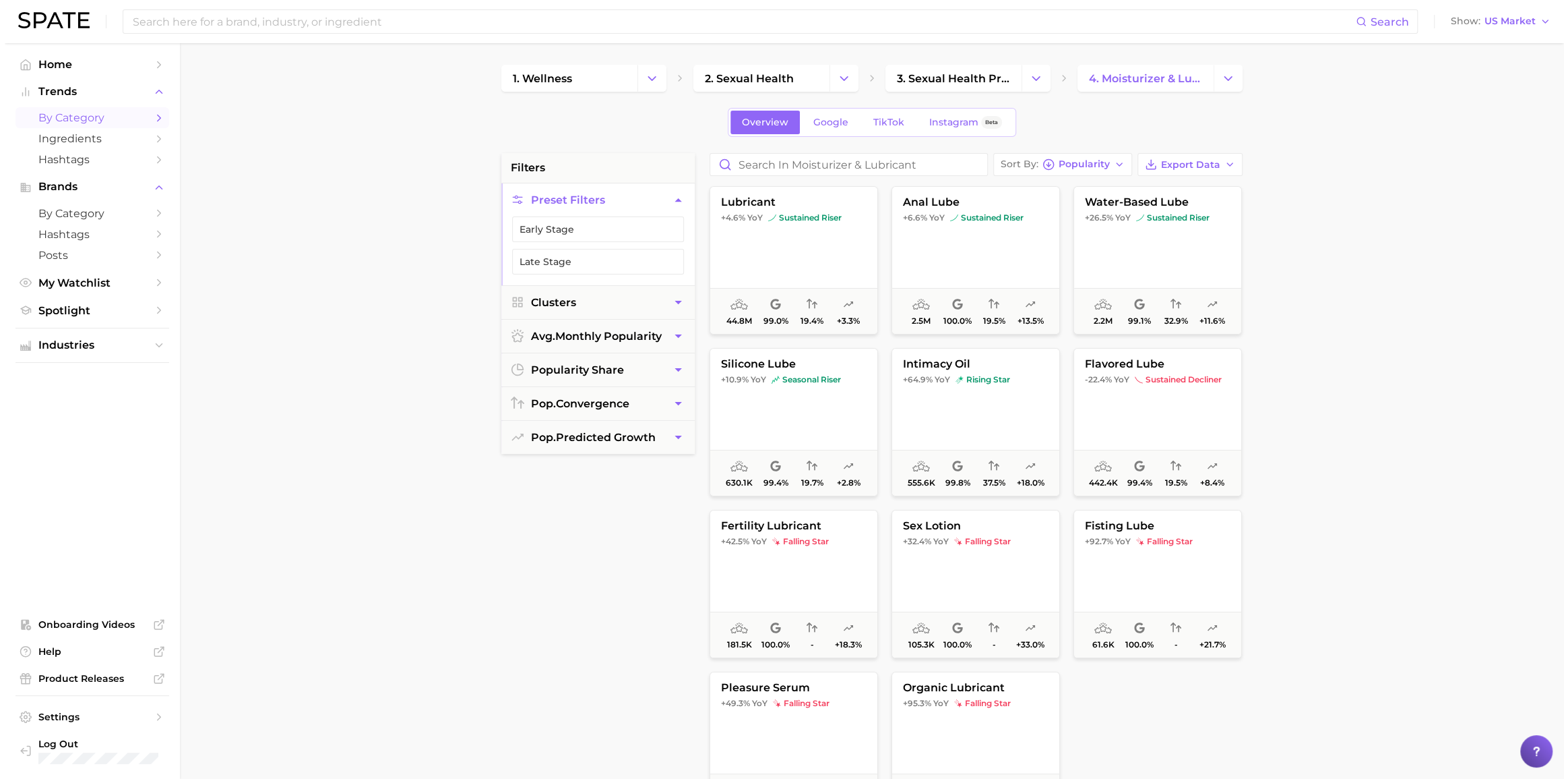
scroll to position [61, 0]
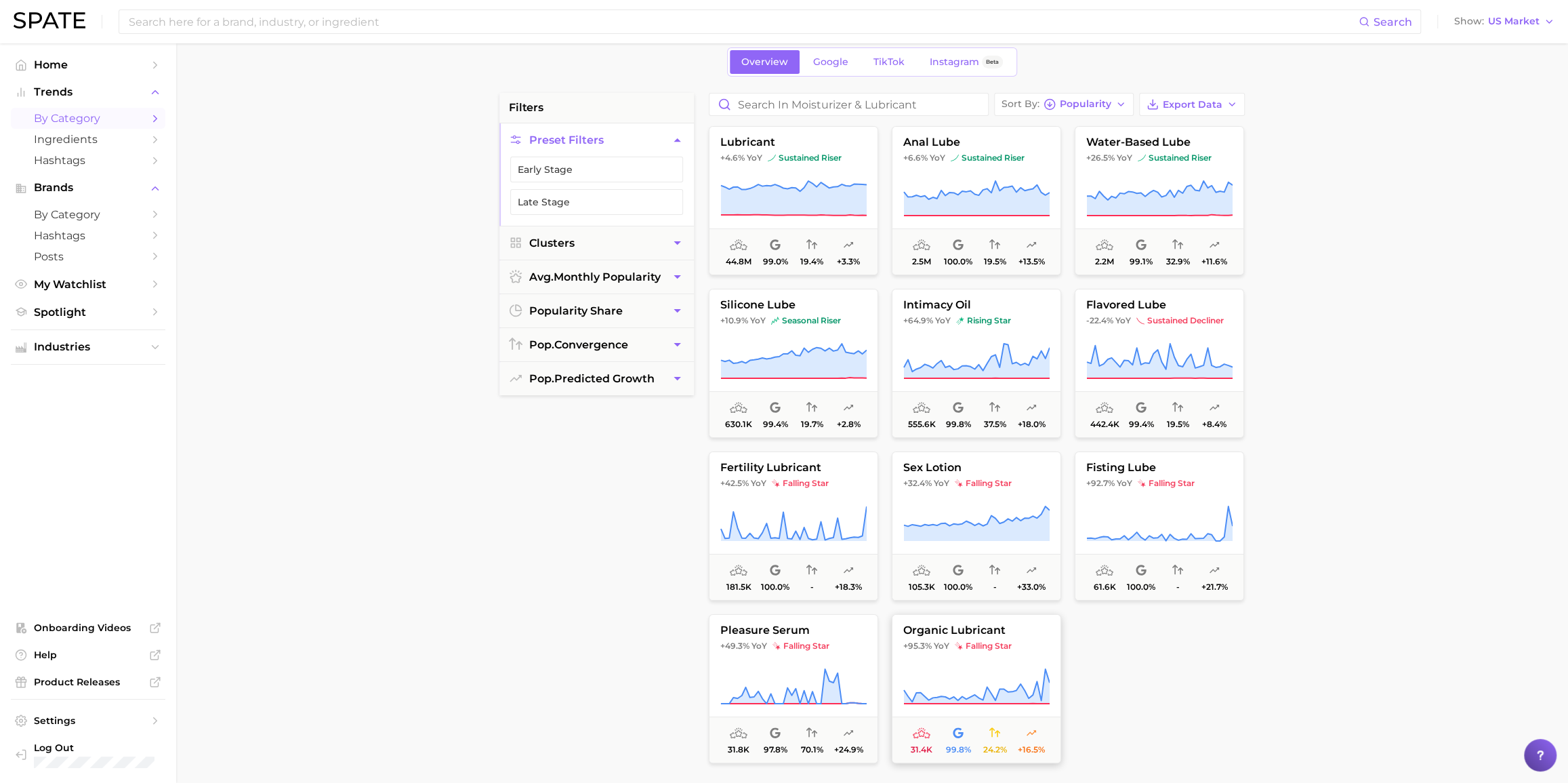
click at [930, 560] on span "organic lubricant" at bounding box center [977, 630] width 168 height 13
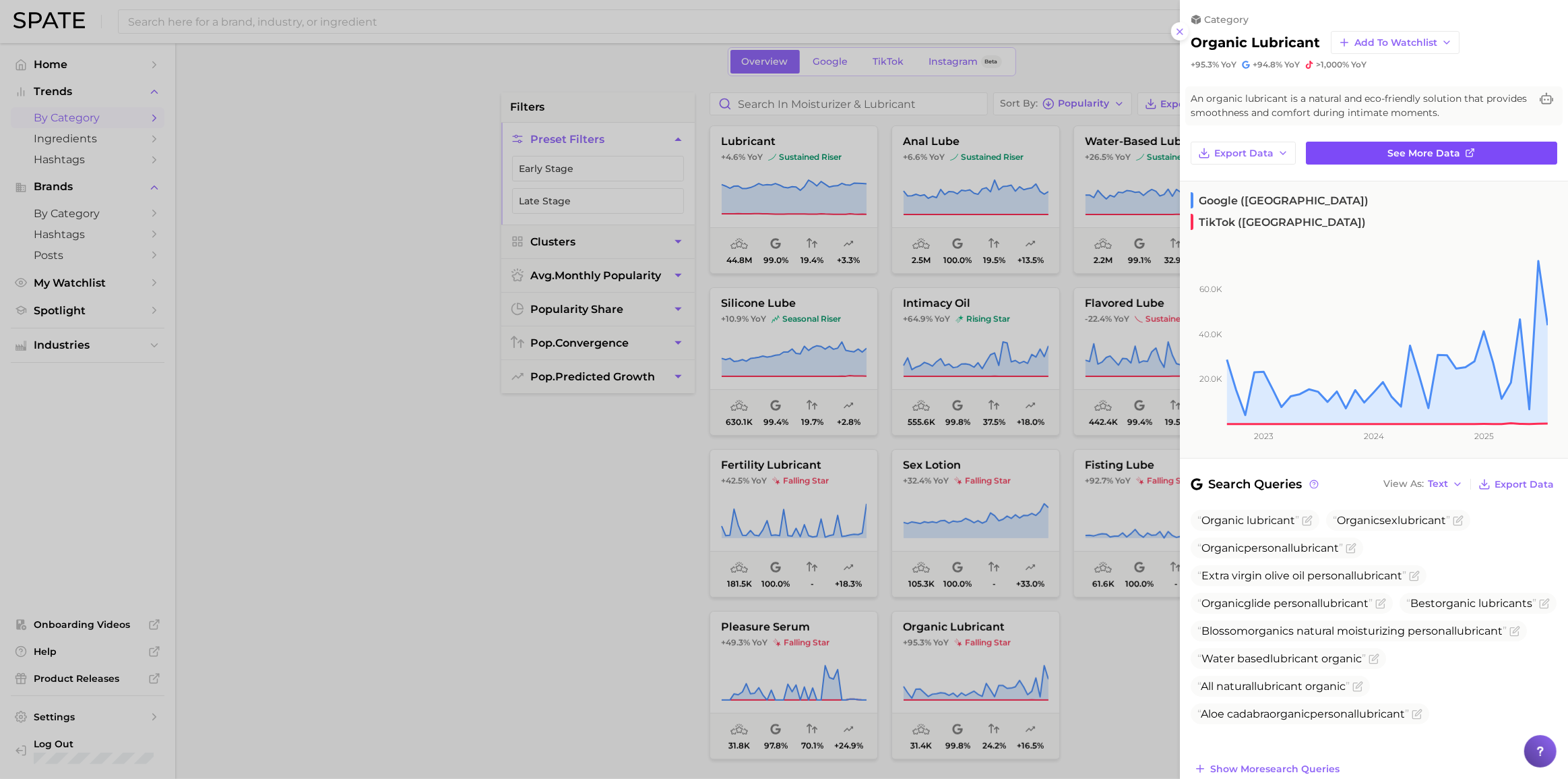
click at [1175, 151] on span "See more data" at bounding box center [1424, 153] width 73 height 12
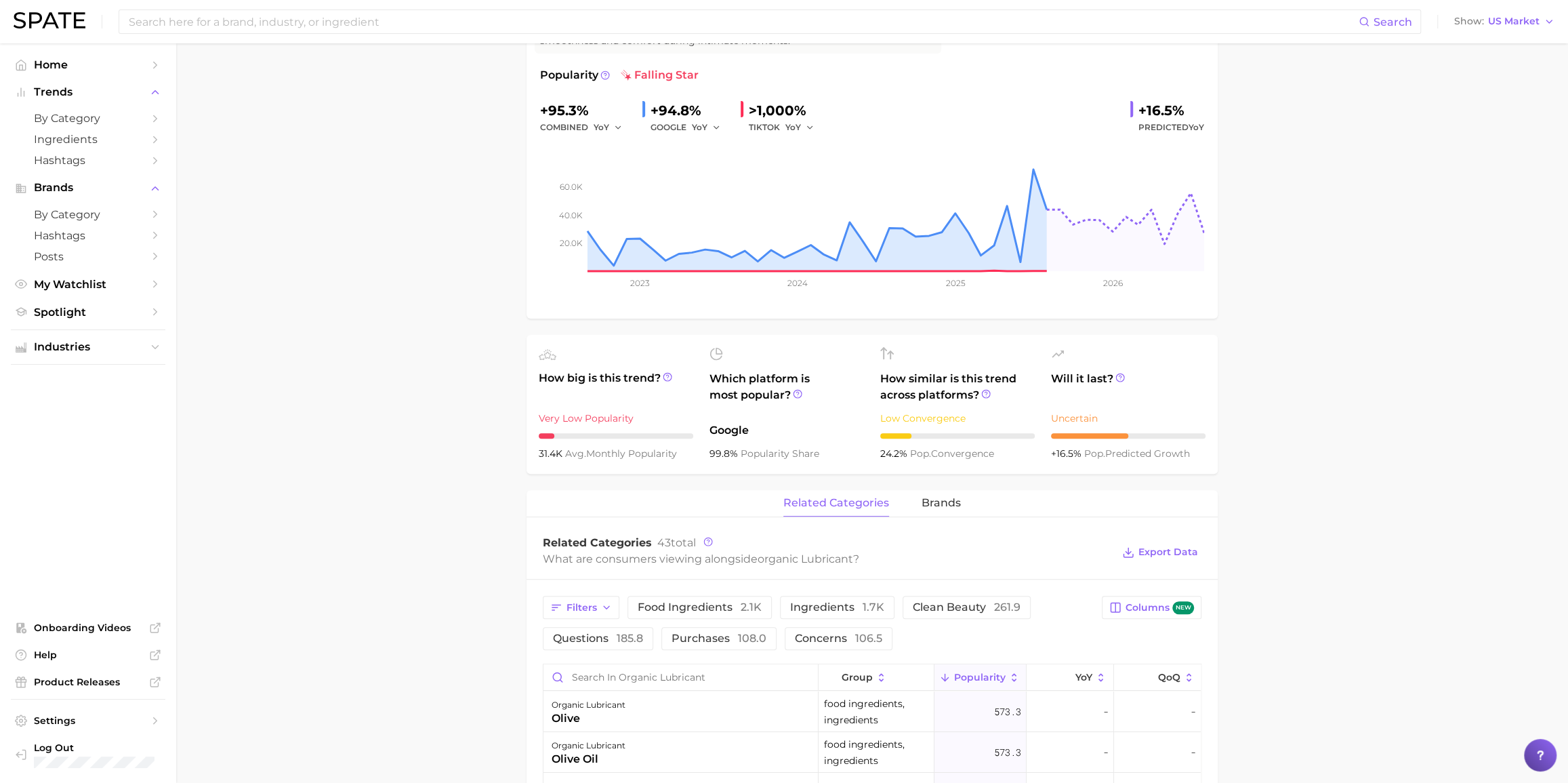
scroll to position [184, 0]
click at [934, 504] on span "brands" at bounding box center [941, 501] width 39 height 13
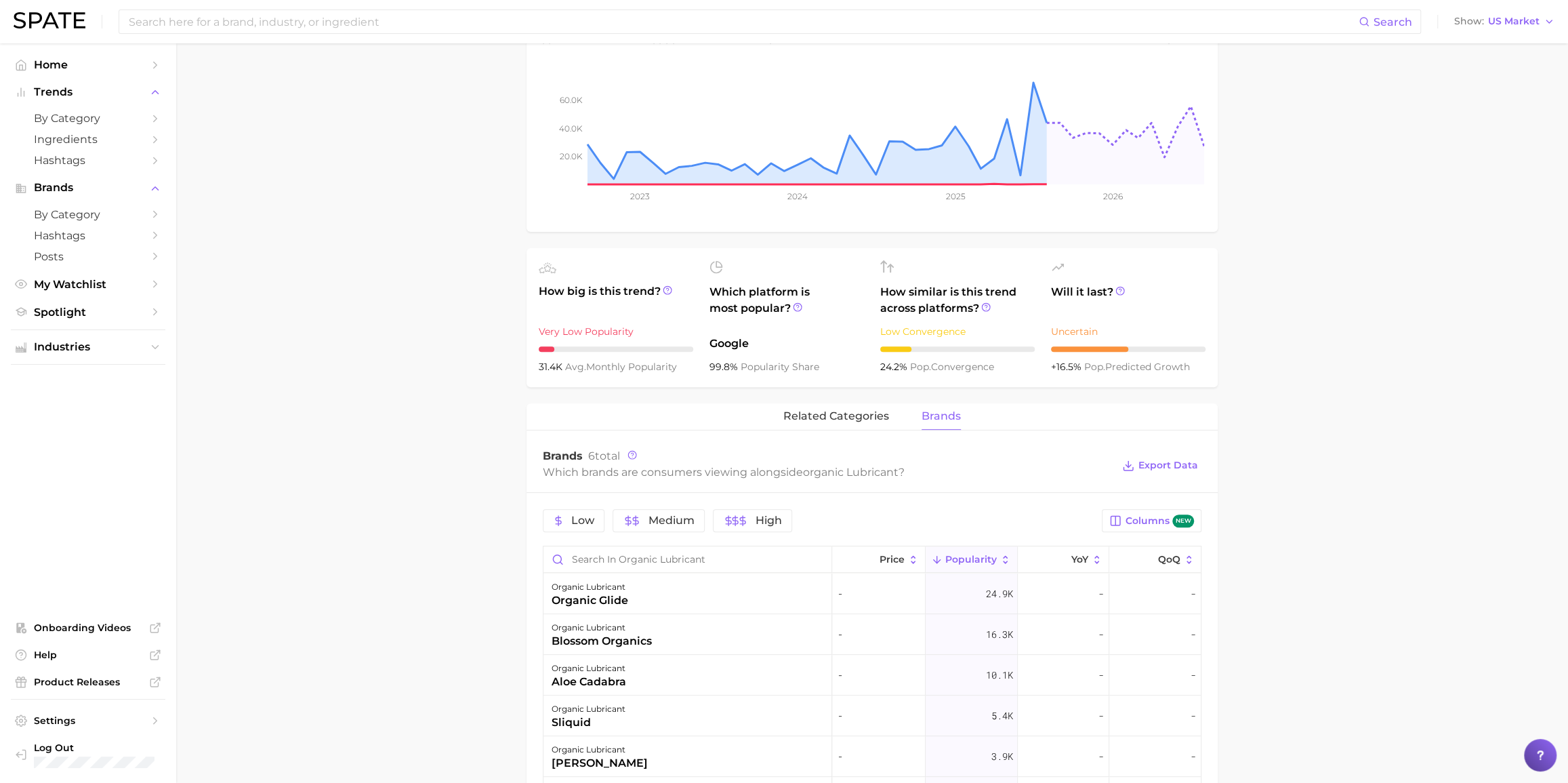
scroll to position [493, 0]
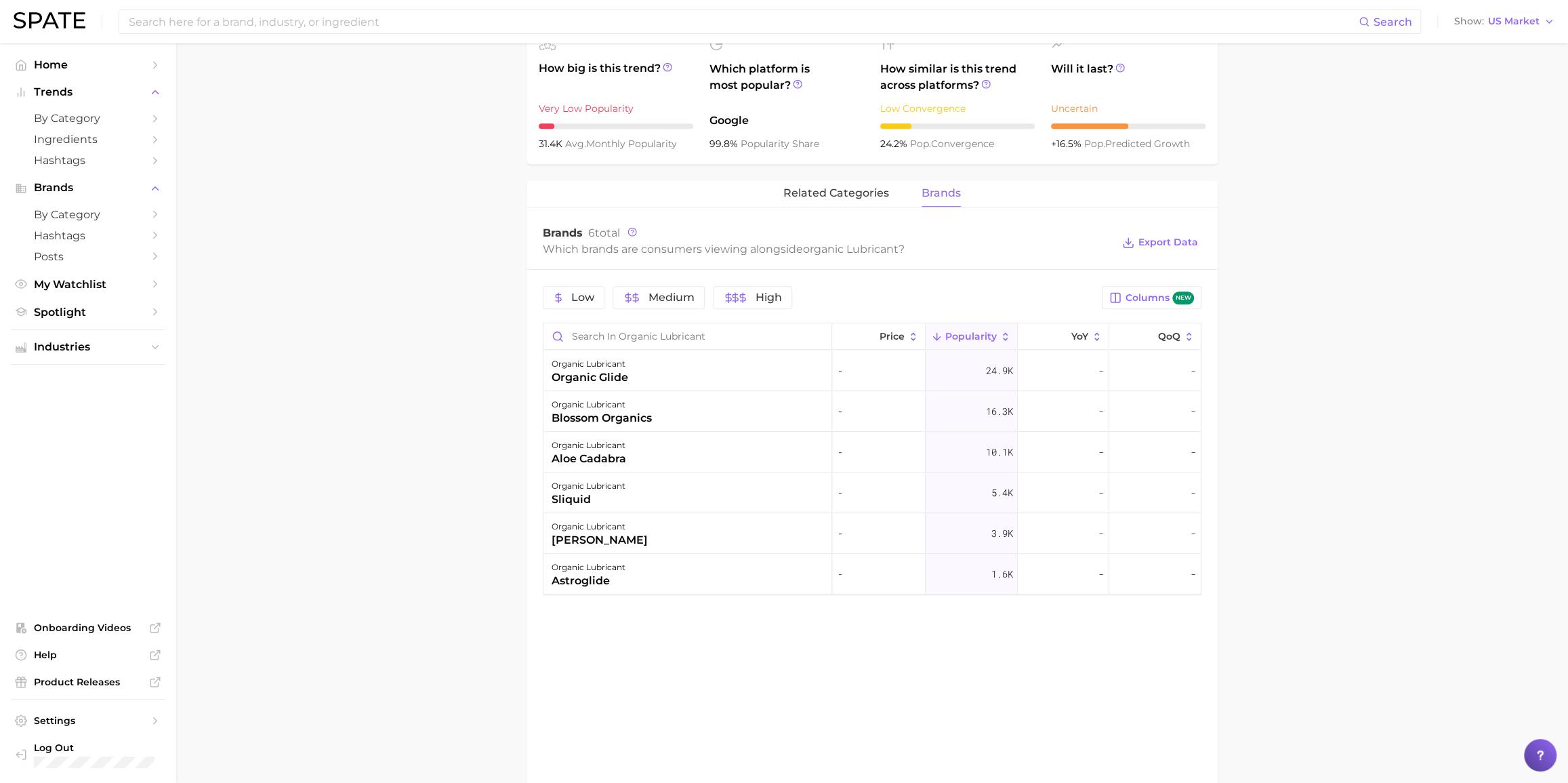
drag, startPoint x: 383, startPoint y: 395, endPoint x: 375, endPoint y: 395, distance: 8.0
click at [382, 395] on main "1. sexual health 2. sexual health products 3. moisturizer & lubricant 4. organi…" at bounding box center [872, 248] width 1392 height 1393
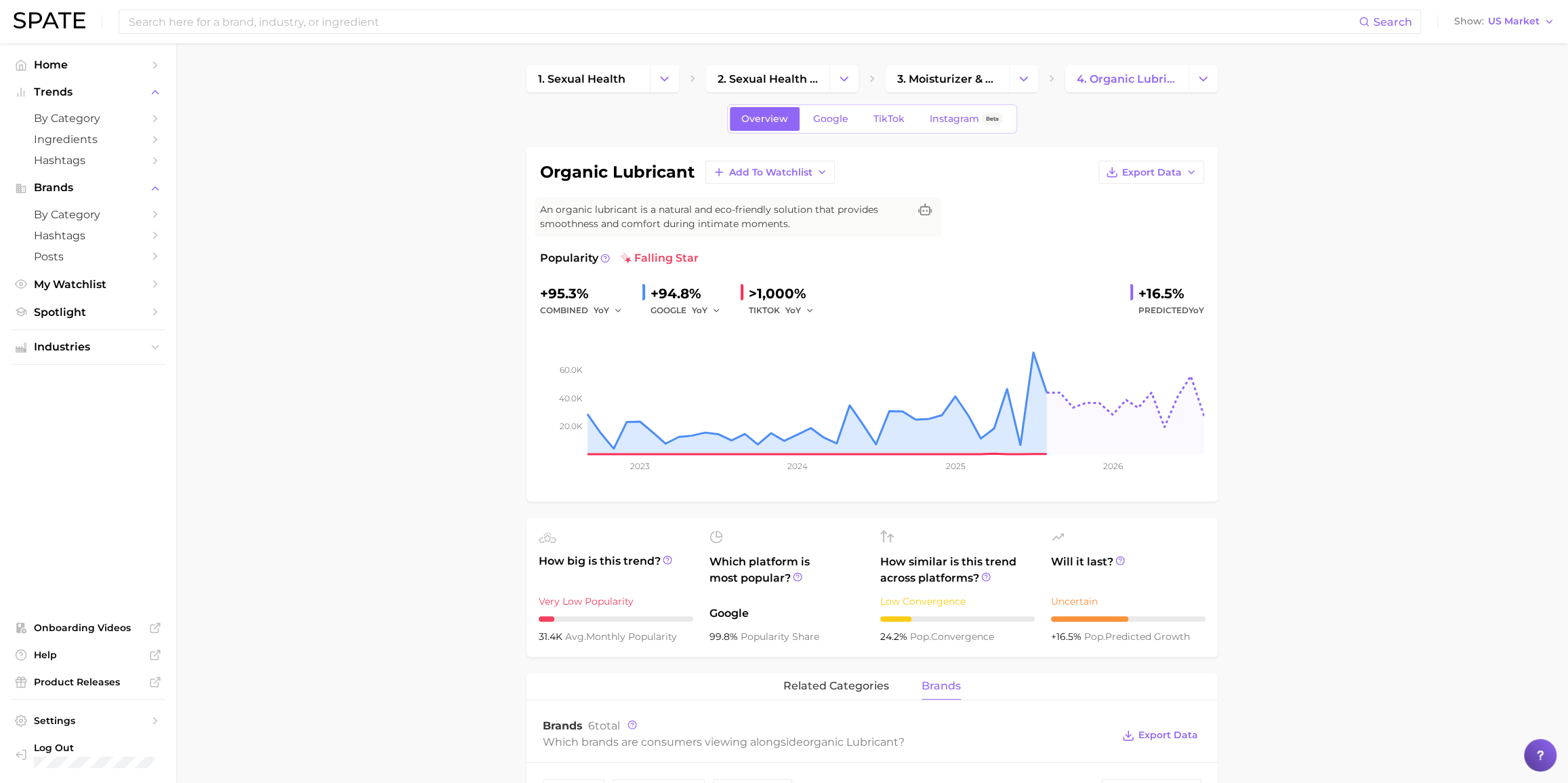
scroll to position [0, 0]
click at [250, 313] on main "1. sexual health 2. sexual health products 3. moisturizer & lubricant 4. organi…" at bounding box center [872, 740] width 1392 height 1393
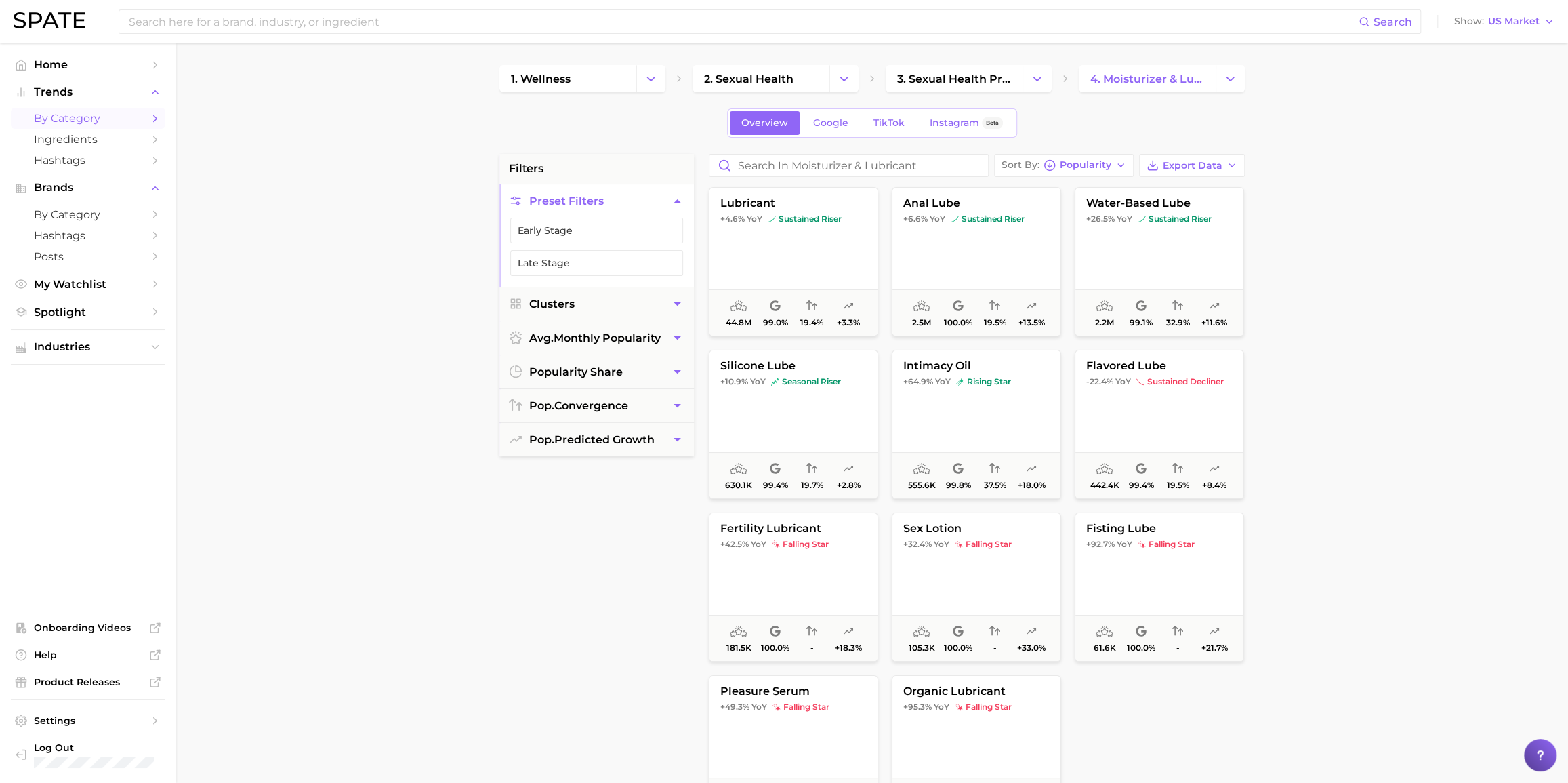
scroll to position [61, 0]
